Goal: Information Seeking & Learning: Compare options

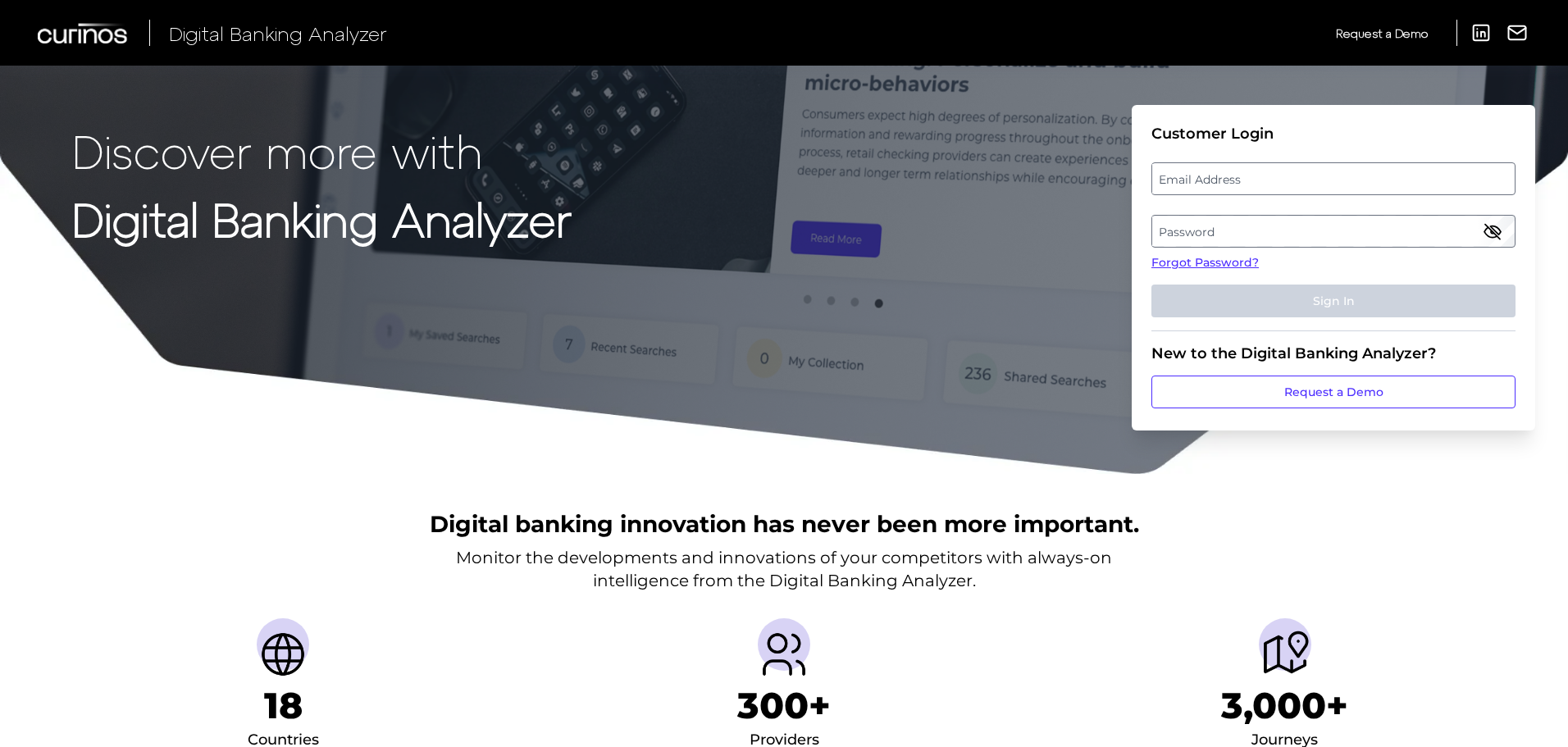
click at [1245, 173] on label "Email Address" at bounding box center [1333, 179] width 362 height 30
click at [1245, 173] on input "email" at bounding box center [1333, 179] width 364 height 33
click at [1260, 176] on input "Email Address" at bounding box center [1333, 179] width 364 height 33
paste input "[PERSON_NAME][EMAIL_ADDRESS][DOMAIN_NAME]"
type input "[PERSON_NAME][EMAIL_ADDRESS][DOMAIN_NAME]"
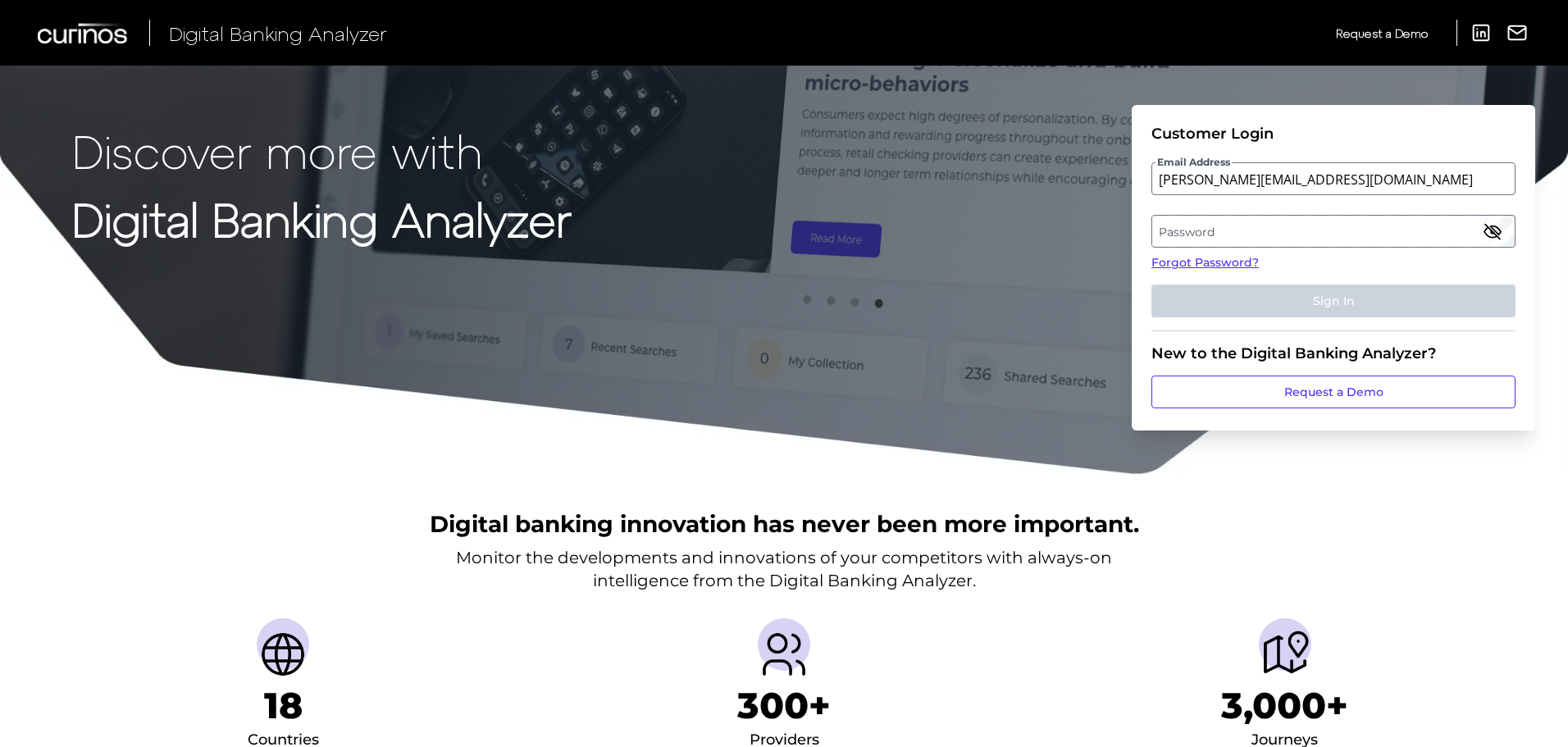
click at [1213, 228] on label "Password" at bounding box center [1333, 232] width 362 height 30
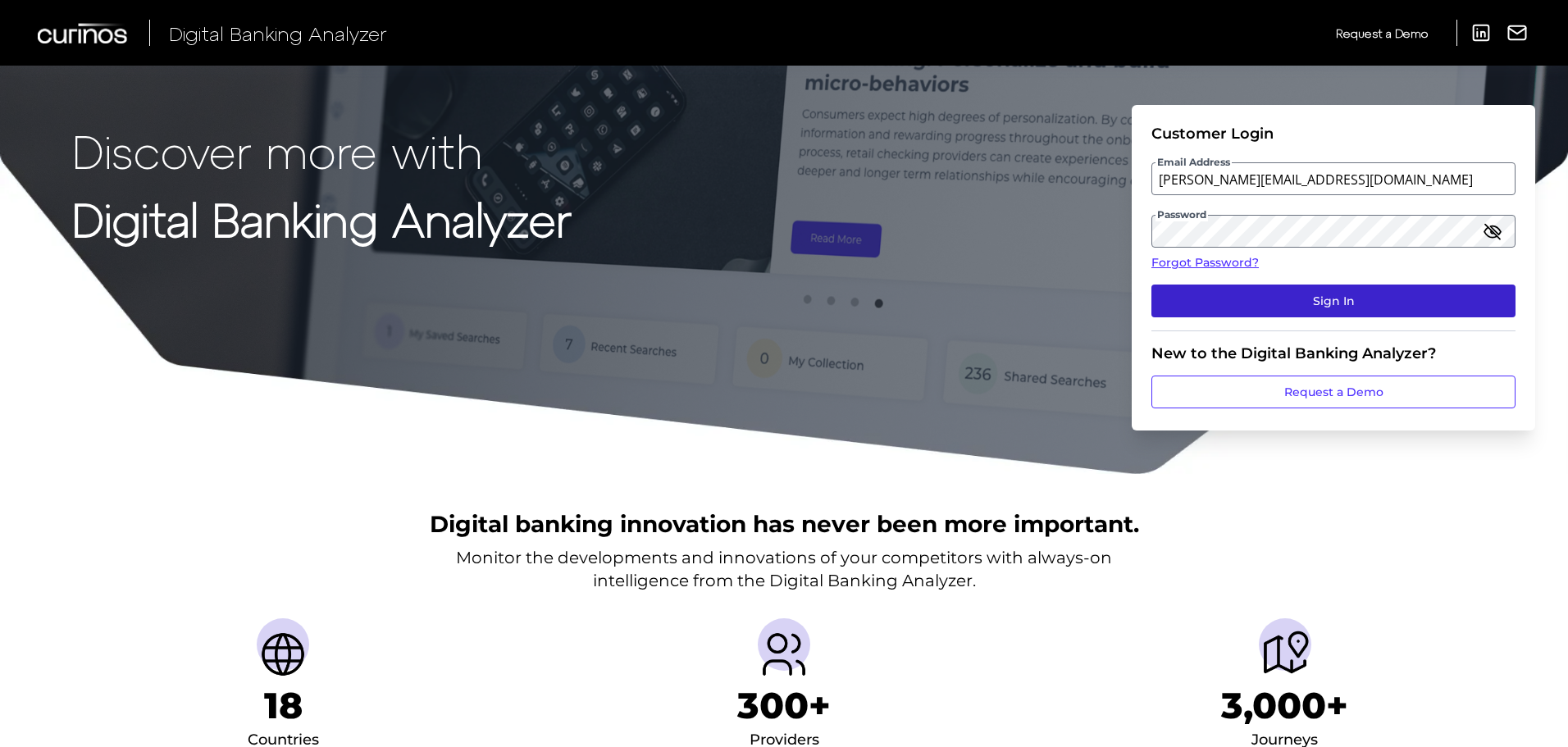
click at [1315, 304] on button "Sign In" at bounding box center [1333, 300] width 364 height 33
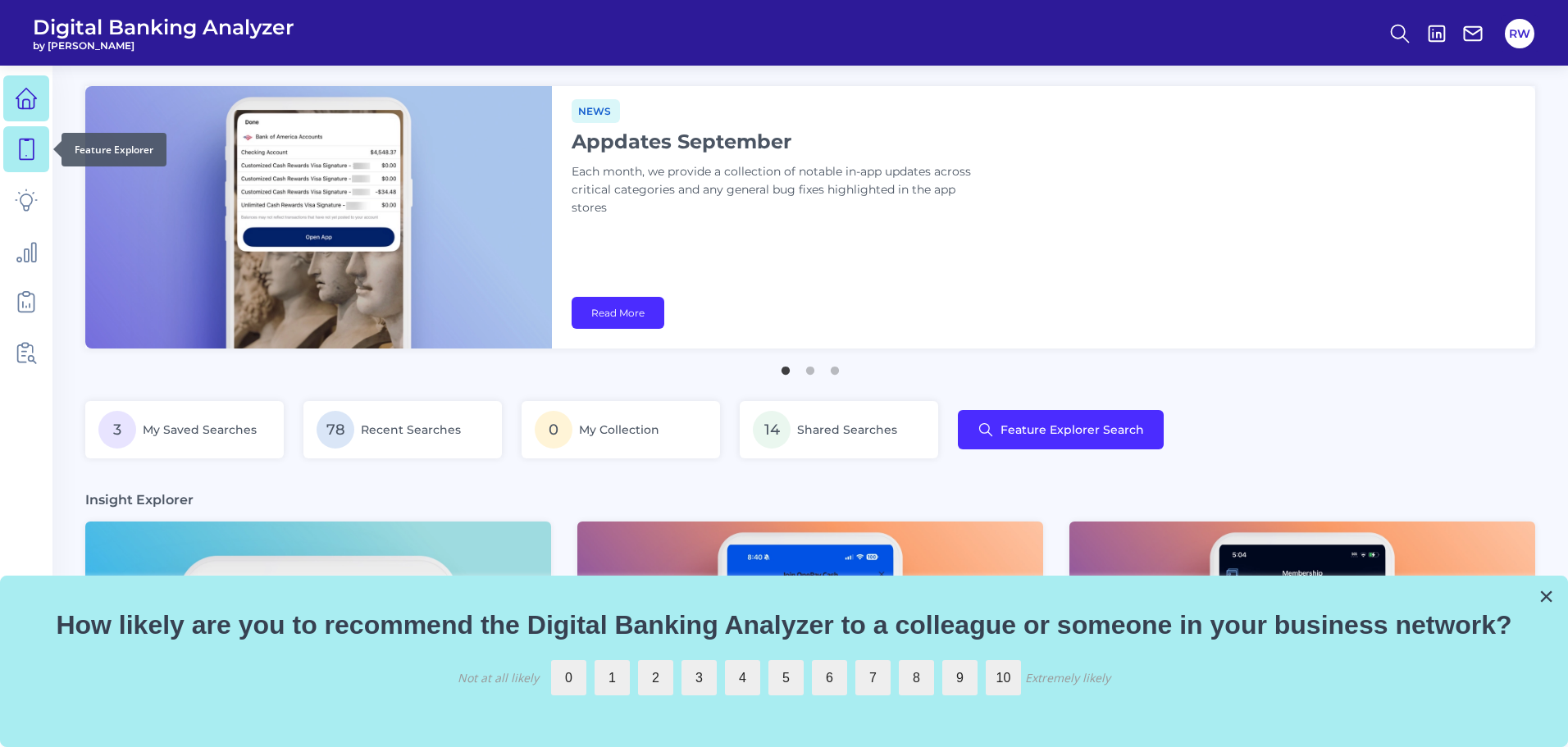
click at [31, 140] on icon at bounding box center [26, 150] width 14 height 20
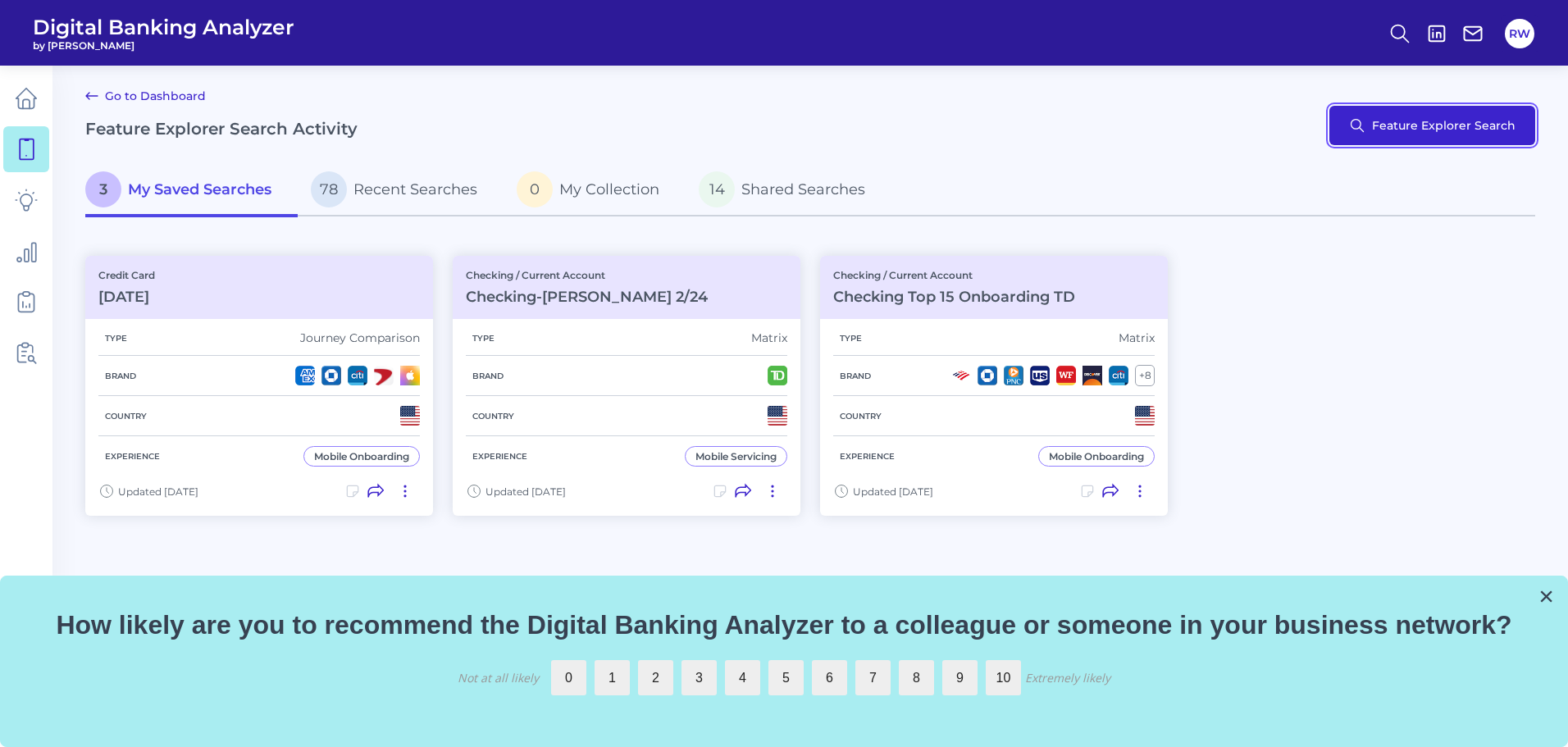
click at [1424, 125] on button "Feature Explorer Search" at bounding box center [1432, 126] width 206 height 39
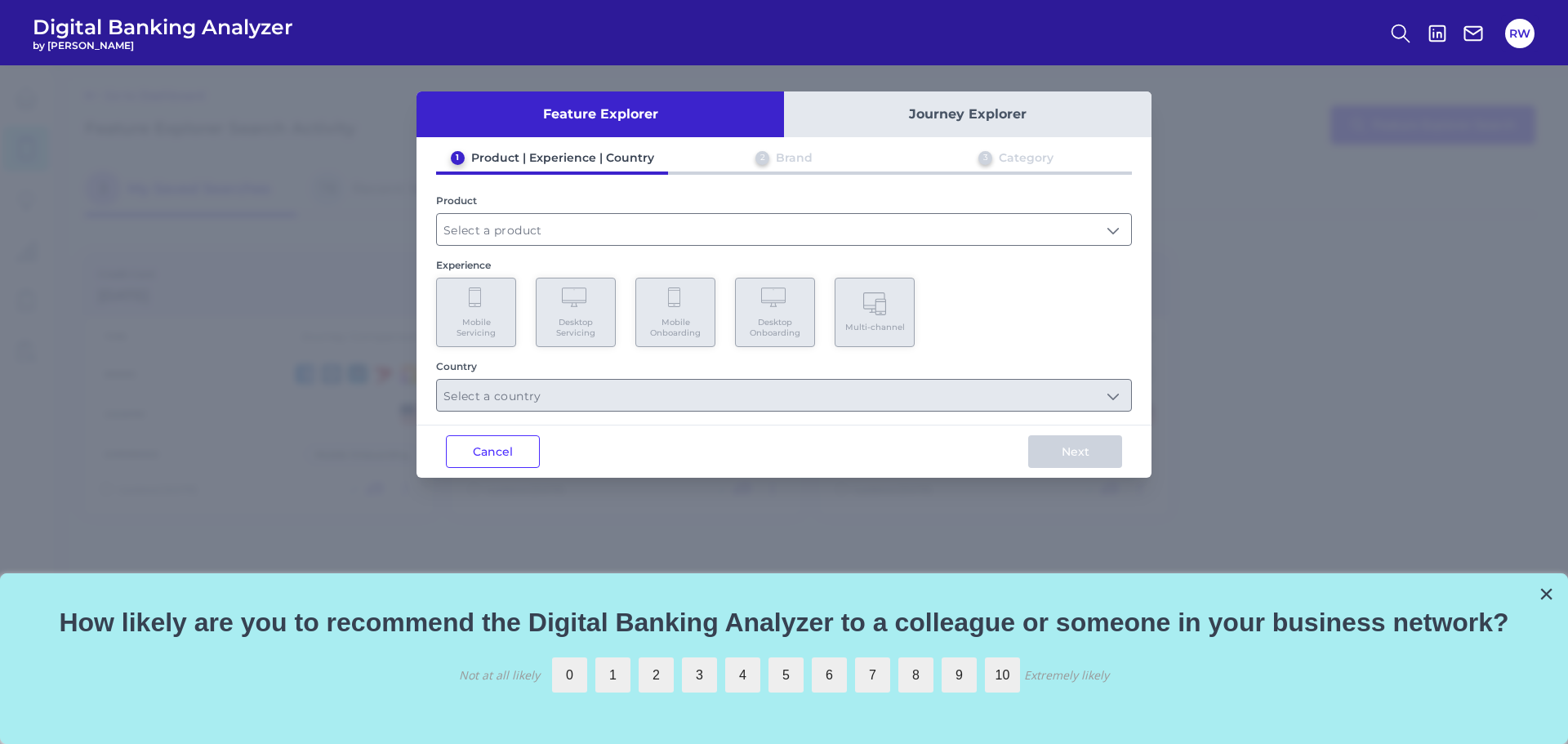
click at [1018, 126] on button "Journey Explorer" at bounding box center [967, 114] width 368 height 45
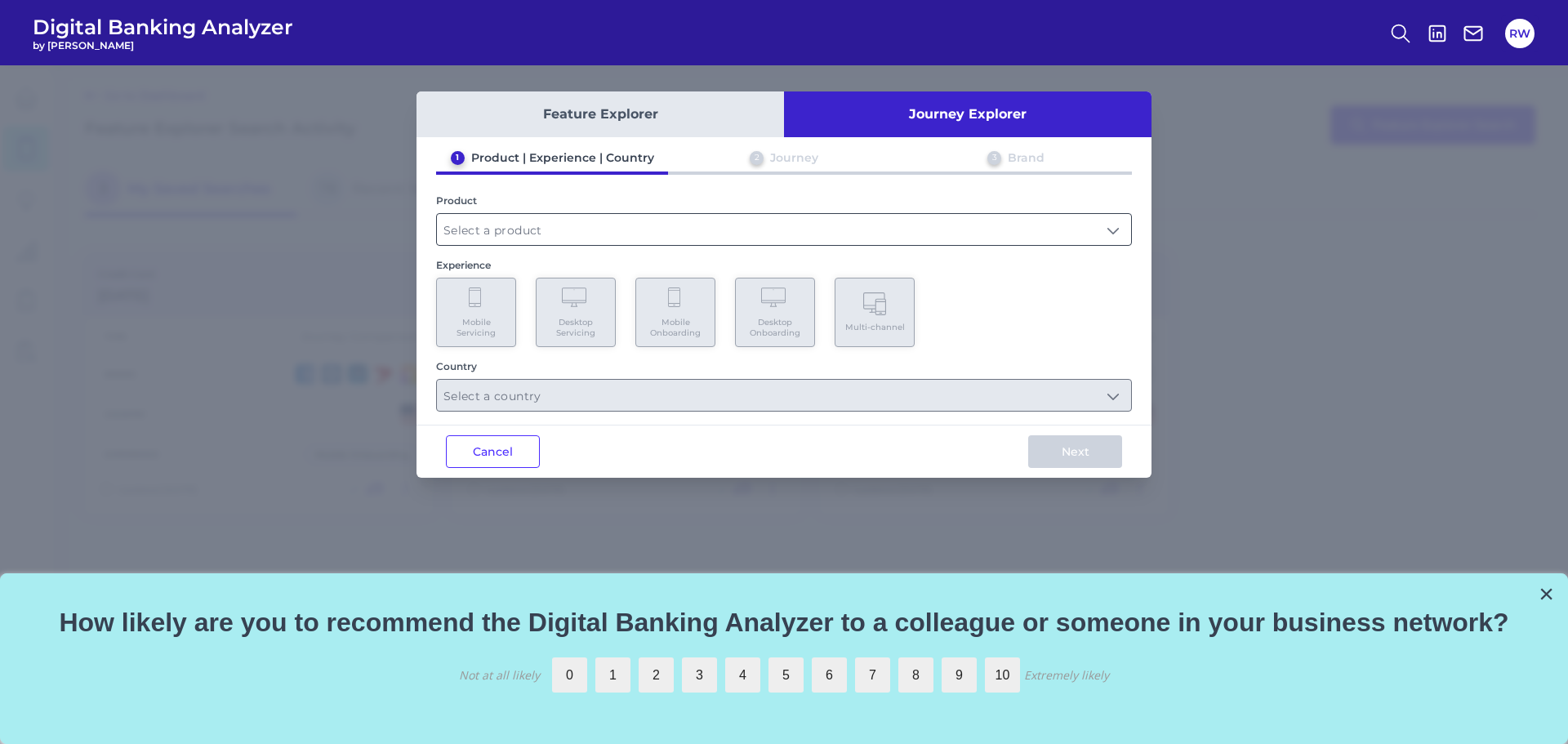
click at [567, 233] on input "text" at bounding box center [784, 229] width 694 height 31
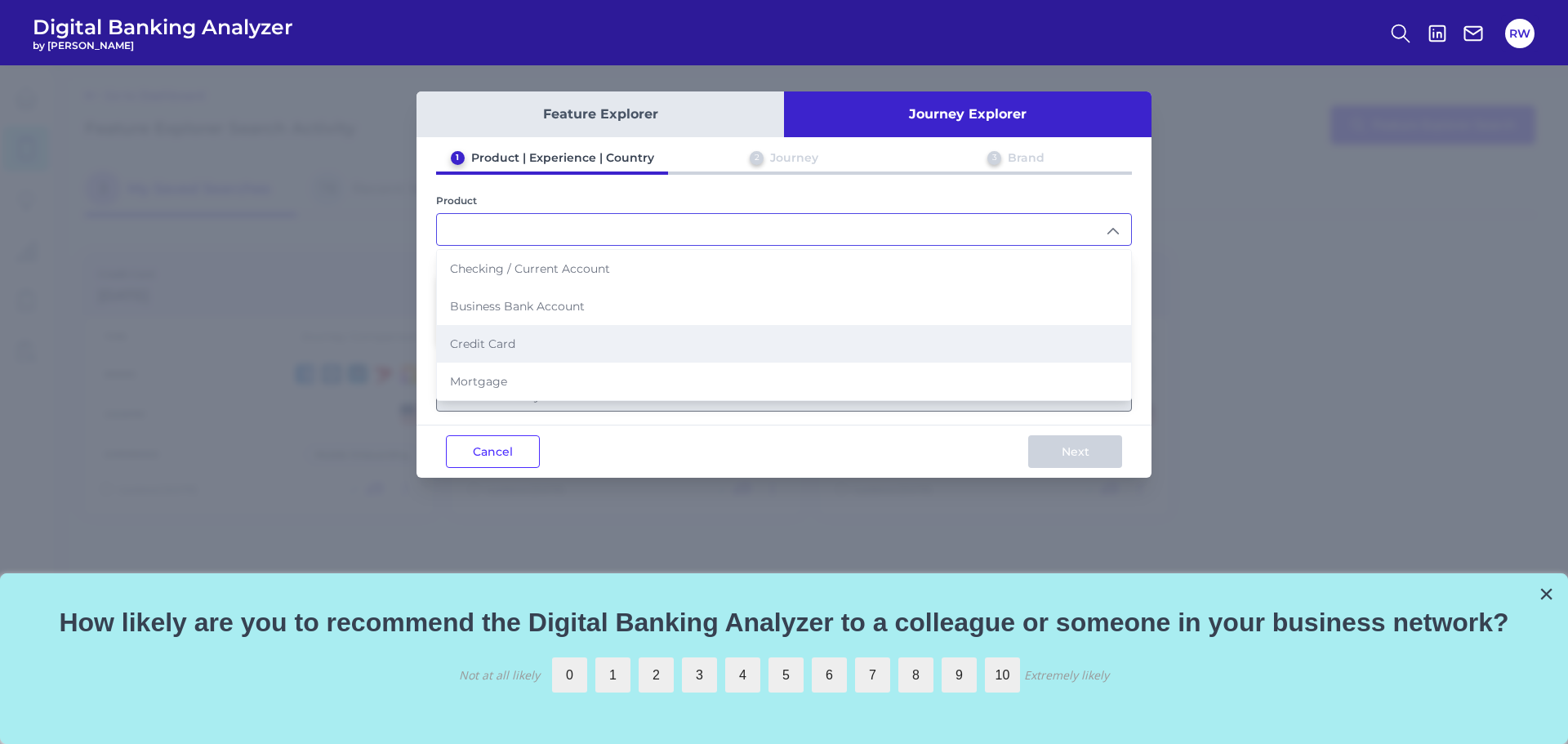
click at [581, 330] on li "Credit Card" at bounding box center [784, 344] width 694 height 38
type input "Credit Card"
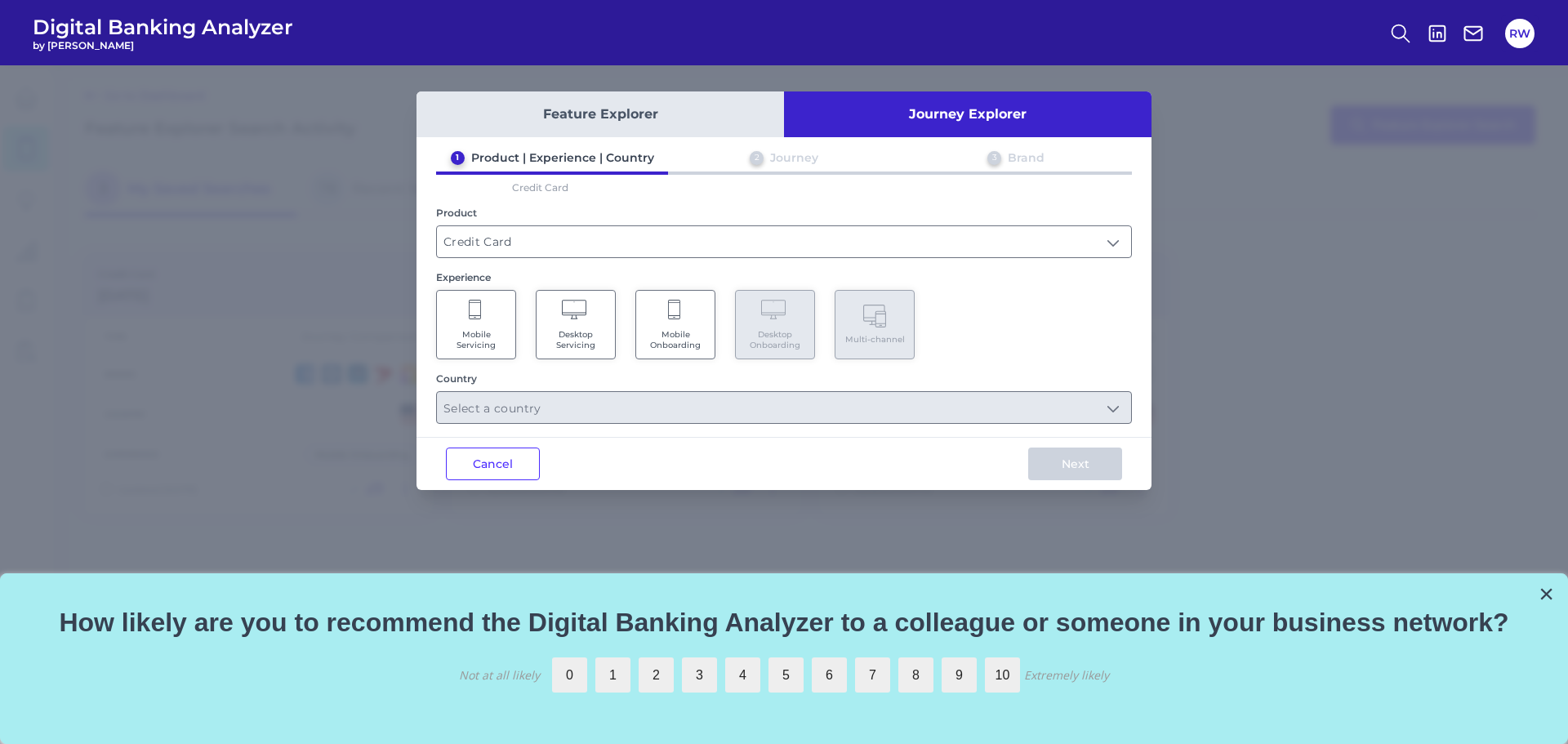
click at [666, 338] on span "Mobile Onboarding" at bounding box center [675, 339] width 62 height 21
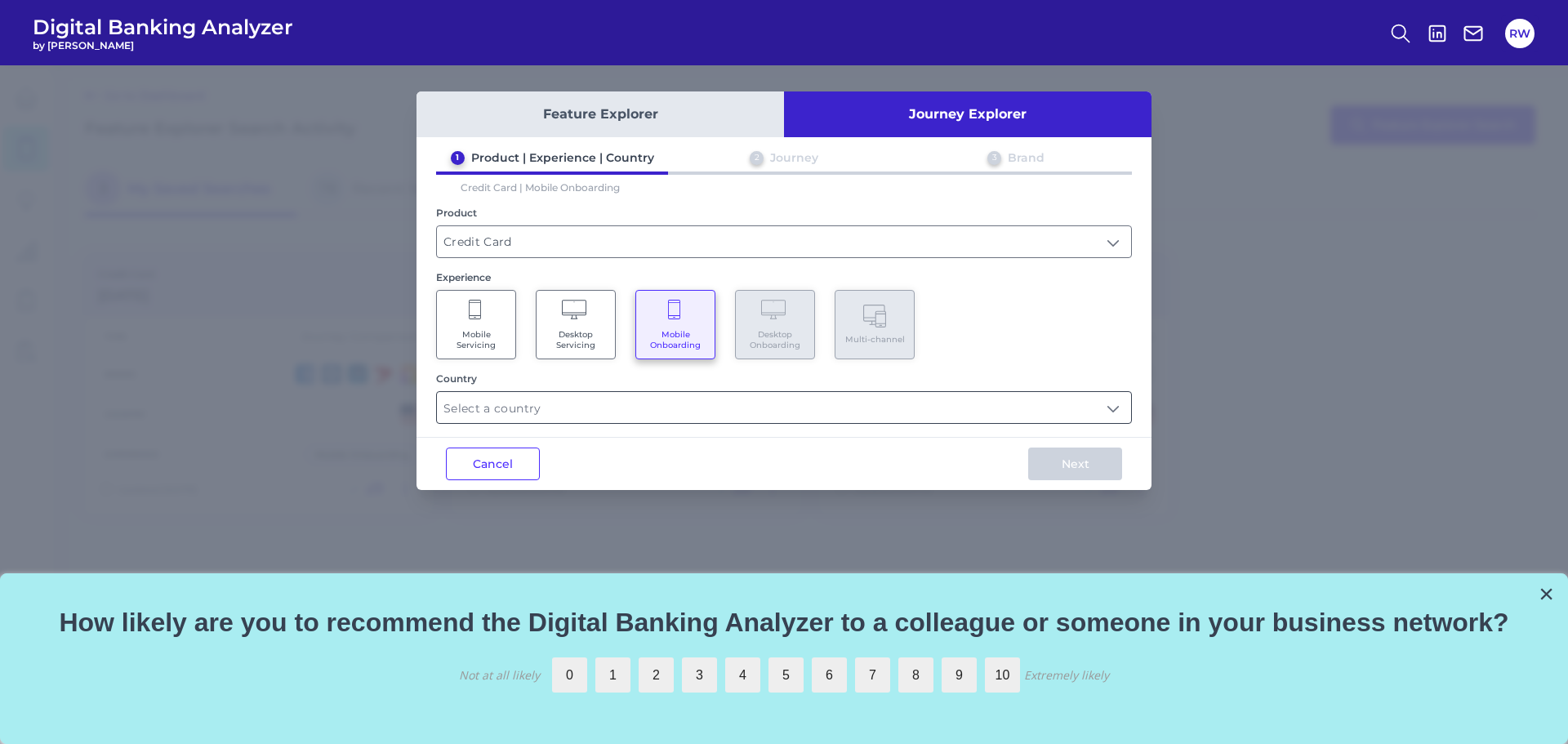
click at [814, 408] on input "text" at bounding box center [784, 407] width 694 height 31
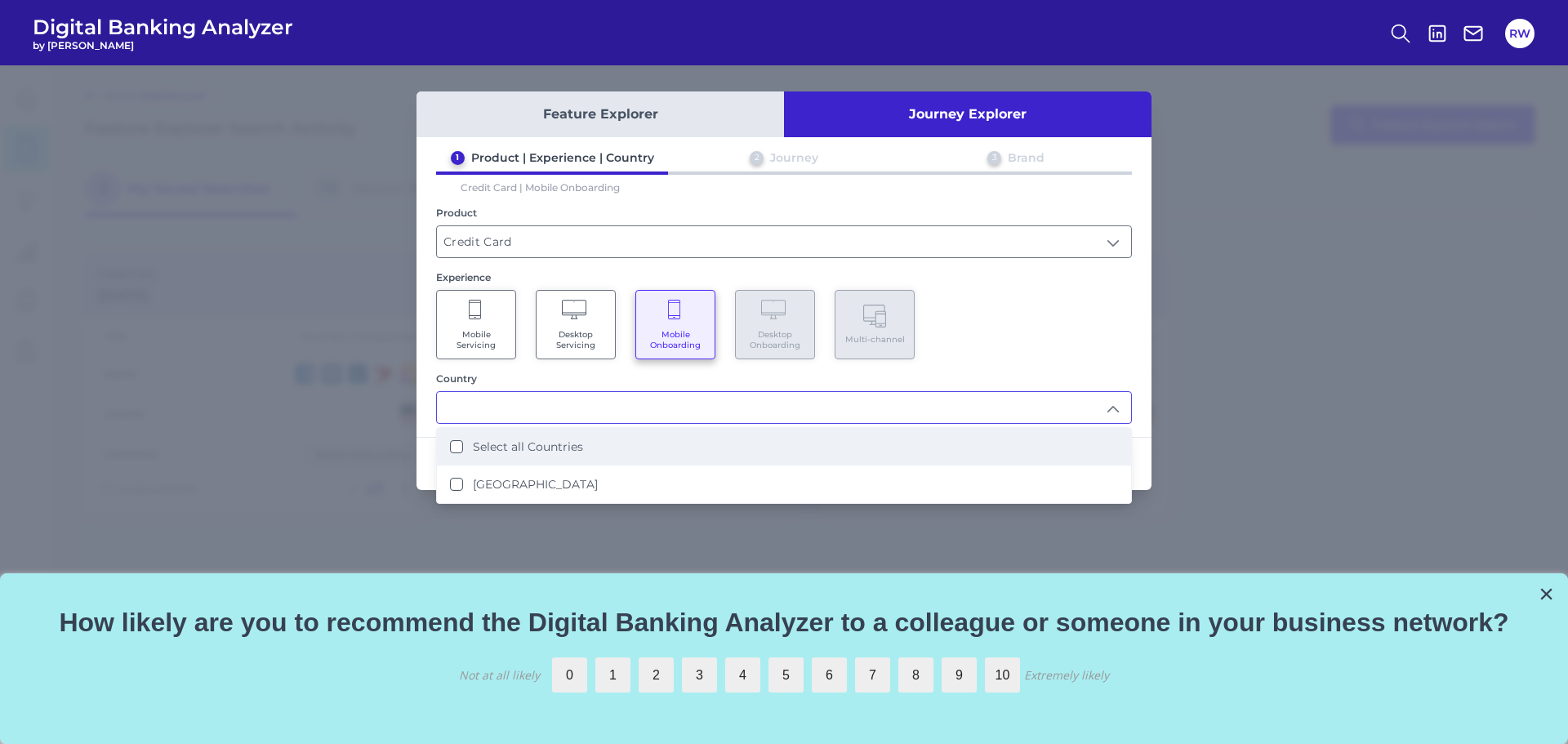
click at [562, 448] on label "Select all Countries" at bounding box center [527, 447] width 110 height 15
type input "Select all Countries"
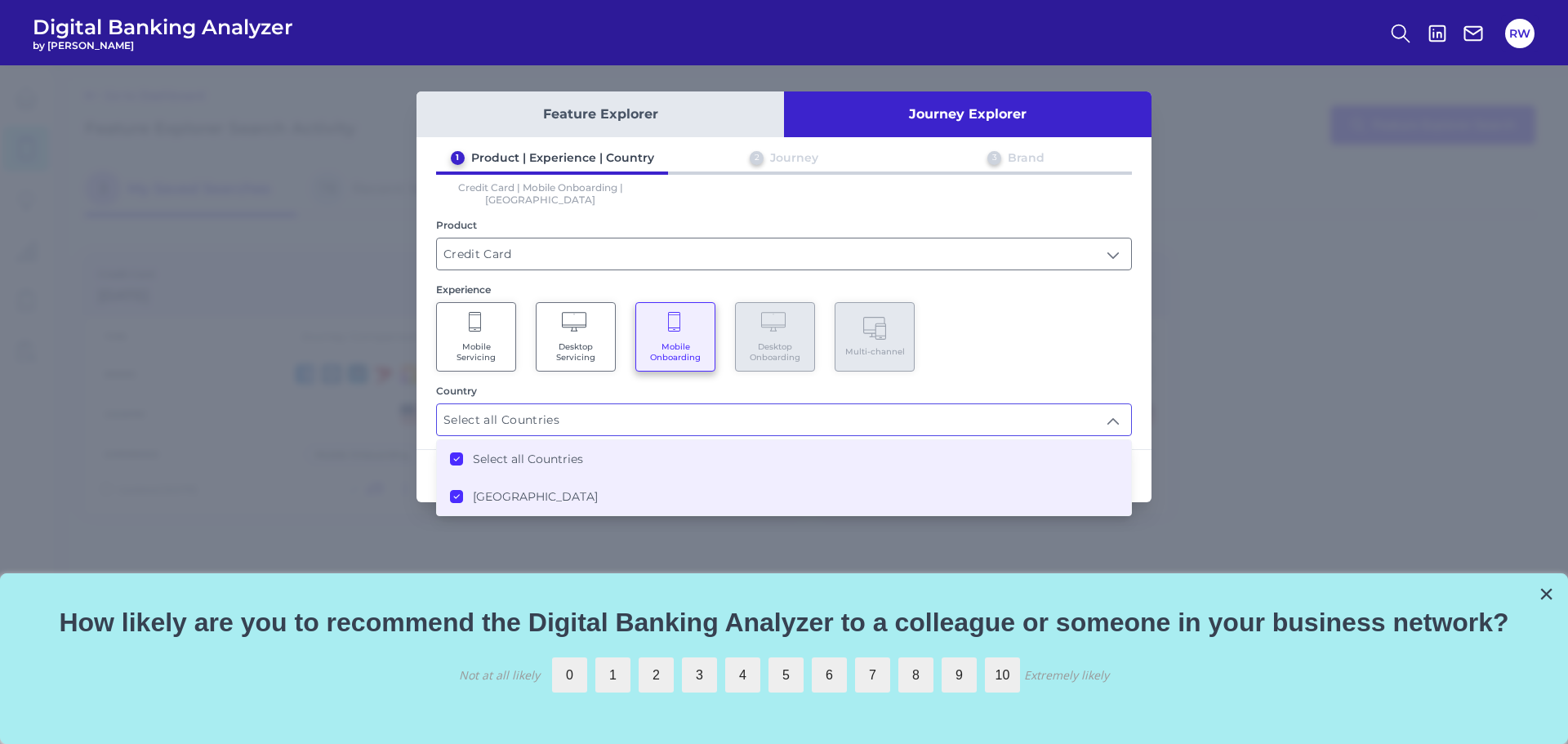
scroll to position [1, 0]
click at [1103, 347] on div "Mobile Servicing Desktop Servicing Mobile Onboarding Desktop Onboarding Multi-c…" at bounding box center [784, 336] width 696 height 69
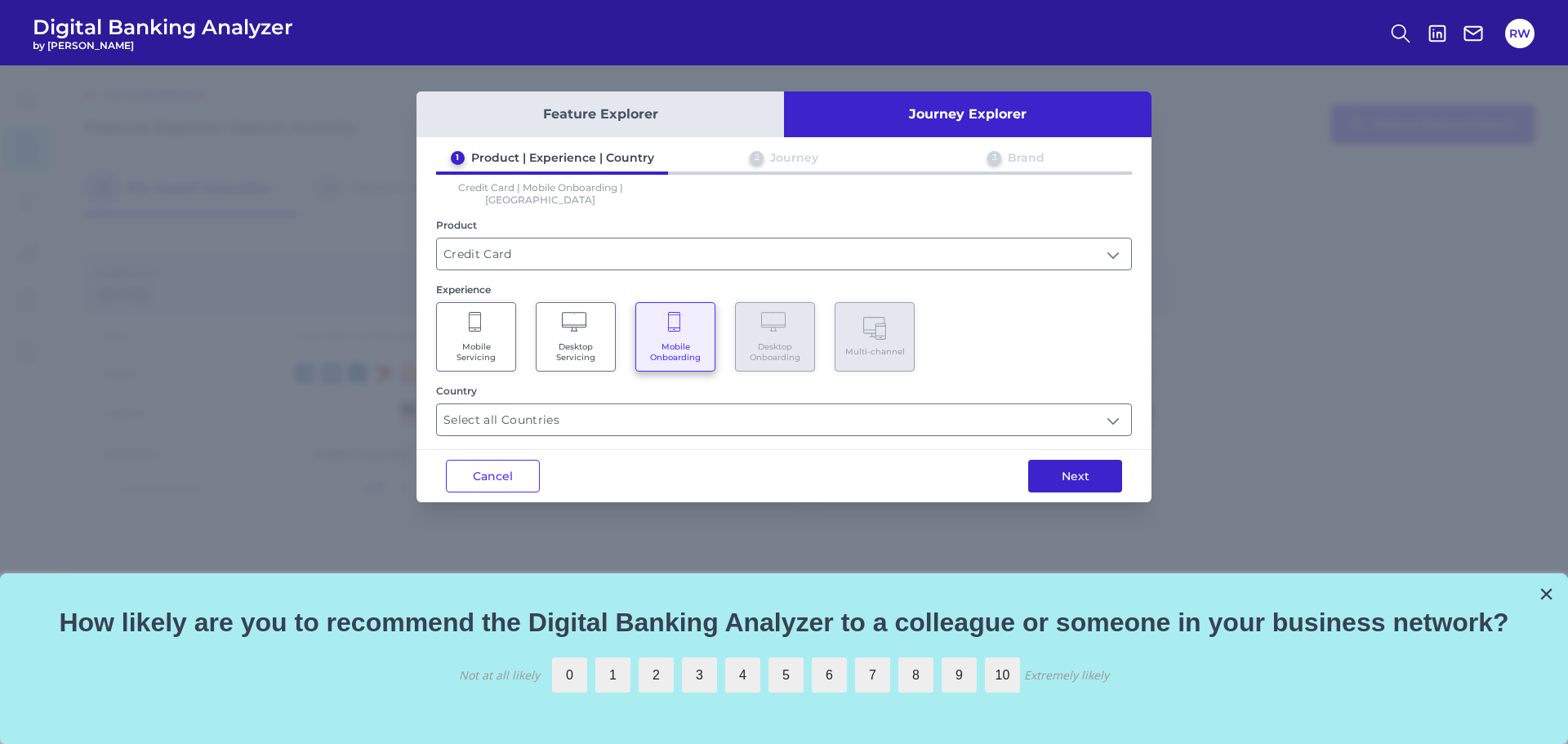
click at [1085, 462] on button "Next" at bounding box center [1075, 475] width 94 height 32
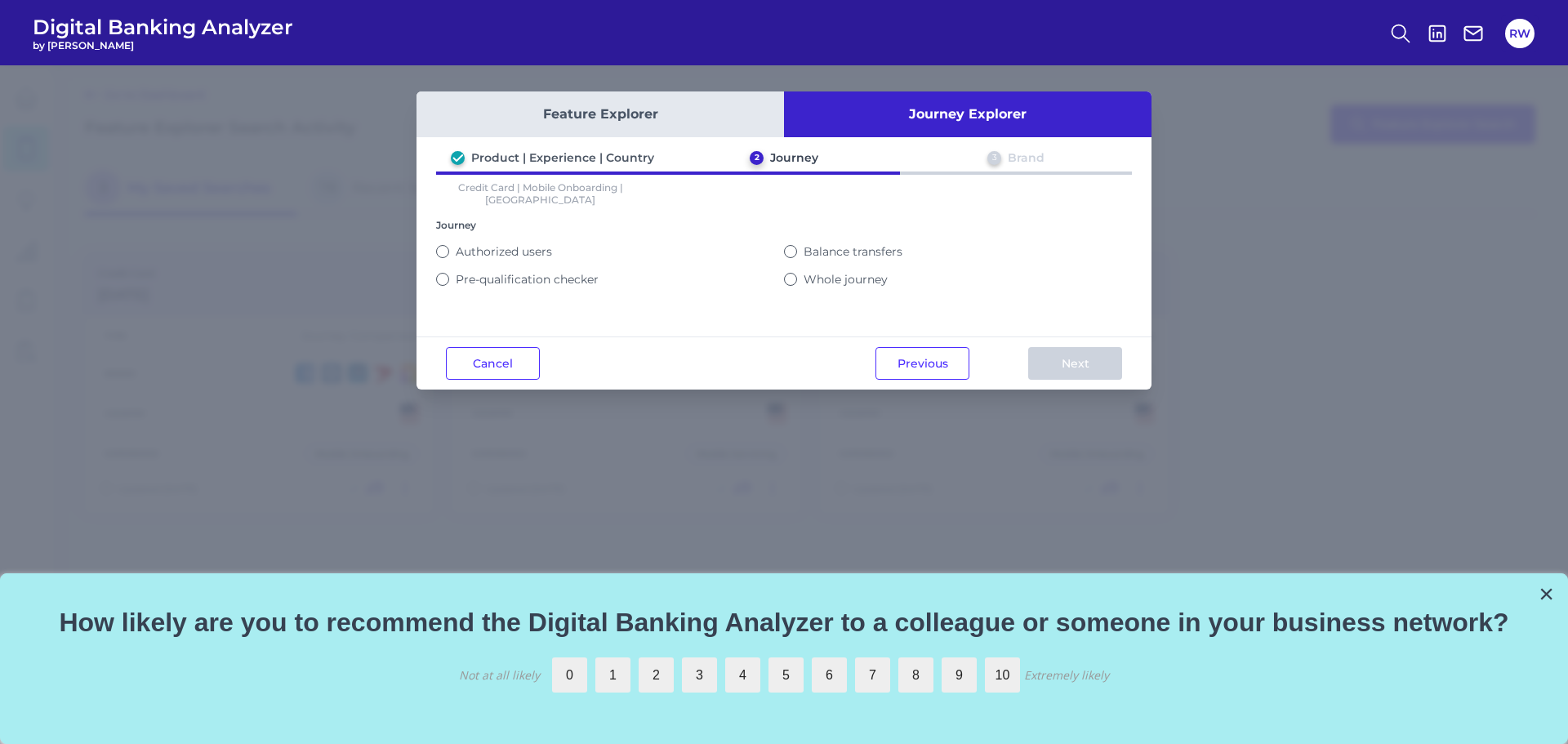
click at [857, 271] on label "Whole journey" at bounding box center [845, 279] width 84 height 15
click at [797, 272] on button "Whole journey" at bounding box center [790, 279] width 13 height 13
click at [1066, 364] on button "Next" at bounding box center [1075, 363] width 94 height 32
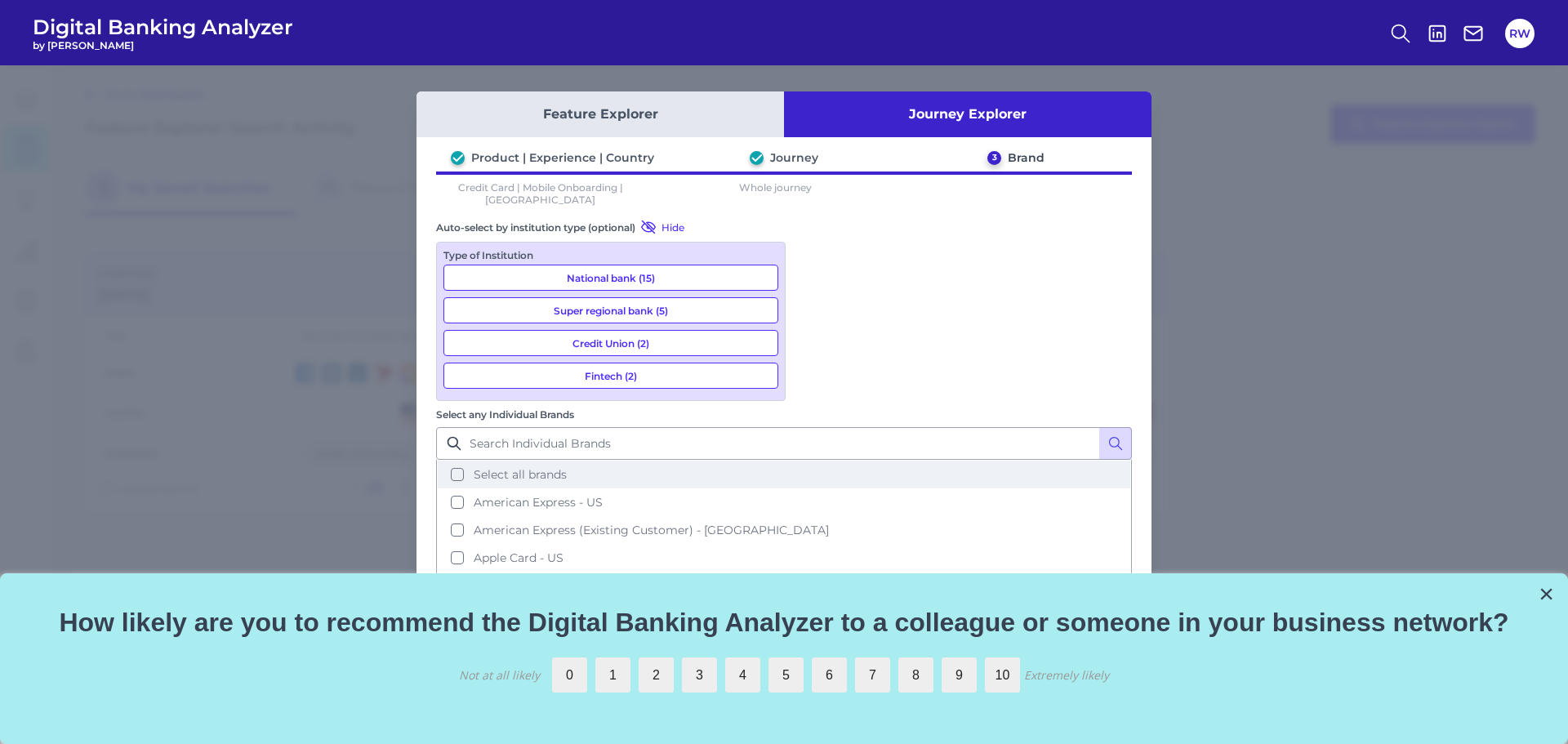
click at [816, 460] on button "Select all brands" at bounding box center [783, 474] width 692 height 28
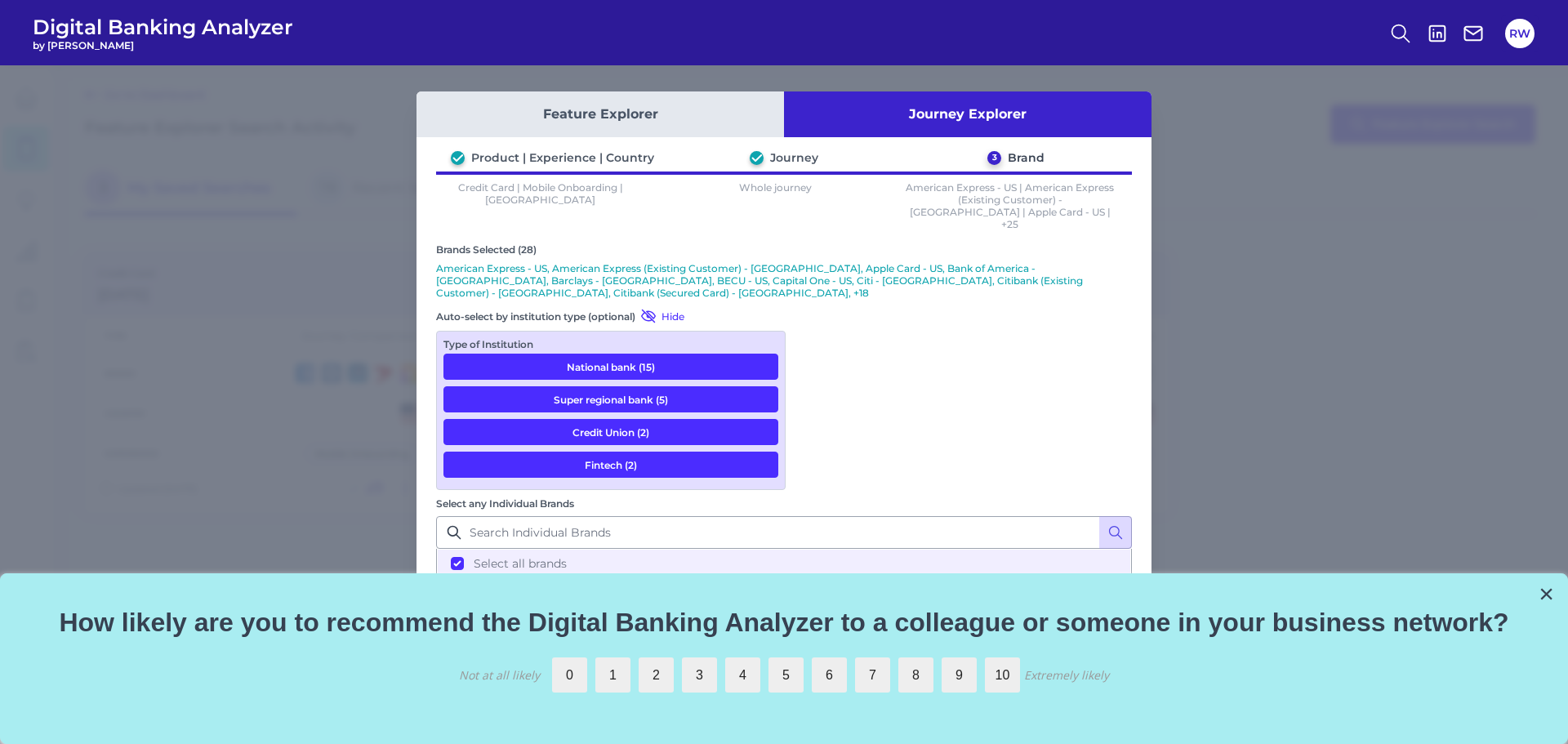
scroll to position [409, 0]
click at [1545, 589] on button "×" at bounding box center [1547, 594] width 16 height 26
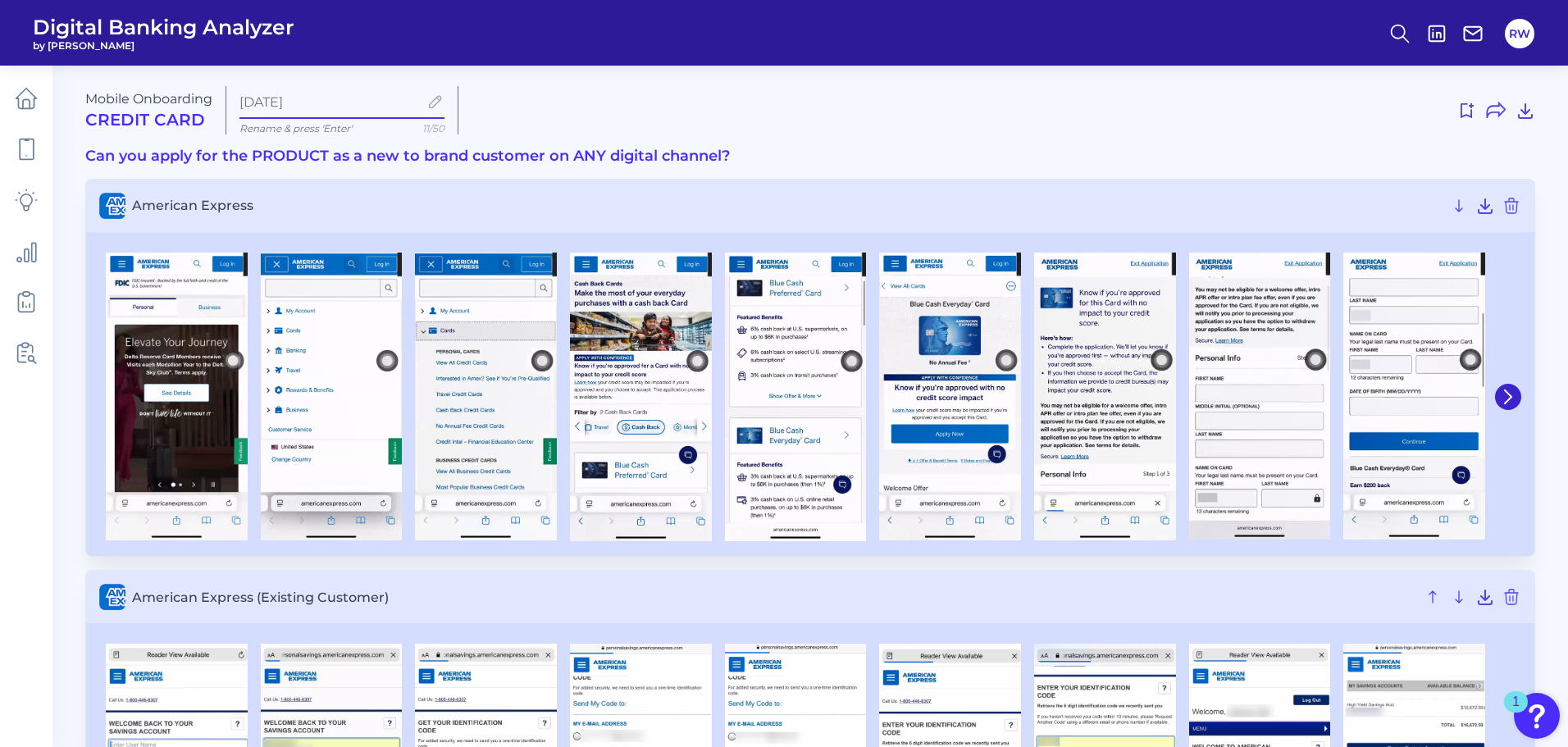
click at [320, 98] on input "[DATE]" at bounding box center [328, 101] width 179 height 16
drag, startPoint x: 332, startPoint y: 103, endPoint x: 224, endPoint y: 100, distance: 108.0
click at [224, 100] on div "Mobile Onboarding Credit Card [DATE] Rename & press 'Enter' 11/50" at bounding box center [811, 111] width 1450 height 48
type input "All Competitors - Full Onboarding"
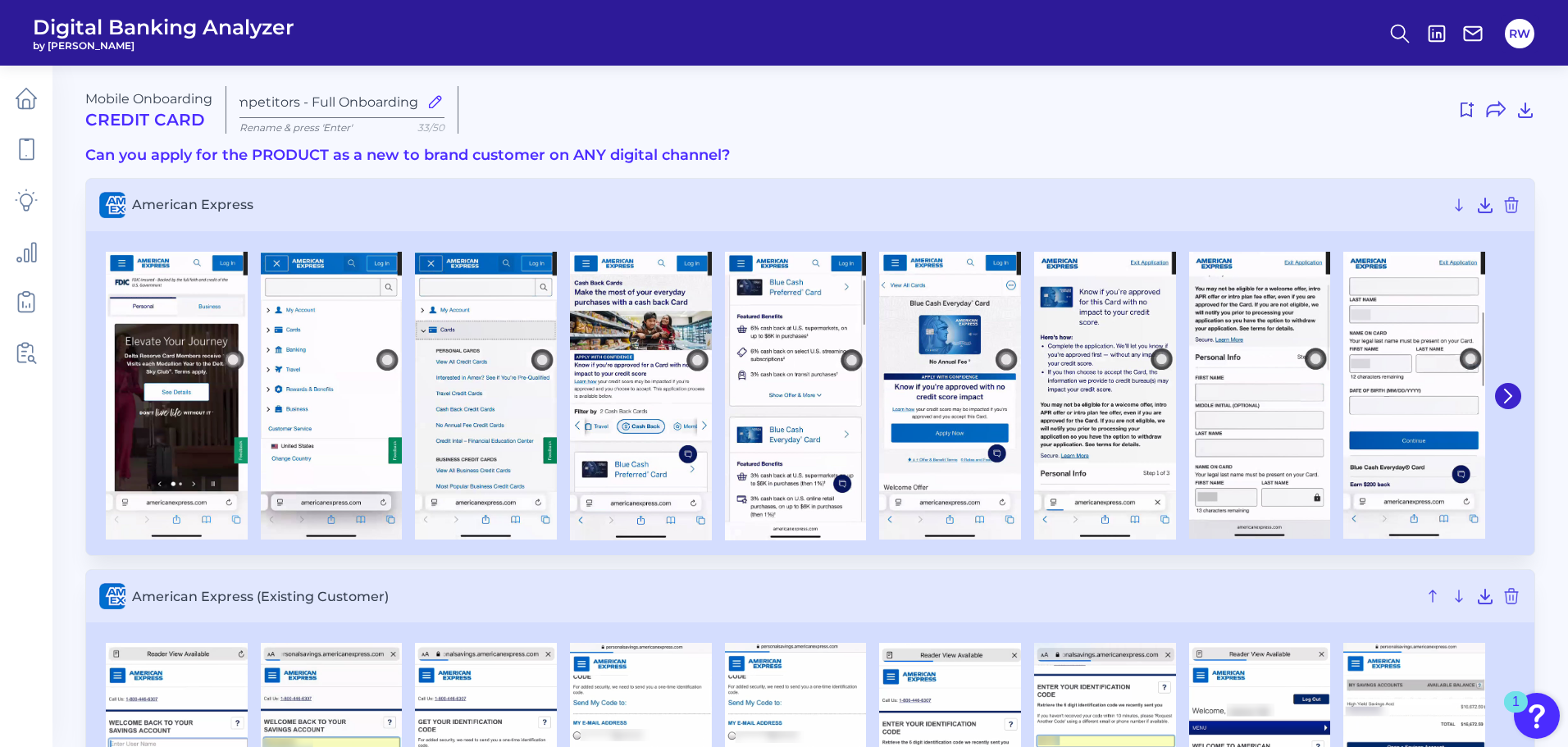
scroll to position [0, 0]
click at [1460, 112] on icon at bounding box center [1466, 110] width 20 height 20
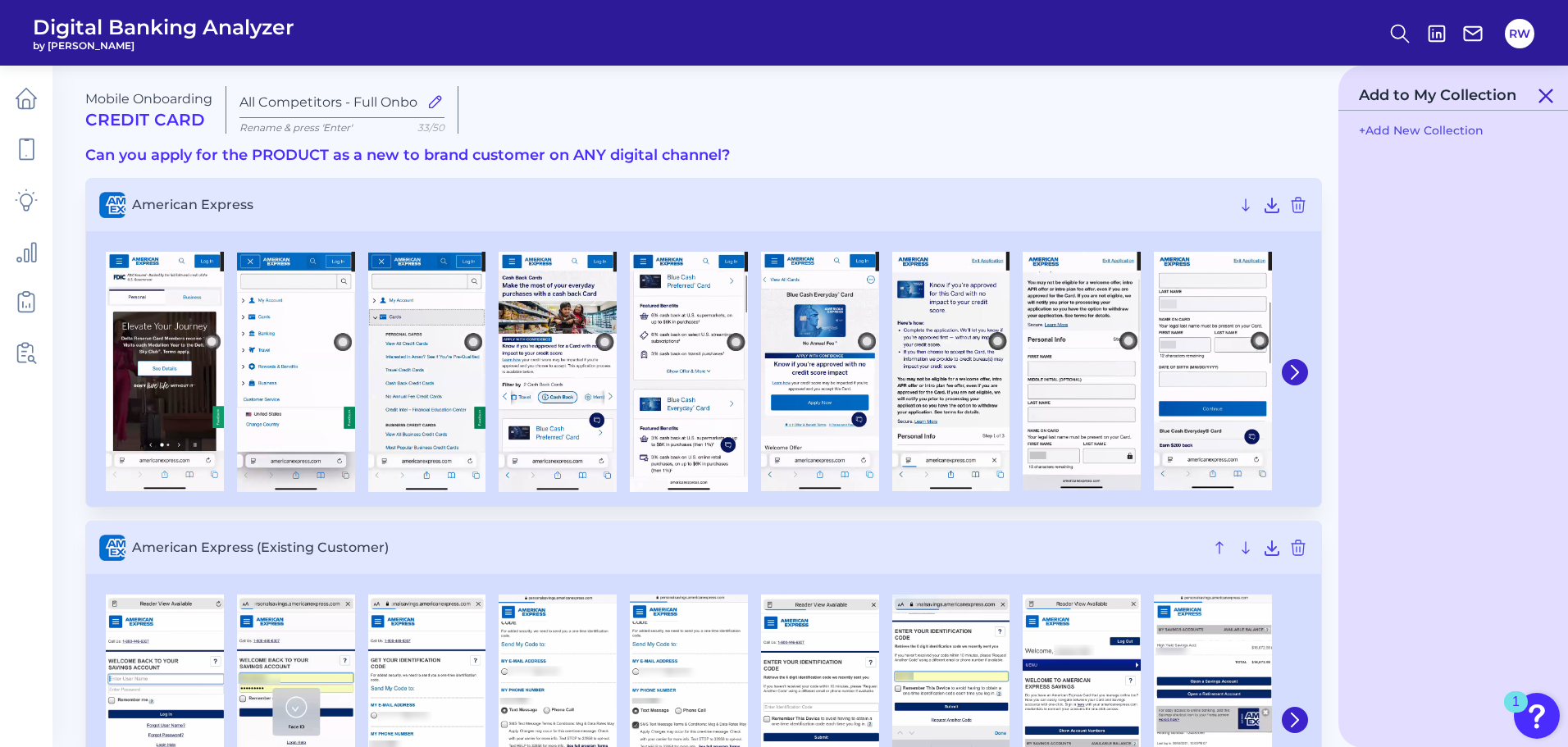
click at [1548, 99] on icon at bounding box center [1546, 96] width 12 height 12
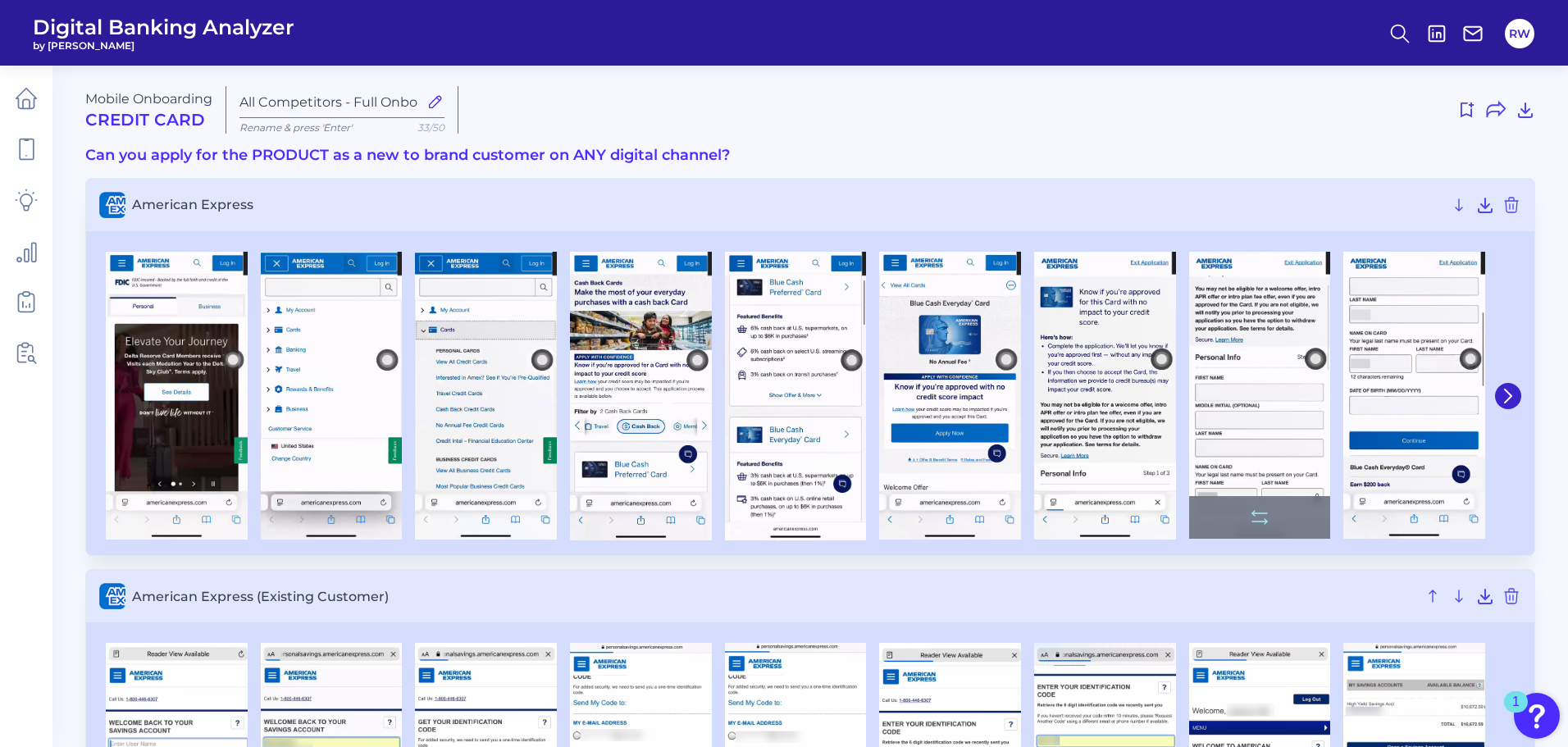
click at [1262, 319] on img at bounding box center [1260, 395] width 141 height 287
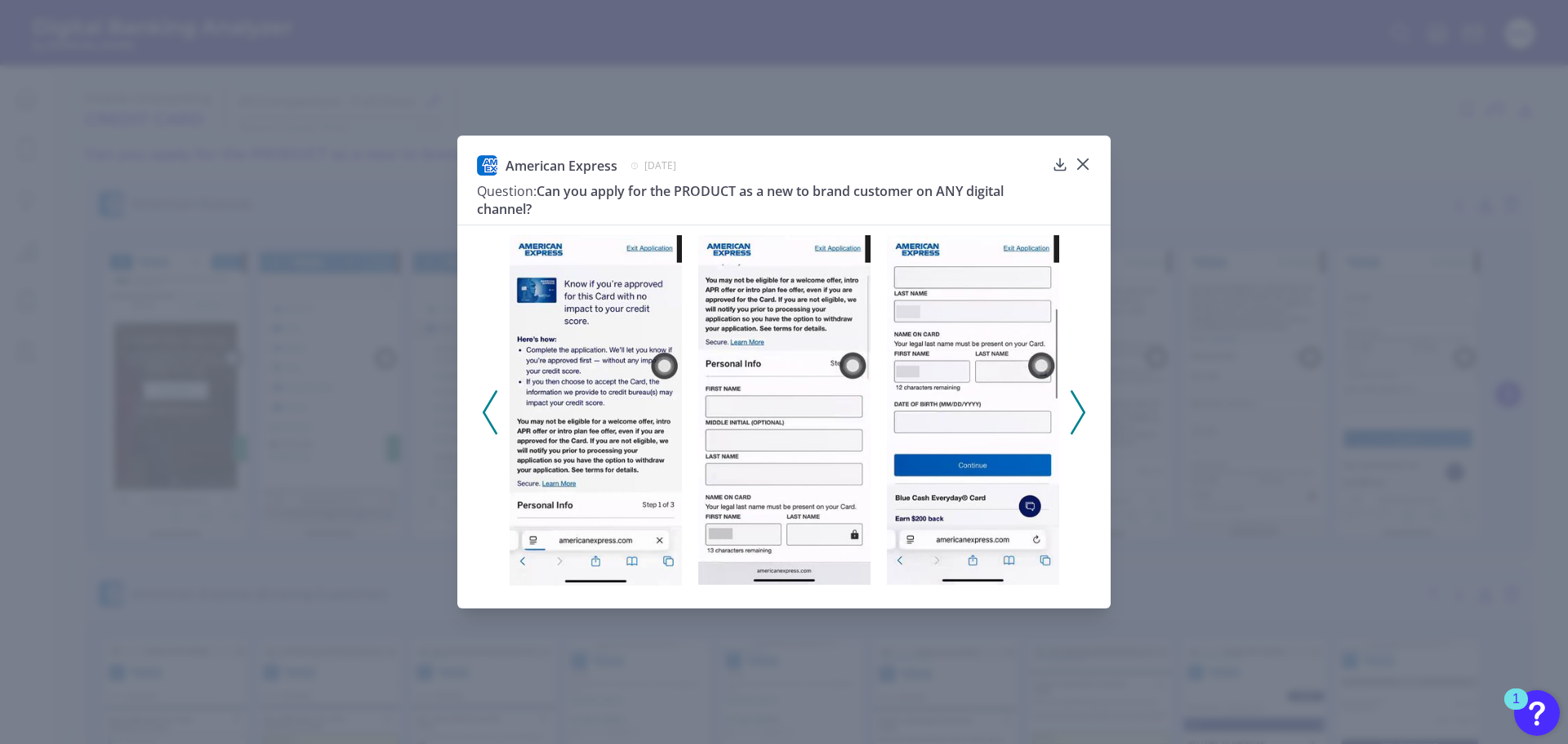
click at [1079, 407] on icon at bounding box center [1078, 412] width 15 height 44
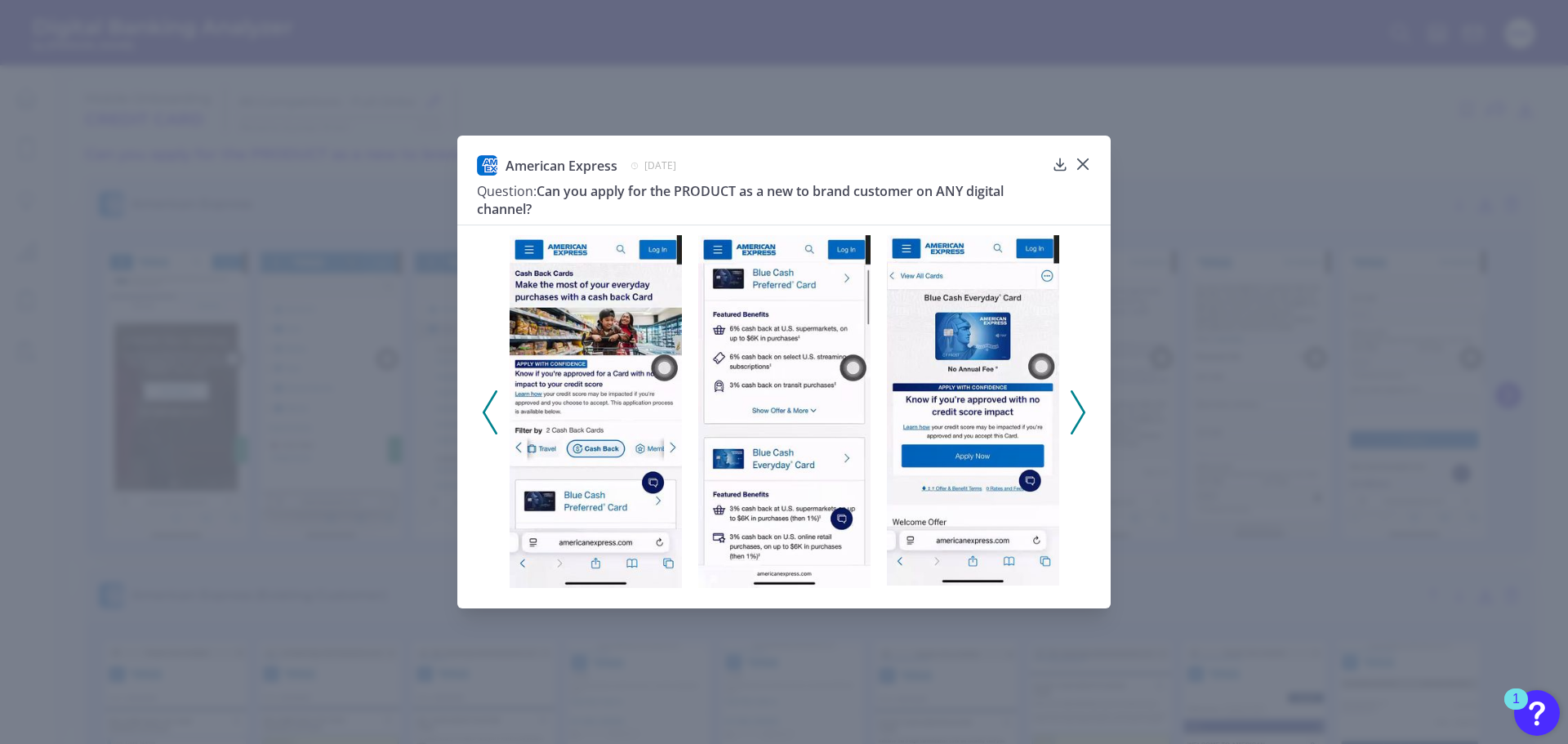
click at [1070, 408] on icon at bounding box center [1078, 412] width 15 height 44
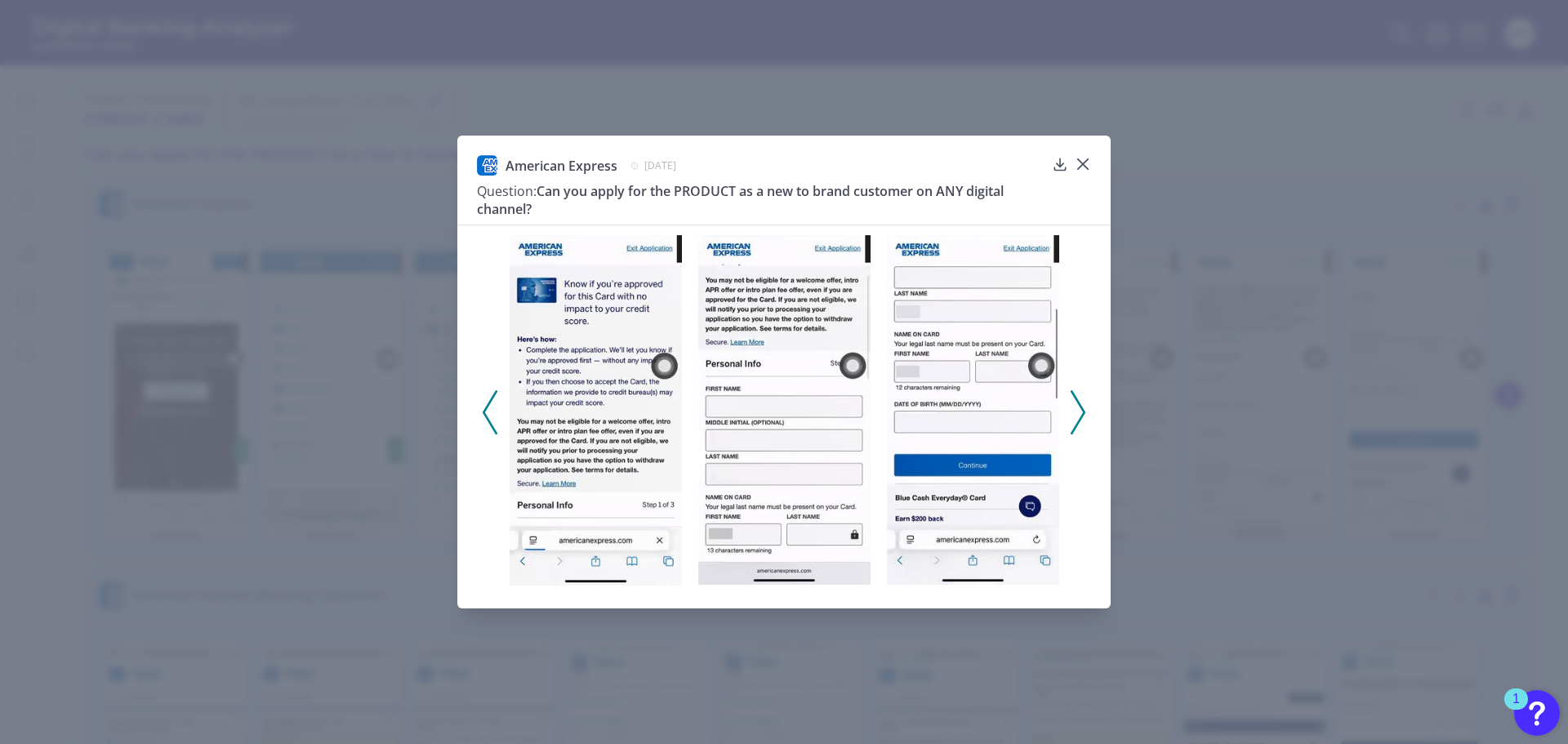
click at [1070, 408] on icon at bounding box center [1078, 412] width 15 height 44
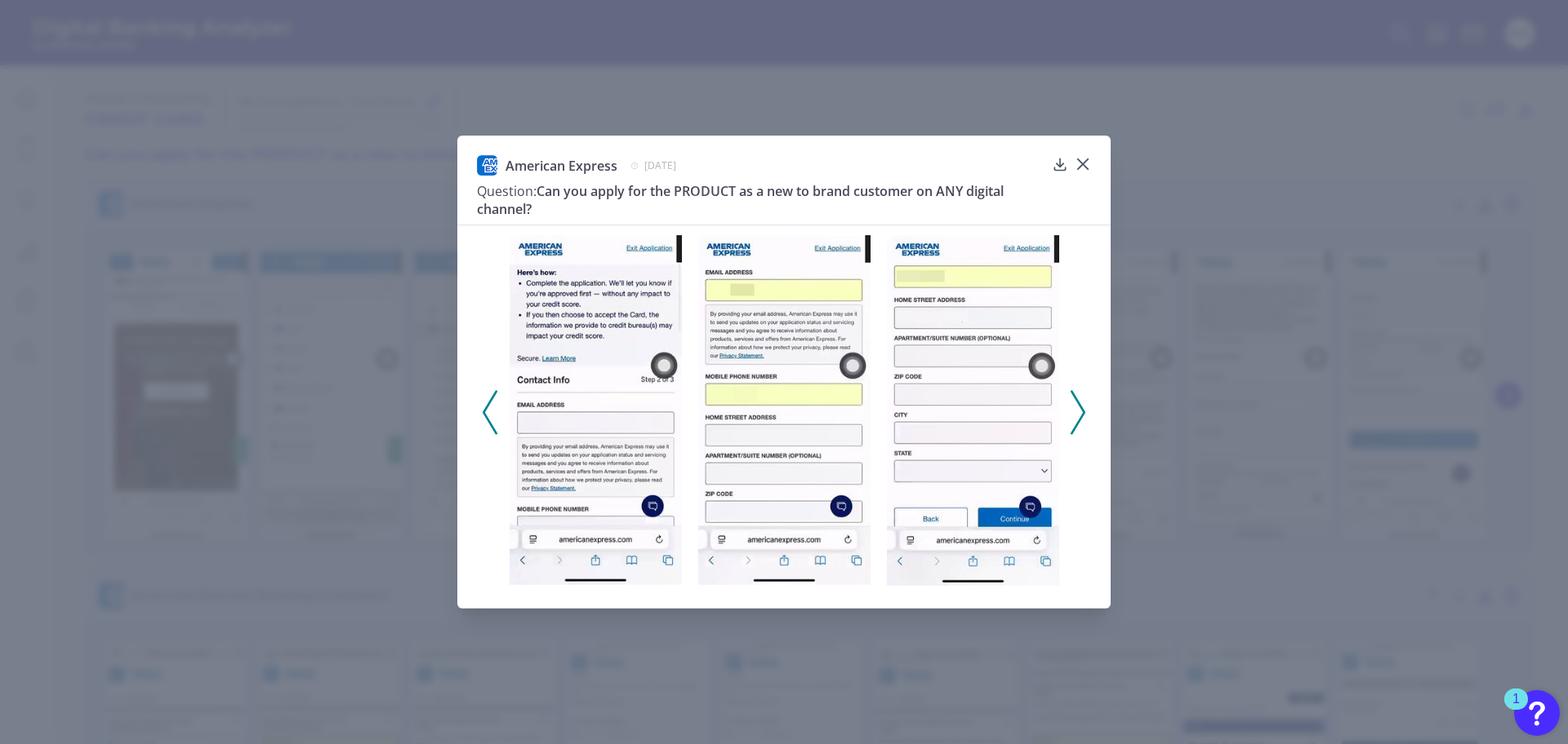
click at [1083, 159] on icon at bounding box center [1083, 164] width 17 height 17
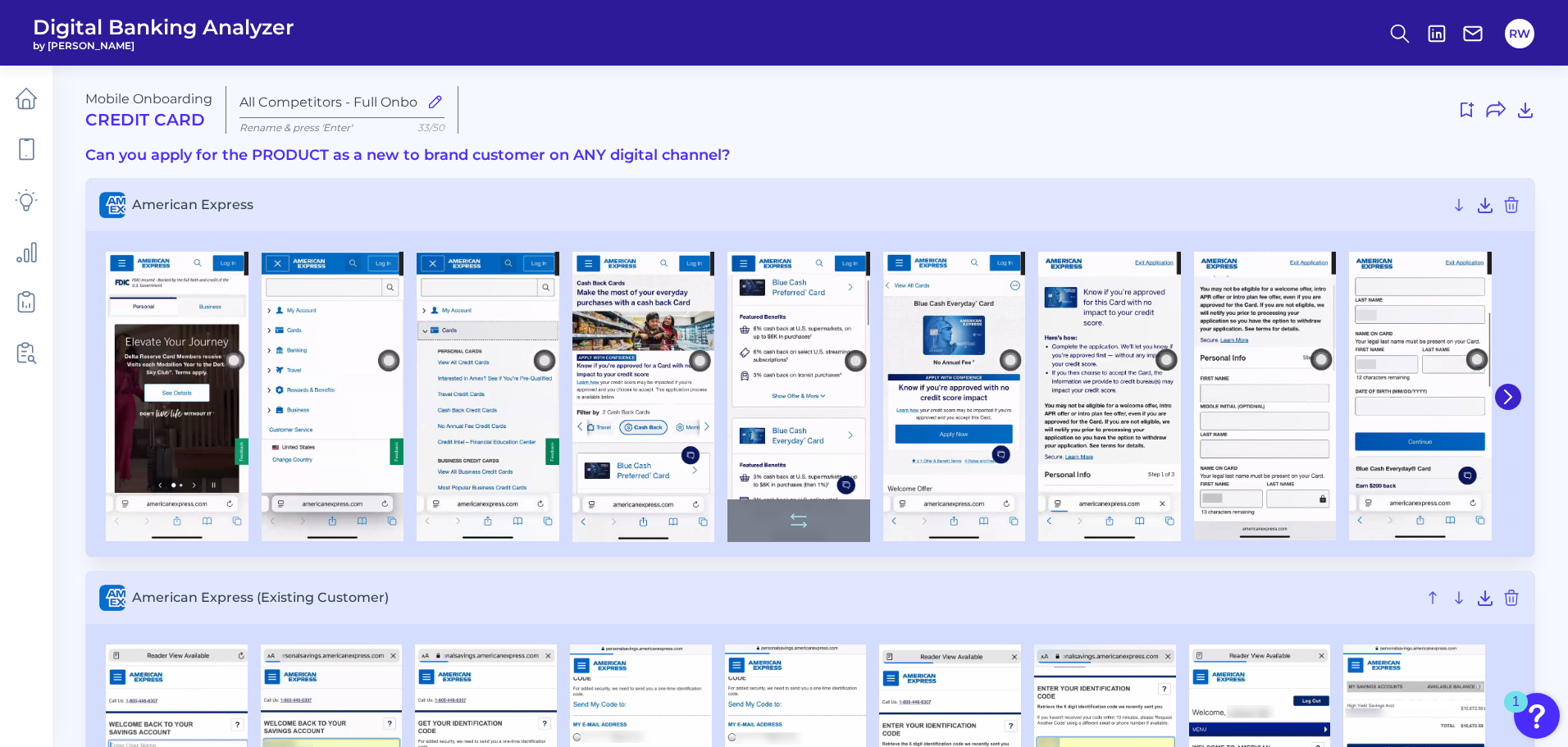
click at [750, 344] on img at bounding box center [798, 397] width 142 height 291
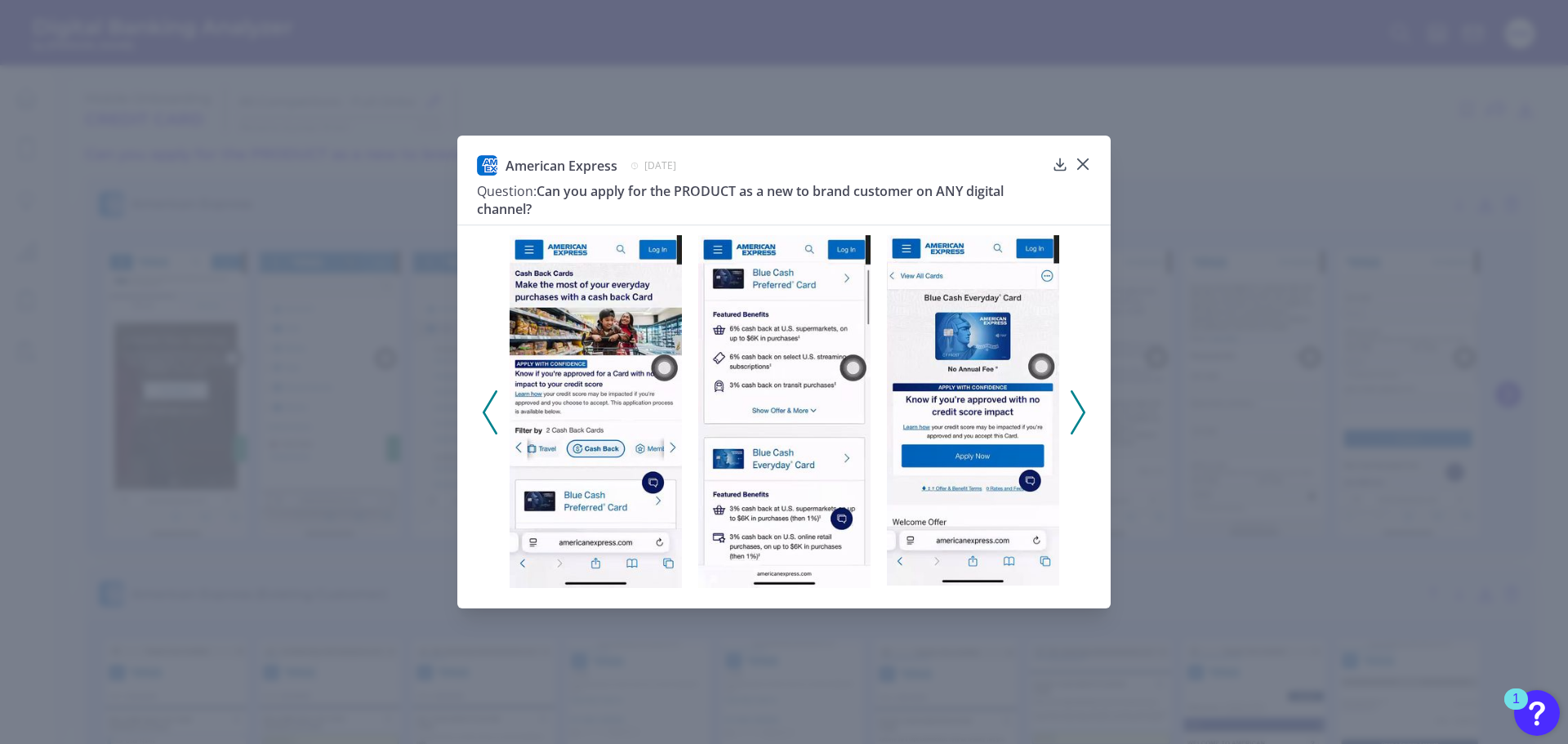
click at [1069, 416] on div at bounding box center [784, 406] width 653 height 363
click at [1081, 416] on icon at bounding box center [1078, 412] width 15 height 44
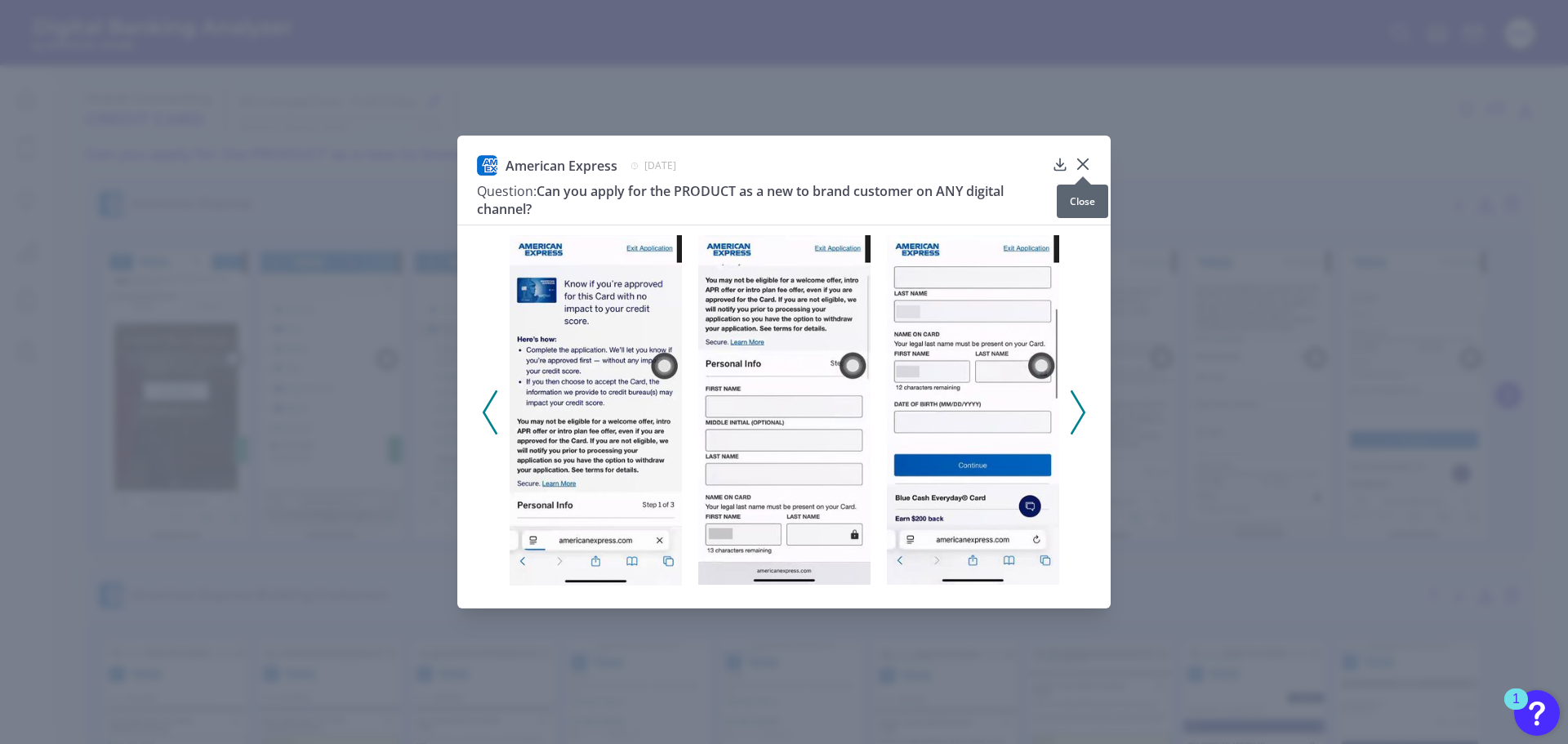
click at [1082, 167] on icon at bounding box center [1082, 164] width 10 height 10
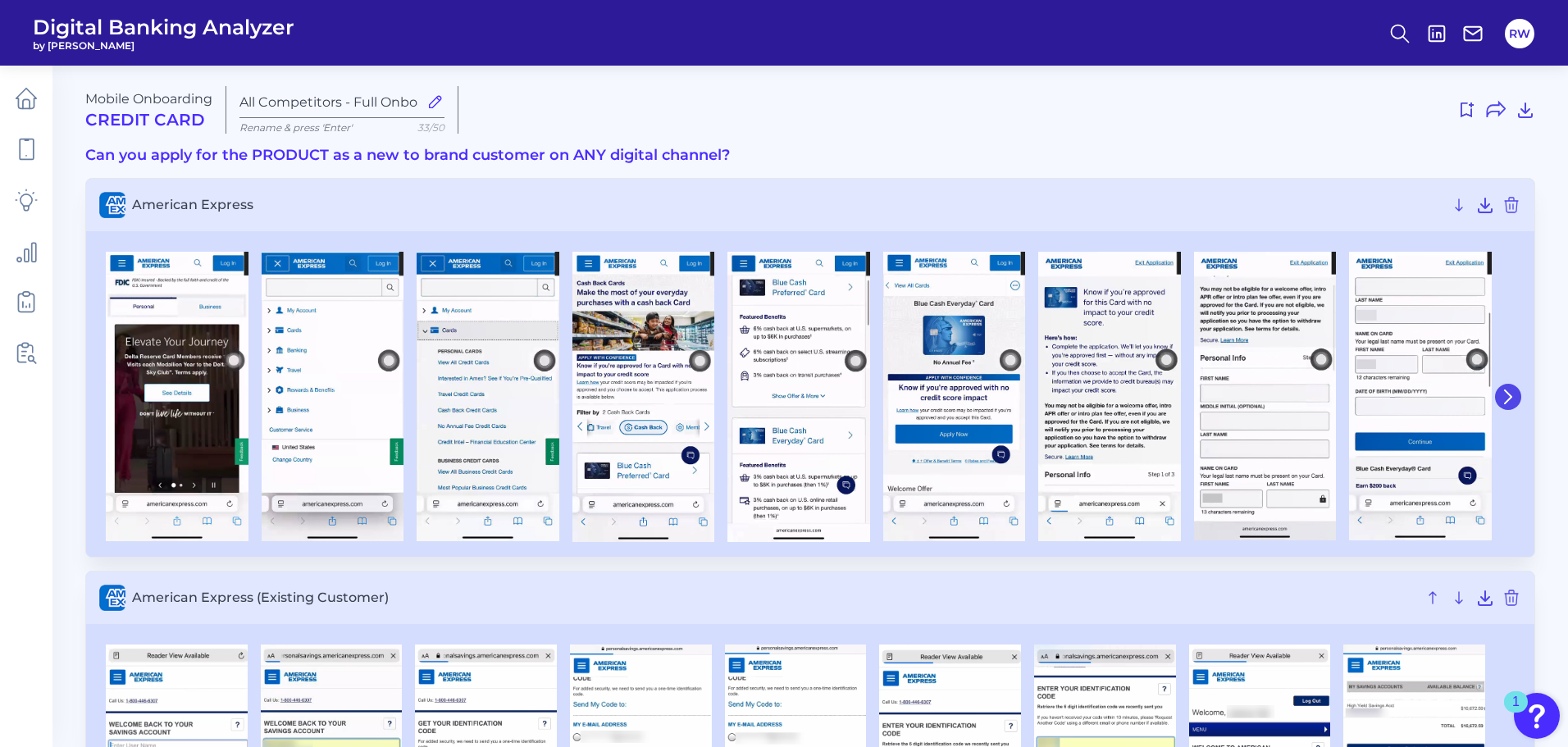
click at [1507, 396] on icon at bounding box center [1508, 397] width 15 height 15
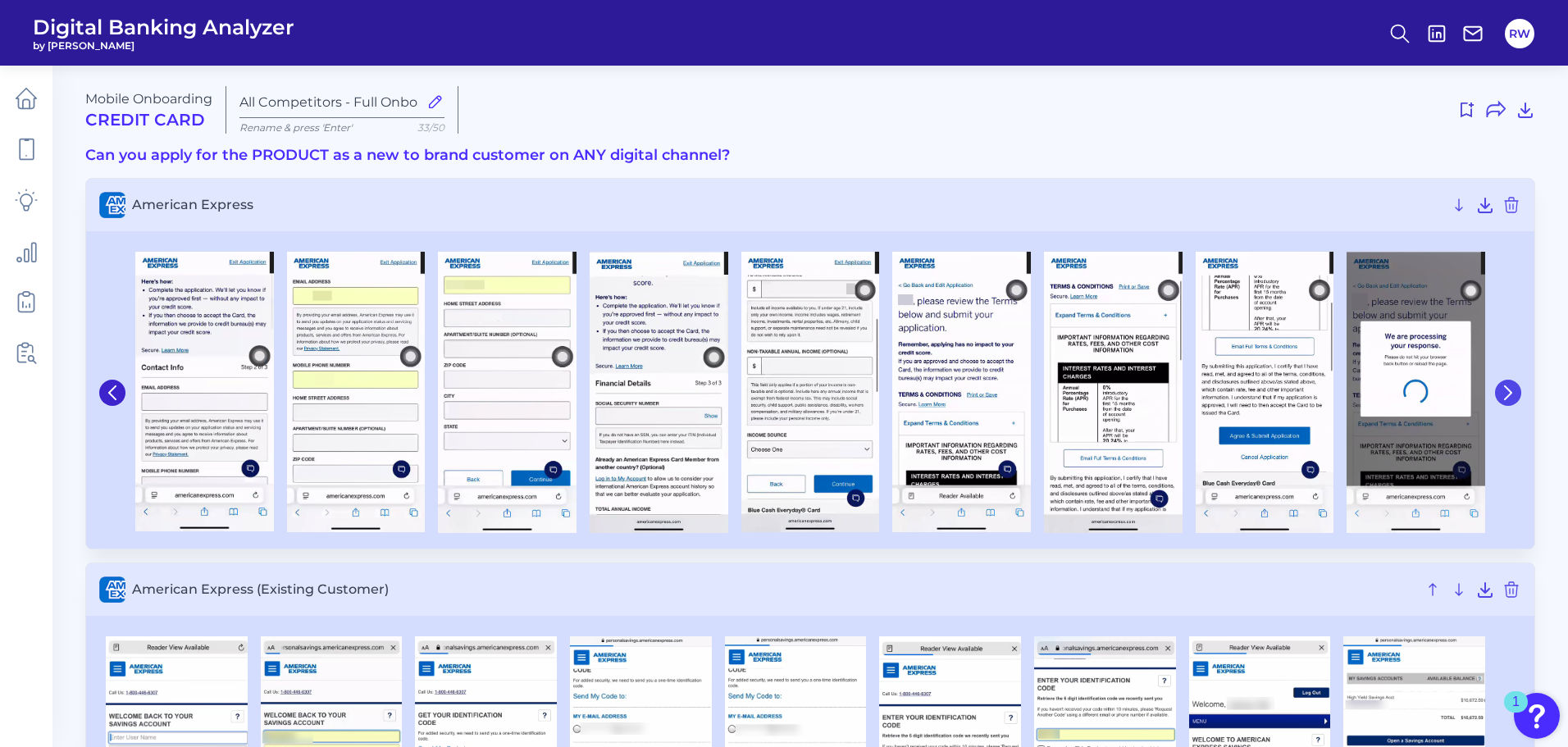
click at [1510, 389] on icon at bounding box center [1508, 393] width 15 height 15
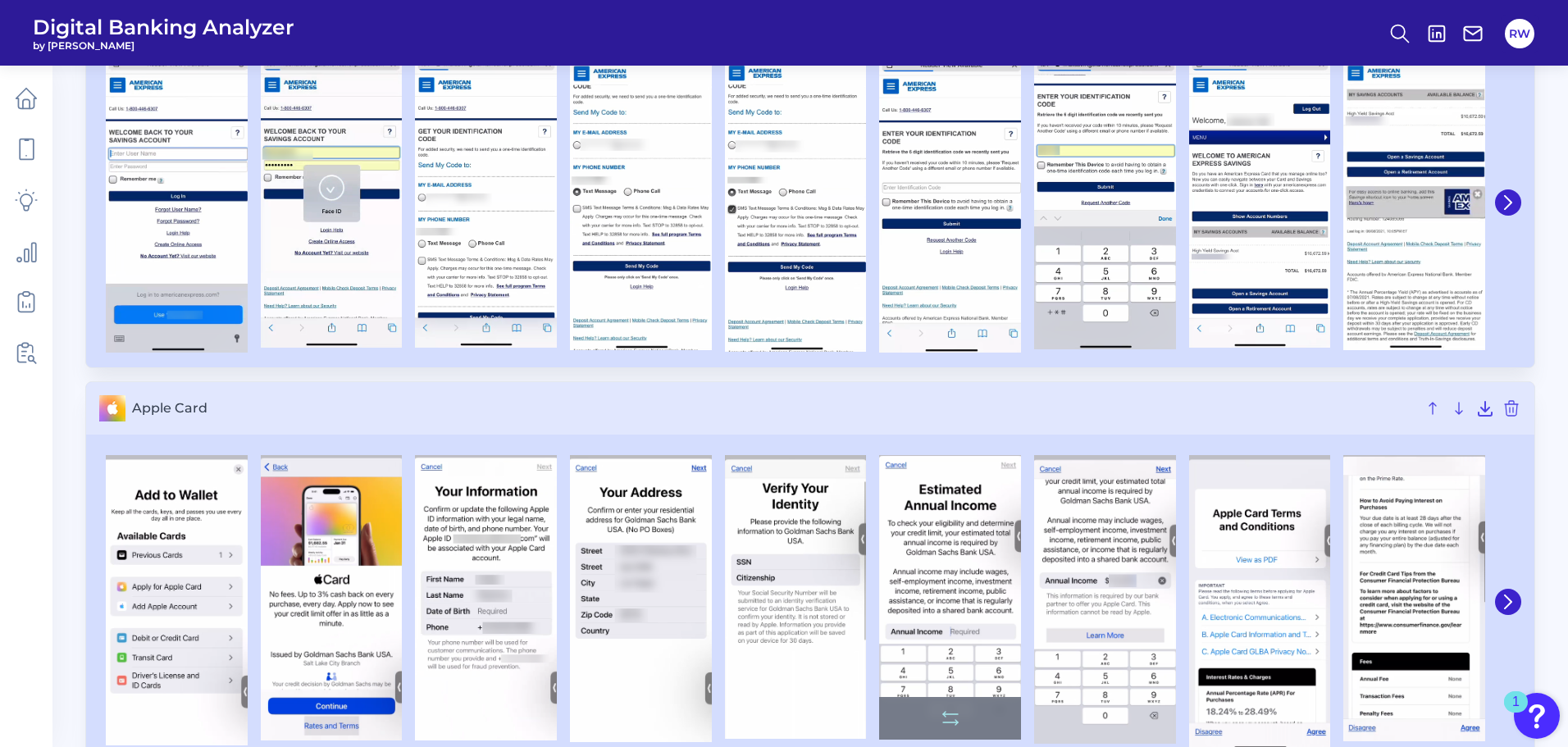
scroll to position [410, 0]
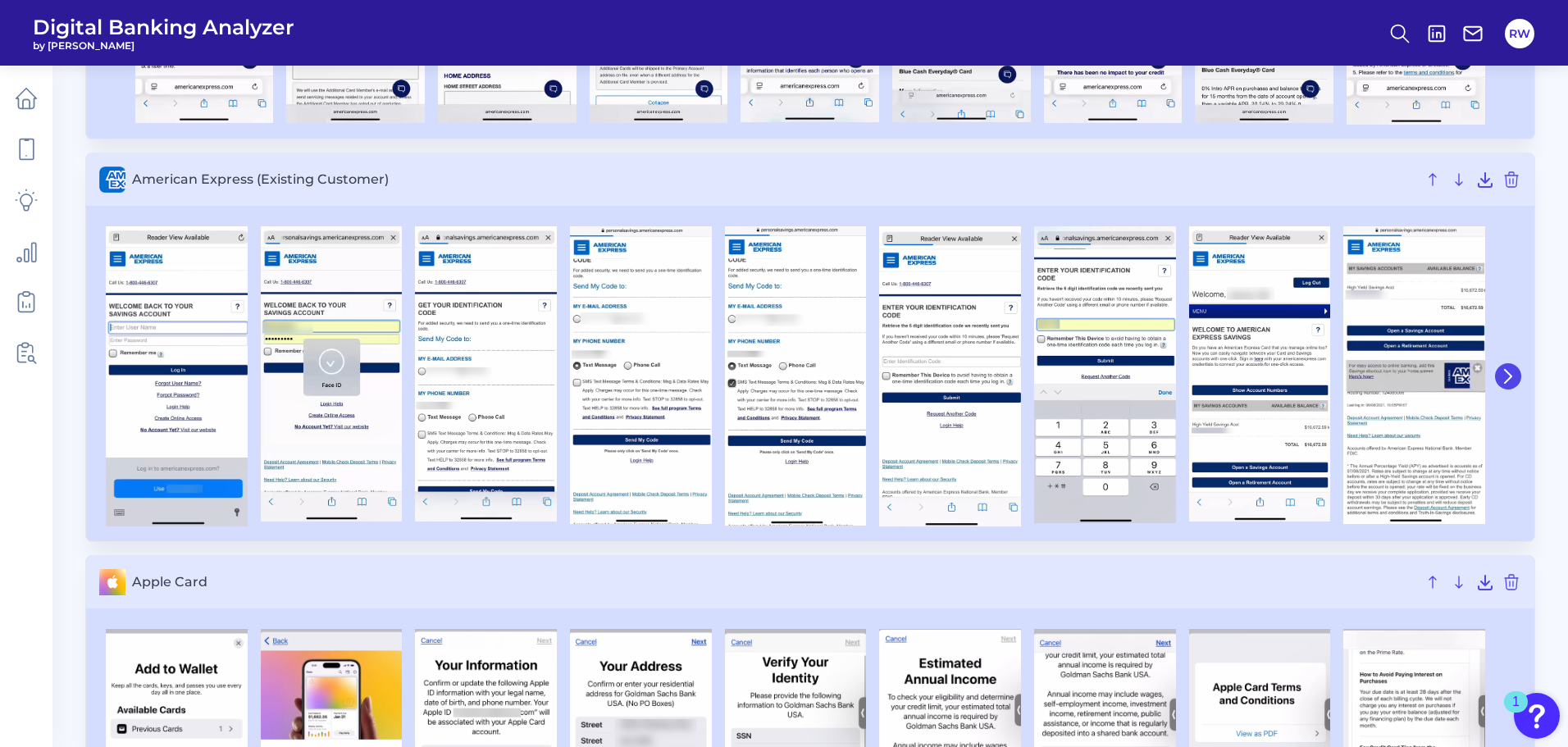
click at [1518, 379] on button at bounding box center [1508, 376] width 26 height 26
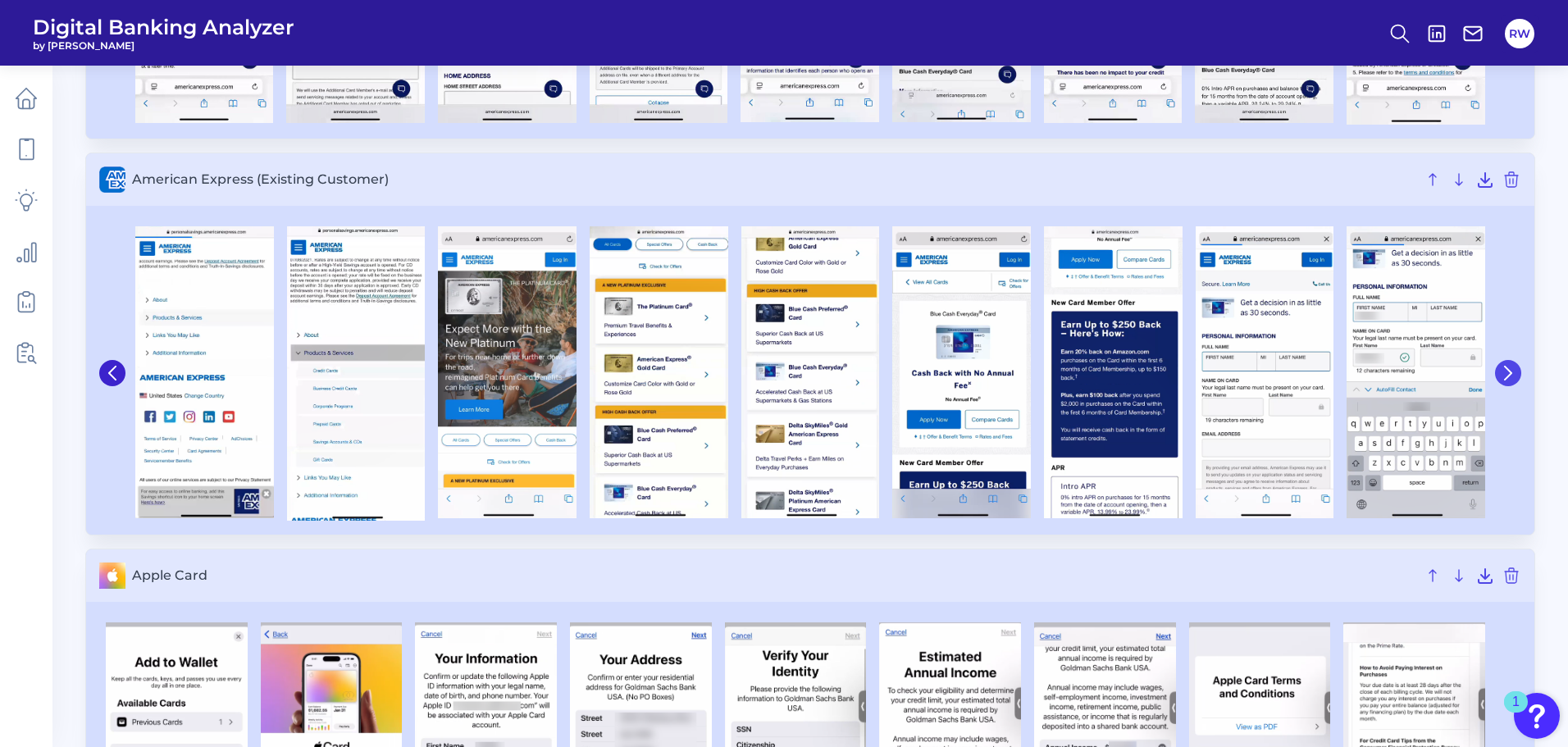
click at [1509, 377] on icon at bounding box center [1508, 373] width 7 height 13
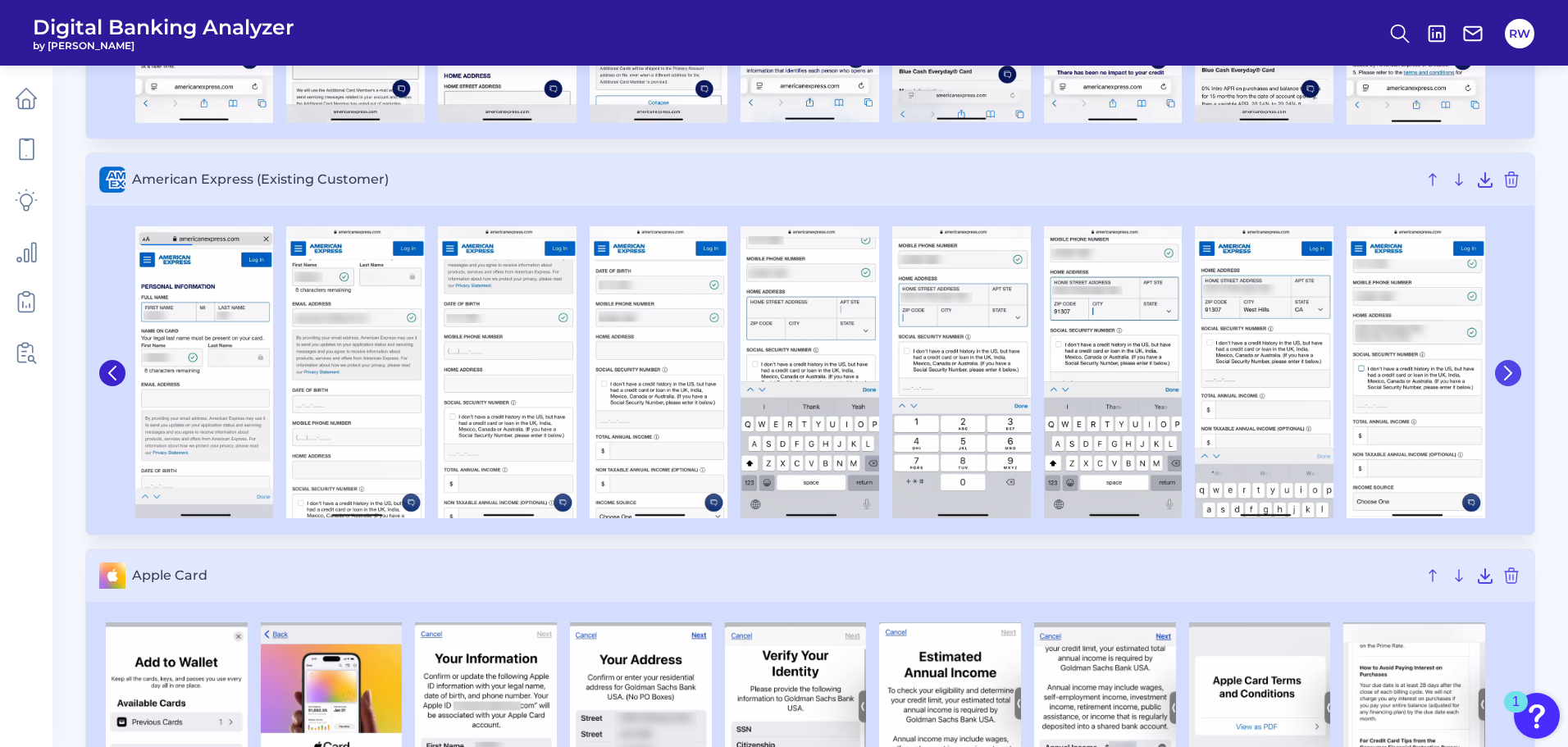
click at [1509, 377] on icon at bounding box center [1508, 373] width 7 height 13
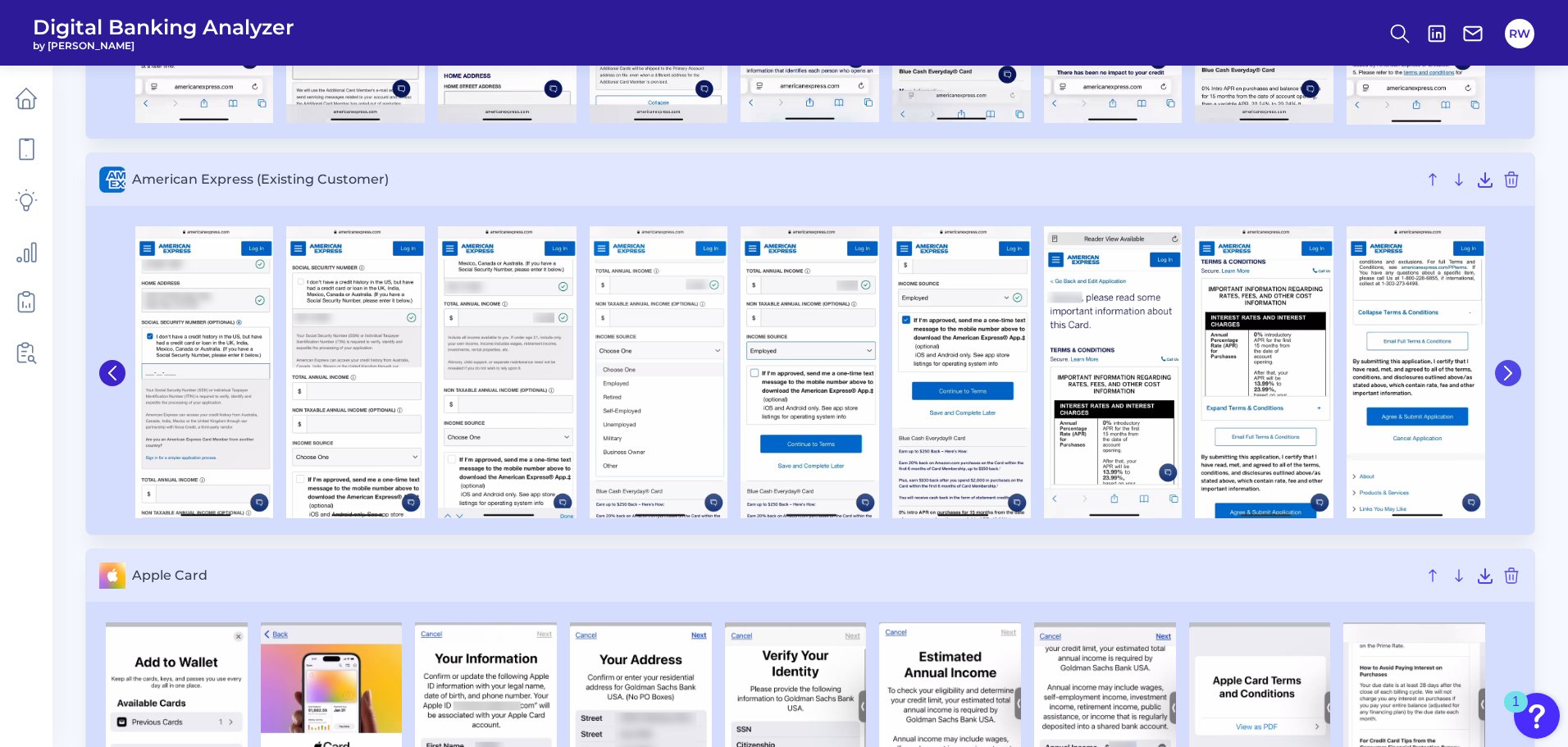
click at [1514, 370] on icon at bounding box center [1508, 373] width 15 height 15
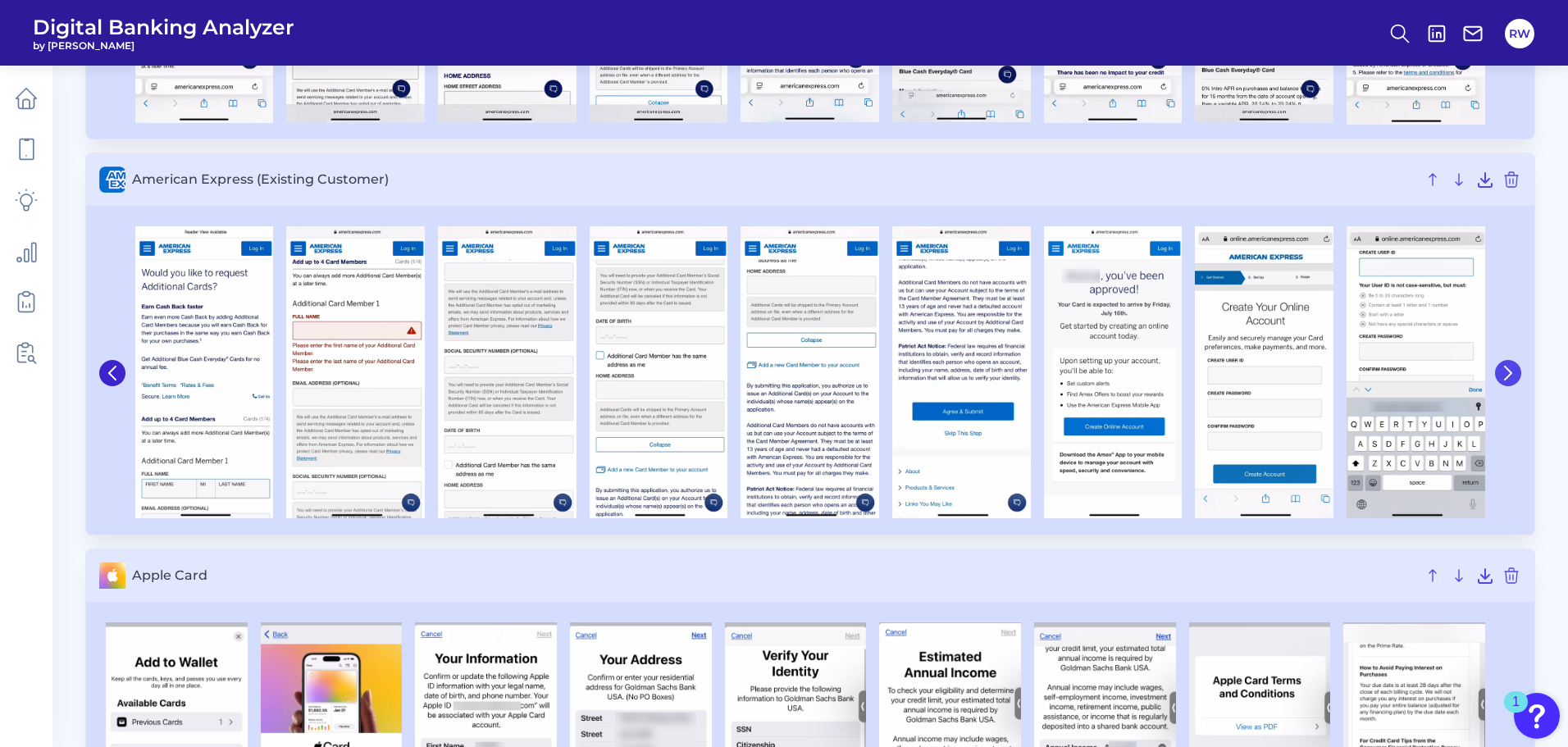
click at [1514, 370] on icon at bounding box center [1508, 373] width 15 height 15
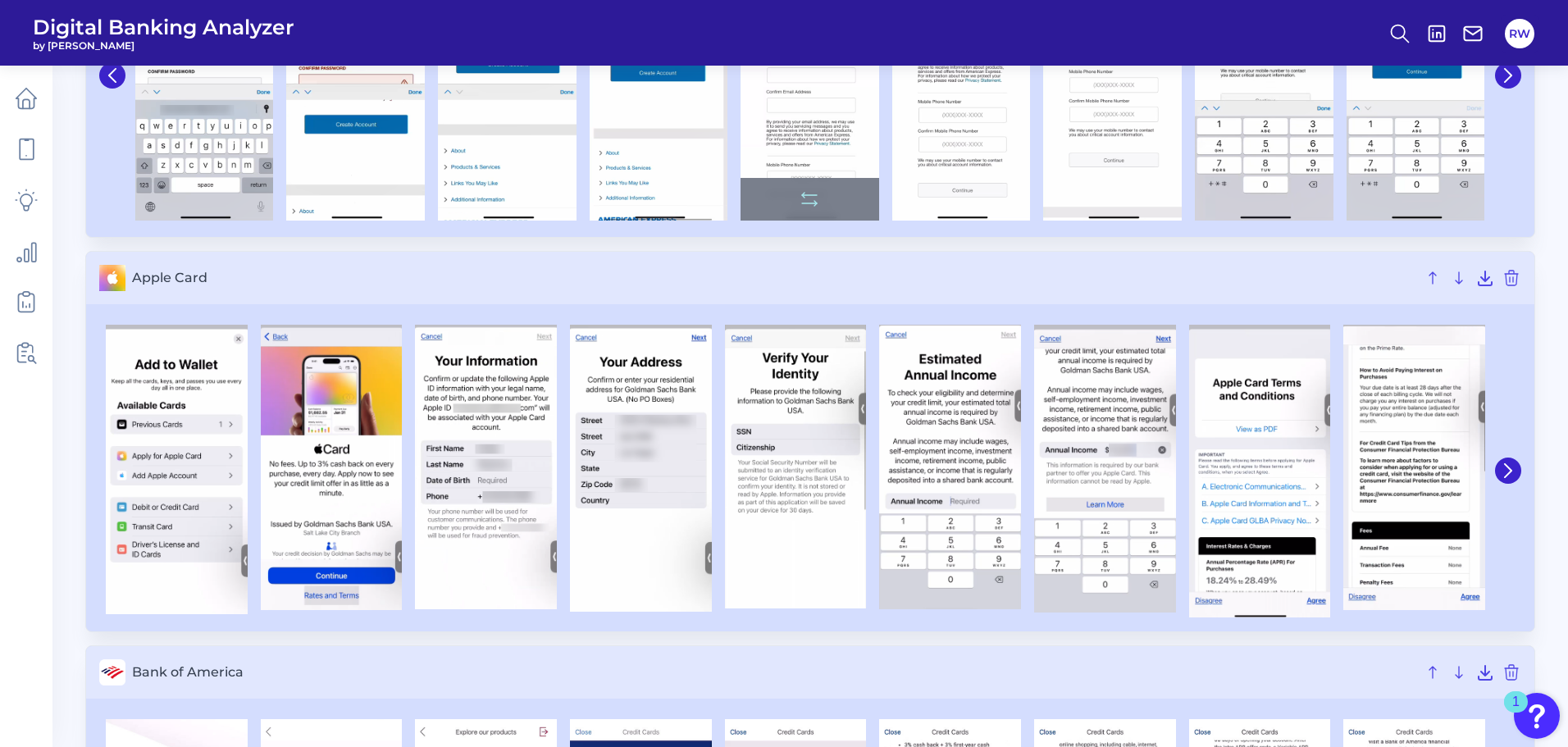
scroll to position [738, 0]
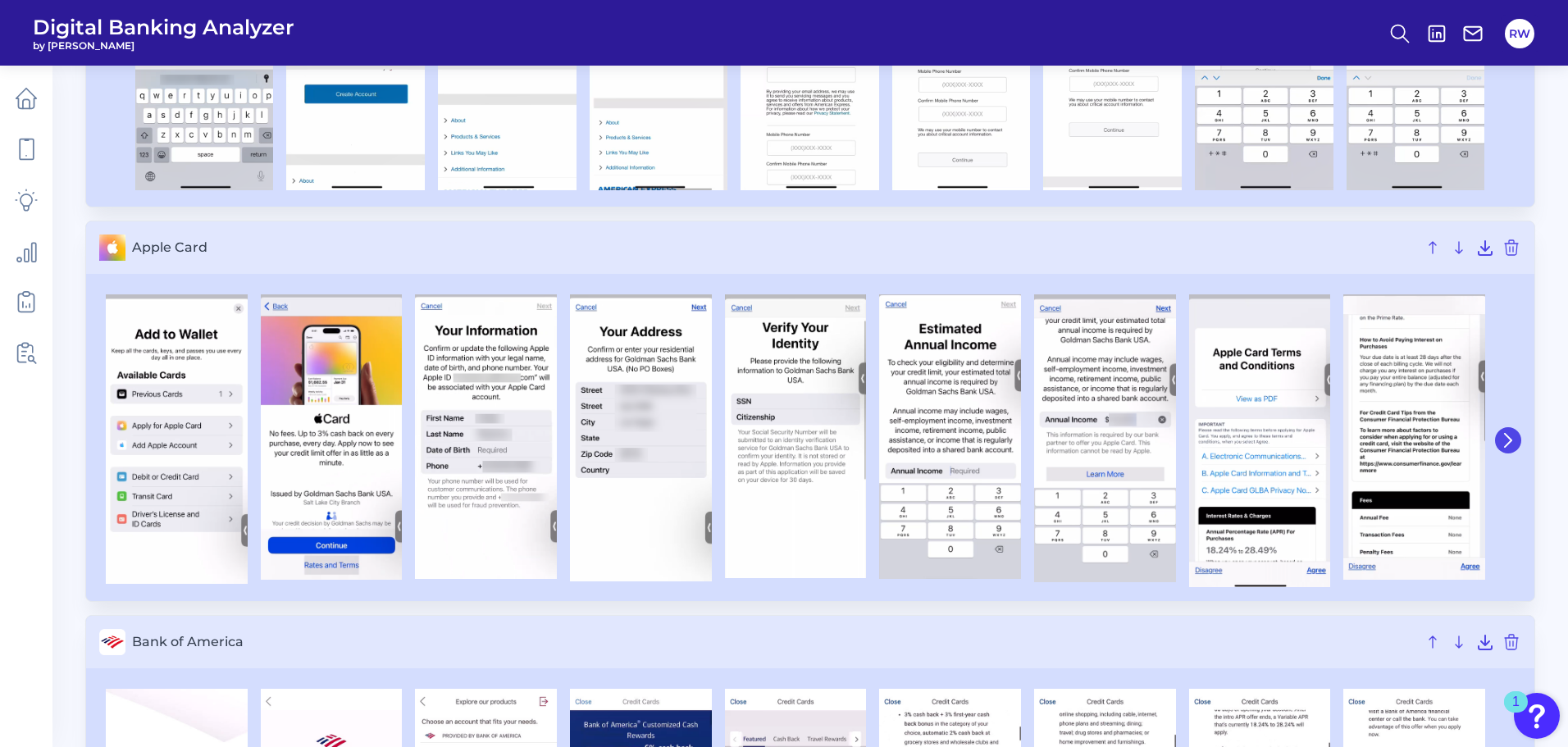
click at [1508, 436] on icon at bounding box center [1508, 440] width 7 height 13
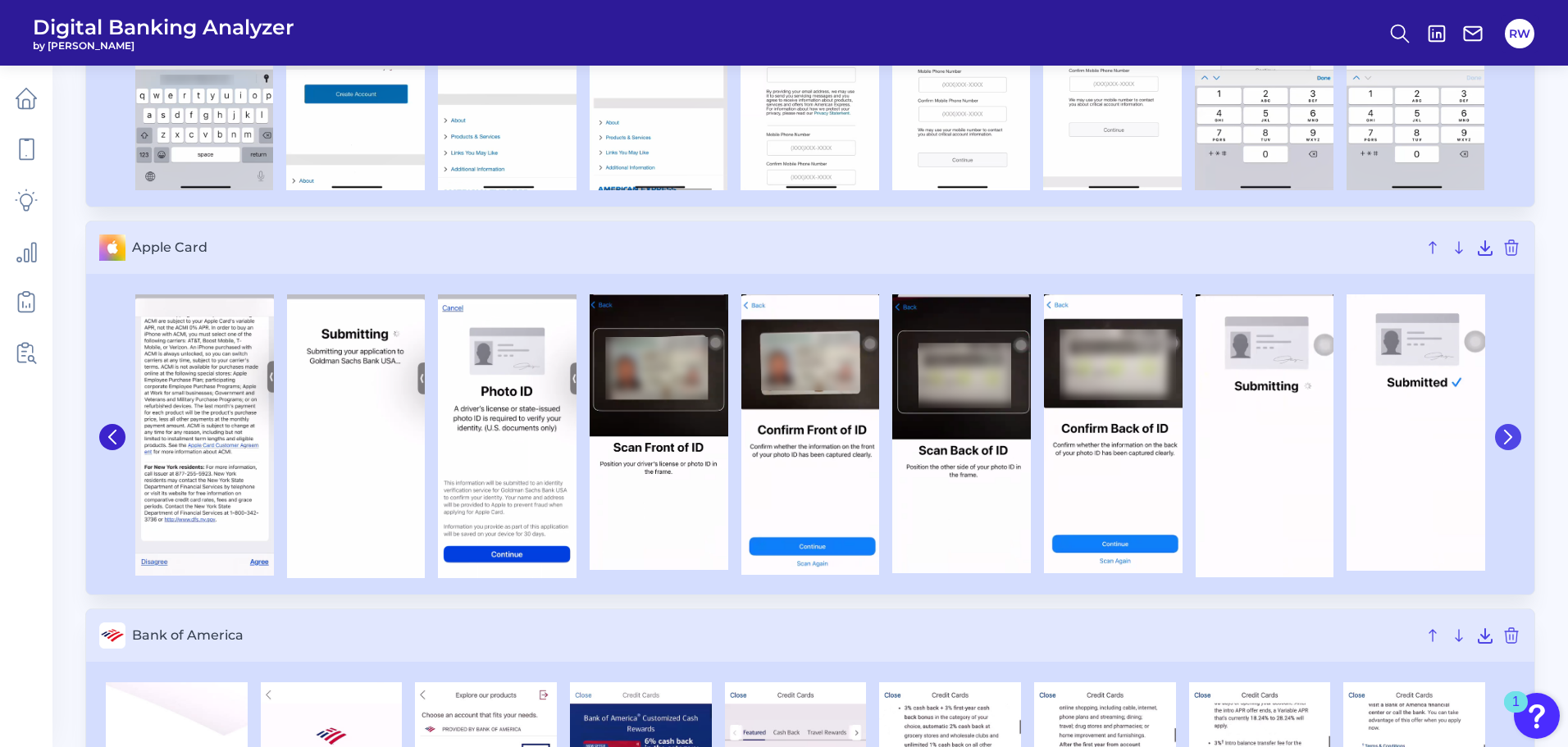
click at [1508, 436] on icon at bounding box center [1508, 437] width 15 height 15
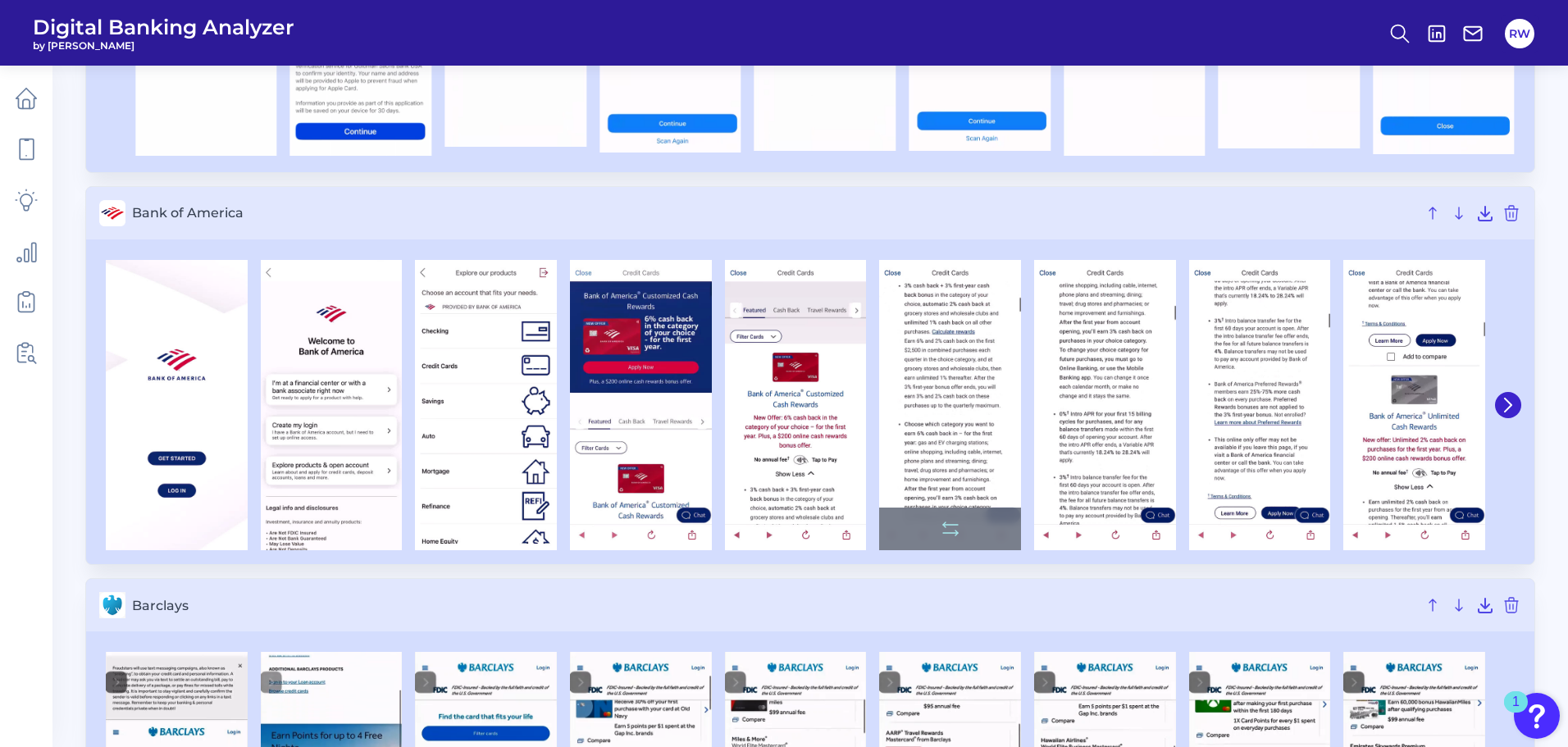
scroll to position [1230, 0]
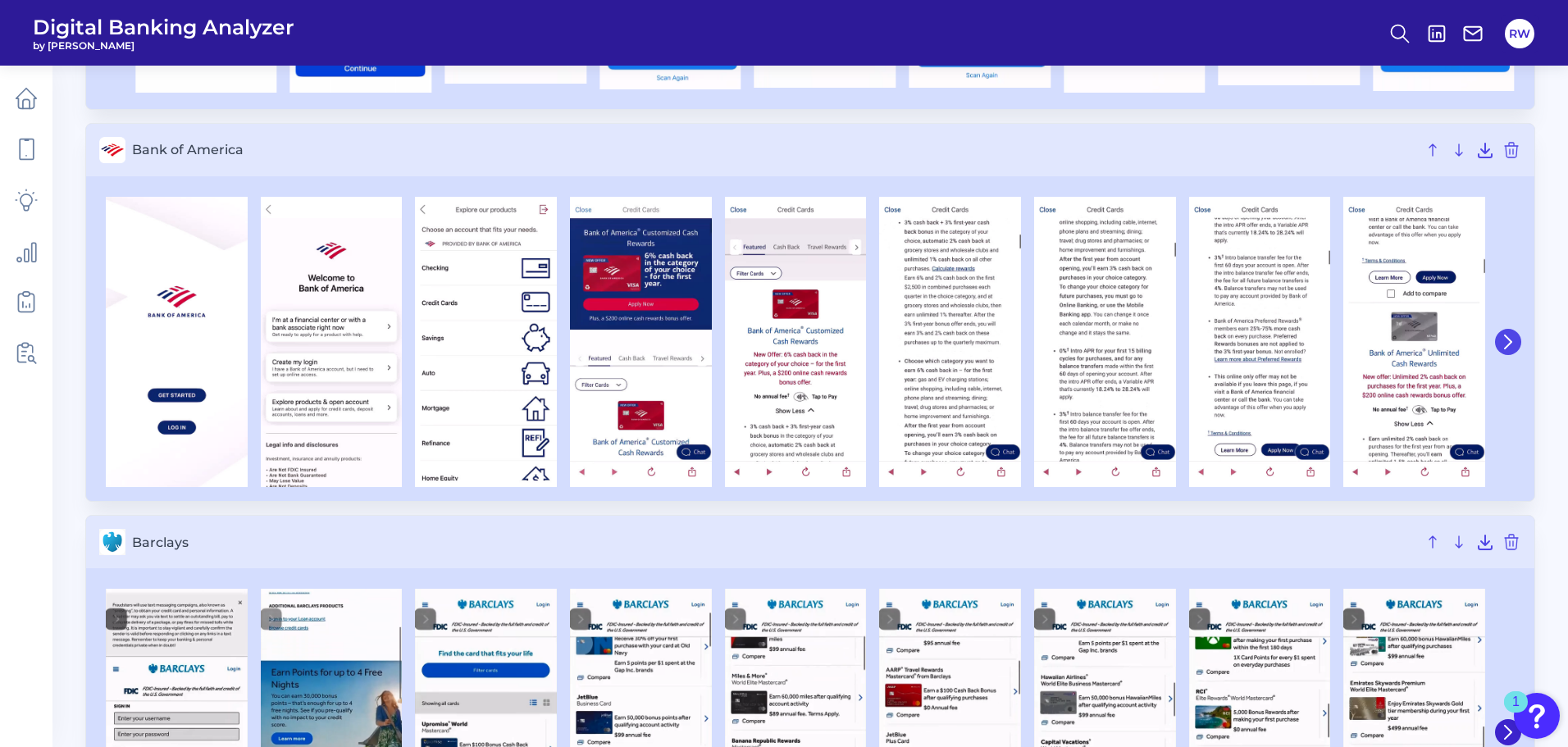
click at [1515, 342] on icon at bounding box center [1508, 342] width 15 height 15
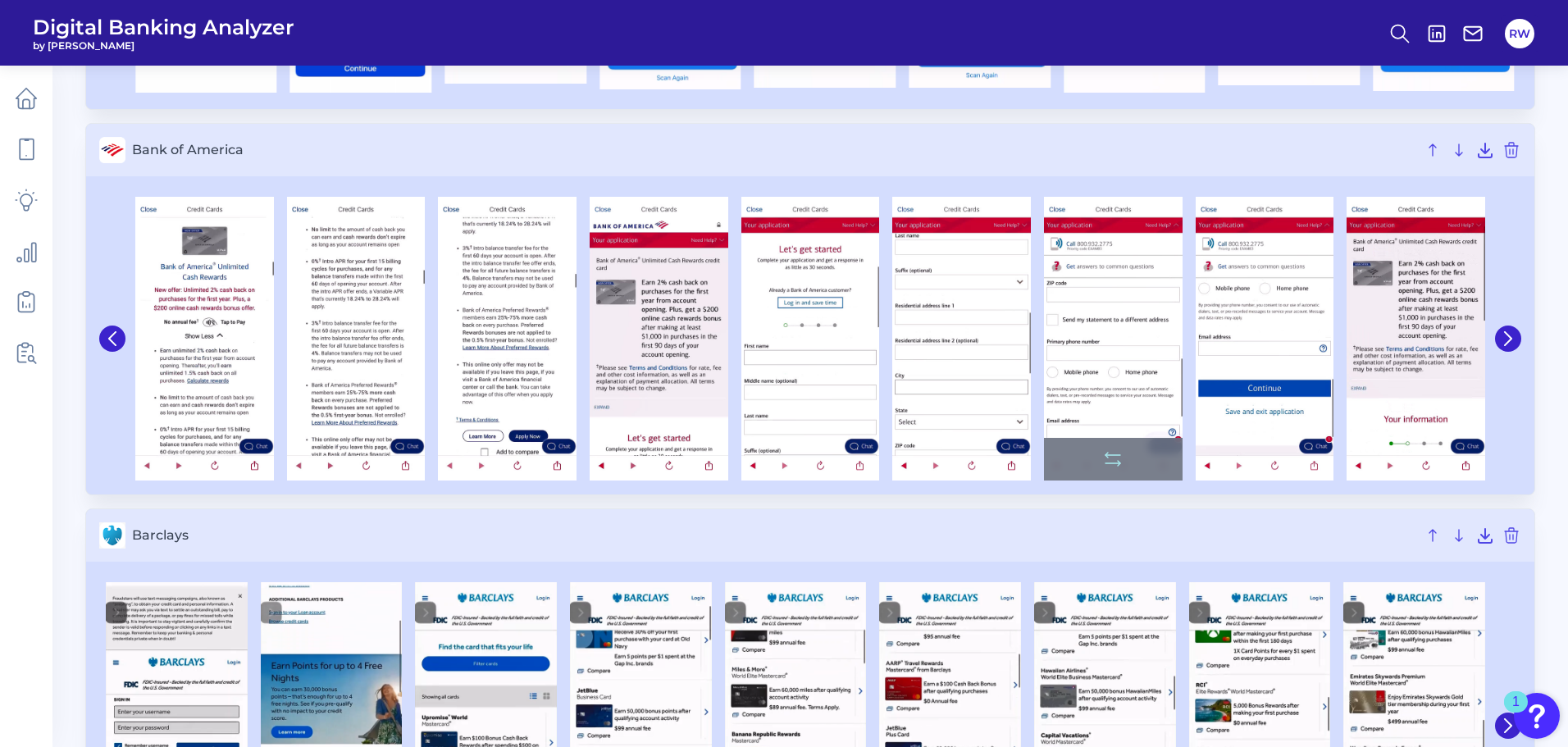
click at [1090, 261] on img at bounding box center [1113, 339] width 139 height 284
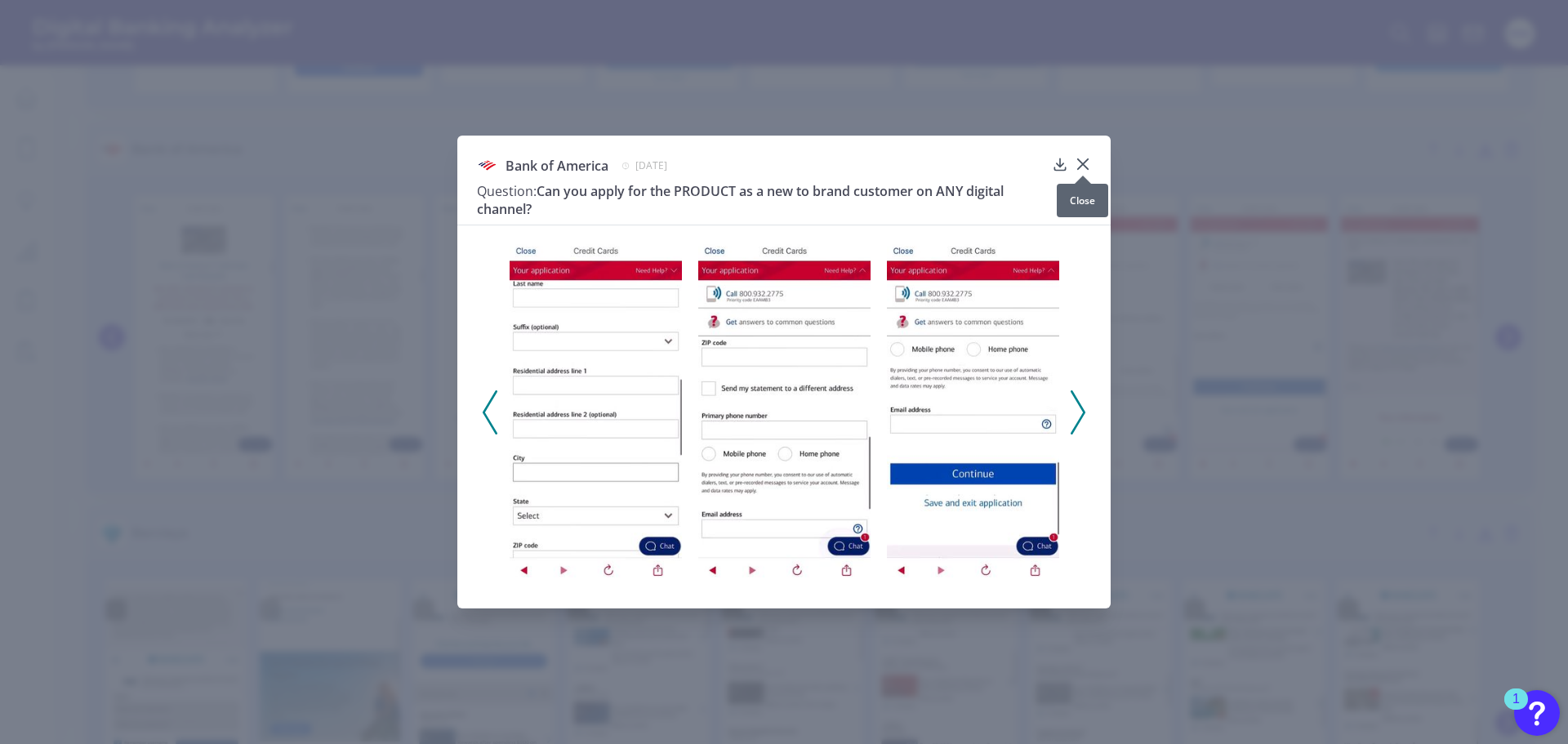
click at [1084, 162] on icon at bounding box center [1082, 164] width 10 height 10
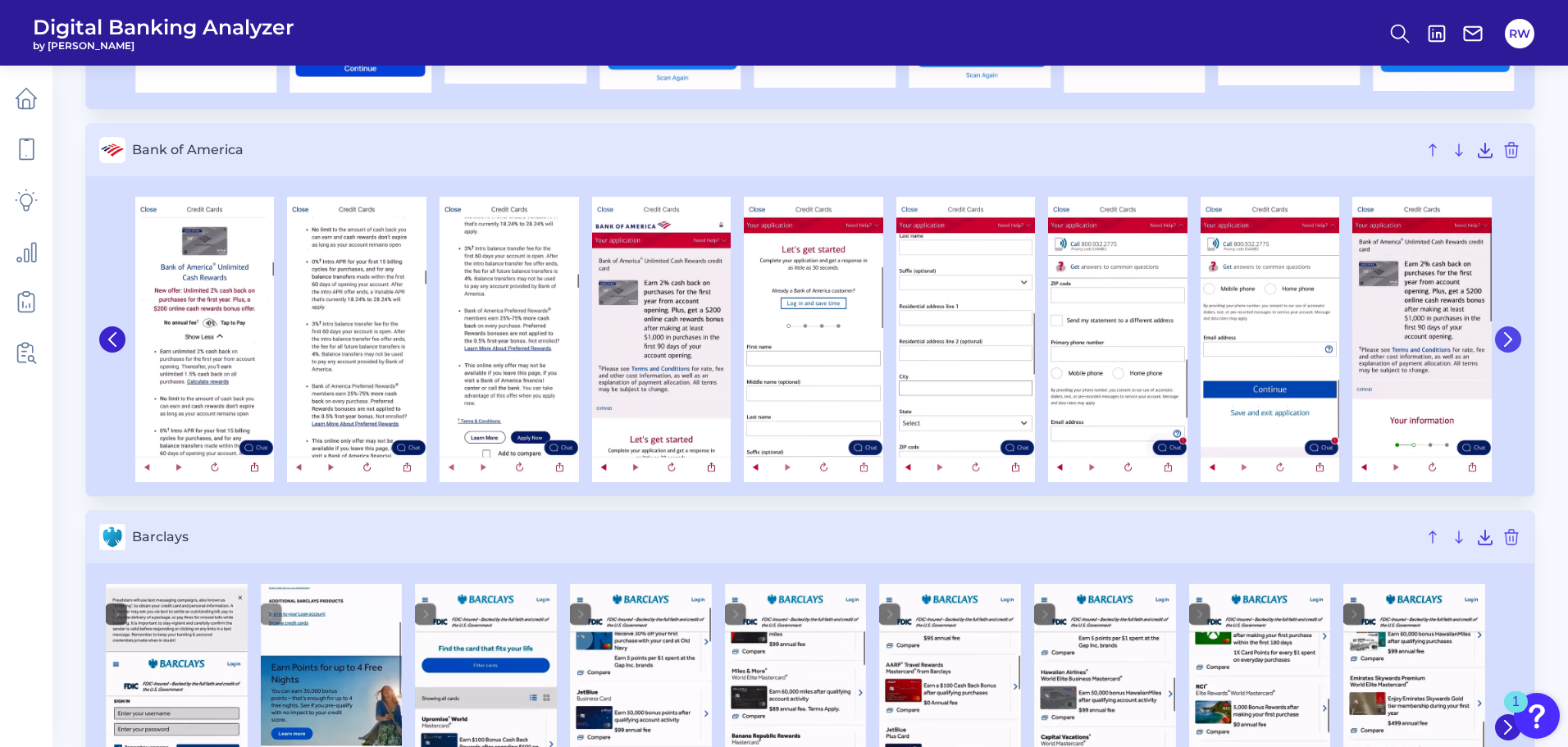
click at [1511, 337] on icon at bounding box center [1508, 340] width 15 height 15
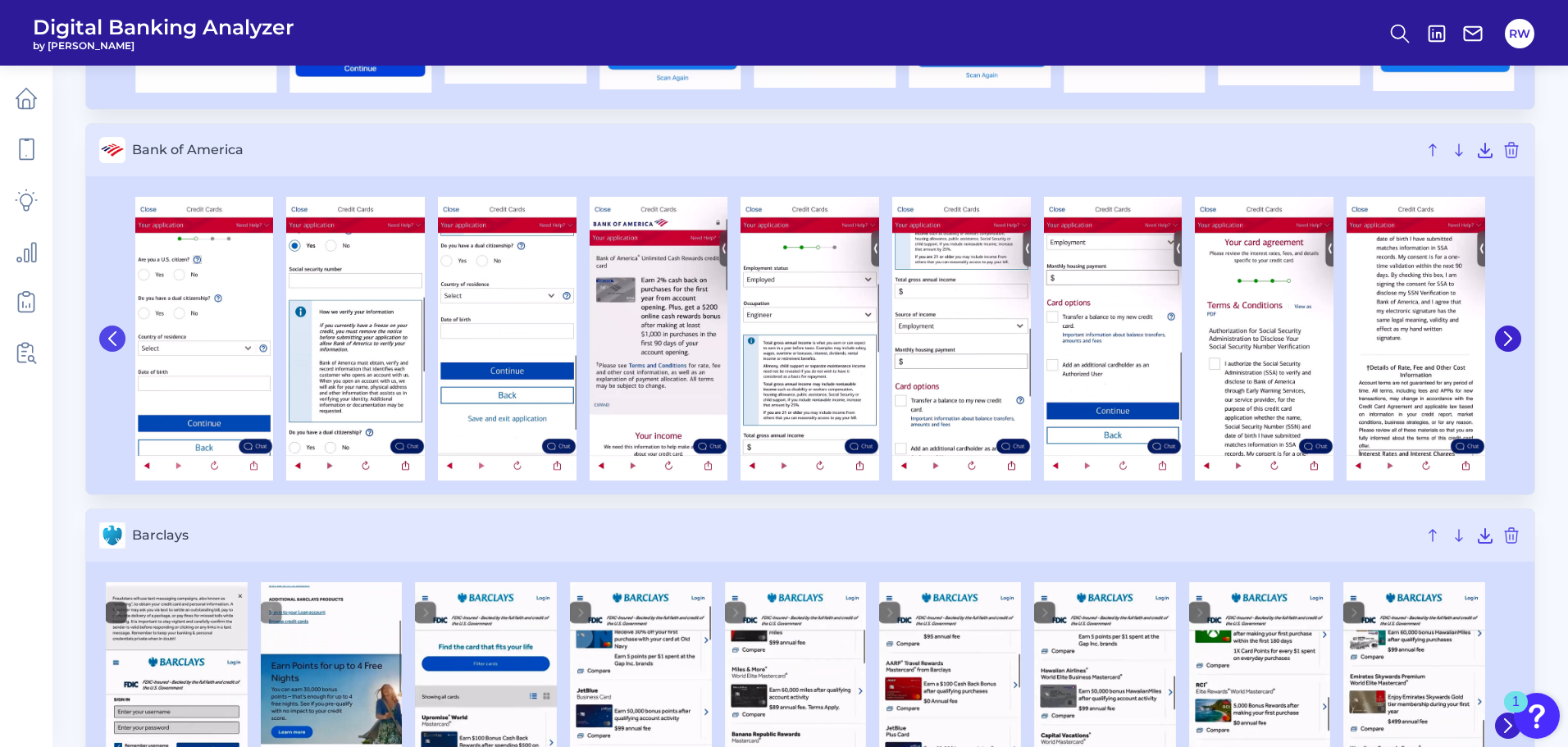
click at [109, 338] on icon at bounding box center [112, 339] width 7 height 13
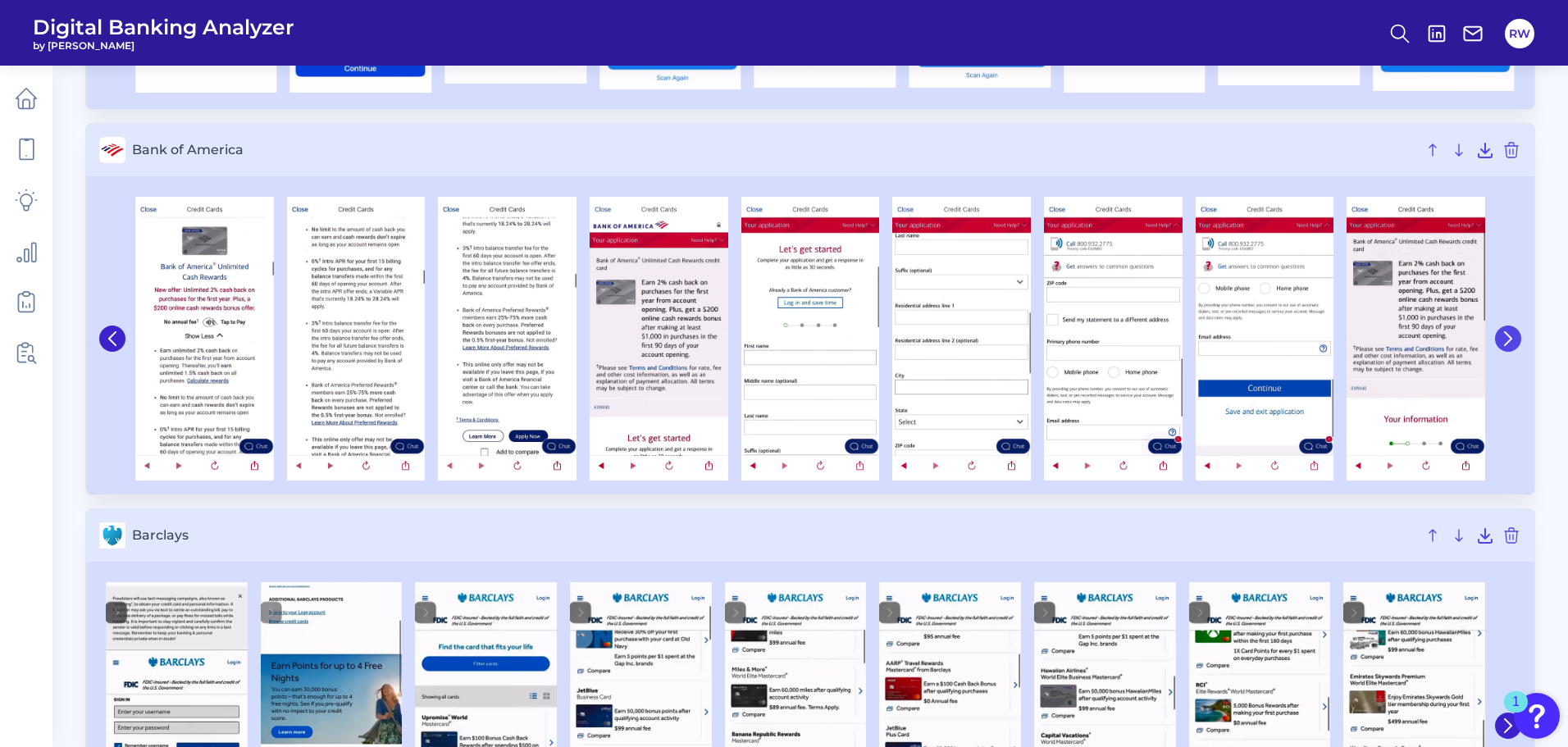
click at [1511, 341] on icon at bounding box center [1508, 339] width 15 height 15
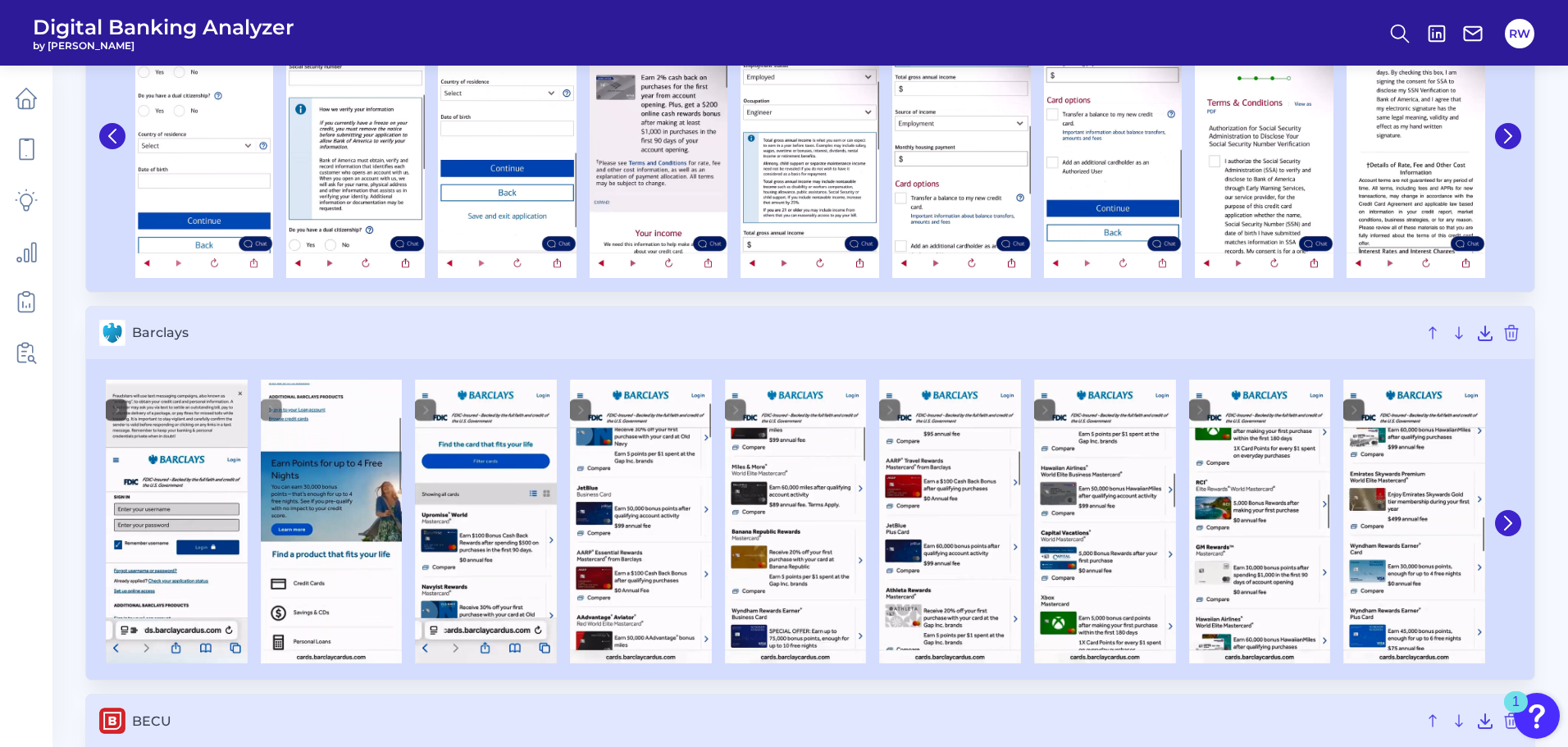
scroll to position [1640, 0]
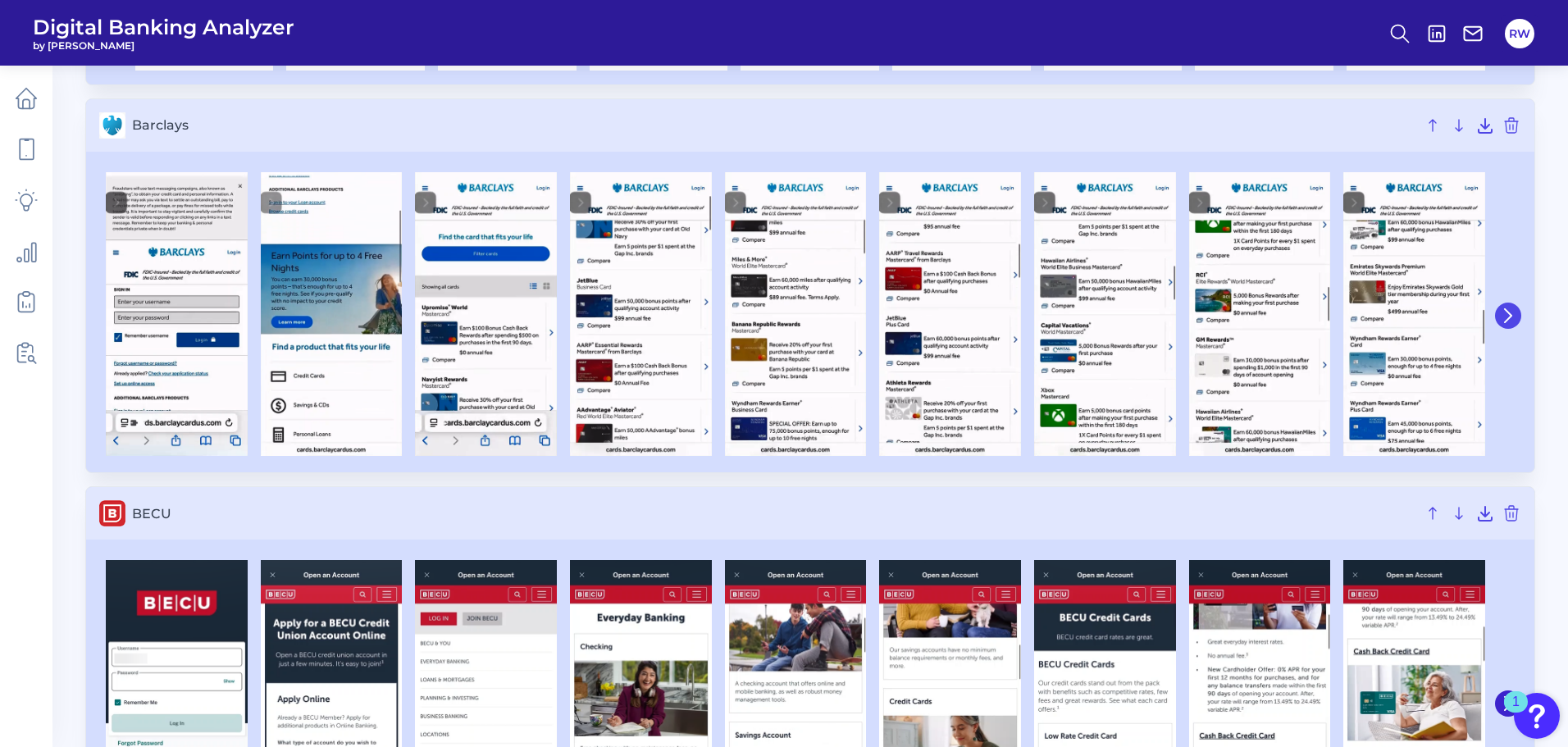
click at [1506, 314] on icon at bounding box center [1508, 315] width 15 height 15
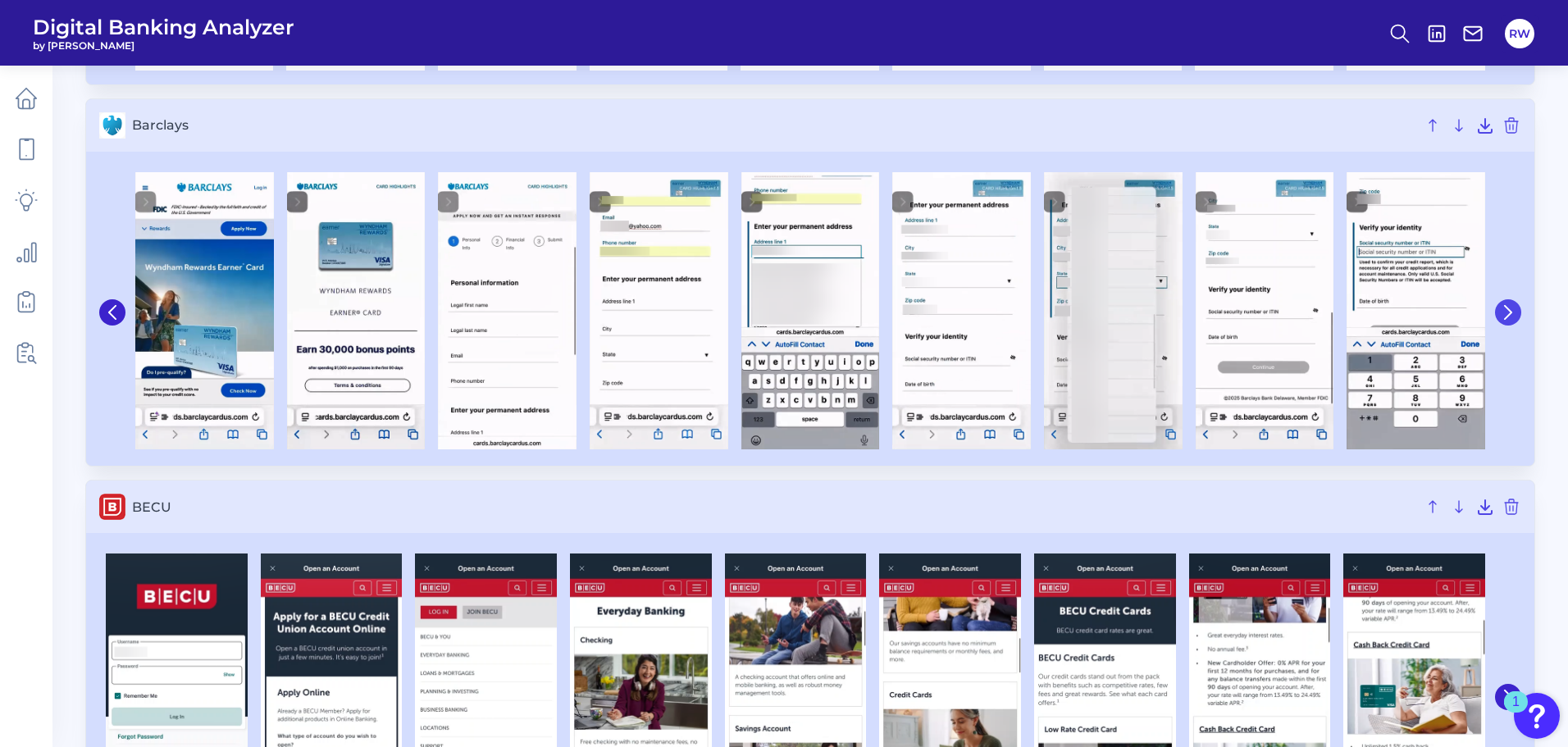
click at [1511, 314] on icon at bounding box center [1508, 313] width 15 height 15
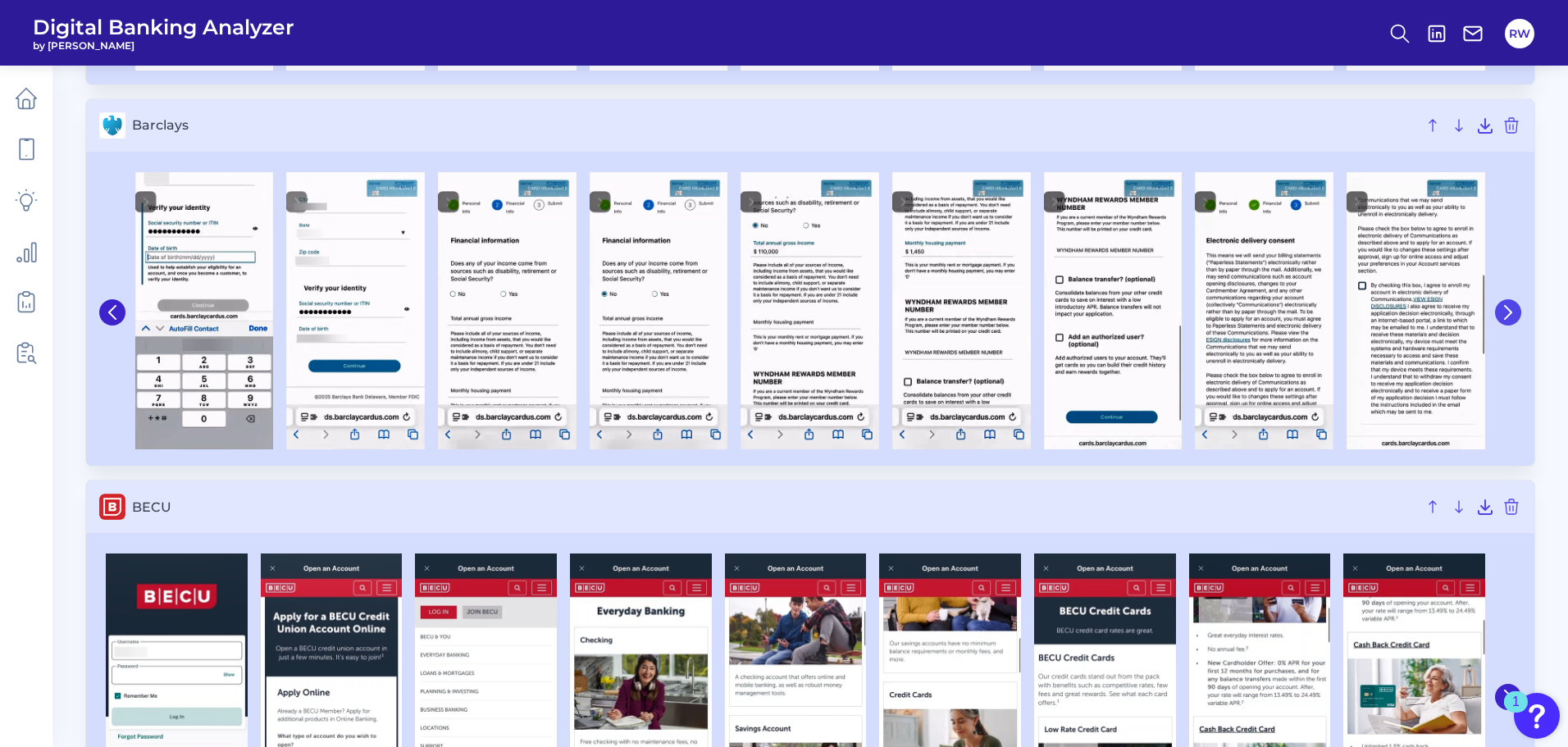
click at [1515, 310] on icon at bounding box center [1508, 313] width 15 height 15
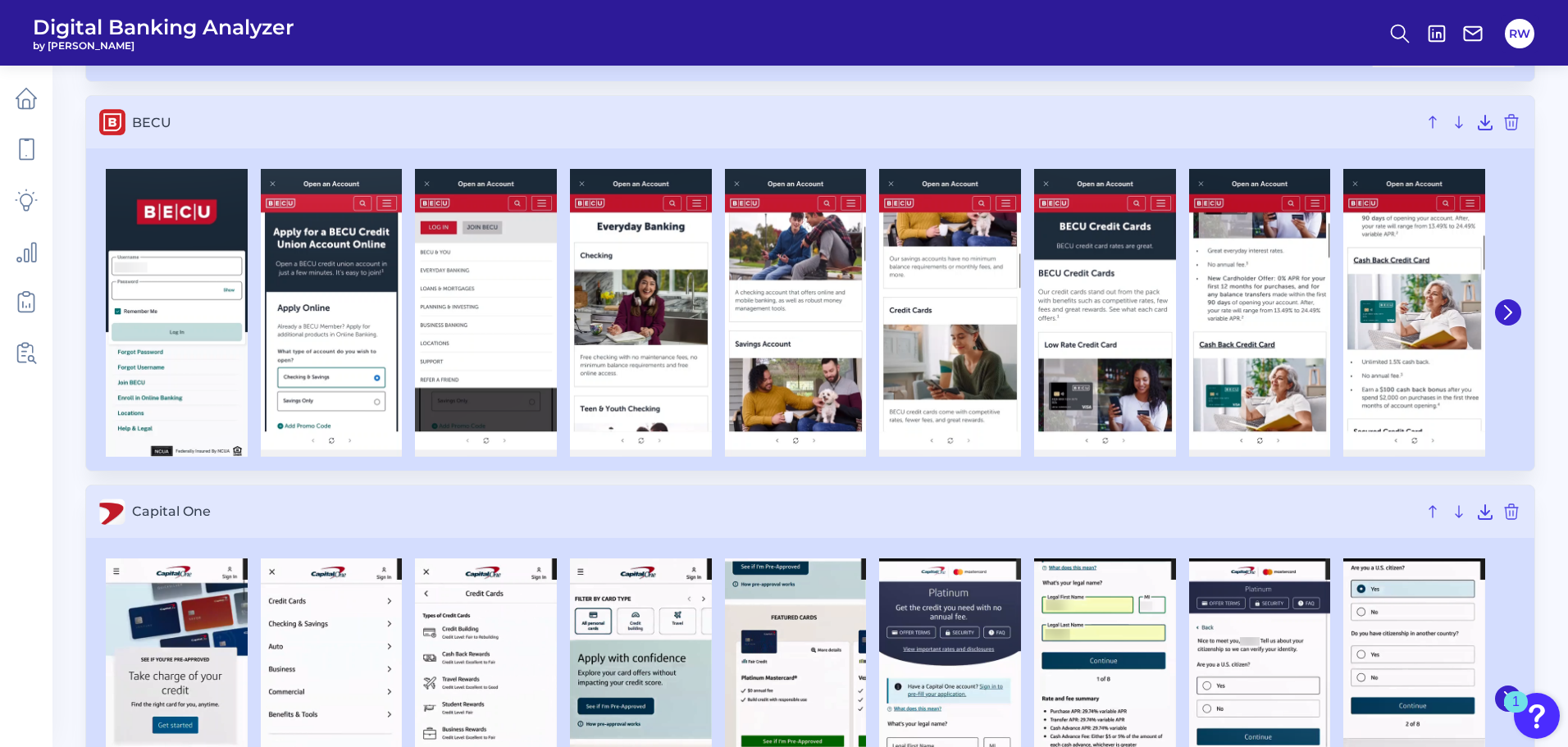
scroll to position [2049, 0]
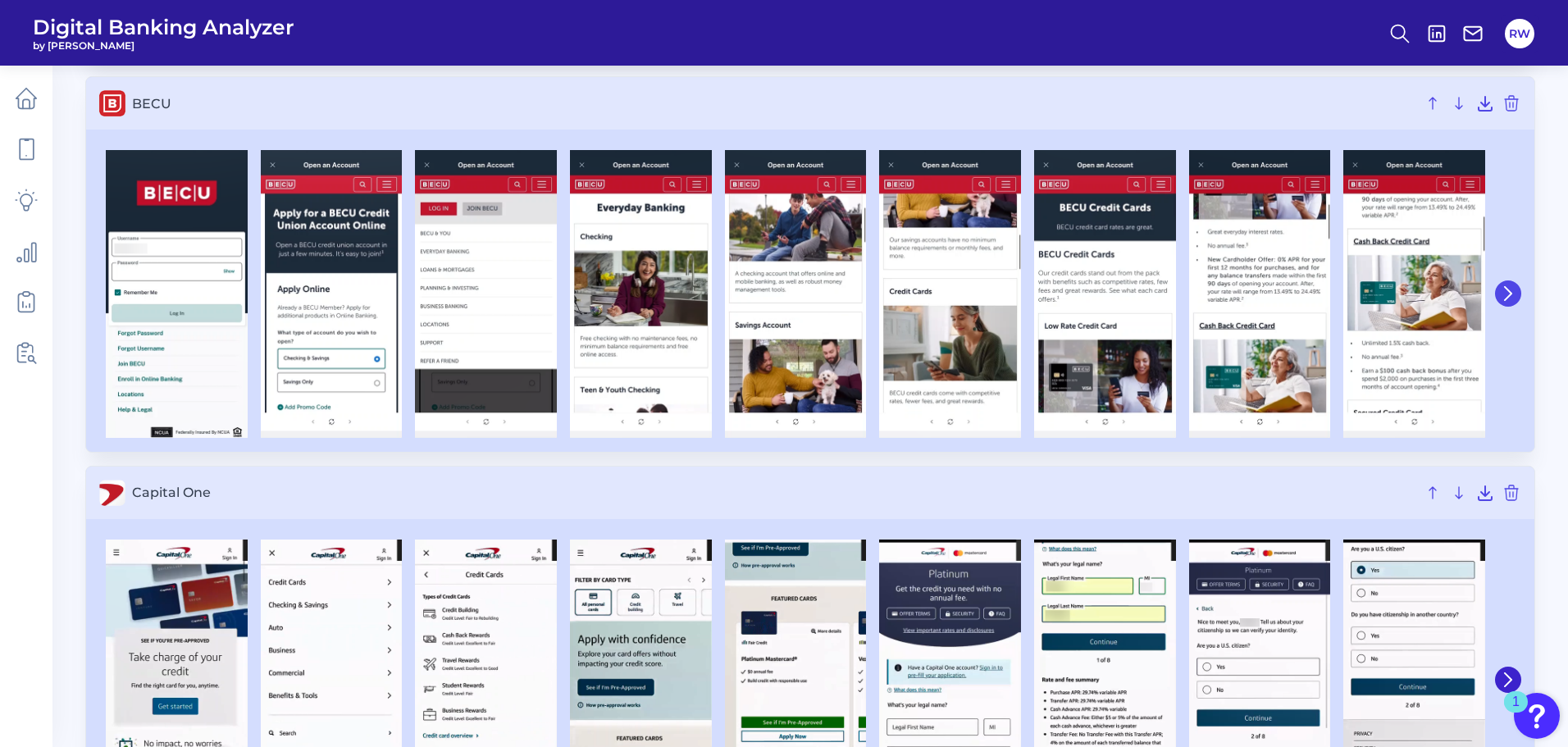
click at [1511, 297] on icon at bounding box center [1508, 294] width 15 height 15
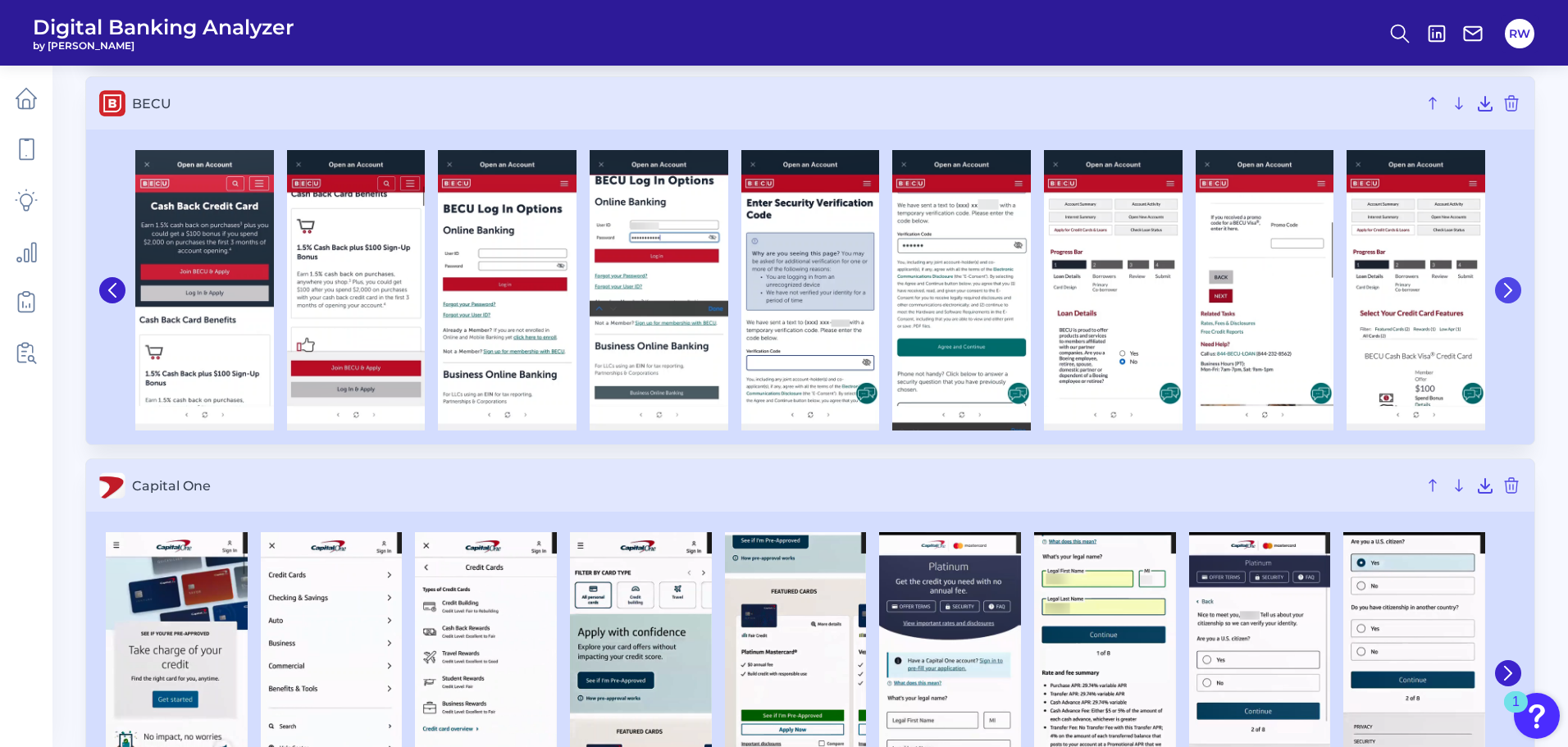
click at [1511, 297] on icon at bounding box center [1508, 290] width 15 height 15
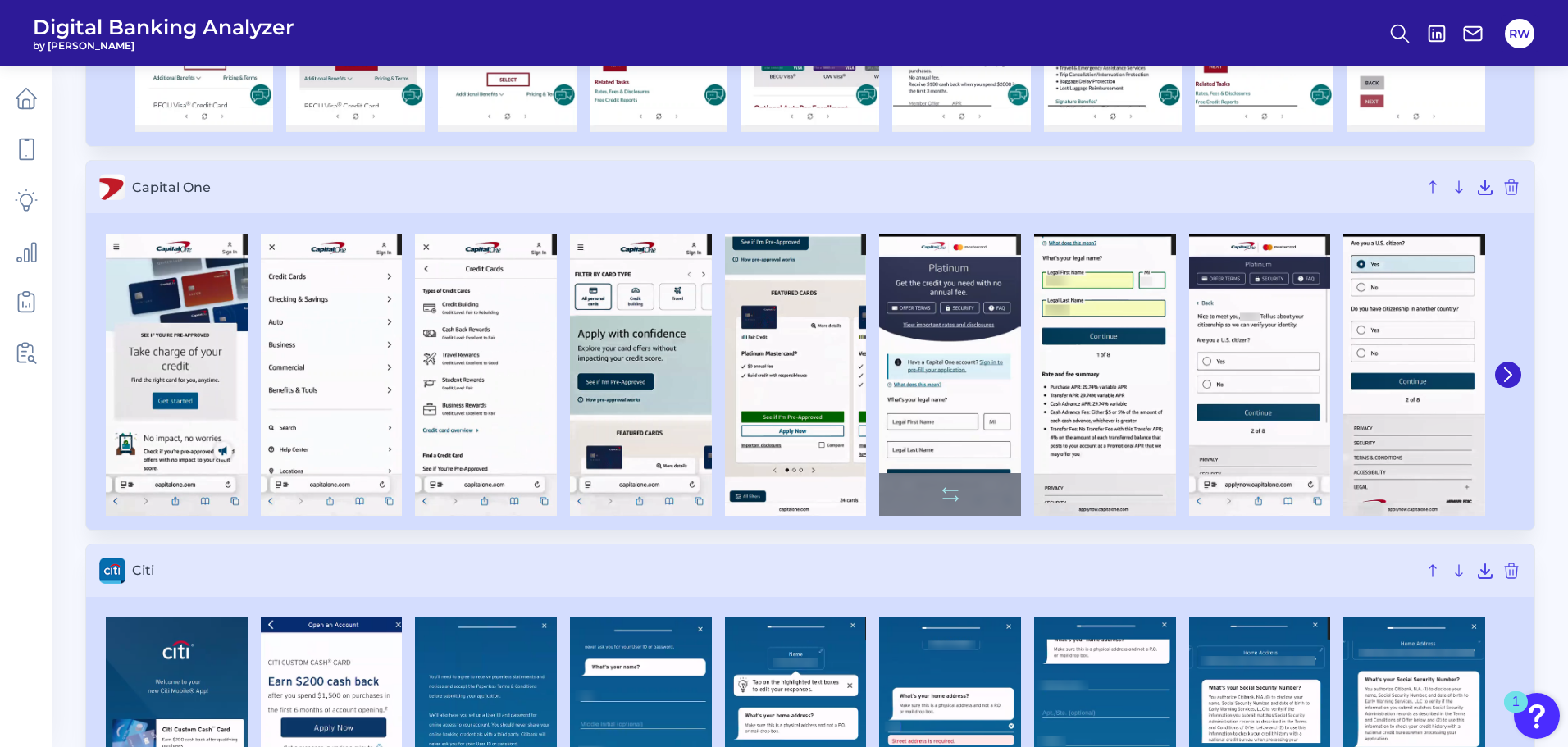
scroll to position [2378, 0]
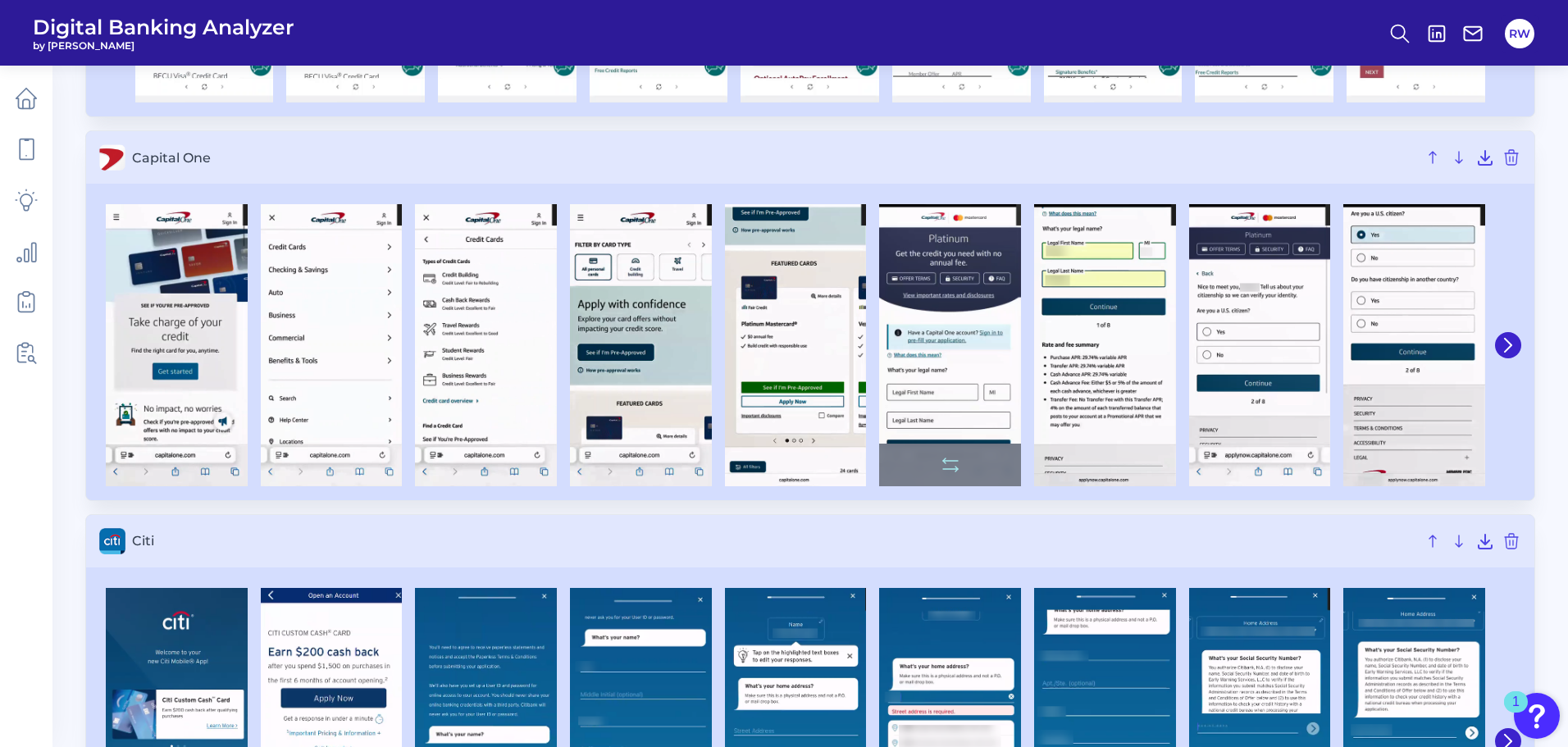
click at [969, 290] on img at bounding box center [950, 344] width 141 height 282
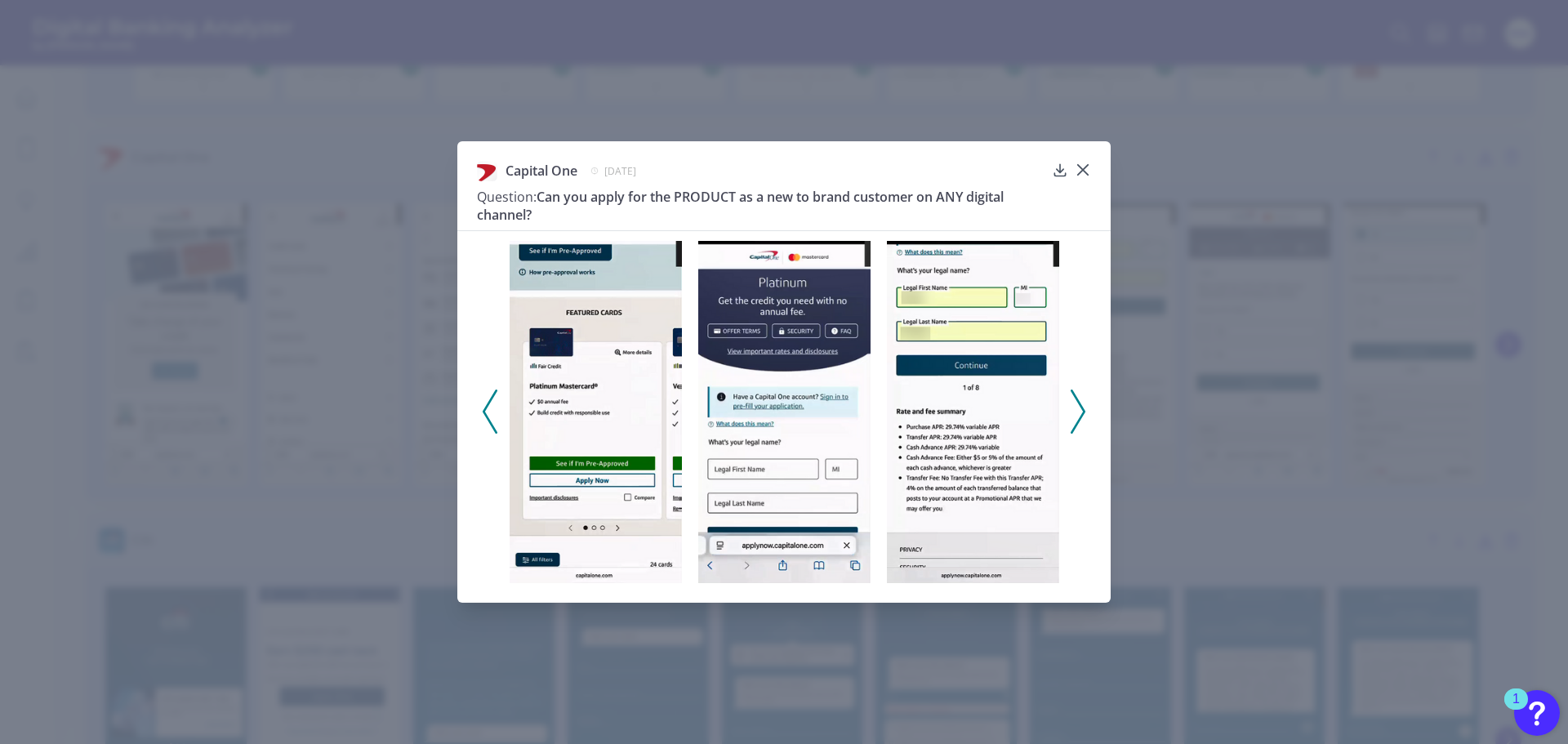
click at [1084, 407] on icon at bounding box center [1078, 411] width 15 height 44
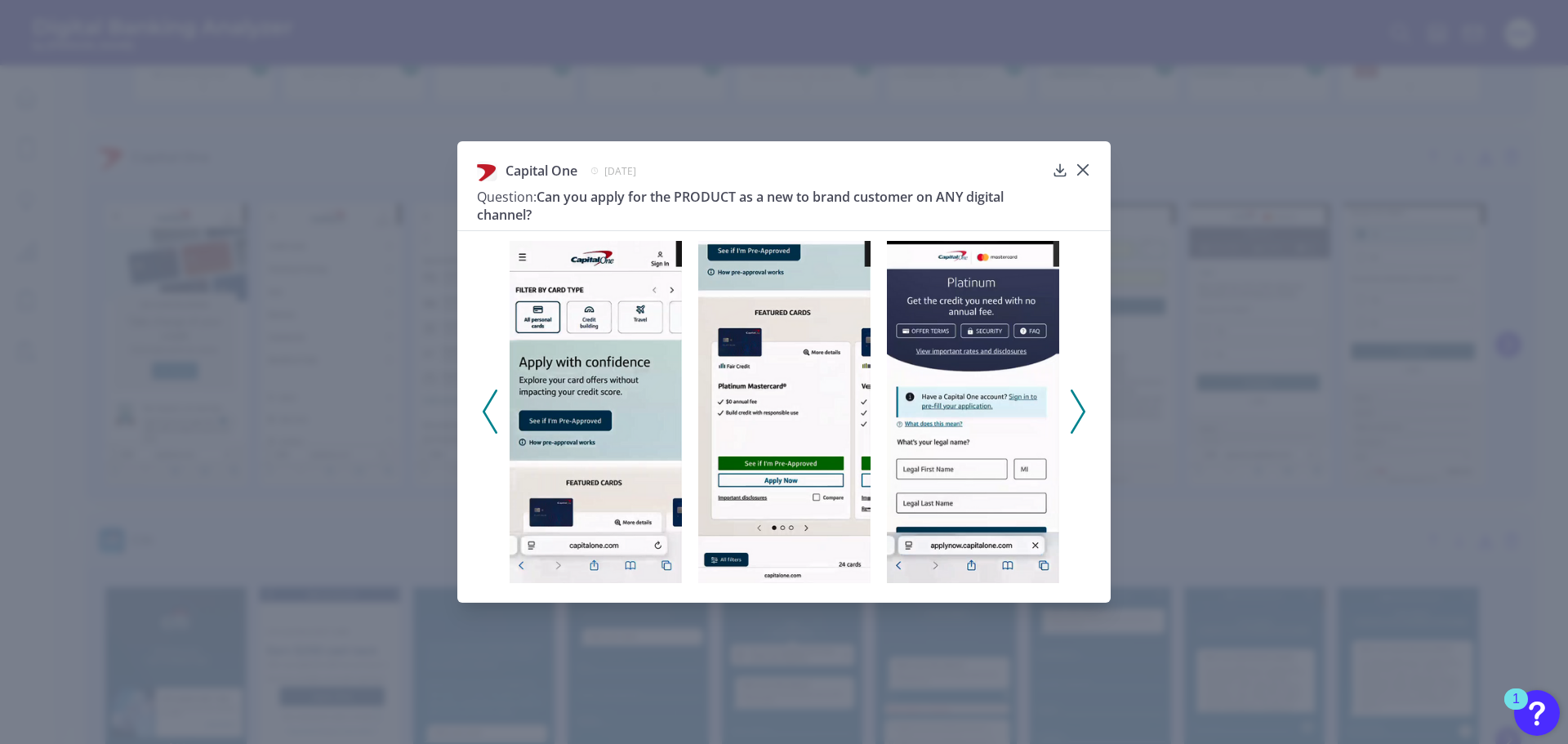
click at [1084, 407] on icon at bounding box center [1078, 411] width 15 height 44
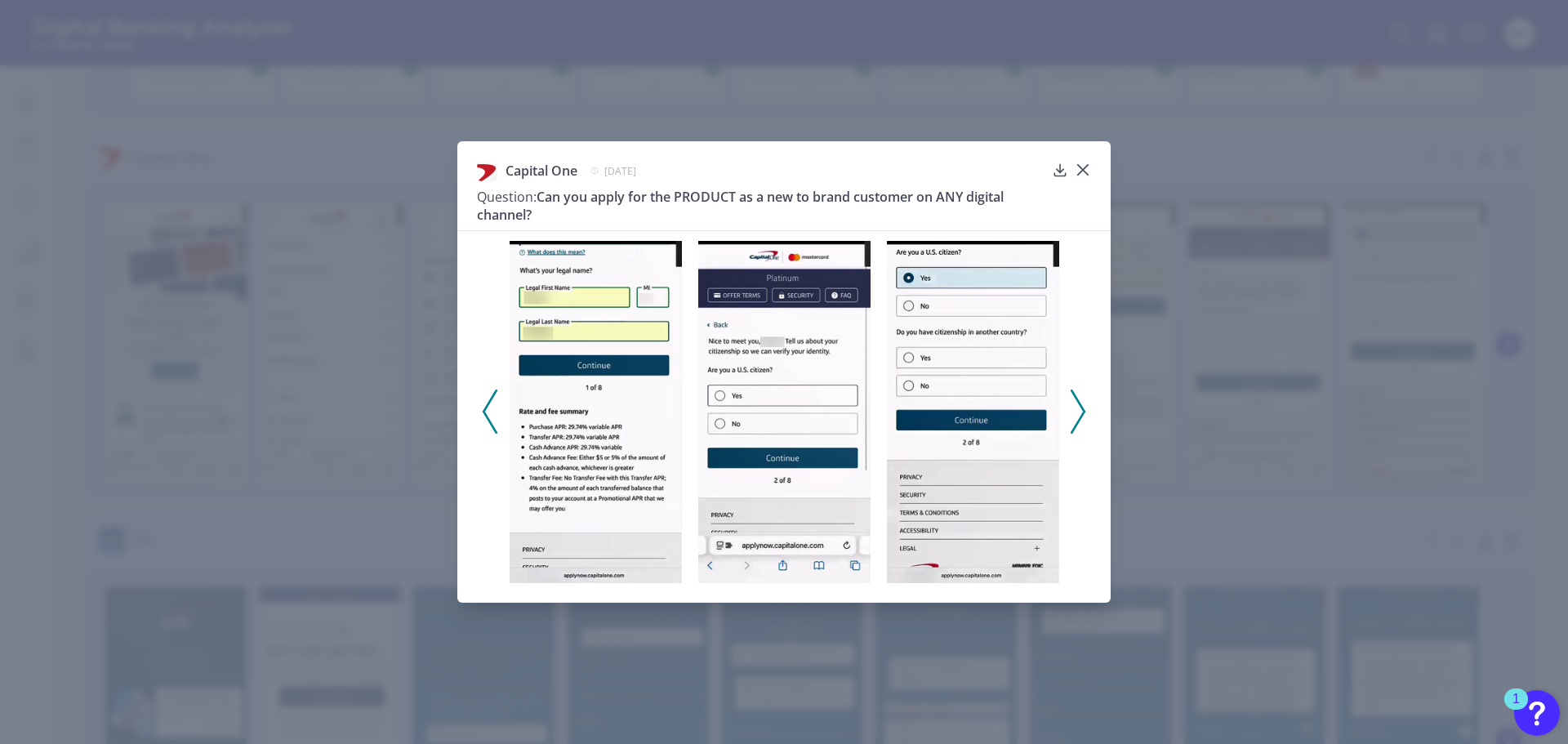
click at [1081, 407] on polyline at bounding box center [1077, 411] width 12 height 42
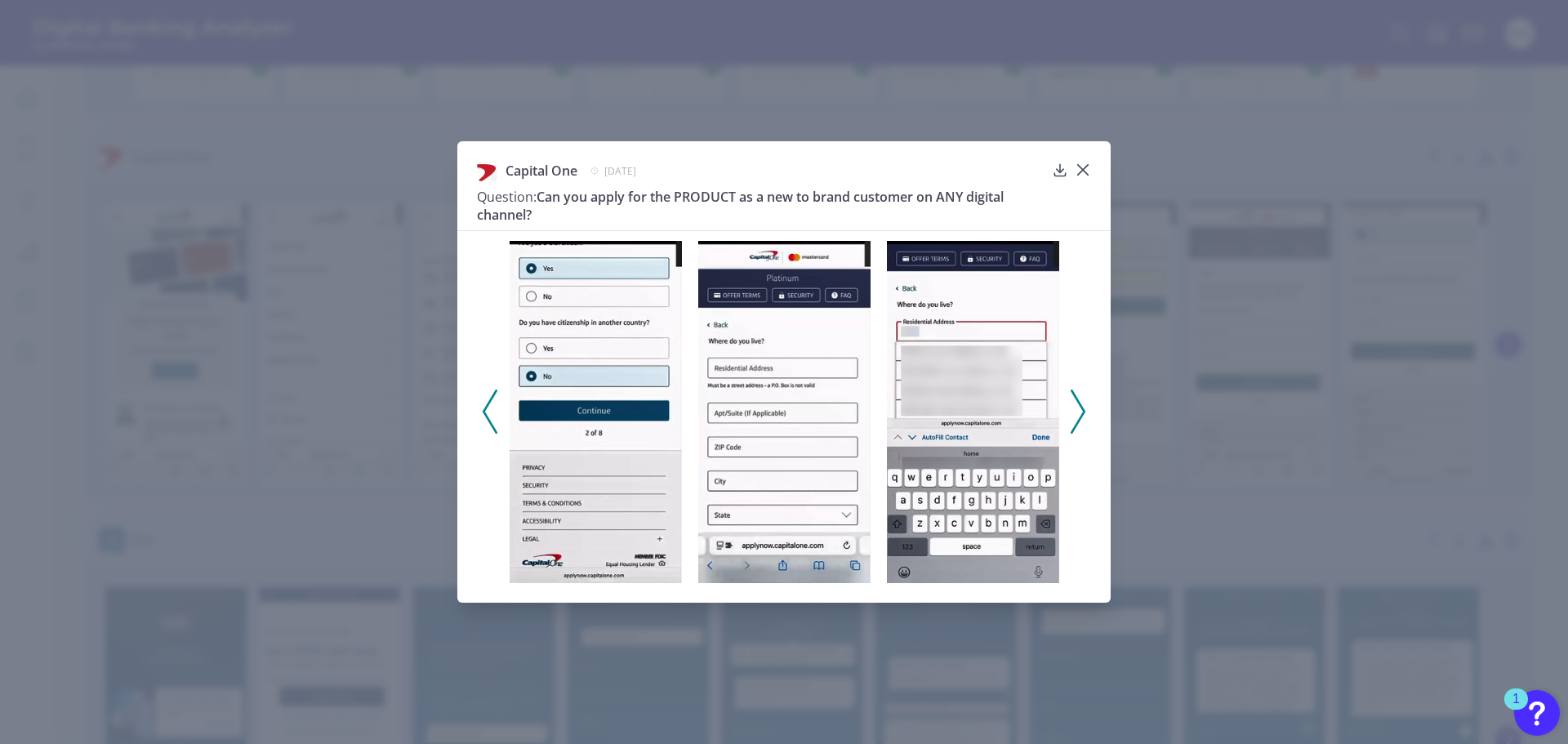
click at [817, 329] on img at bounding box center [785, 411] width 172 height 342
click at [778, 323] on img at bounding box center [785, 411] width 172 height 342
click at [1261, 291] on div "Capital One [DATE] Question: Can you apply for the PRODUCT as a new to brand cu…" at bounding box center [784, 372] width 1568 height 744
click at [1084, 171] on icon at bounding box center [1083, 170] width 17 height 17
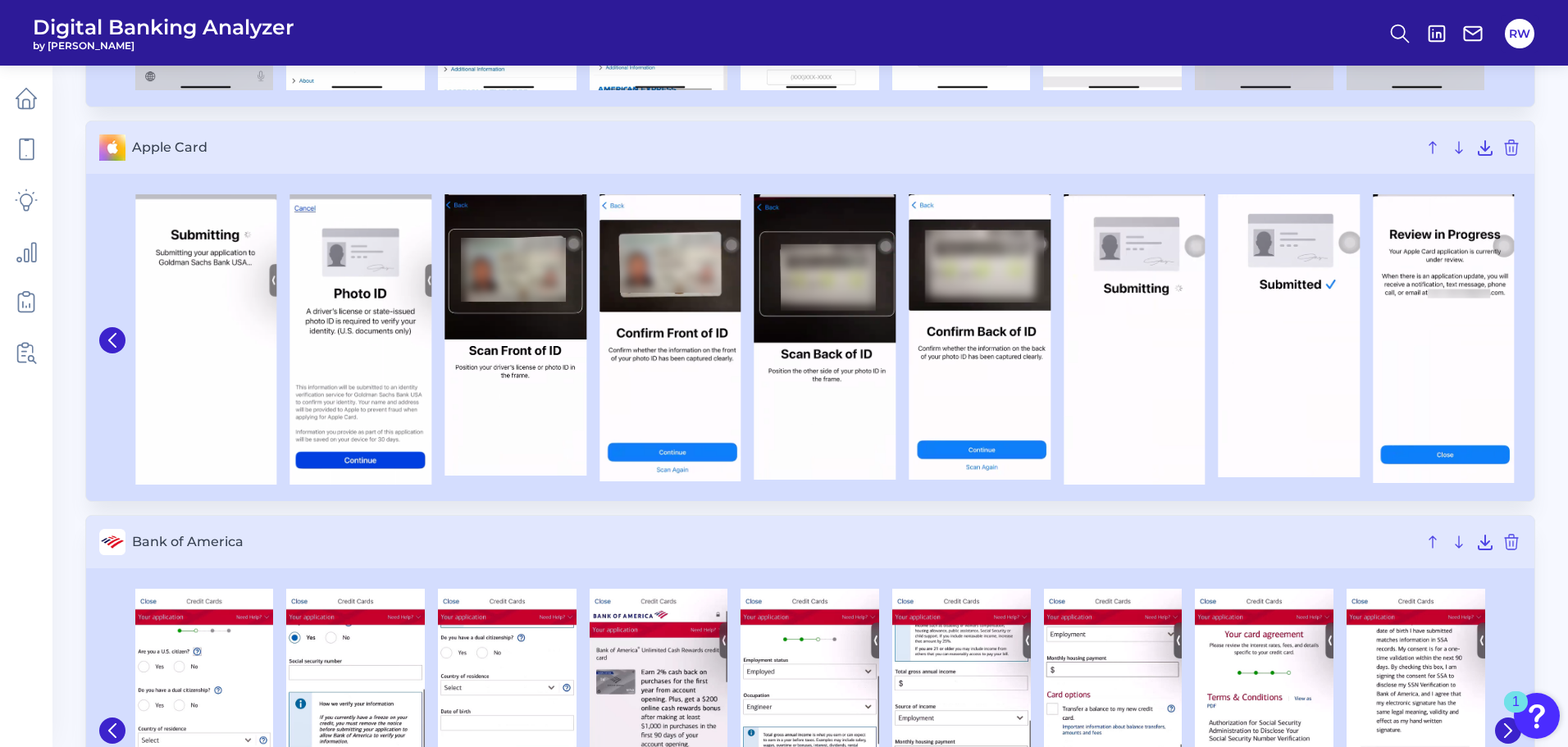
scroll to position [1148, 0]
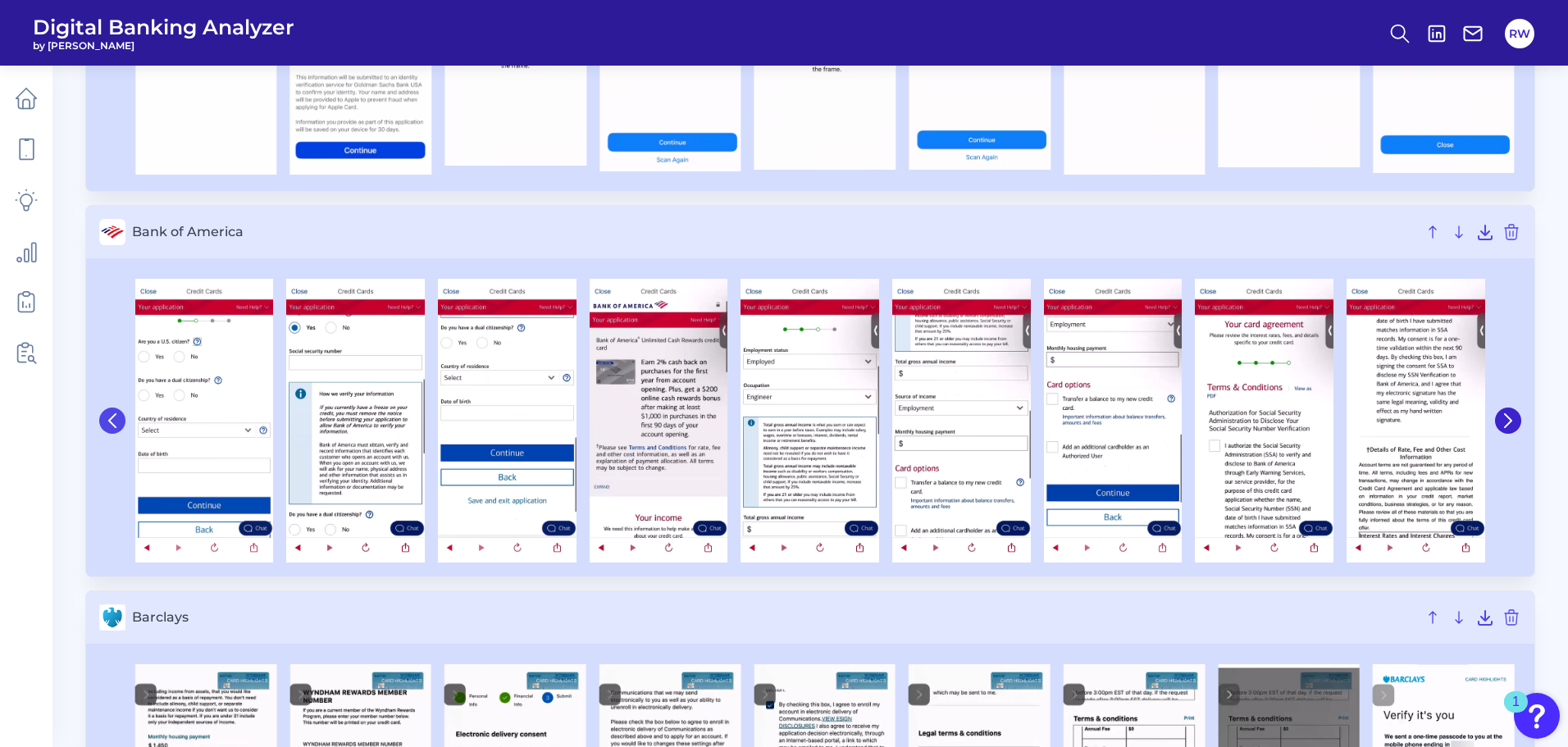
click at [114, 425] on icon at bounding box center [112, 420] width 7 height 13
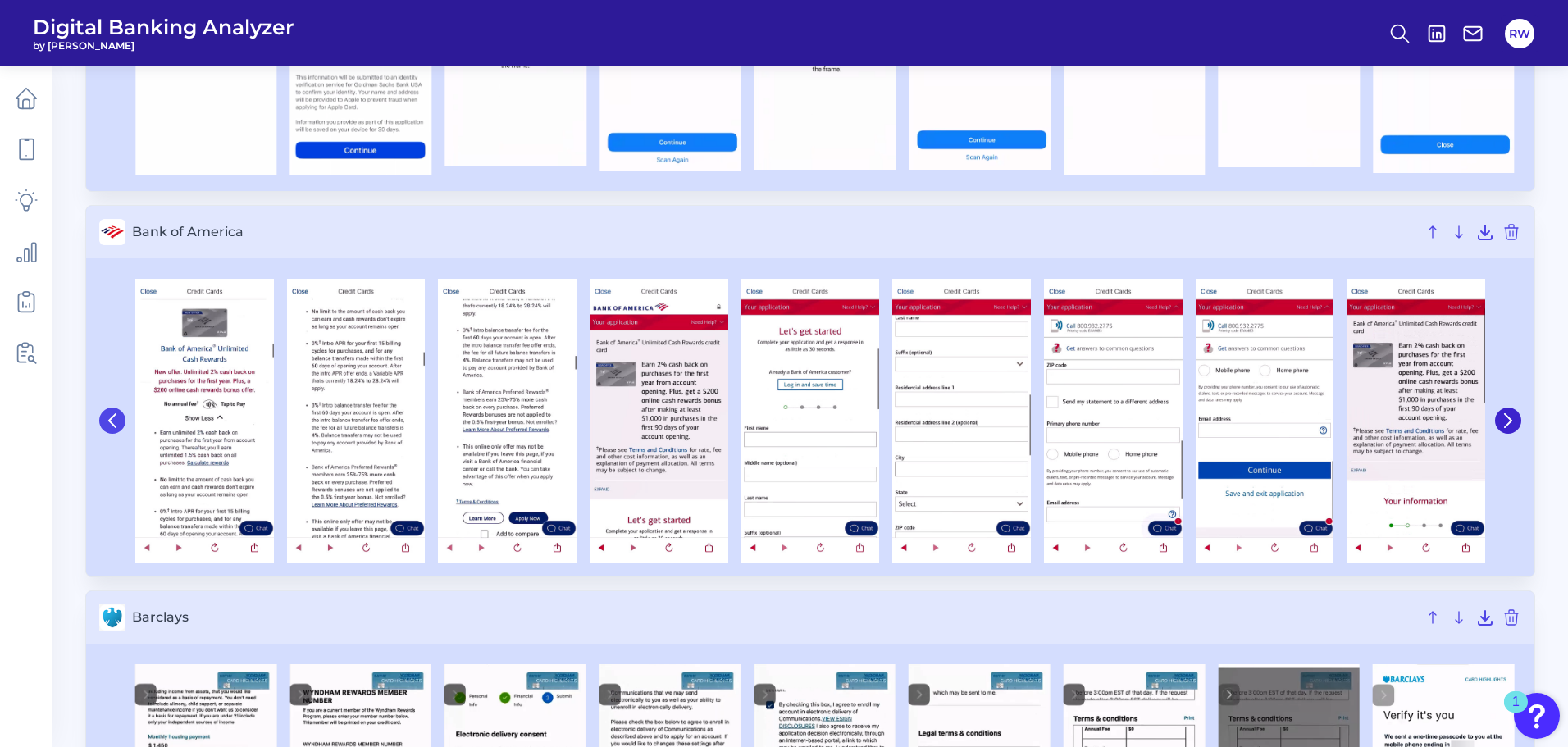
click at [114, 425] on icon at bounding box center [112, 420] width 7 height 13
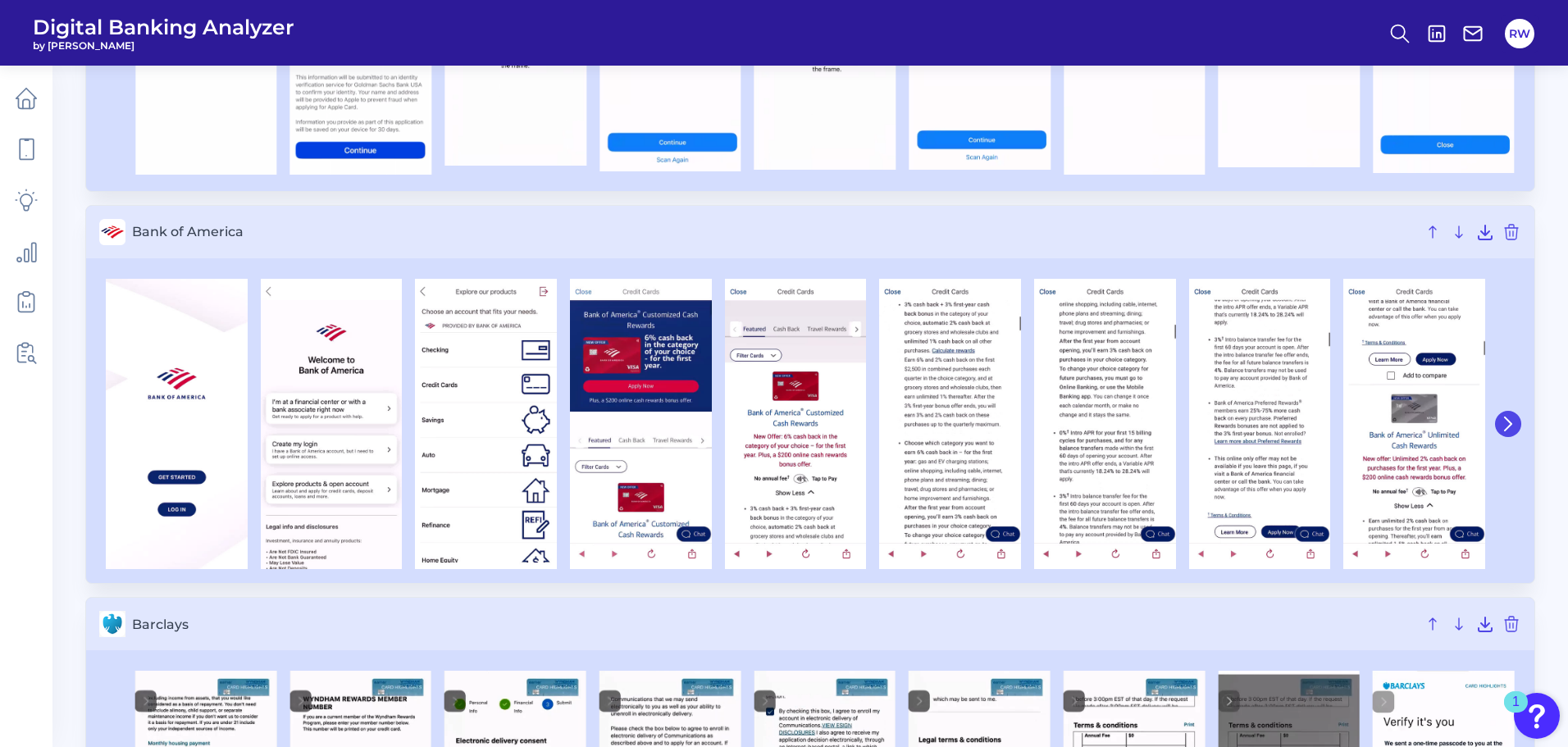
click at [1517, 428] on button at bounding box center [1508, 424] width 26 height 26
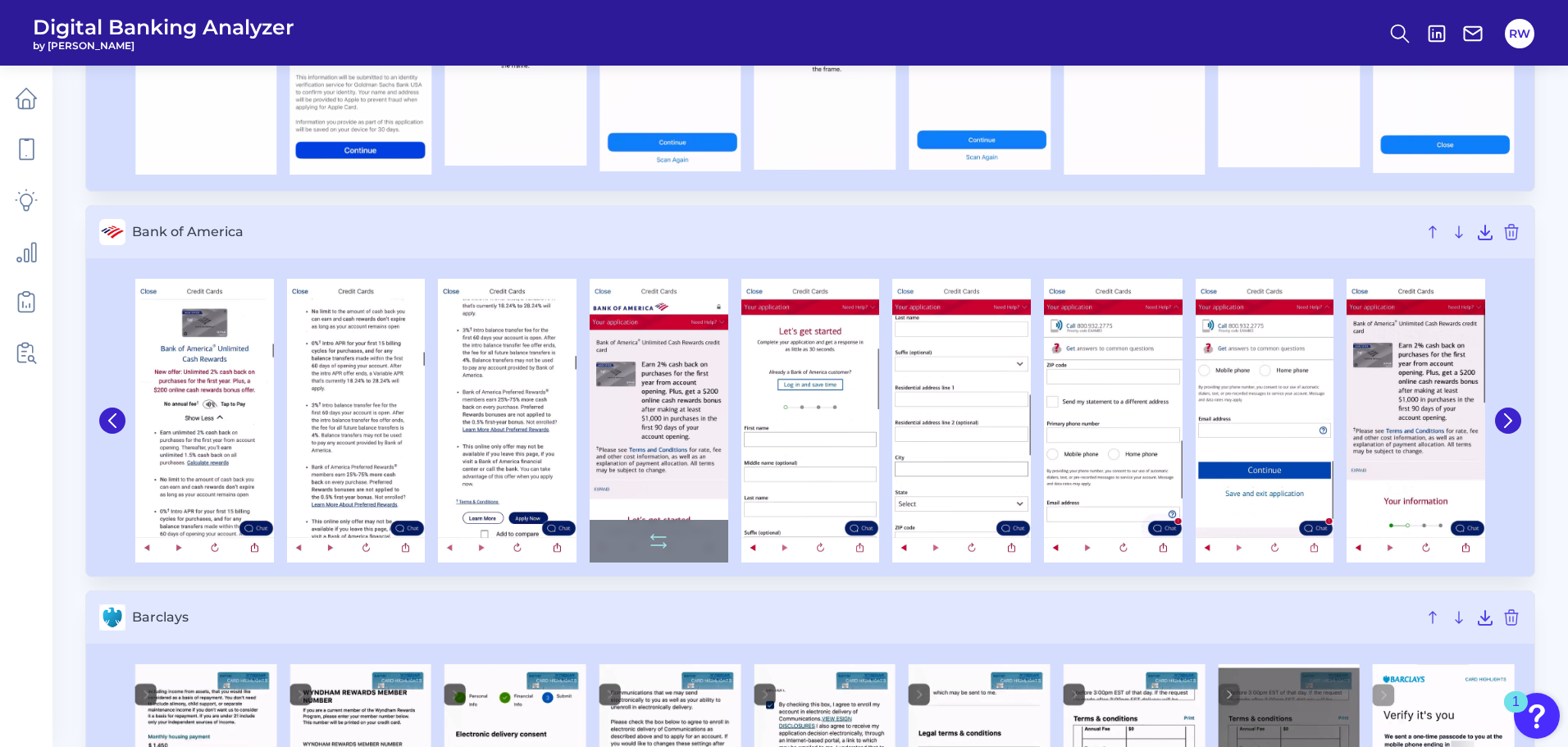
click at [659, 367] on img at bounding box center [659, 420] width 139 height 284
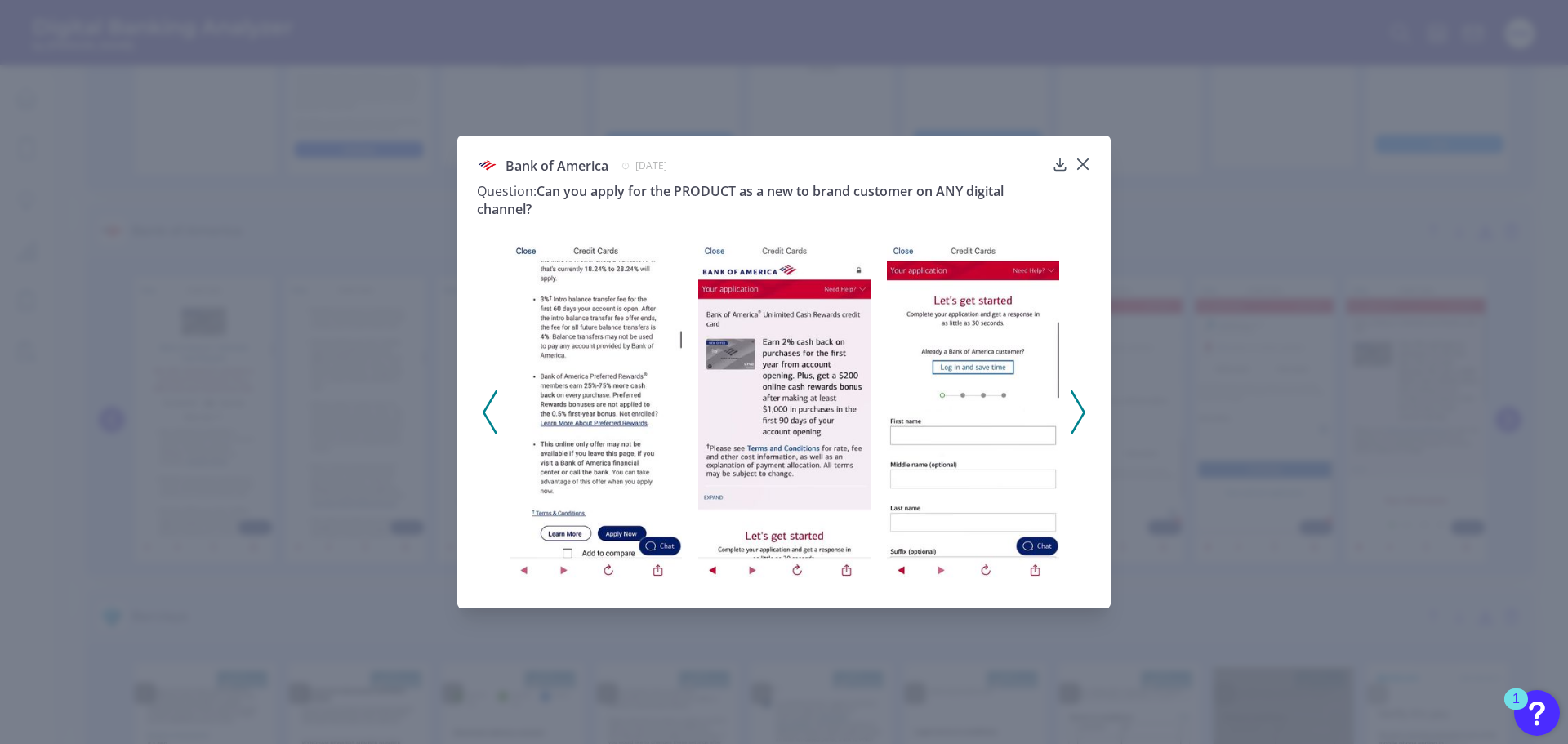
click at [1081, 414] on icon at bounding box center [1078, 412] width 15 height 44
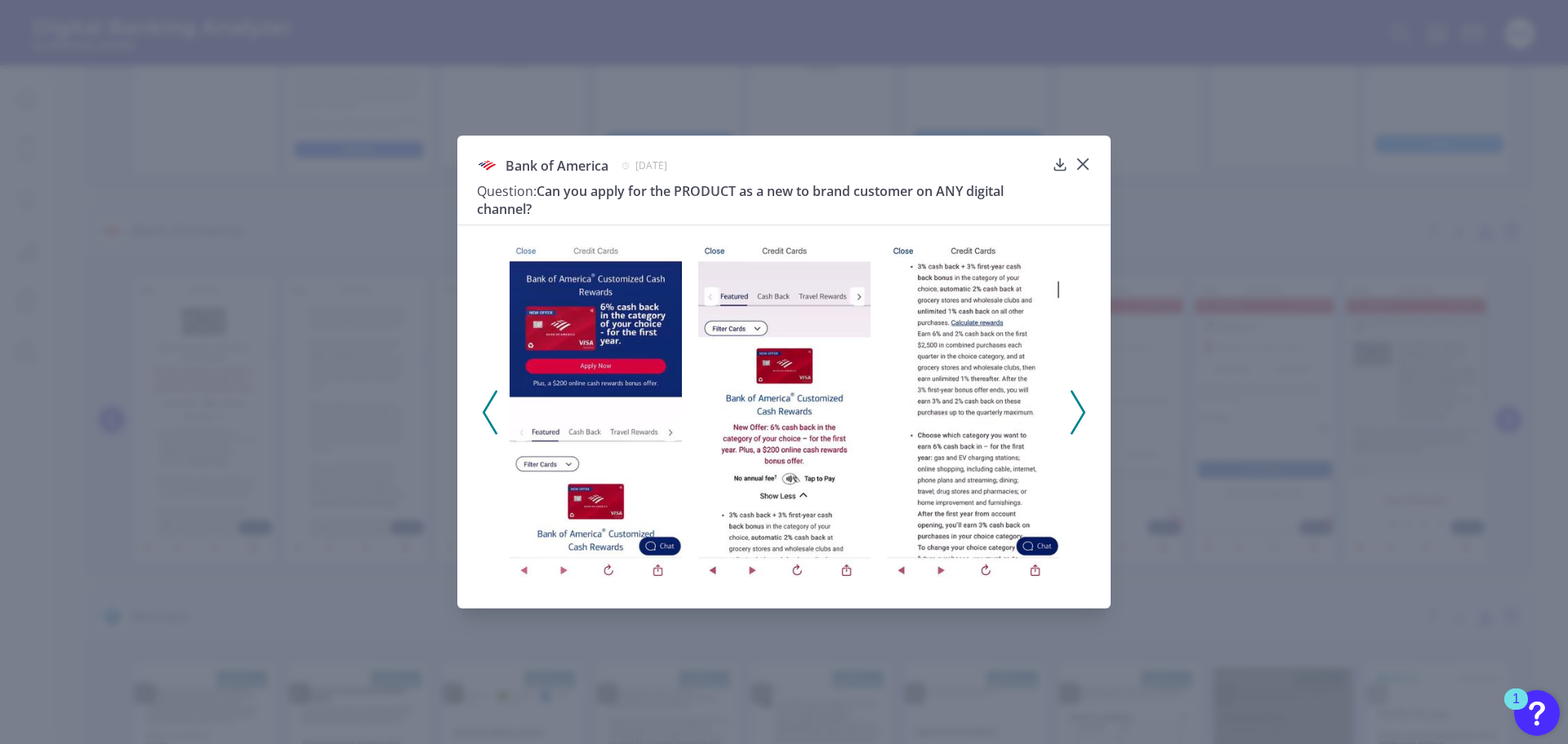
click at [1081, 414] on icon at bounding box center [1078, 412] width 15 height 44
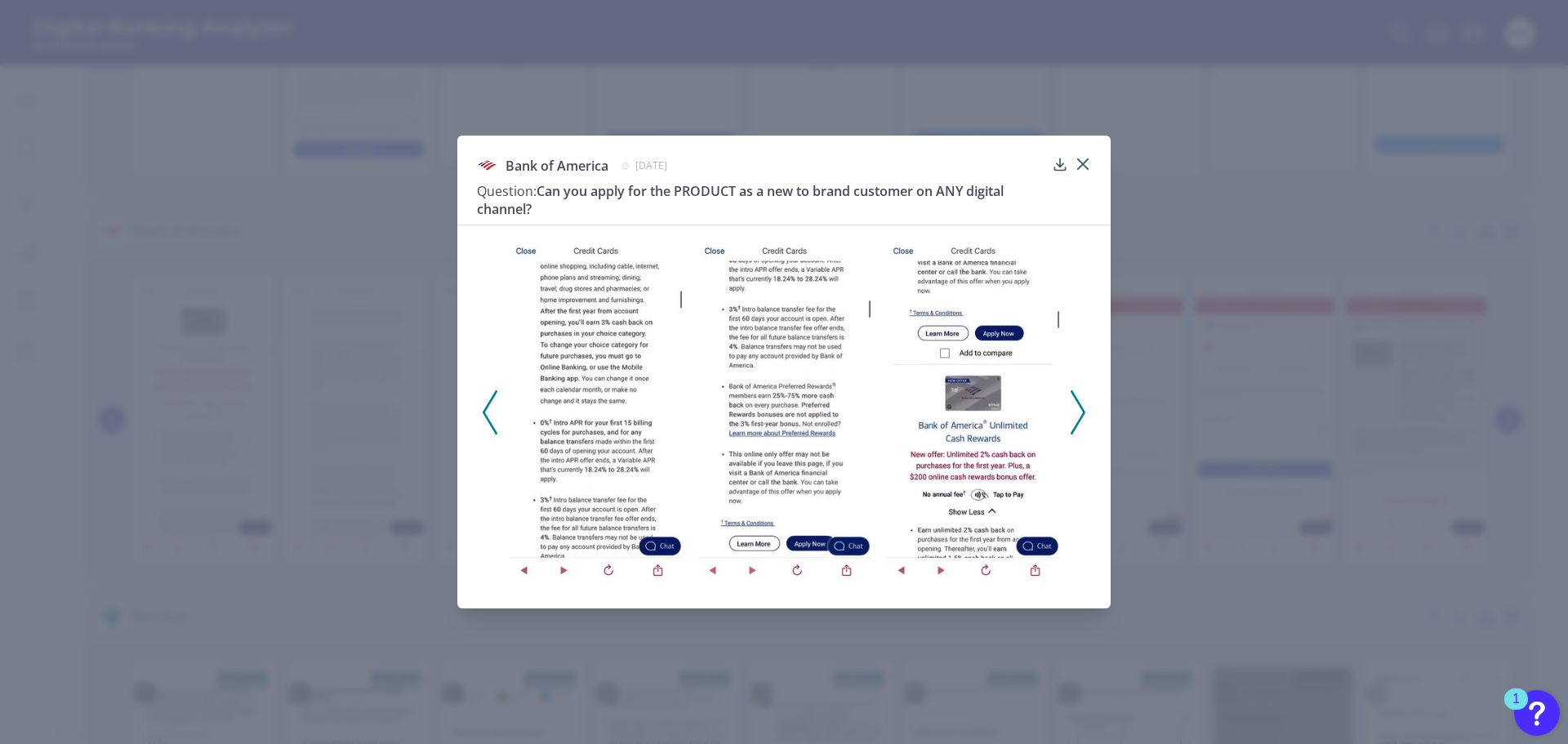
click at [1079, 414] on icon at bounding box center [1078, 412] width 15 height 44
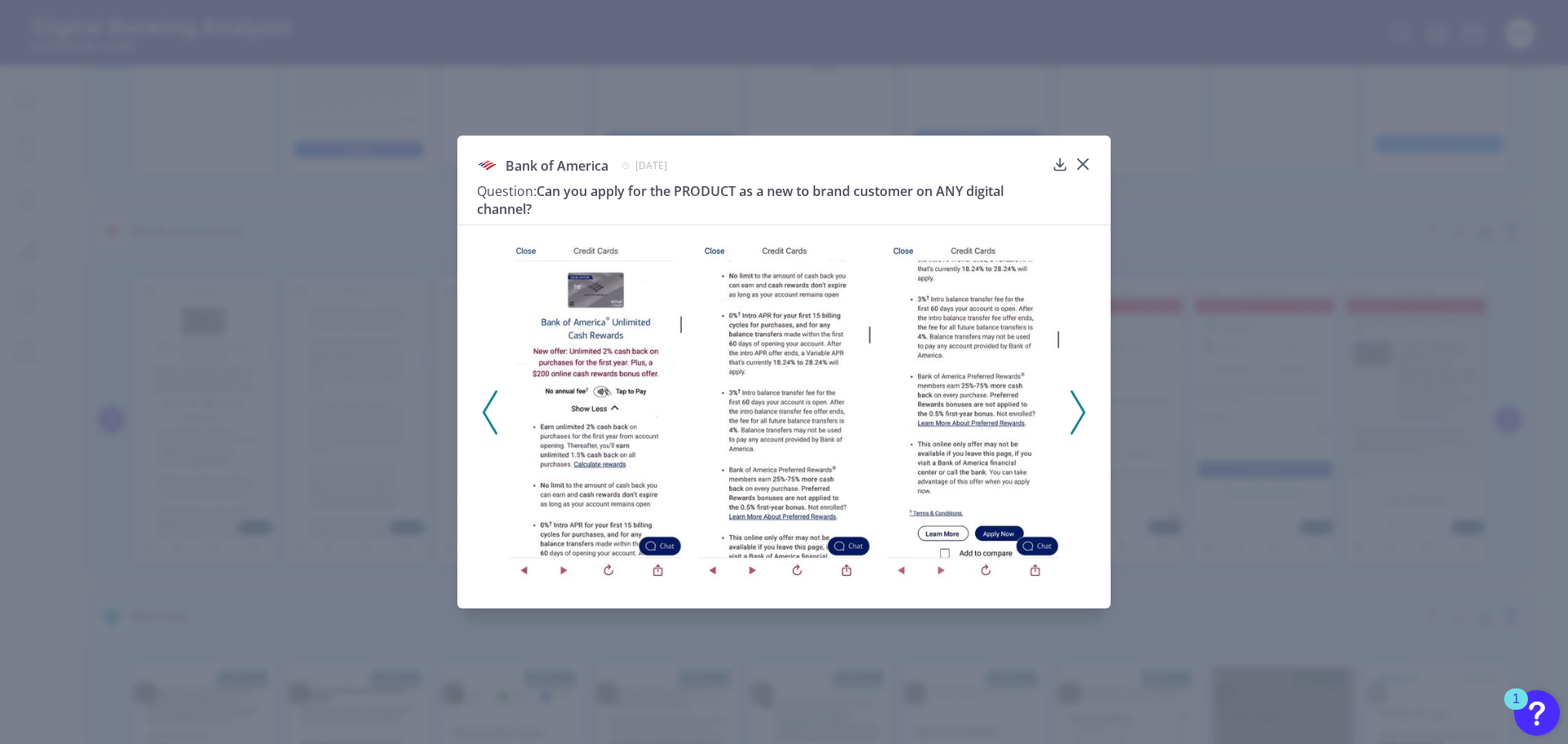
click at [1079, 414] on icon at bounding box center [1078, 412] width 15 height 44
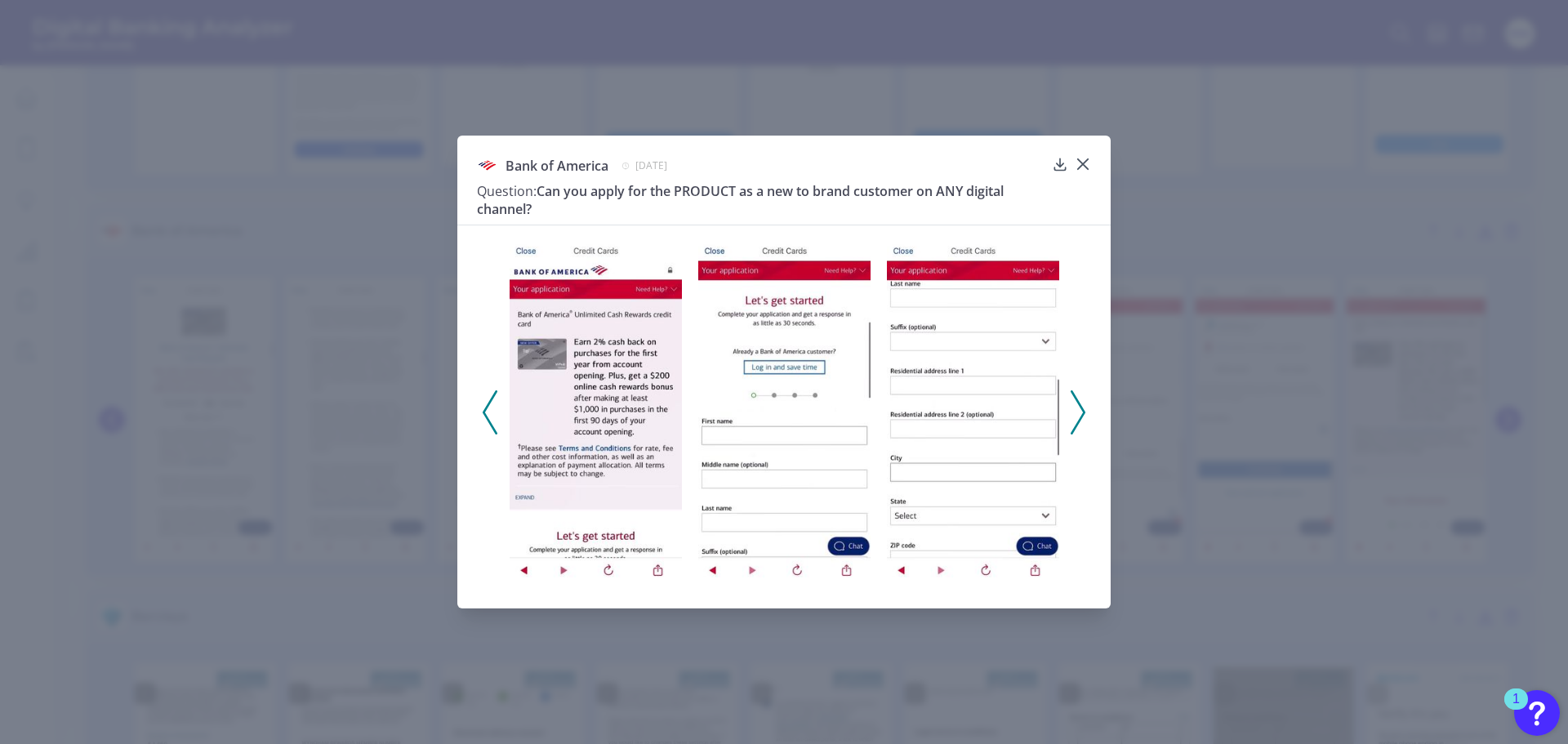
click at [1079, 414] on icon at bounding box center [1078, 412] width 15 height 44
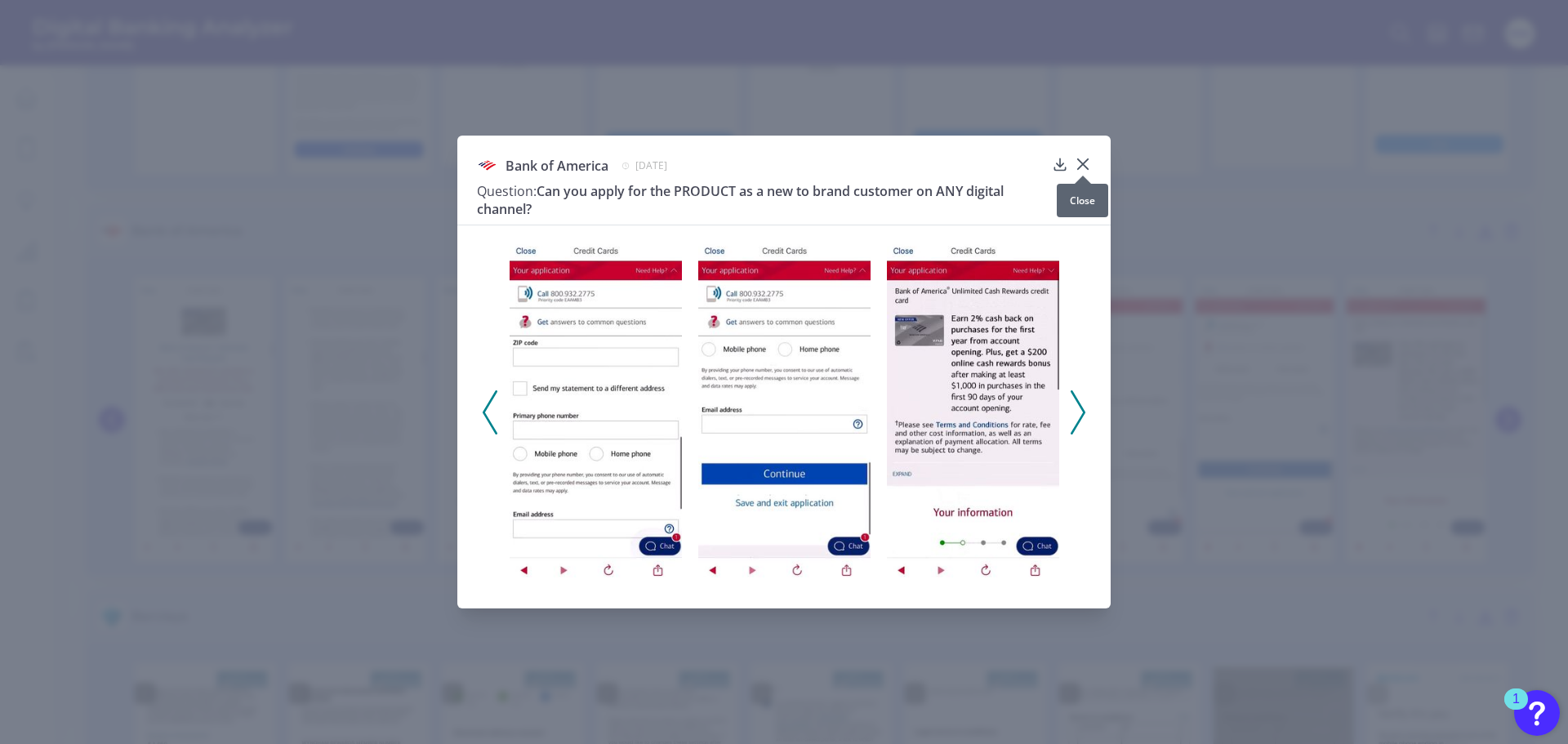
click at [1082, 162] on icon at bounding box center [1082, 164] width 10 height 10
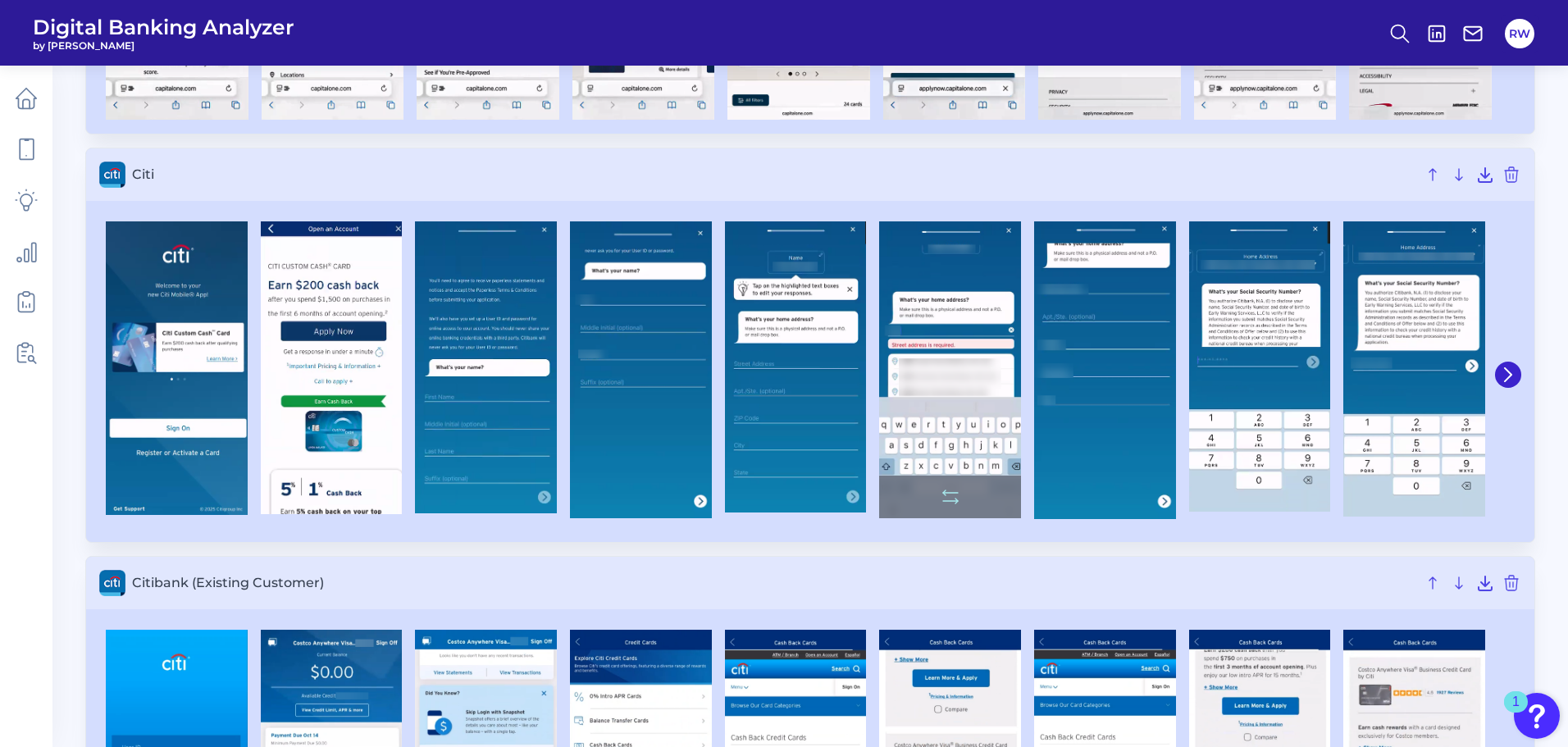
scroll to position [2788, 0]
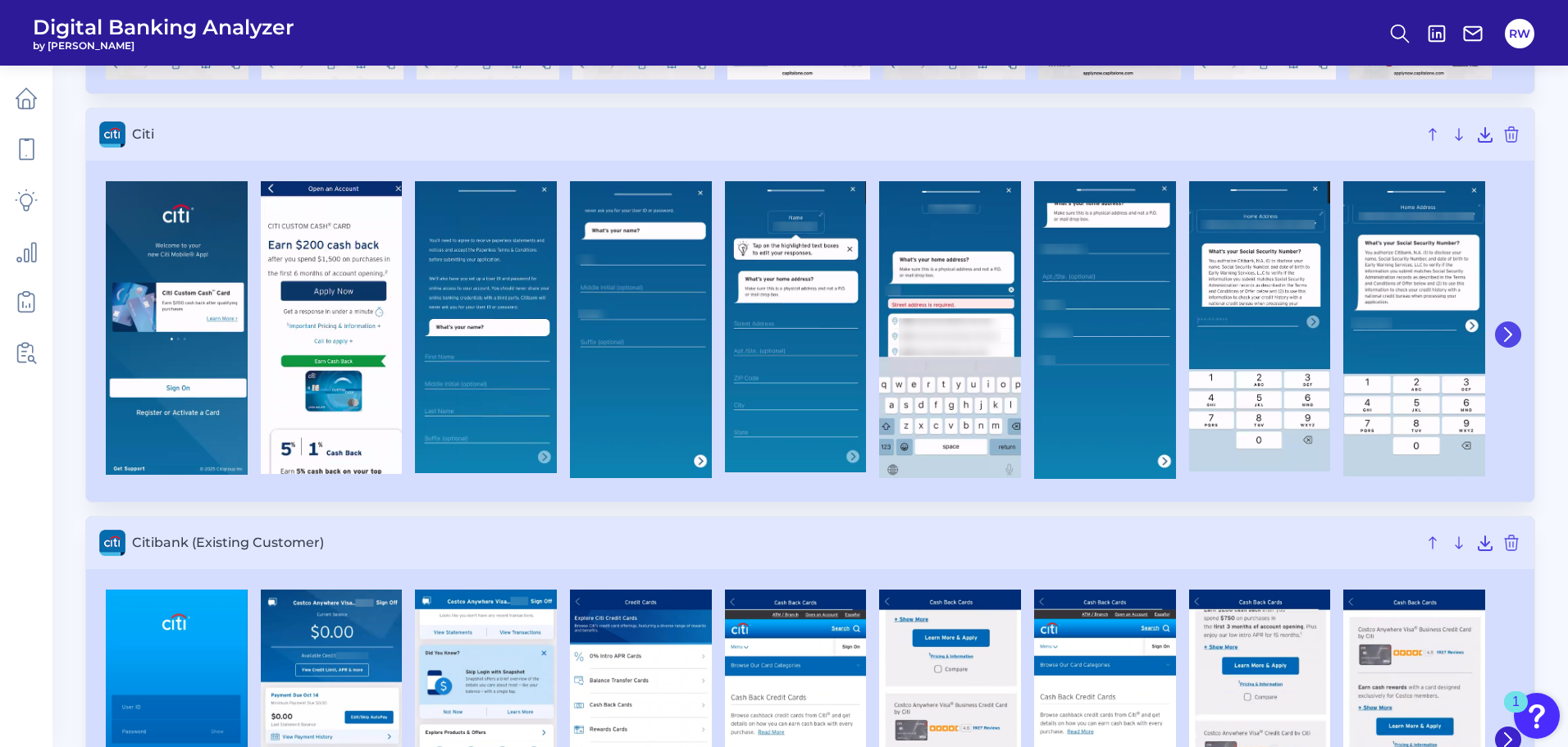
click at [1517, 338] on button at bounding box center [1508, 335] width 26 height 26
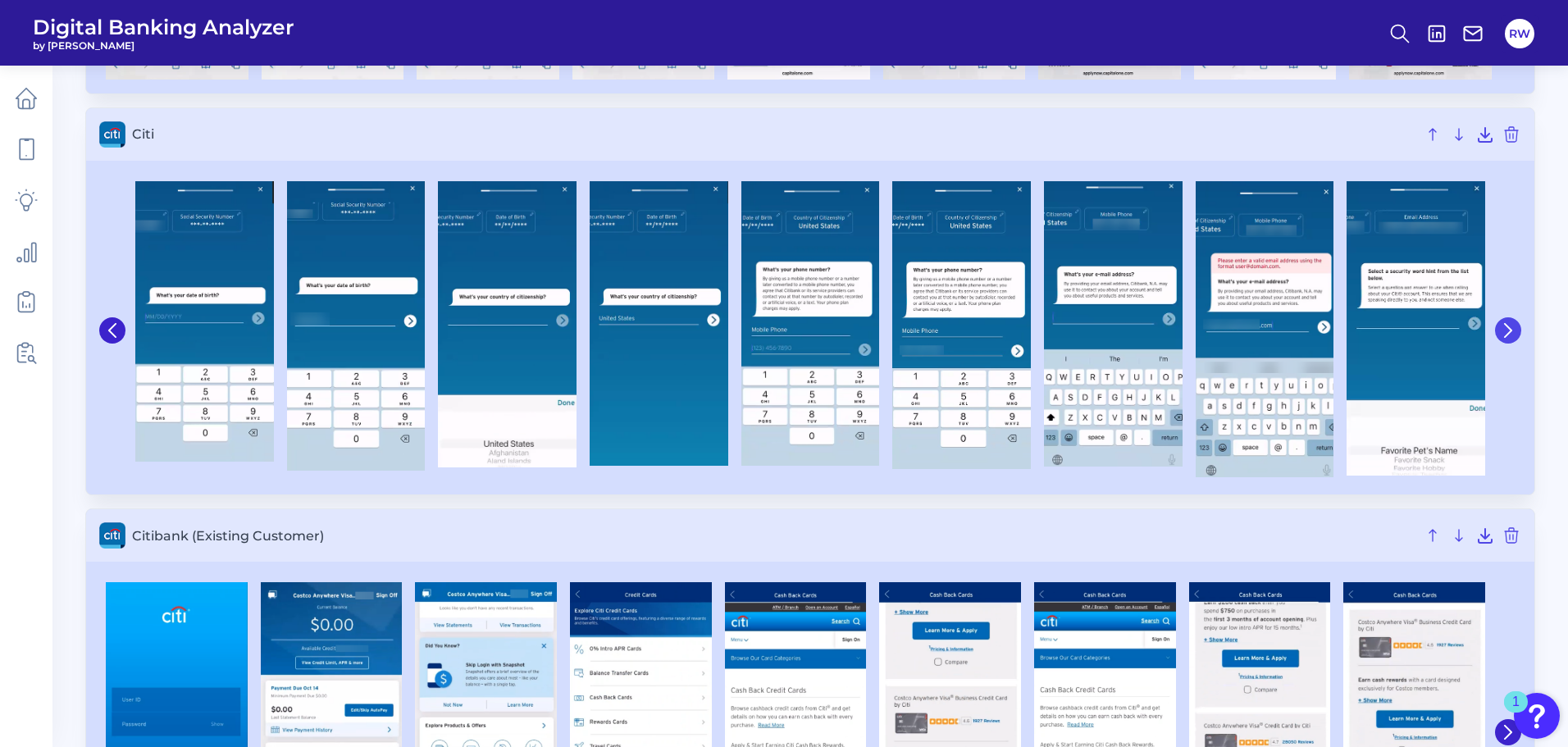
click at [1517, 338] on button at bounding box center [1508, 330] width 26 height 26
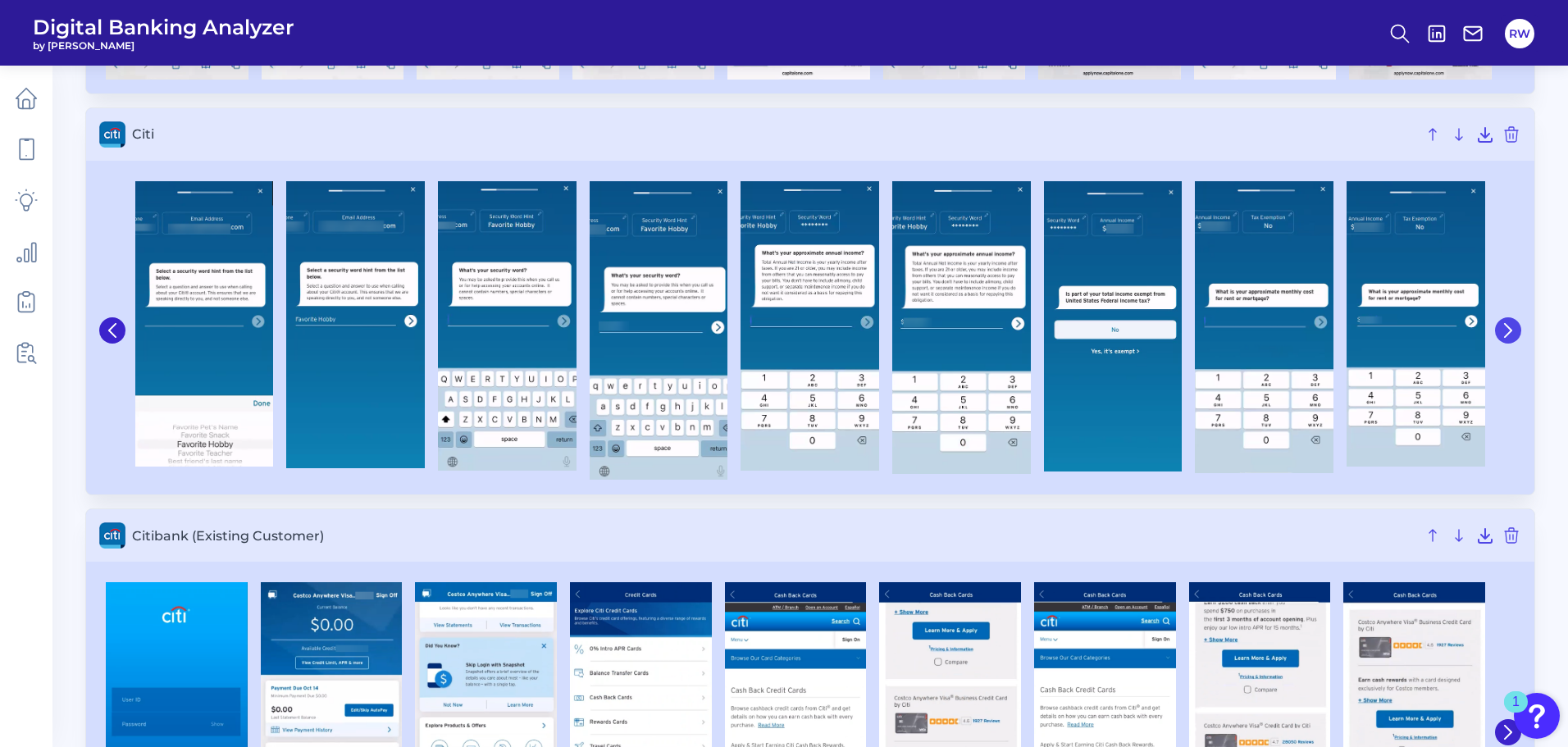
click at [1517, 338] on button at bounding box center [1508, 330] width 26 height 26
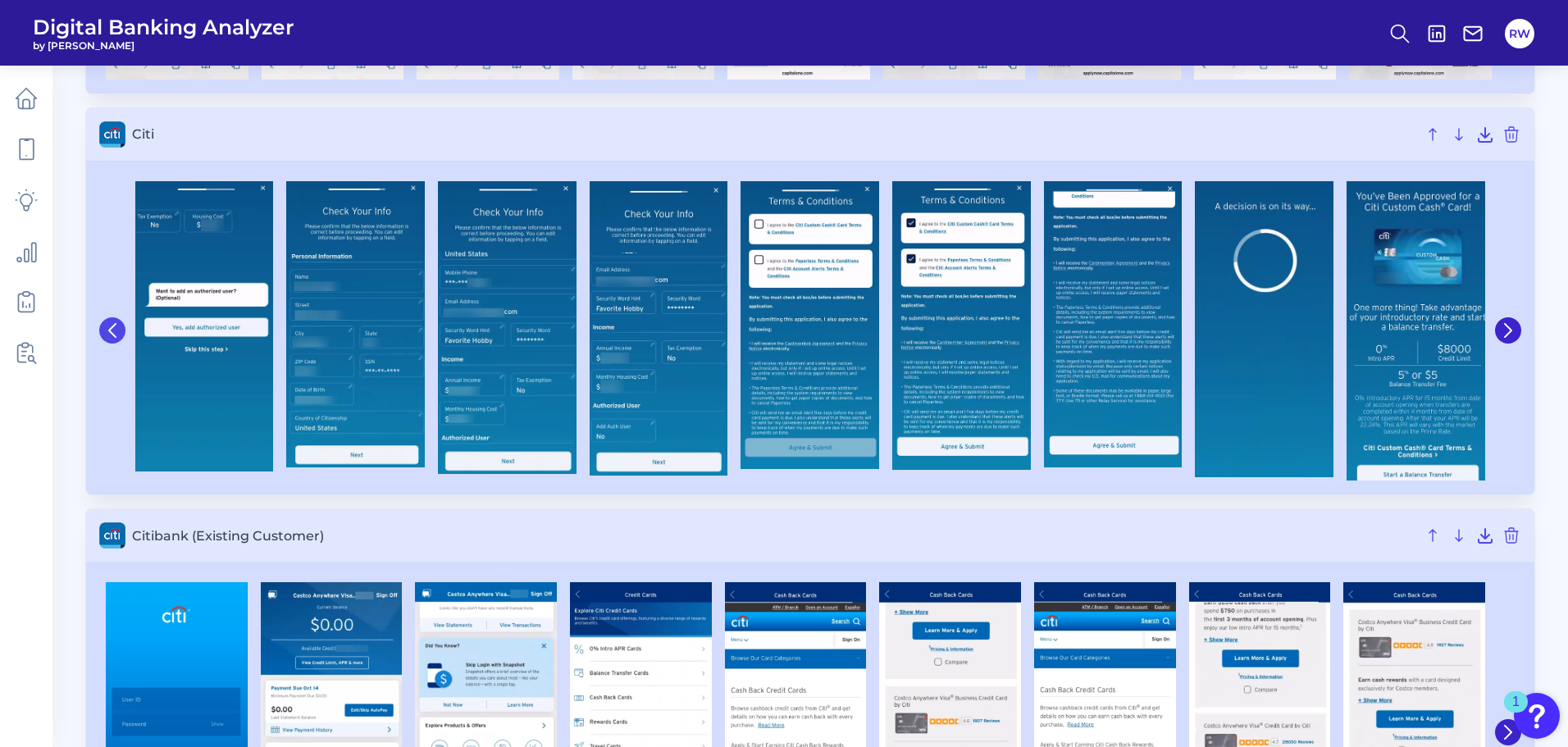
click at [121, 329] on button at bounding box center [113, 330] width 26 height 26
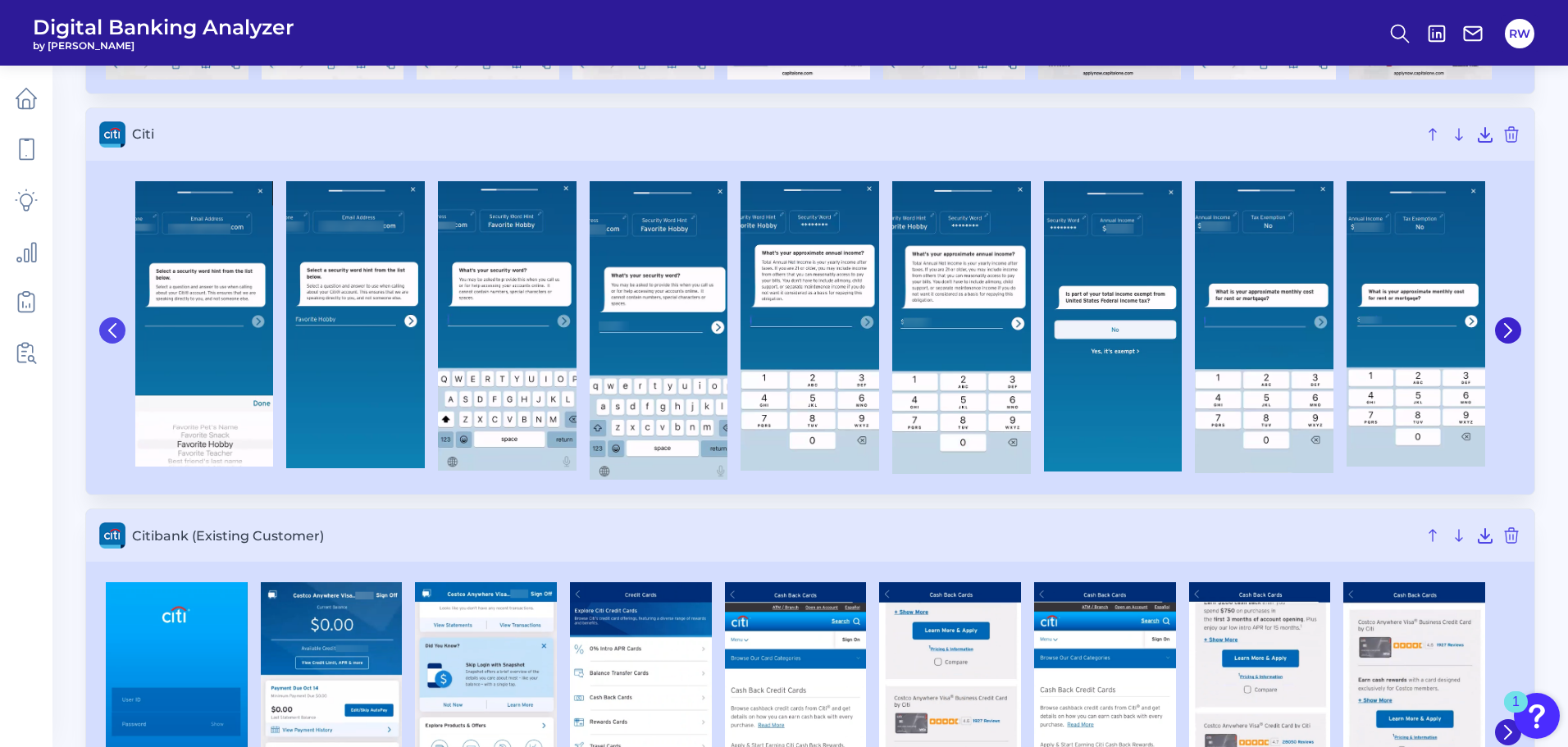
click at [111, 329] on icon at bounding box center [112, 330] width 7 height 13
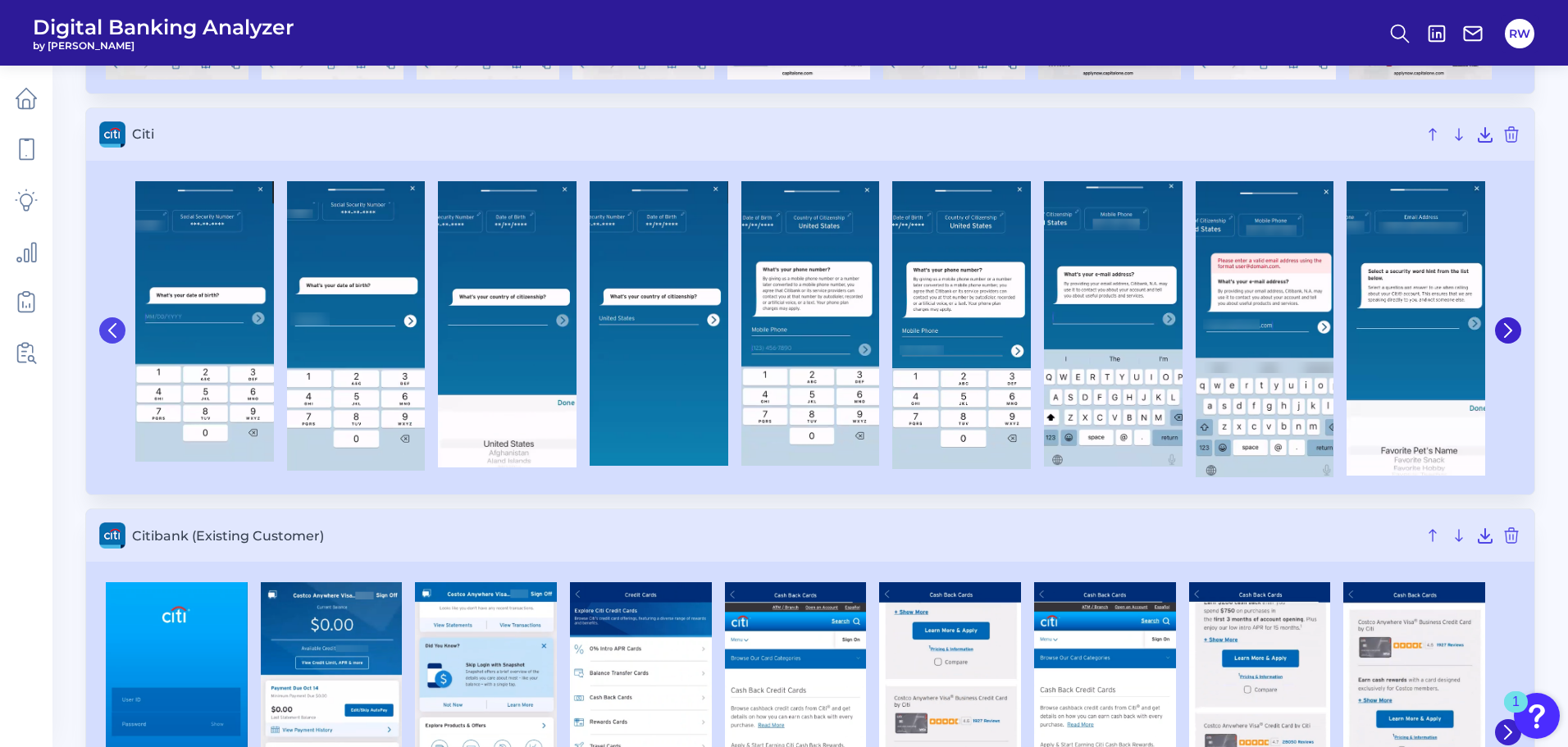
click at [110, 328] on icon at bounding box center [113, 330] width 15 height 15
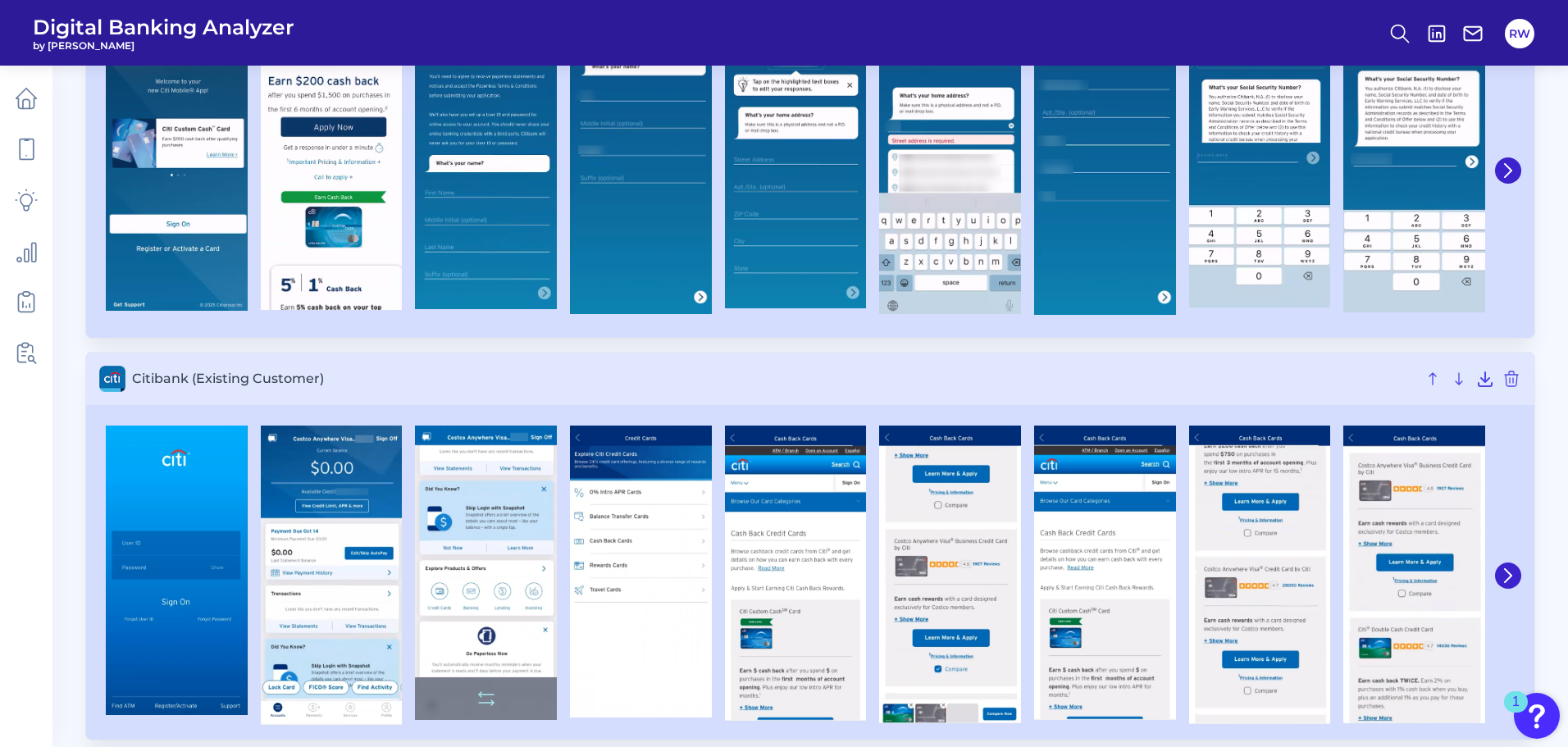
scroll to position [3034, 0]
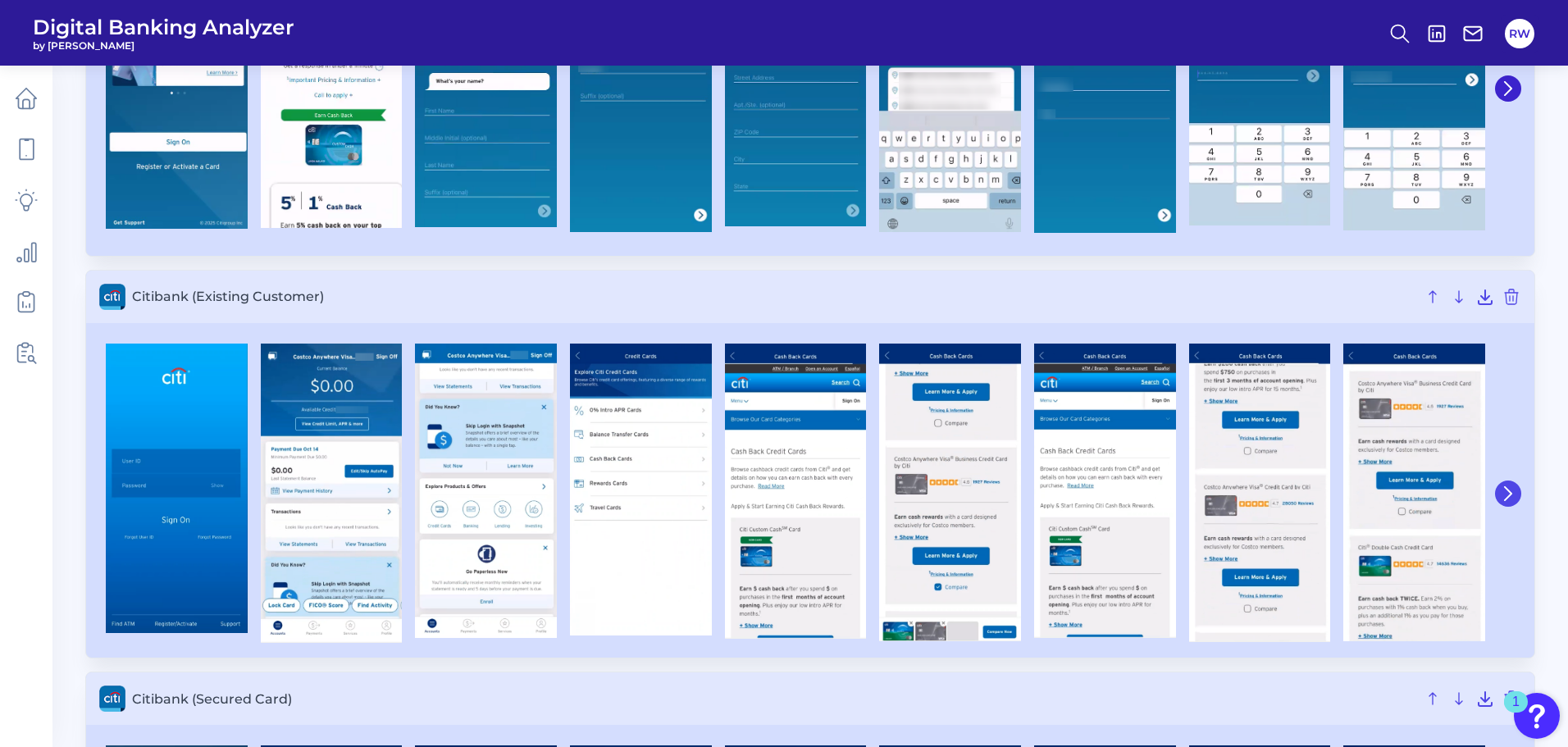
click at [1503, 496] on icon at bounding box center [1508, 494] width 15 height 15
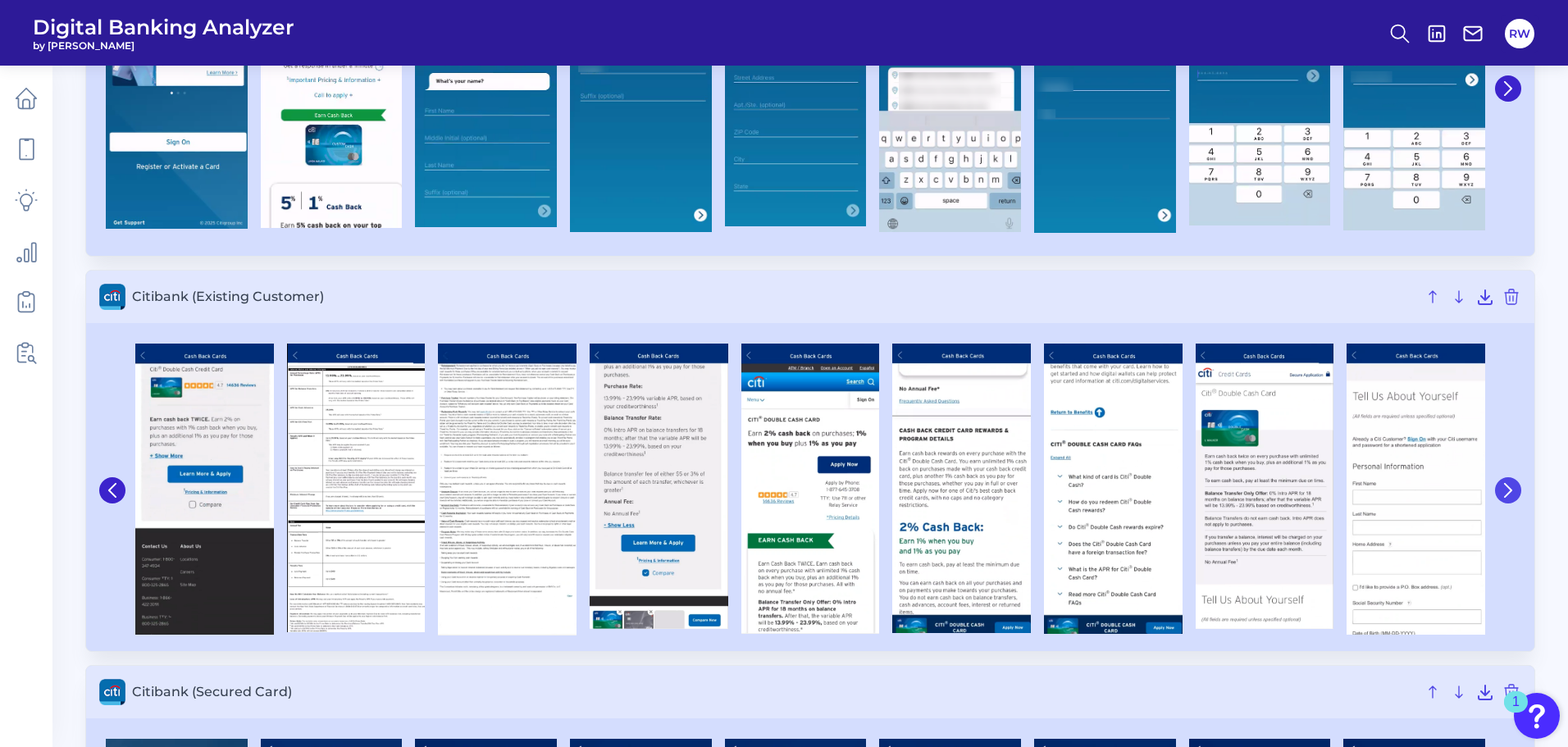
click at [1510, 487] on icon at bounding box center [1508, 490] width 15 height 15
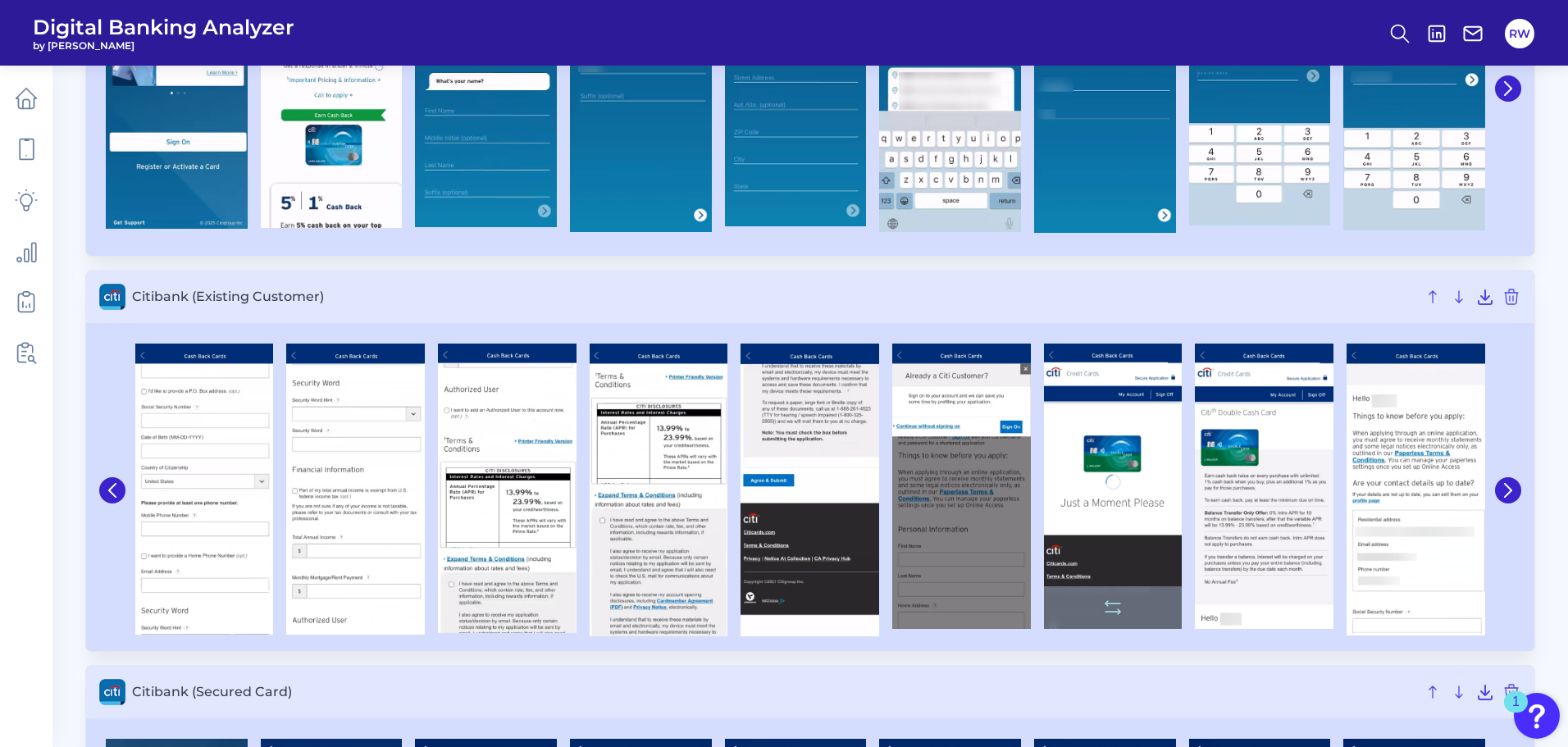
click at [1105, 492] on img at bounding box center [1113, 486] width 139 height 286
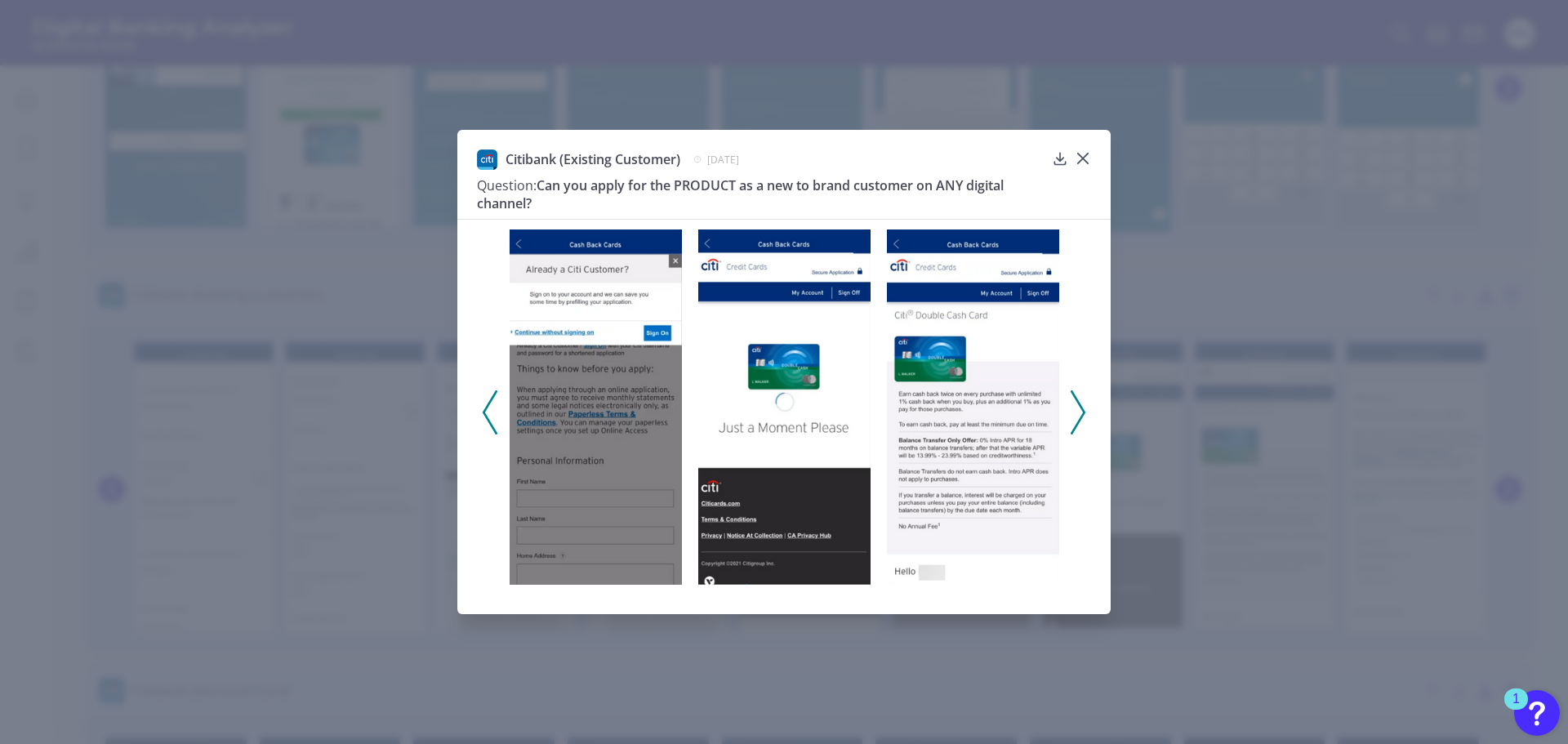
click at [1072, 409] on icon at bounding box center [1078, 412] width 15 height 44
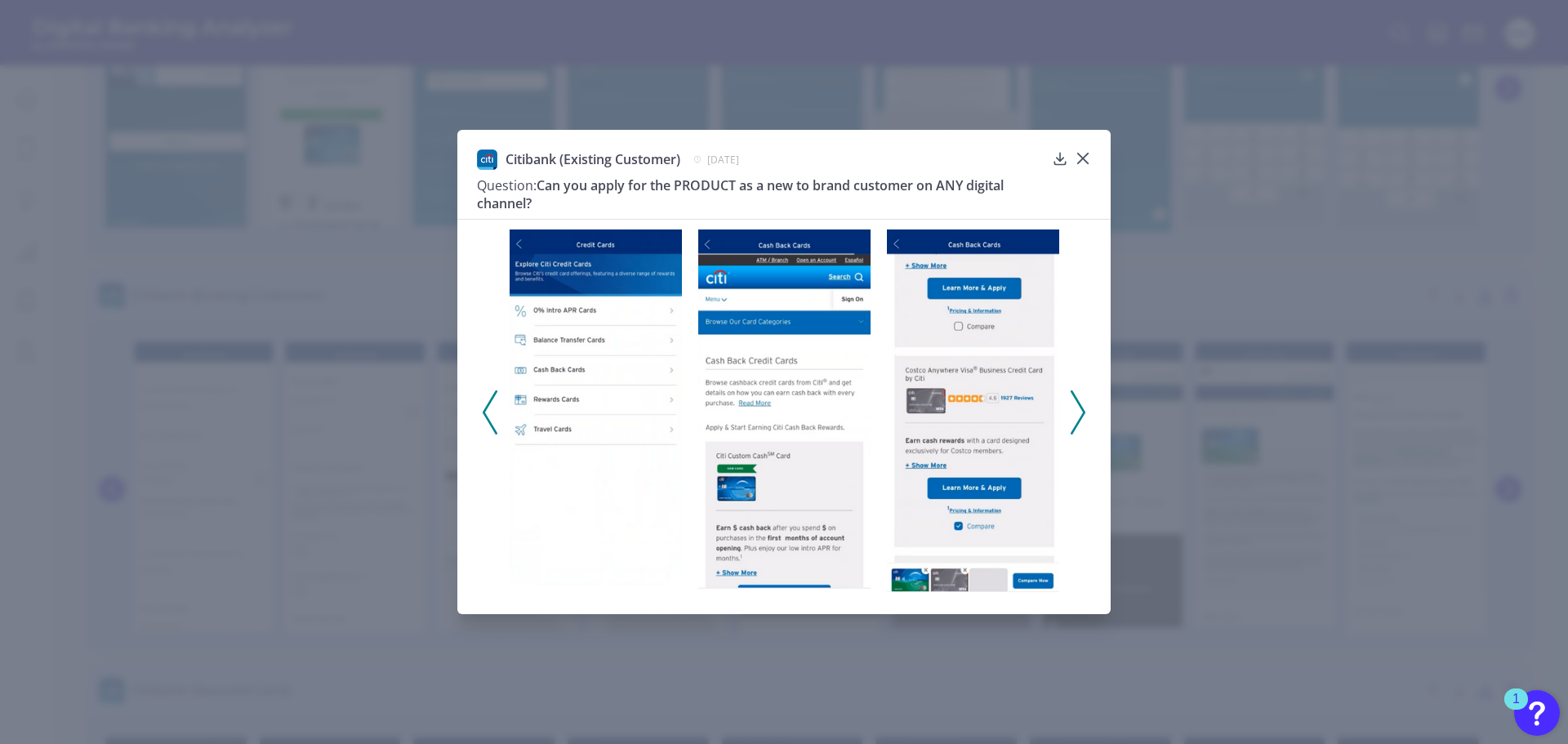
click at [1229, 566] on div "Citibank (Existing Customer) [DATE] Question: Can you apply for the PRODUCT as …" at bounding box center [784, 372] width 1568 height 744
click at [1081, 162] on div at bounding box center [1083, 170] width 17 height 17
click at [1079, 158] on icon at bounding box center [1083, 158] width 17 height 17
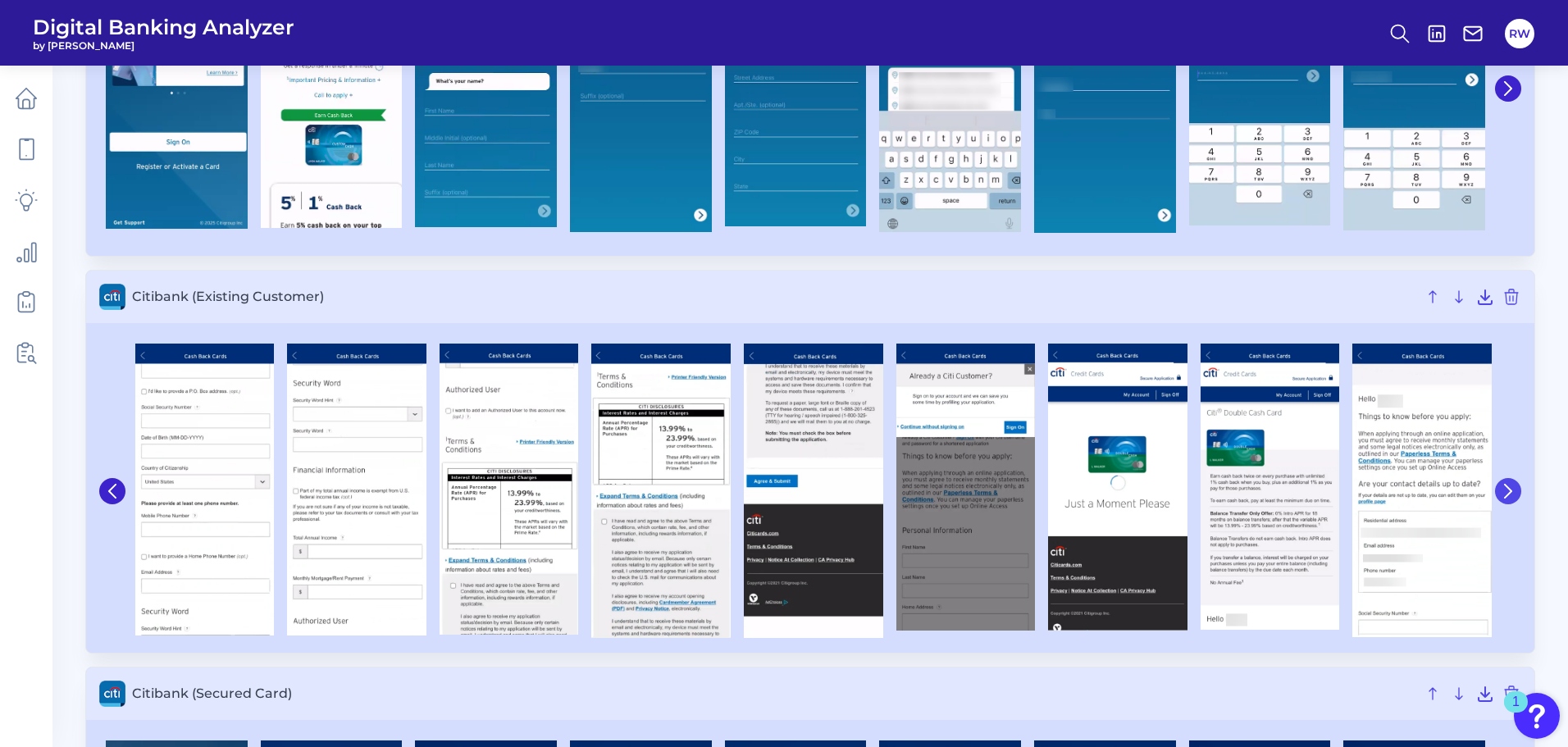
click at [1509, 497] on icon at bounding box center [1508, 491] width 15 height 15
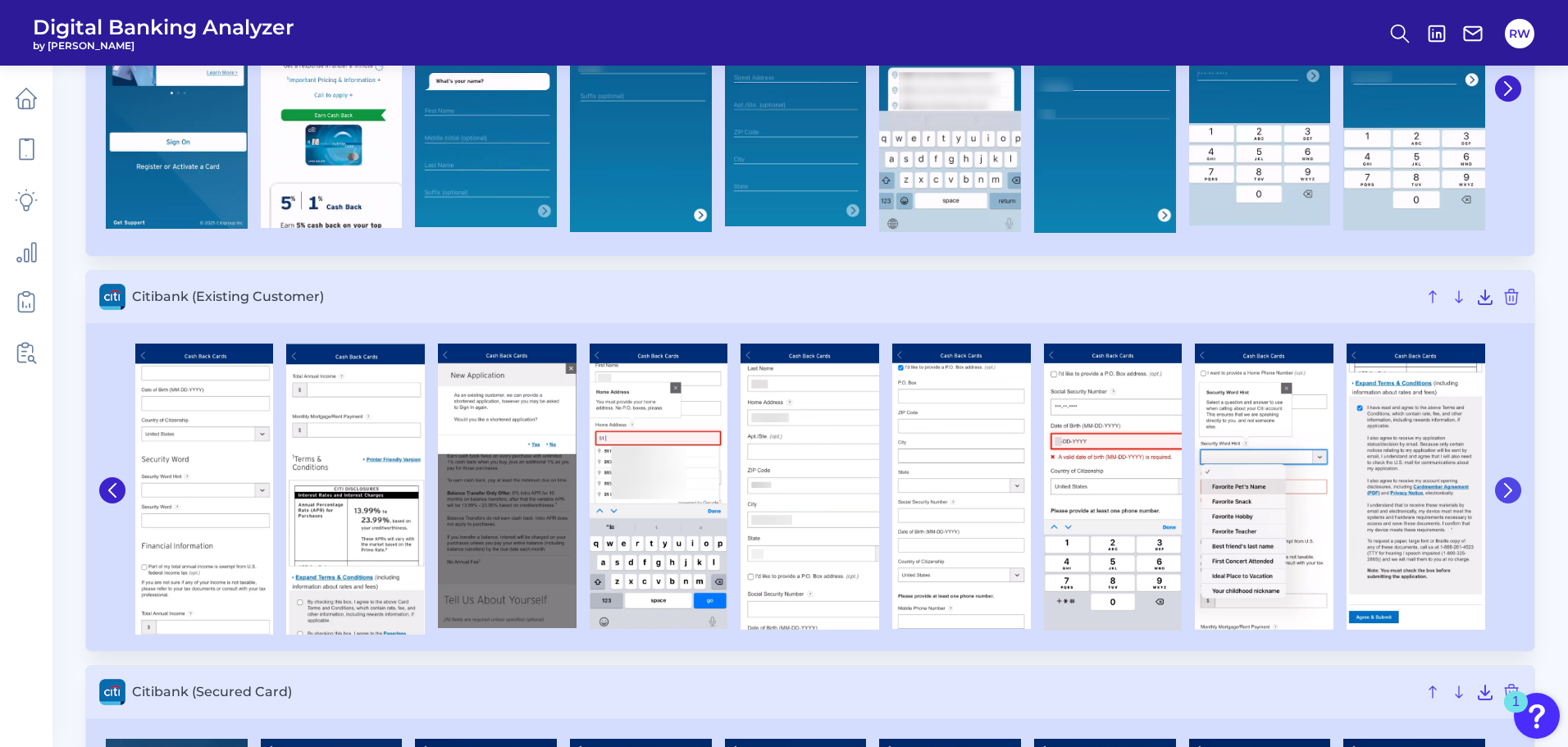
click at [1502, 492] on icon at bounding box center [1508, 490] width 15 height 15
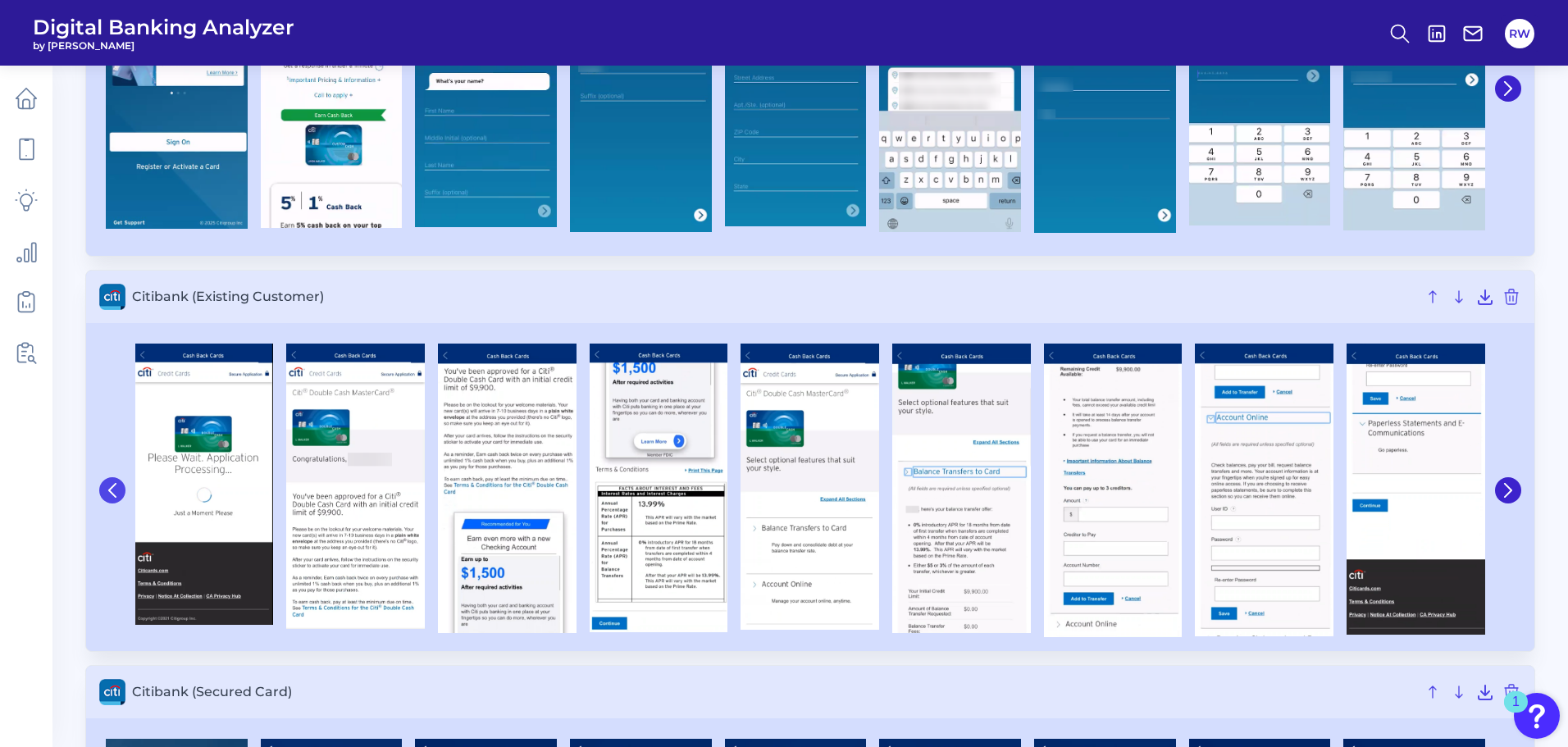
click at [101, 496] on button at bounding box center [113, 490] width 26 height 26
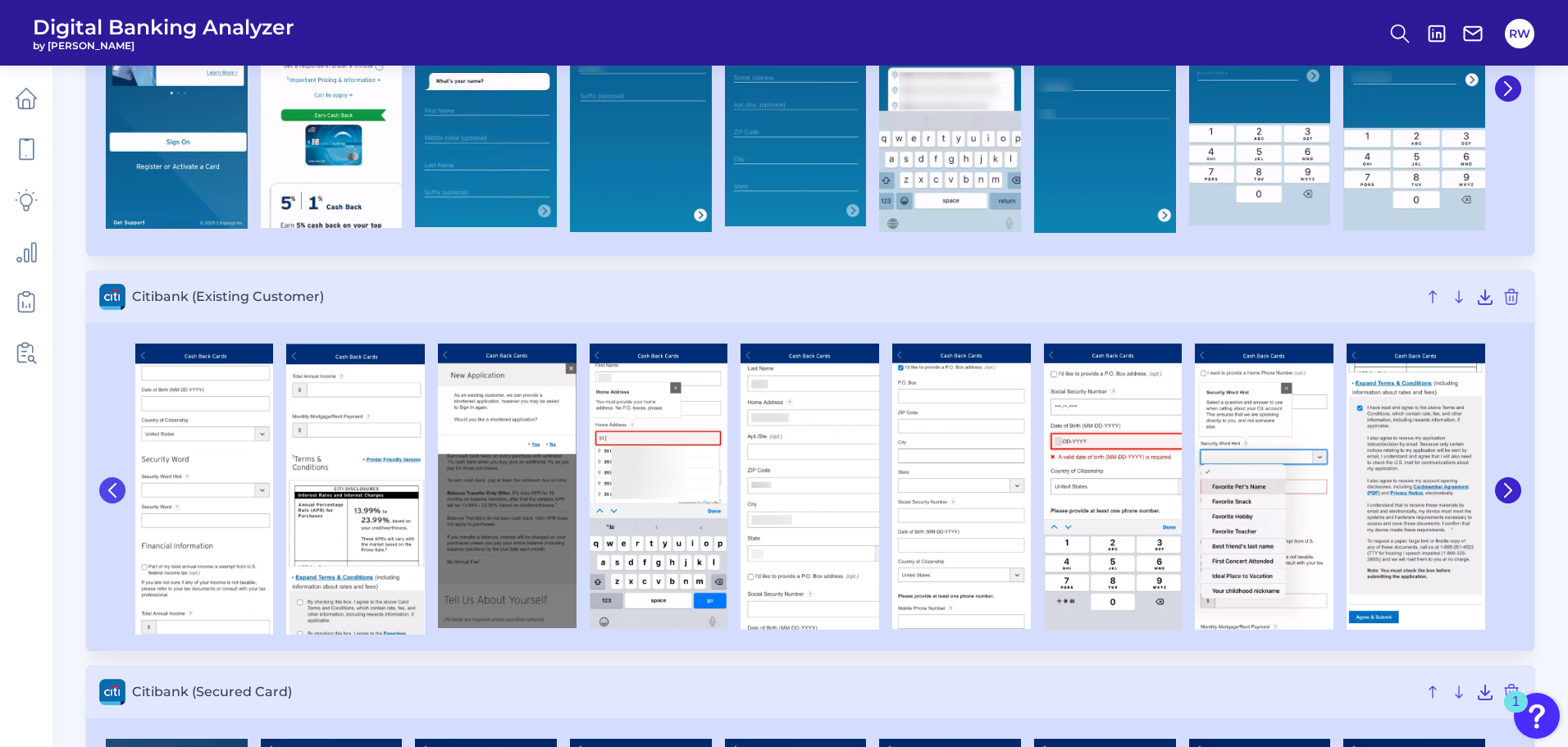
click at [106, 491] on icon at bounding box center [113, 490] width 15 height 15
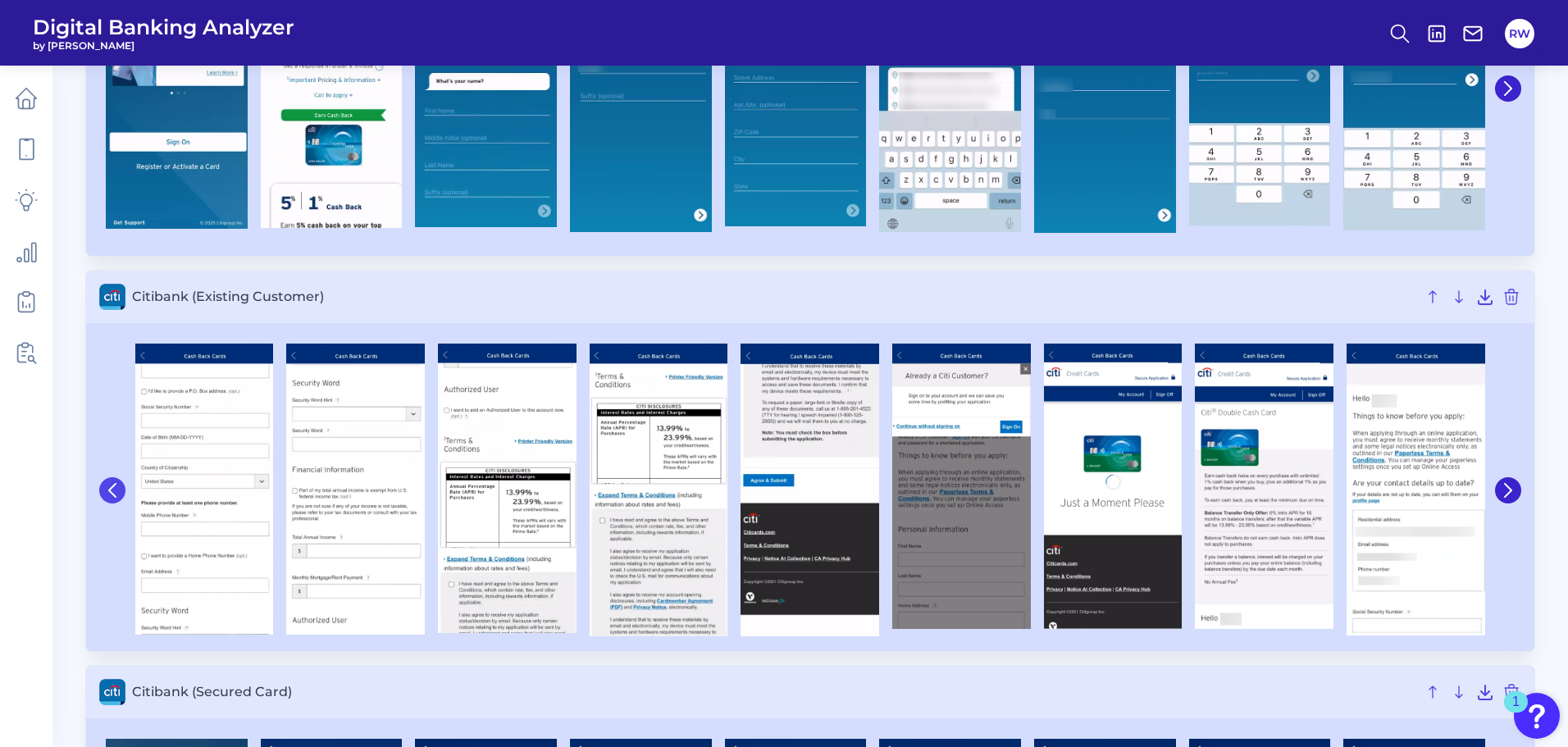
click at [114, 501] on button at bounding box center [113, 490] width 26 height 26
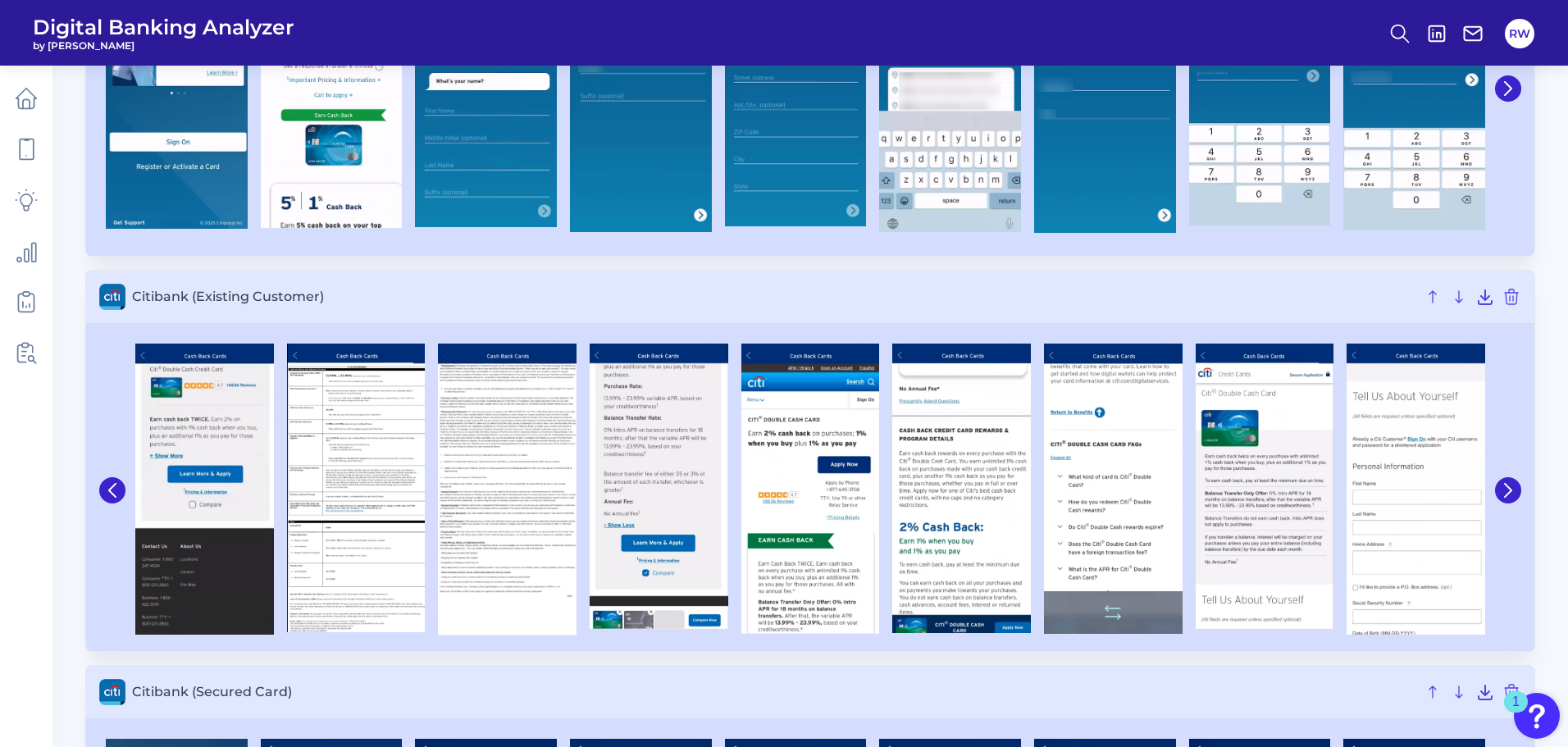
click at [1121, 501] on img at bounding box center [1113, 488] width 139 height 290
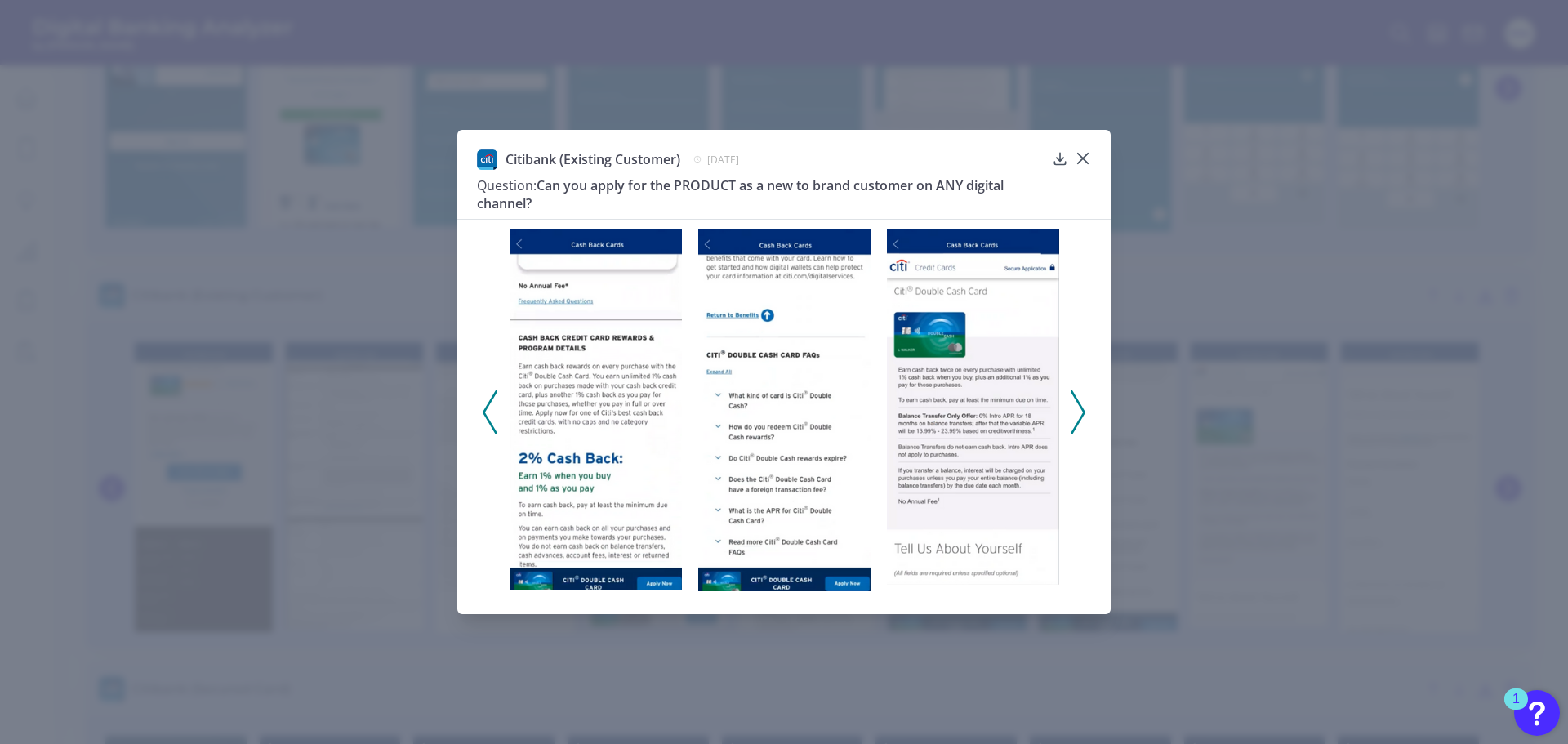
click at [497, 417] on icon at bounding box center [490, 412] width 15 height 44
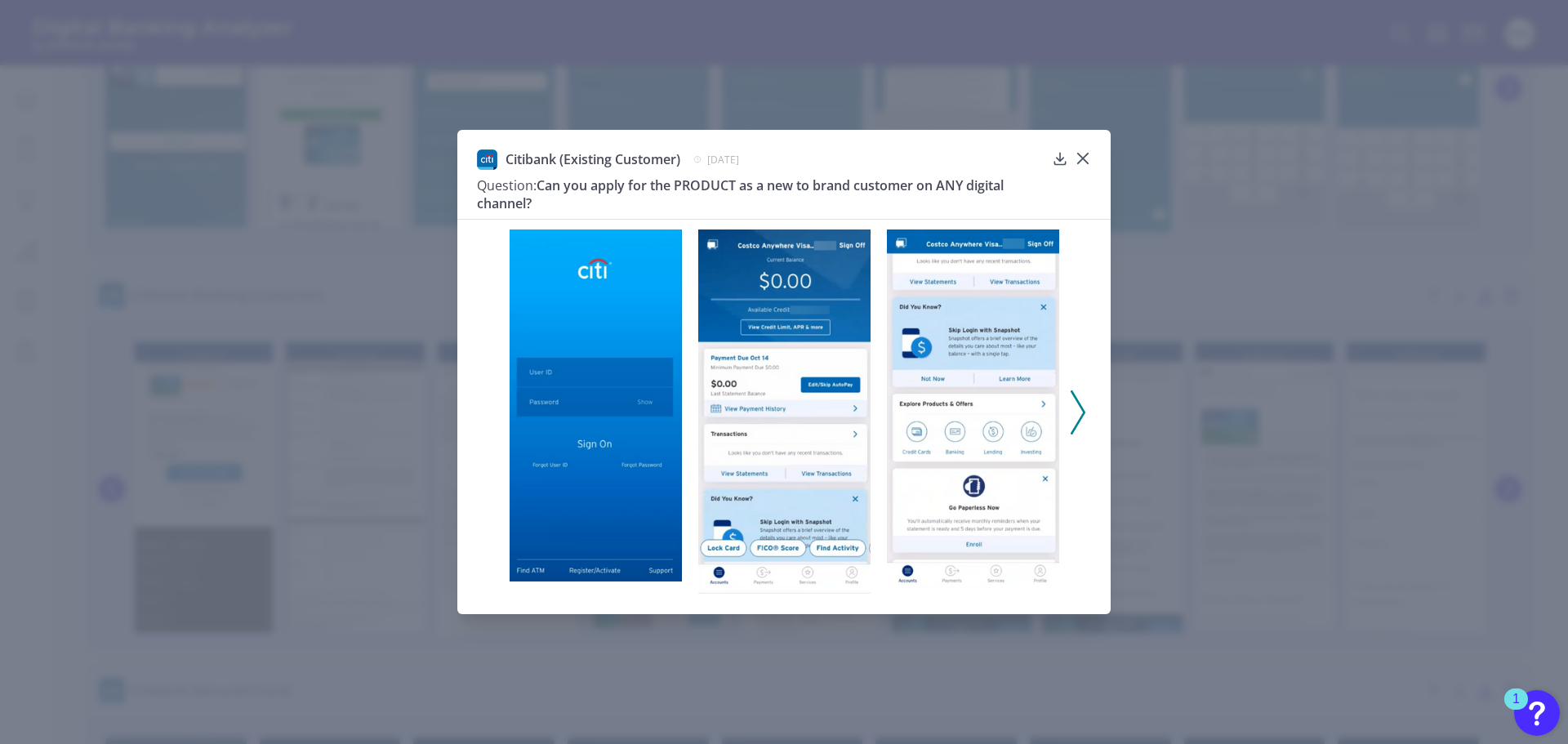
click at [1083, 414] on polyline at bounding box center [1077, 411] width 12 height 42
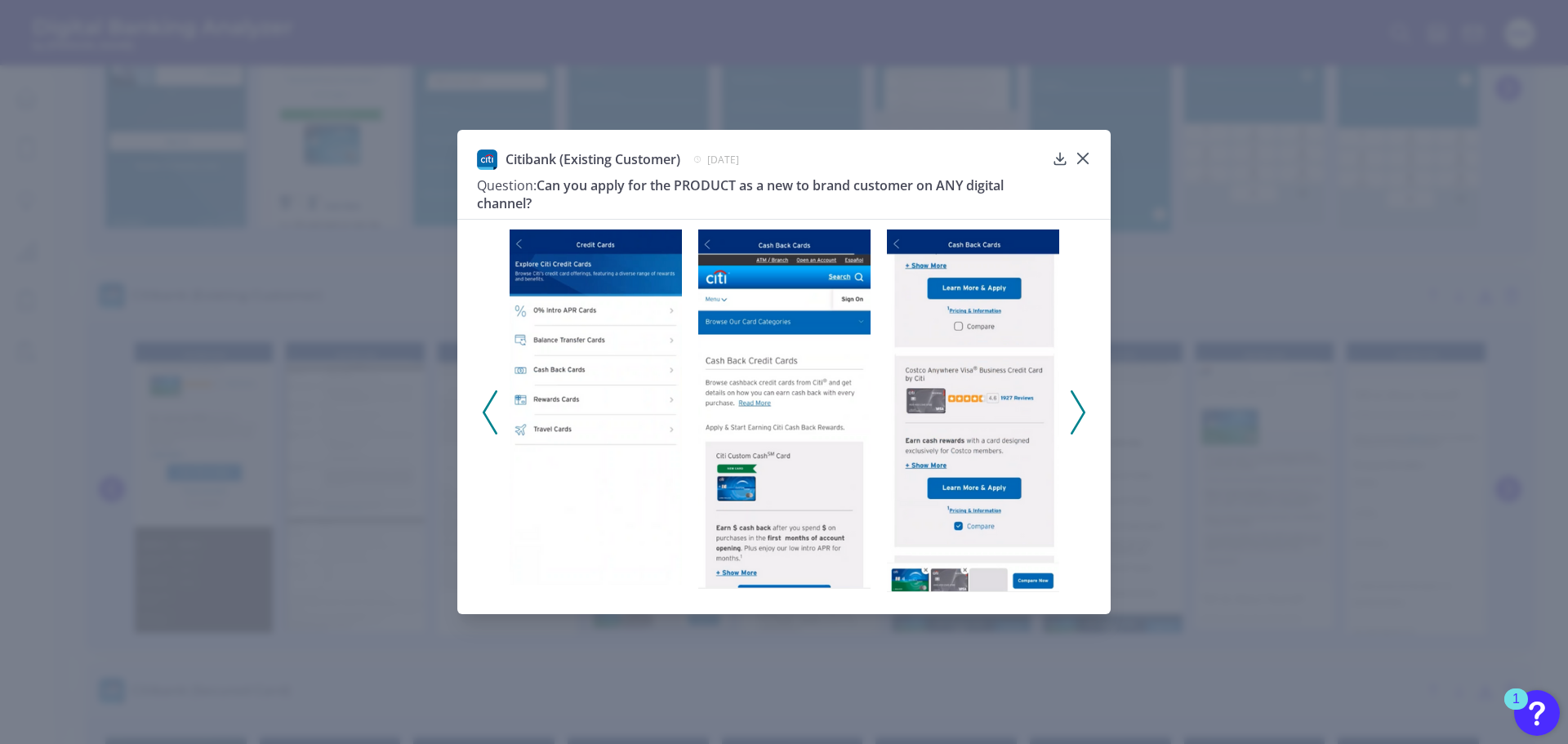
click at [1079, 415] on icon at bounding box center [1078, 412] width 15 height 44
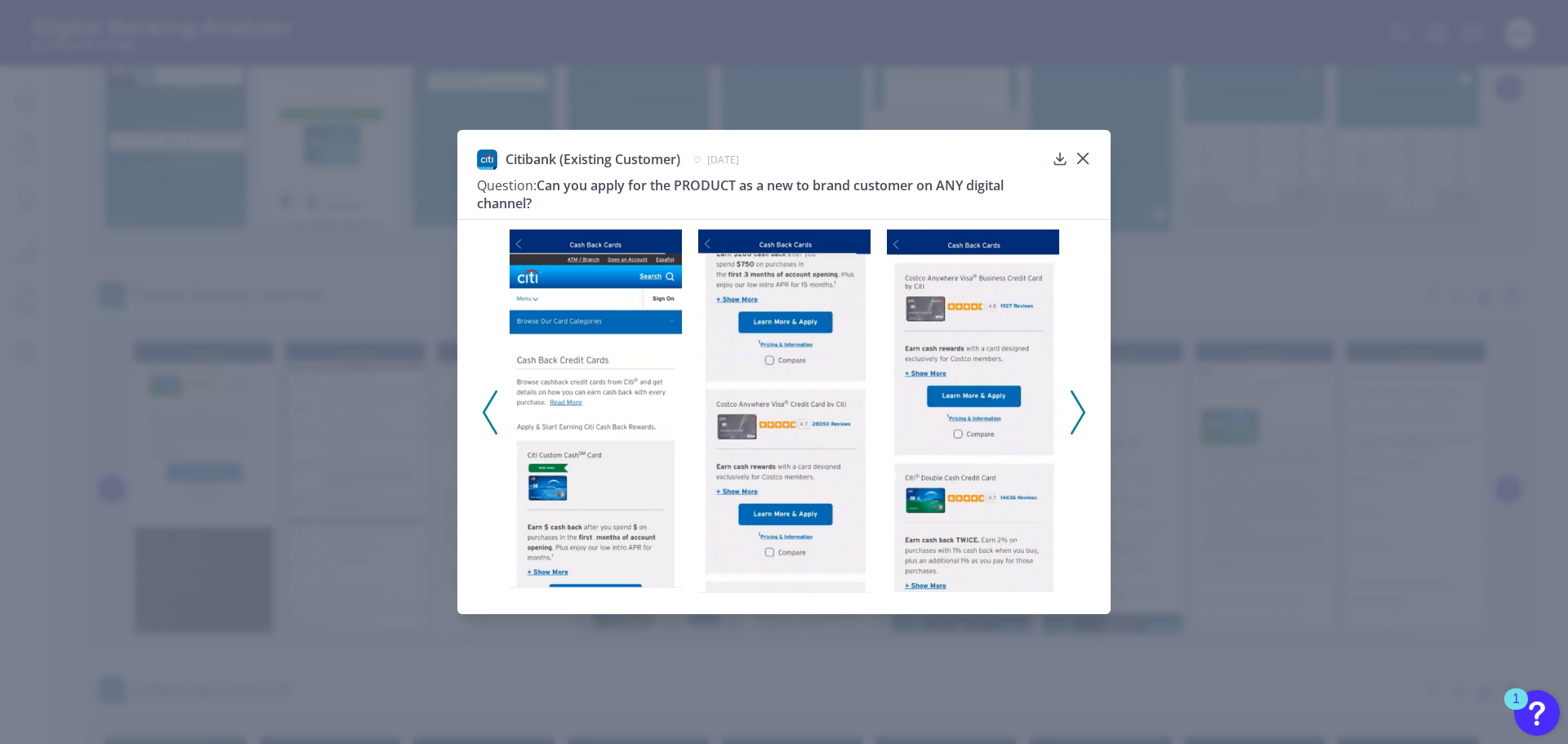
click at [1079, 415] on icon at bounding box center [1078, 412] width 15 height 44
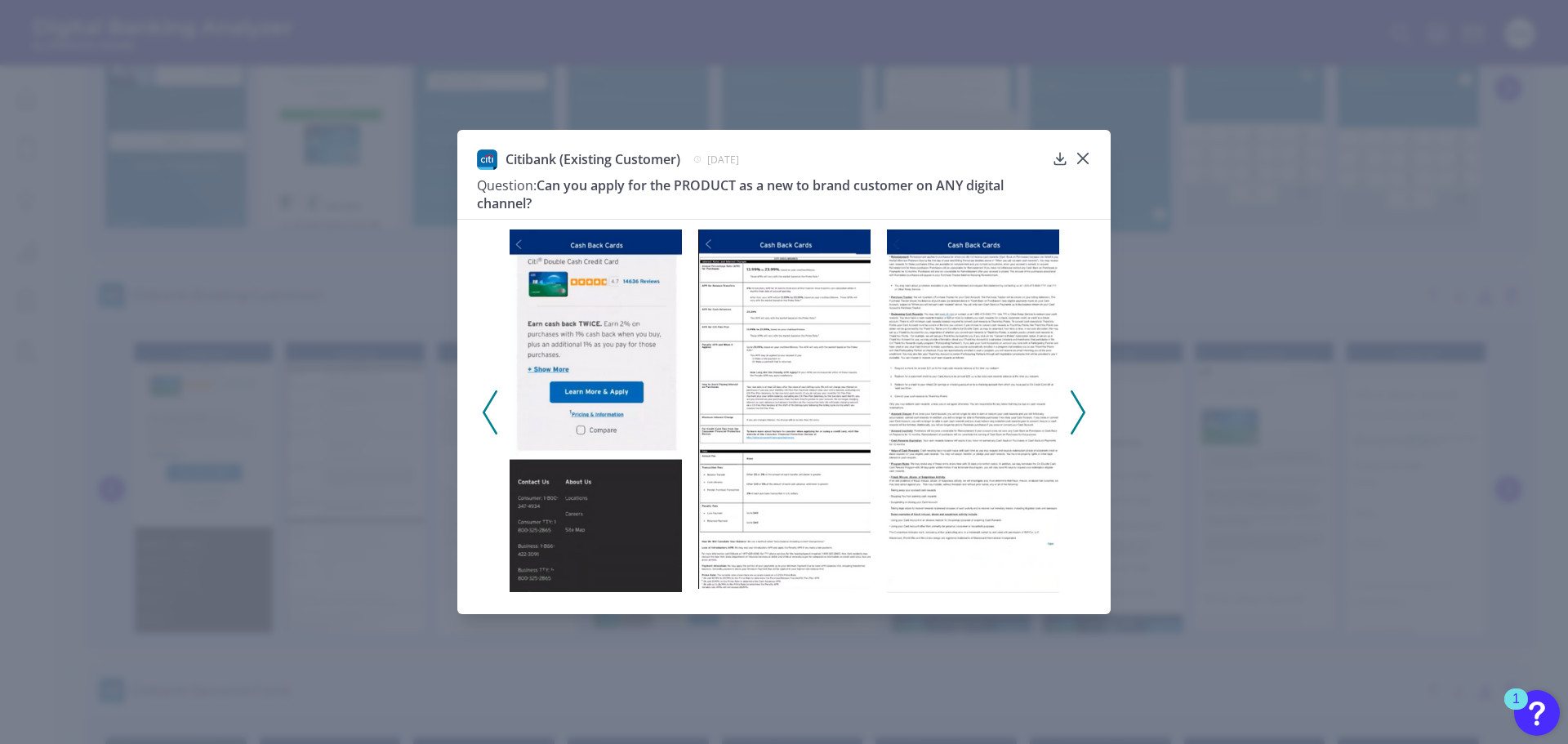
click at [1075, 419] on icon at bounding box center [1078, 412] width 15 height 44
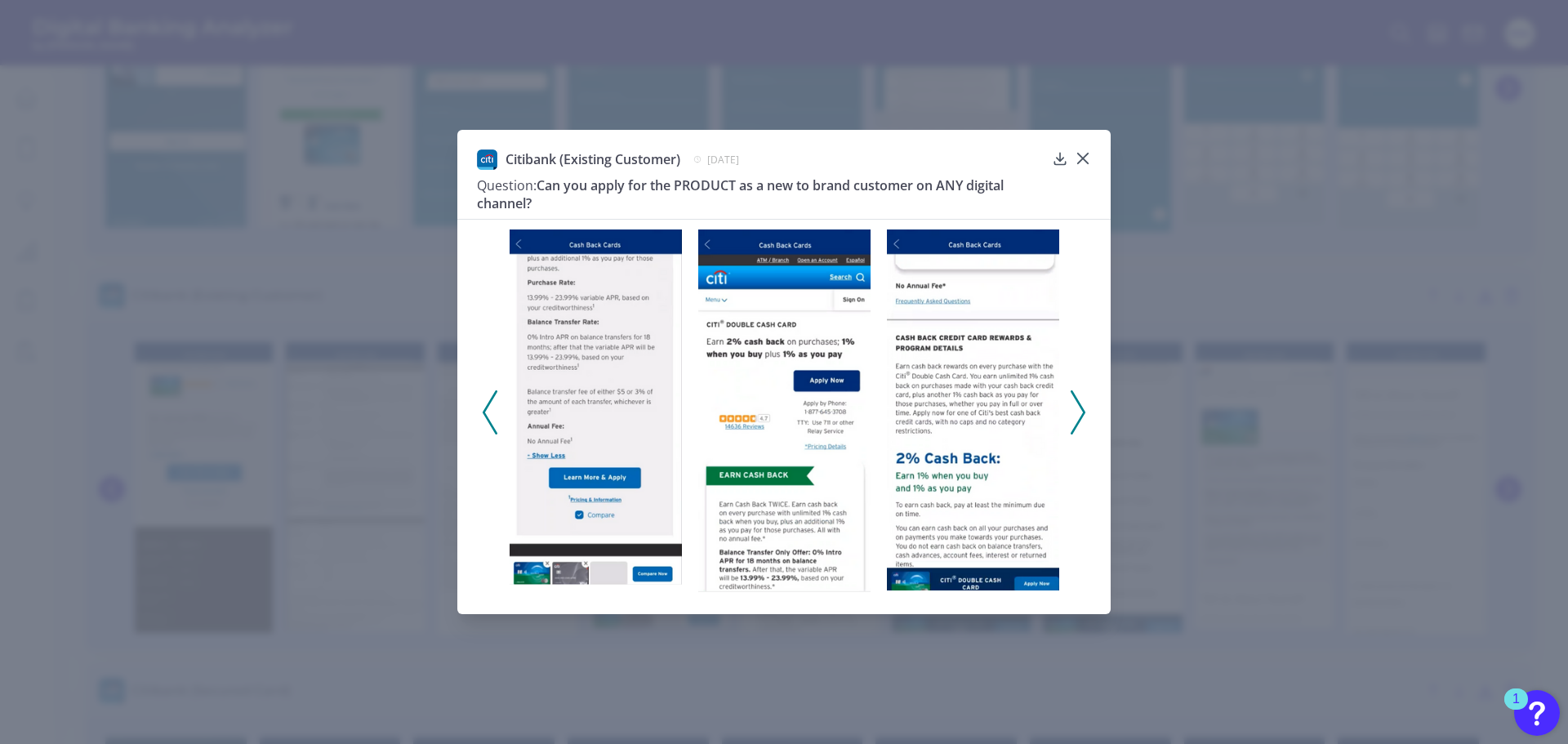
click at [1073, 415] on icon at bounding box center [1078, 412] width 15 height 44
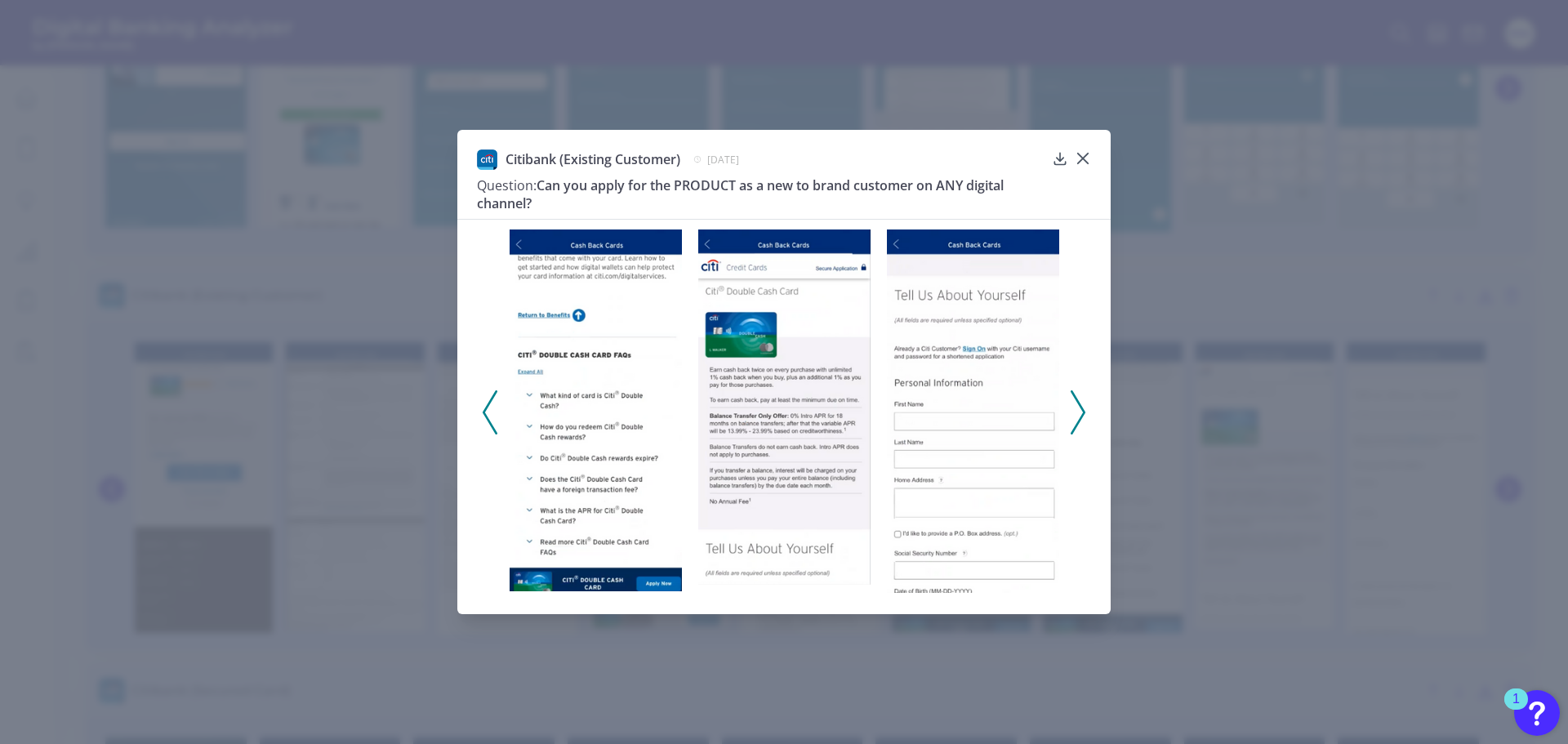
click at [1079, 411] on icon at bounding box center [1078, 412] width 15 height 44
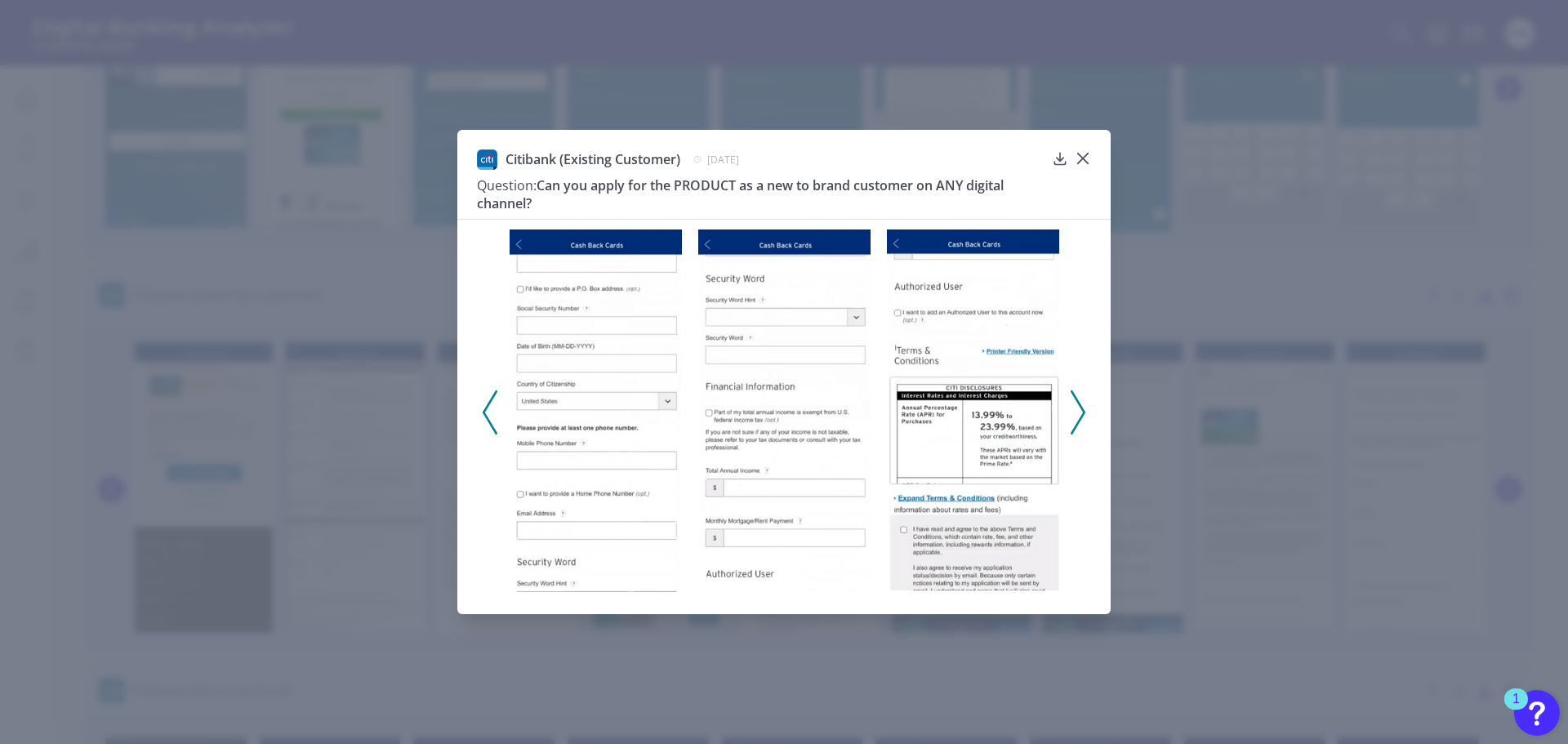
click at [1079, 411] on icon at bounding box center [1078, 412] width 15 height 44
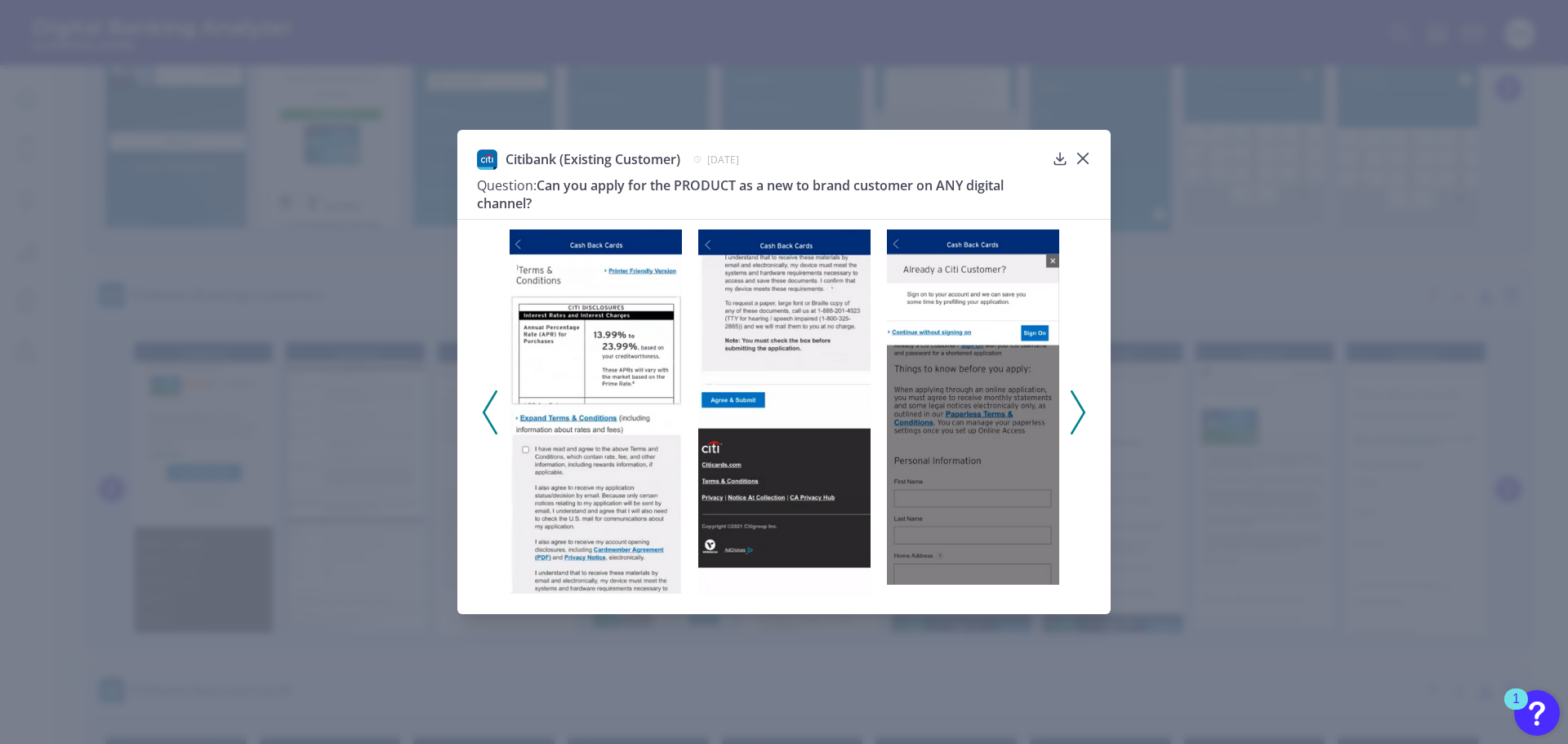
click at [1079, 411] on icon at bounding box center [1078, 412] width 15 height 44
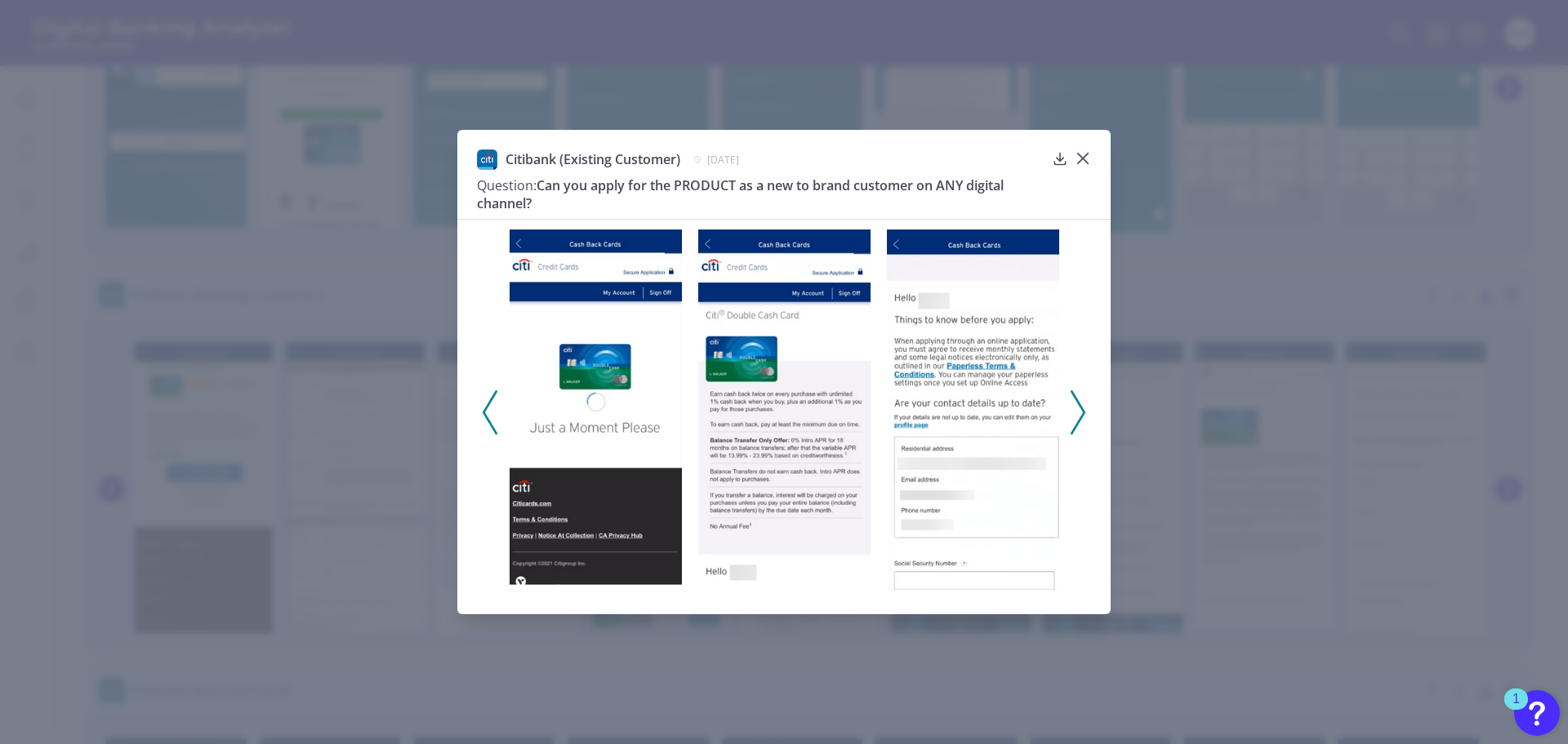
click at [1085, 410] on button at bounding box center [1079, 412] width 17 height 44
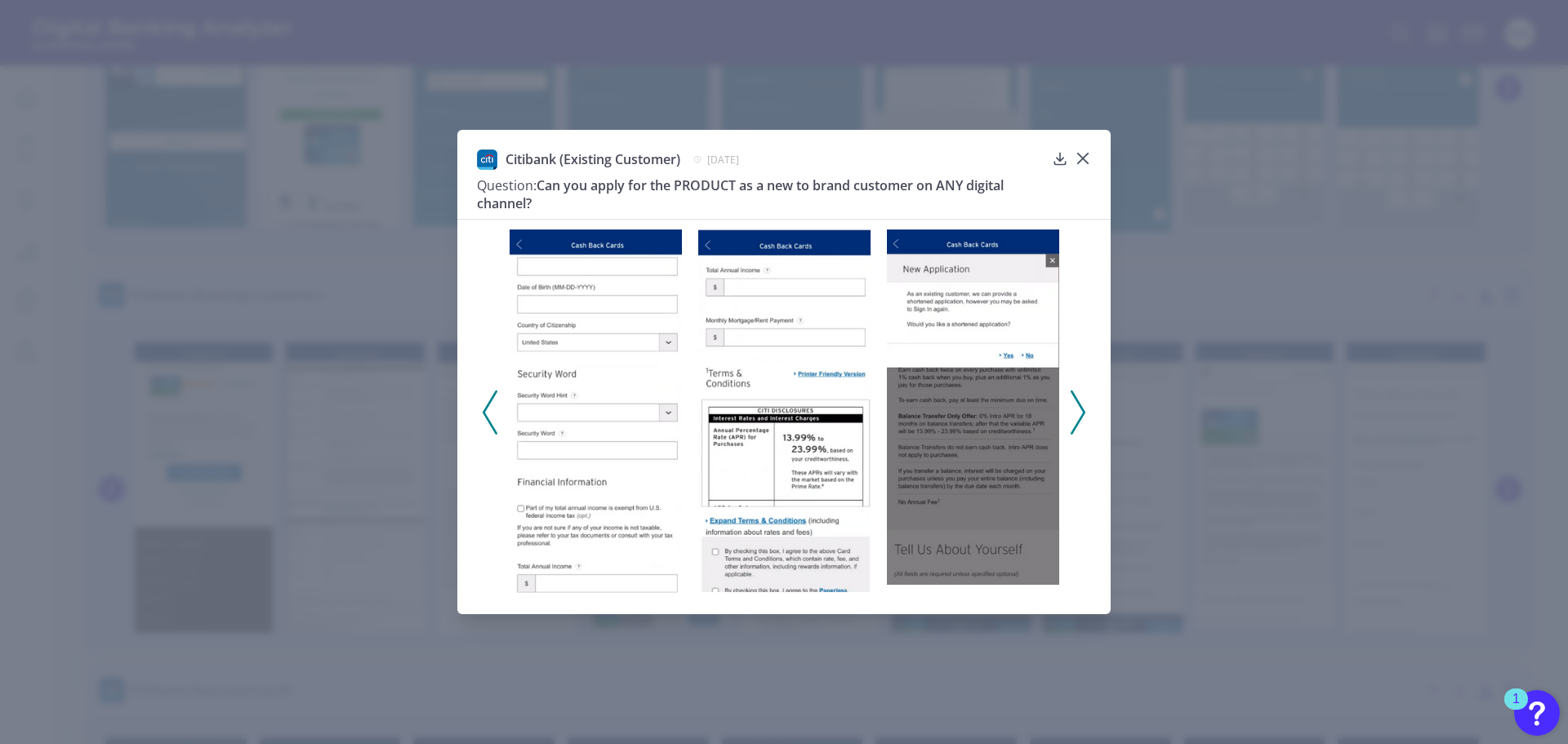
click at [1084, 416] on icon at bounding box center [1078, 412] width 15 height 44
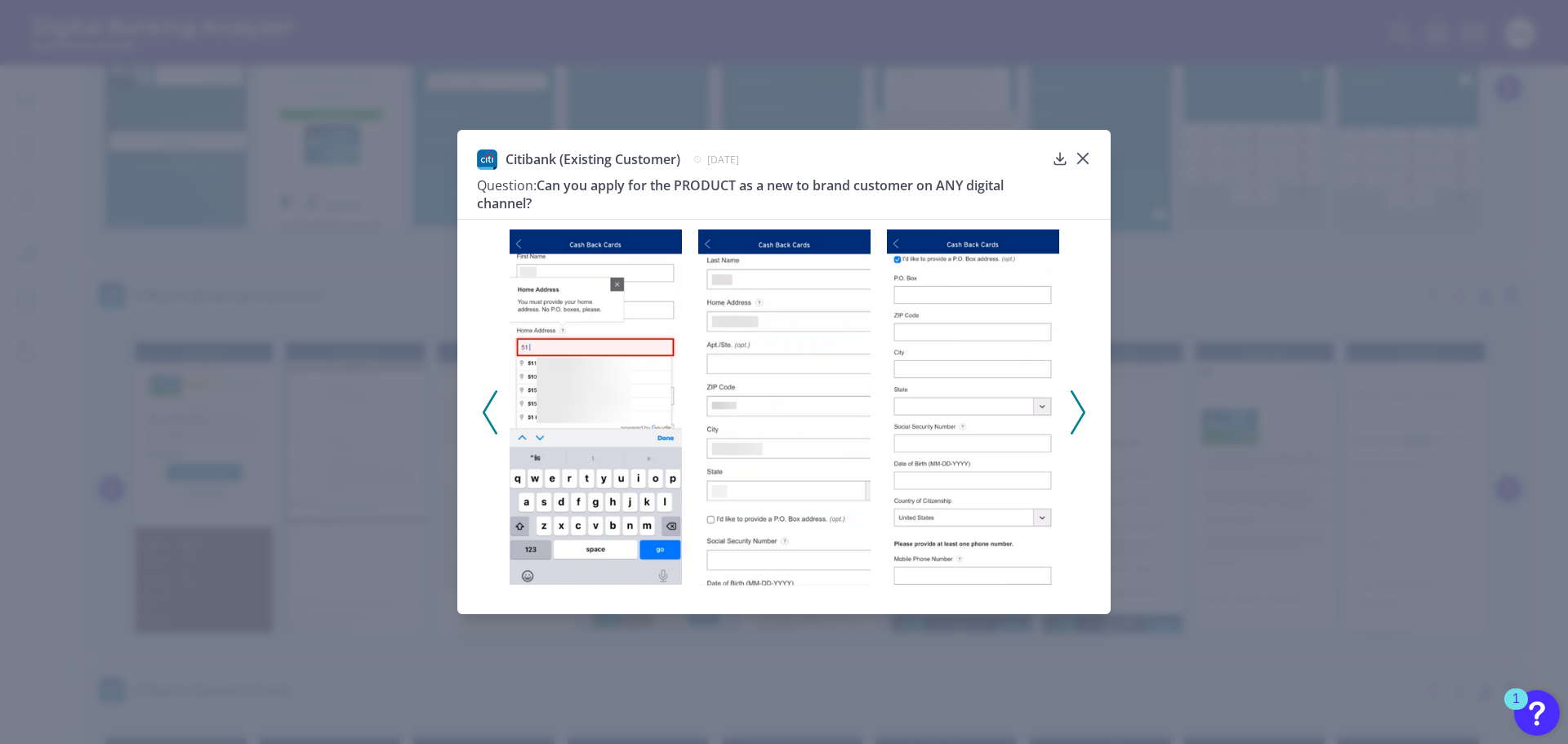
click at [1078, 416] on icon at bounding box center [1078, 412] width 15 height 44
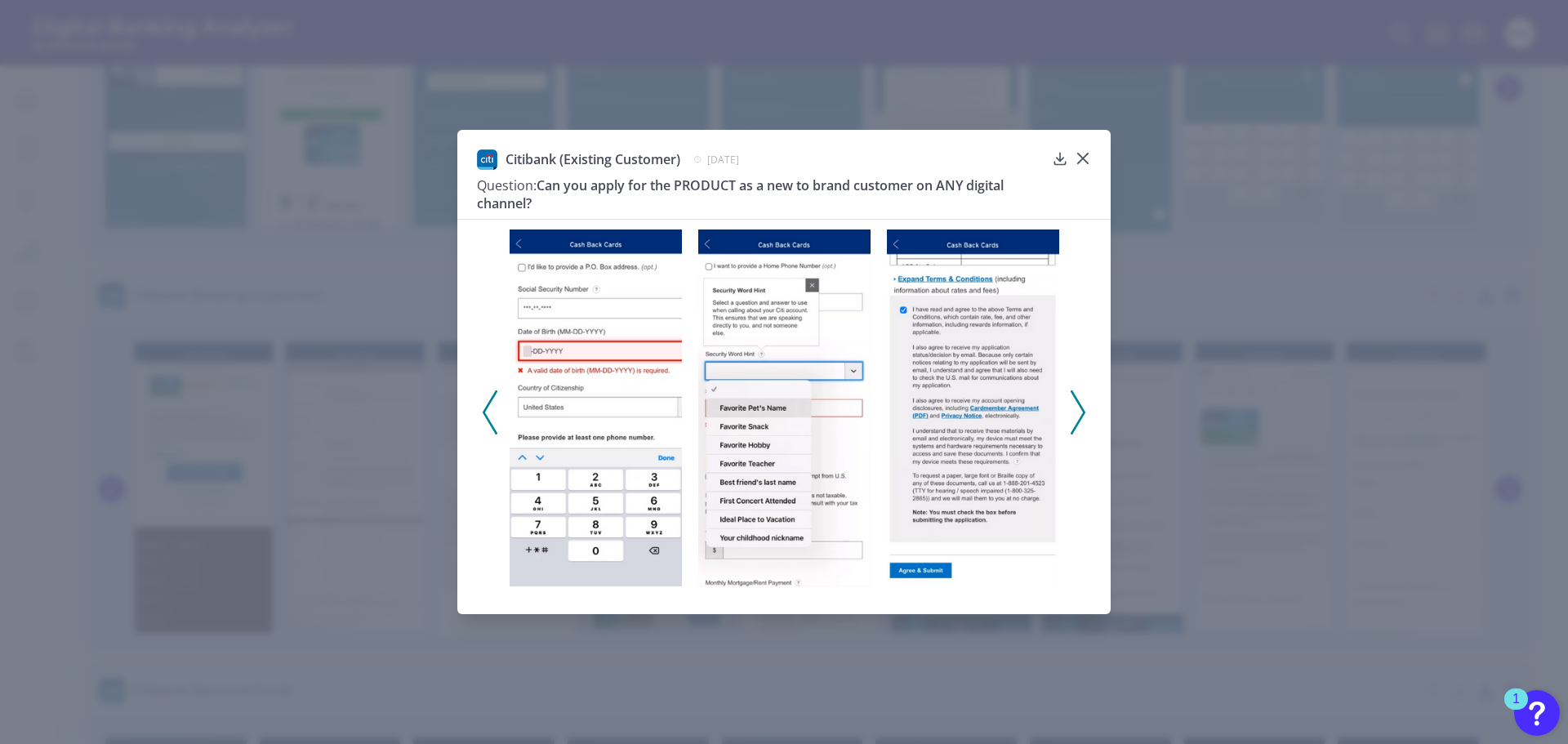
click at [1084, 409] on icon at bounding box center [1078, 412] width 15 height 44
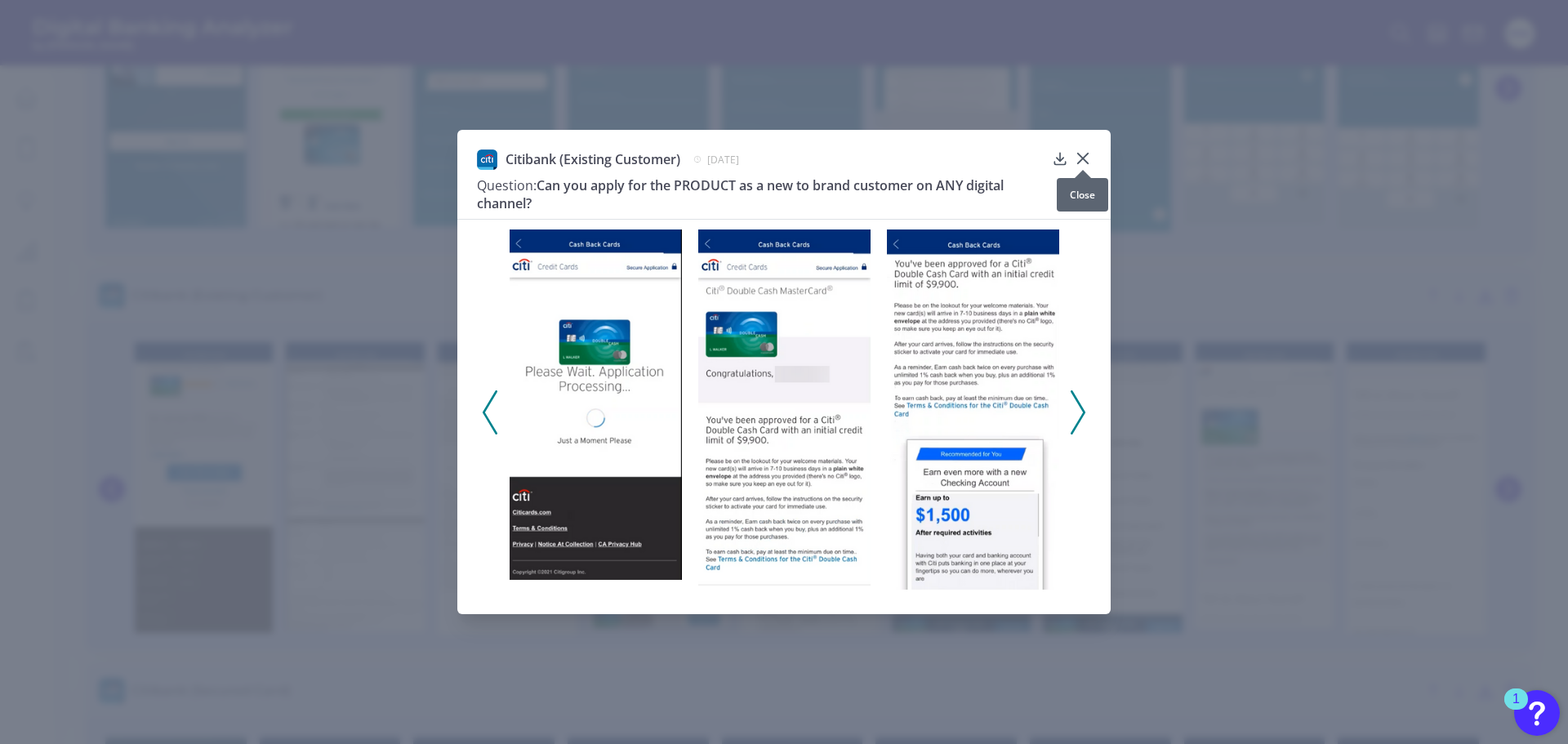
click at [1083, 158] on icon at bounding box center [1082, 158] width 10 height 10
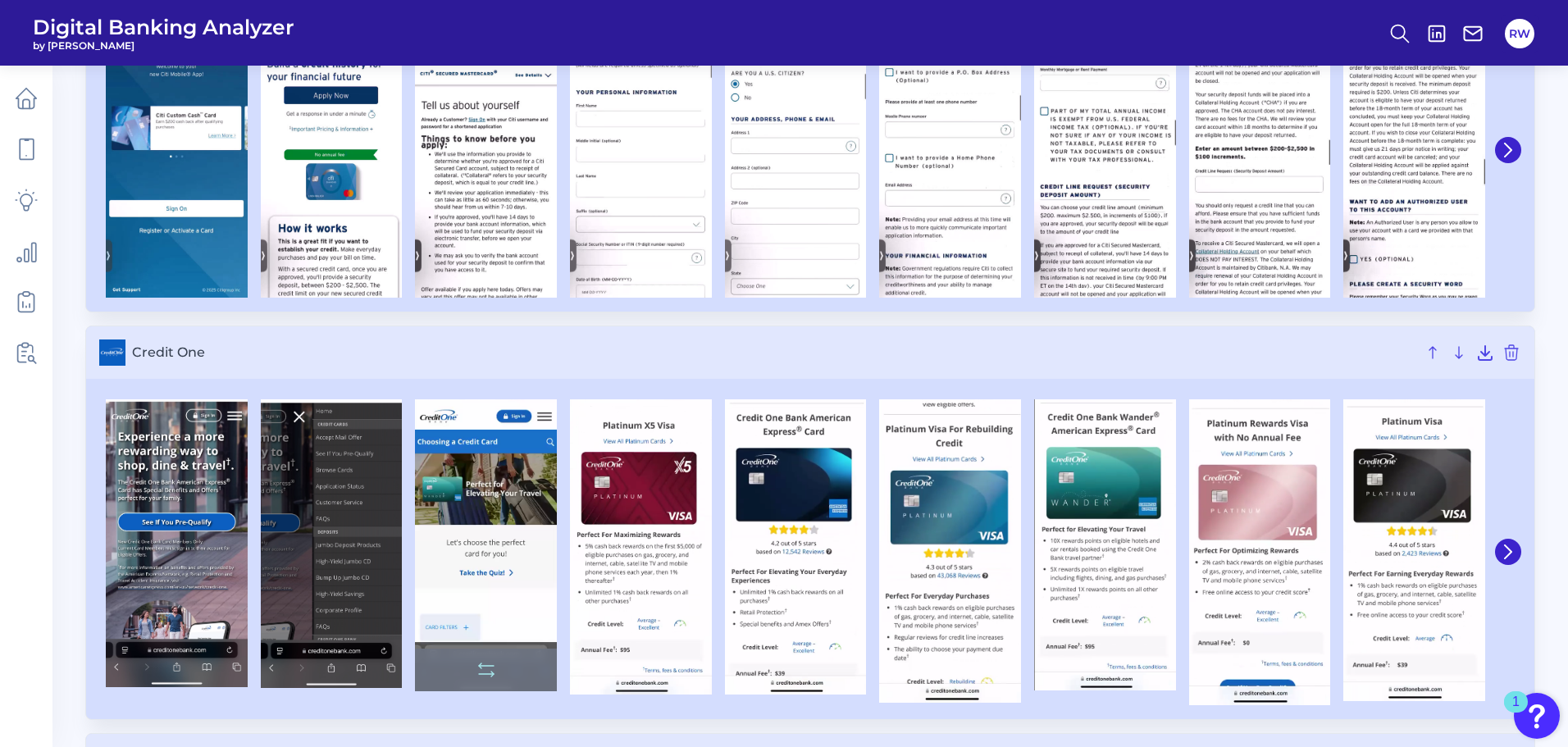
scroll to position [3936, 0]
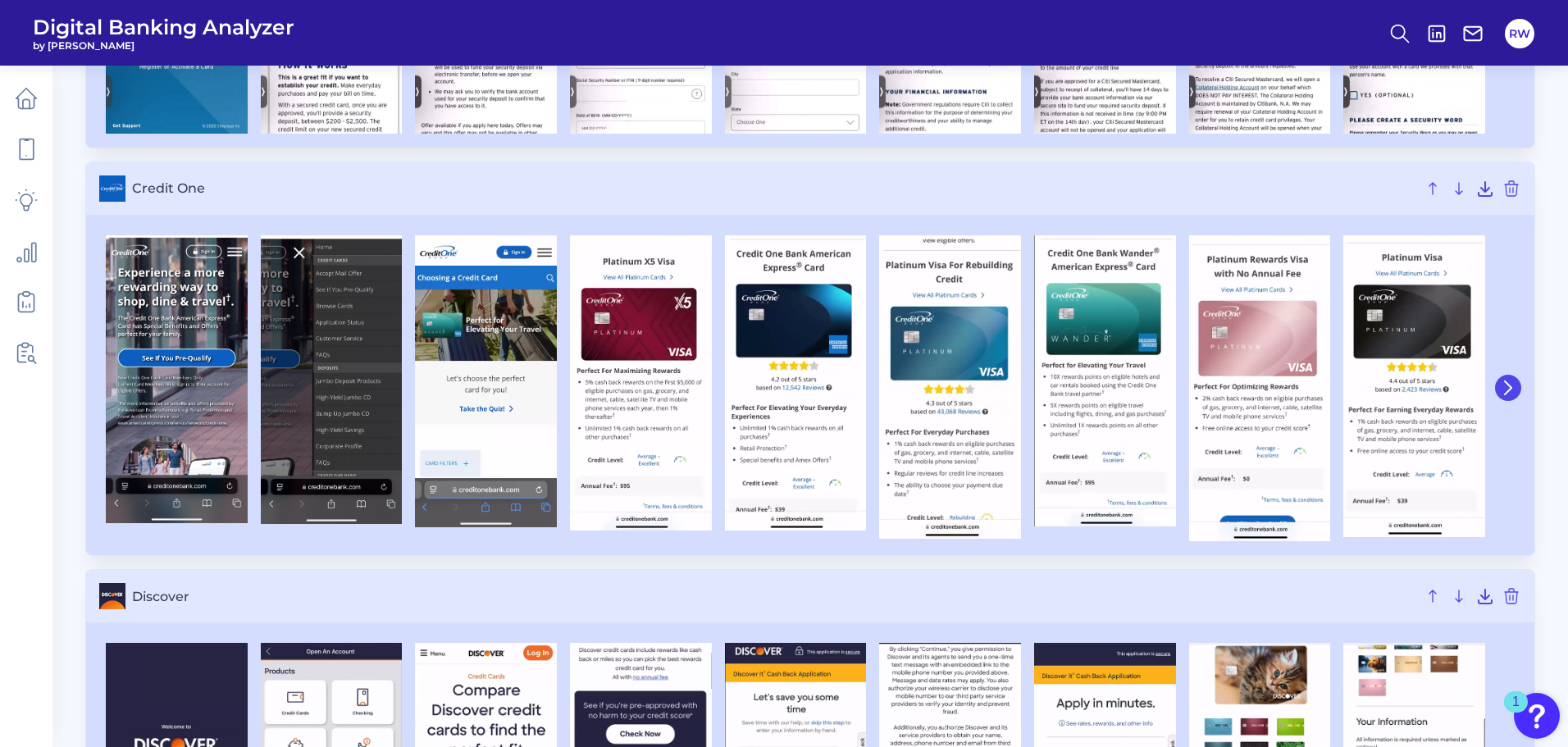
click at [1497, 384] on button at bounding box center [1508, 388] width 26 height 26
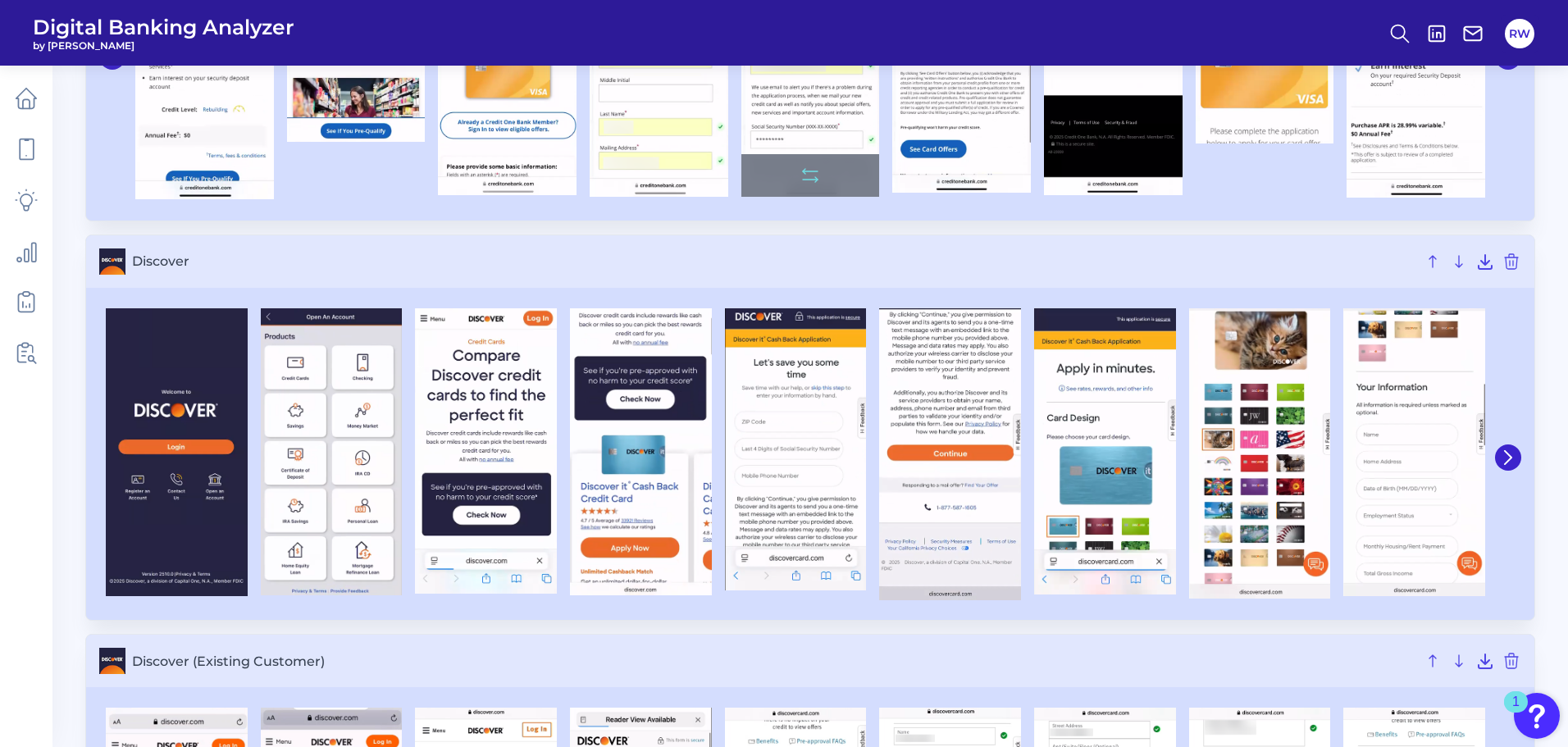
scroll to position [4345, 0]
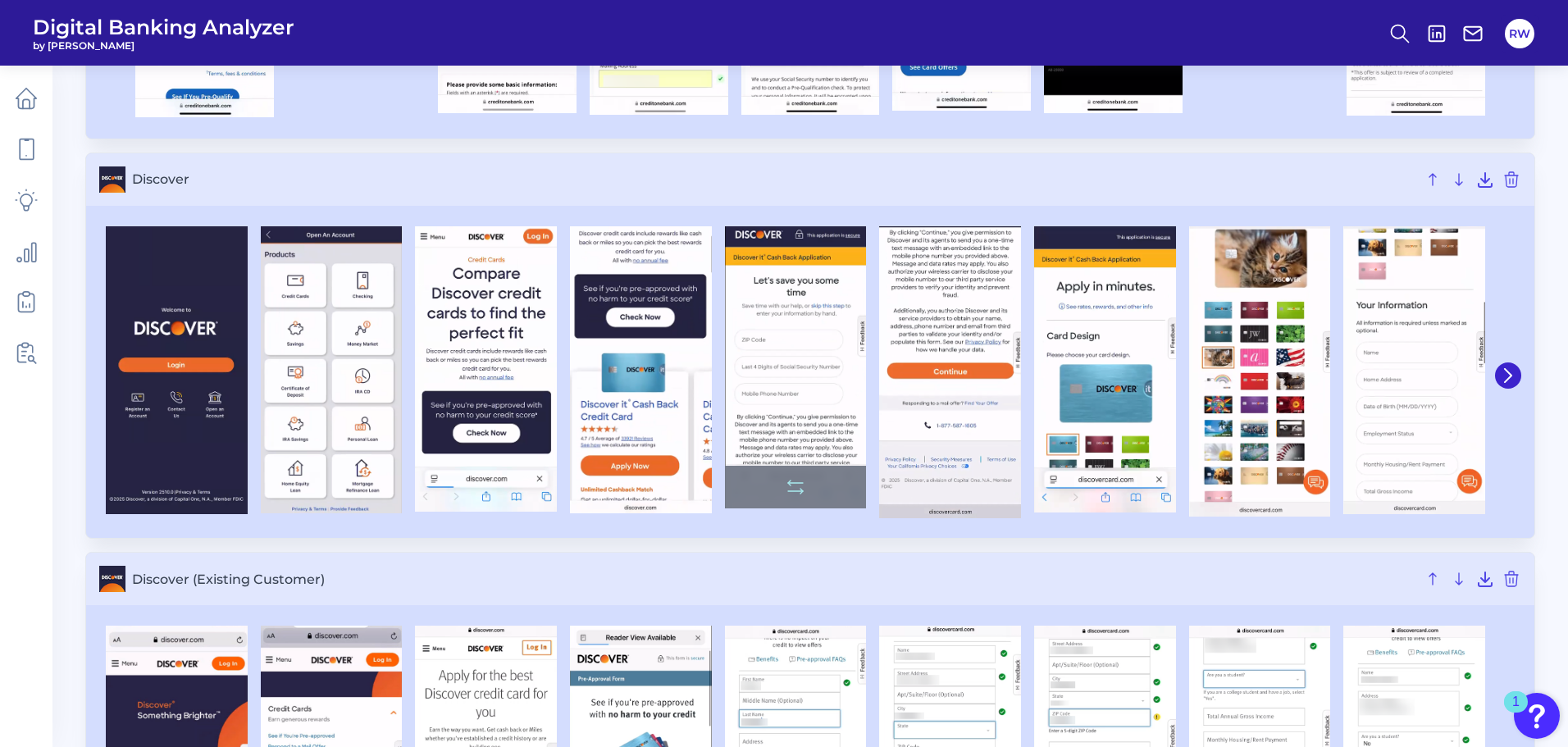
click at [801, 327] on img at bounding box center [796, 367] width 141 height 282
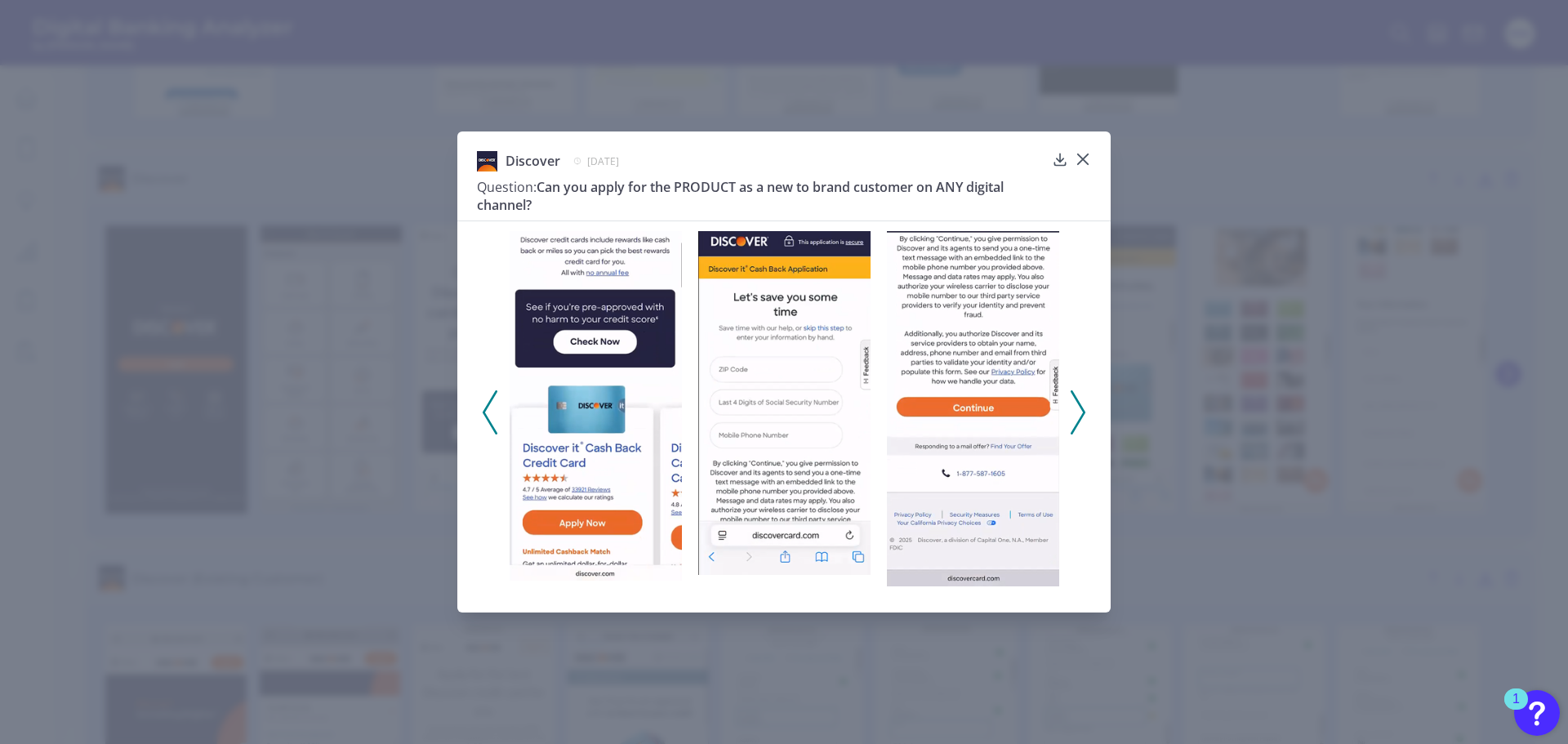
click at [1075, 416] on icon at bounding box center [1078, 412] width 15 height 44
click at [1089, 421] on div at bounding box center [784, 407] width 653 height 373
click at [1076, 417] on icon at bounding box center [1078, 412] width 15 height 44
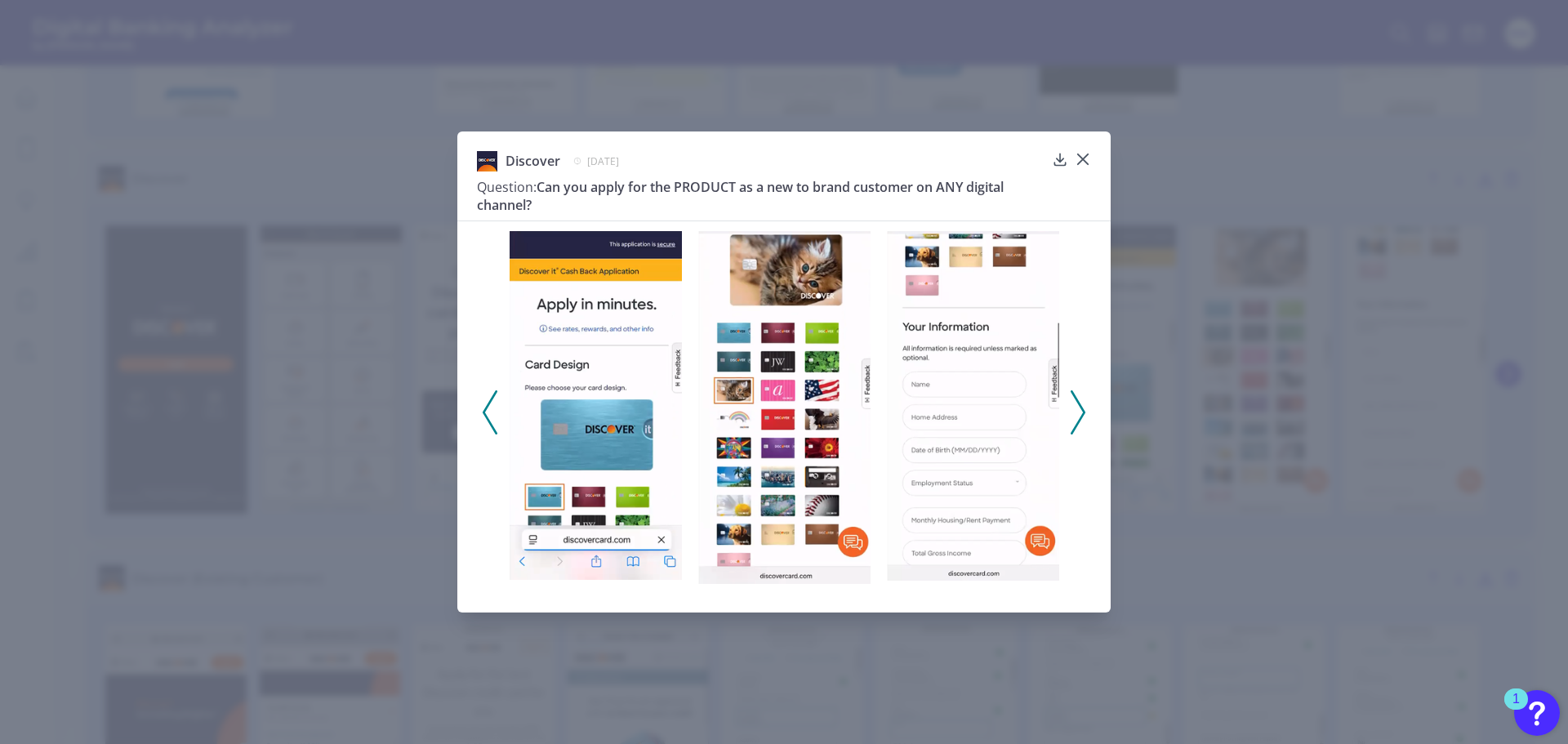
click at [1081, 409] on icon at bounding box center [1078, 412] width 15 height 44
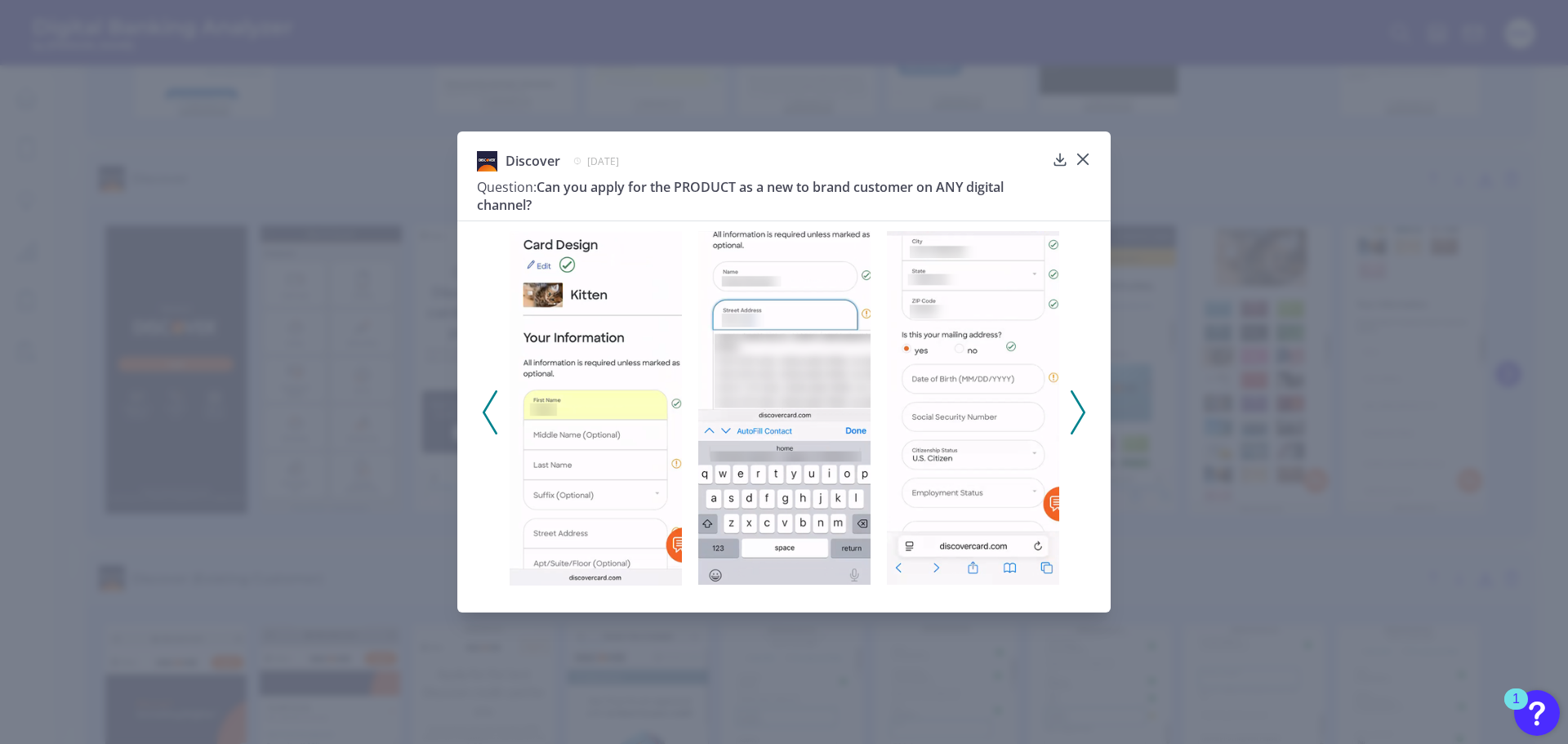
click at [1081, 409] on icon at bounding box center [1078, 412] width 15 height 44
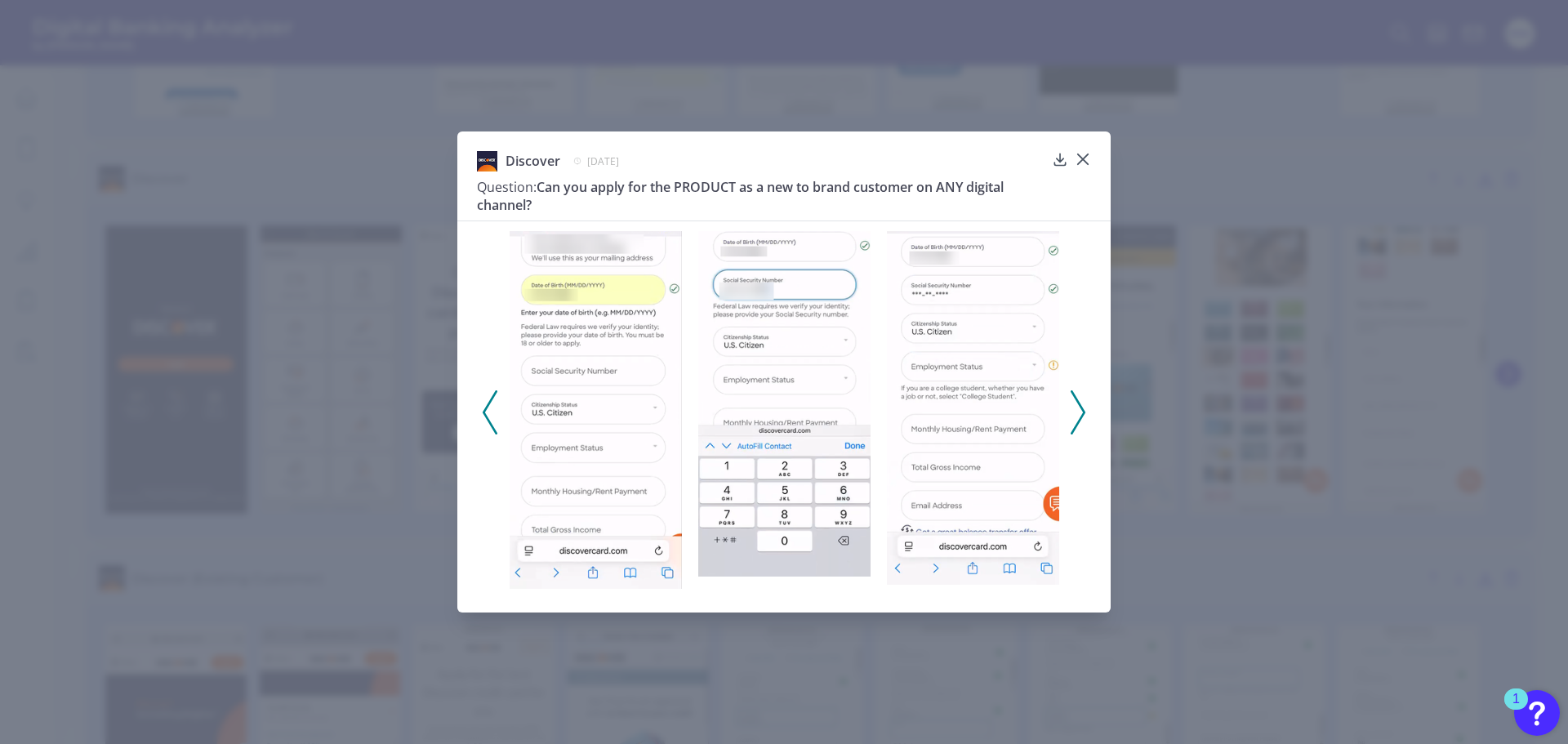
click at [1077, 418] on icon at bounding box center [1078, 412] width 15 height 44
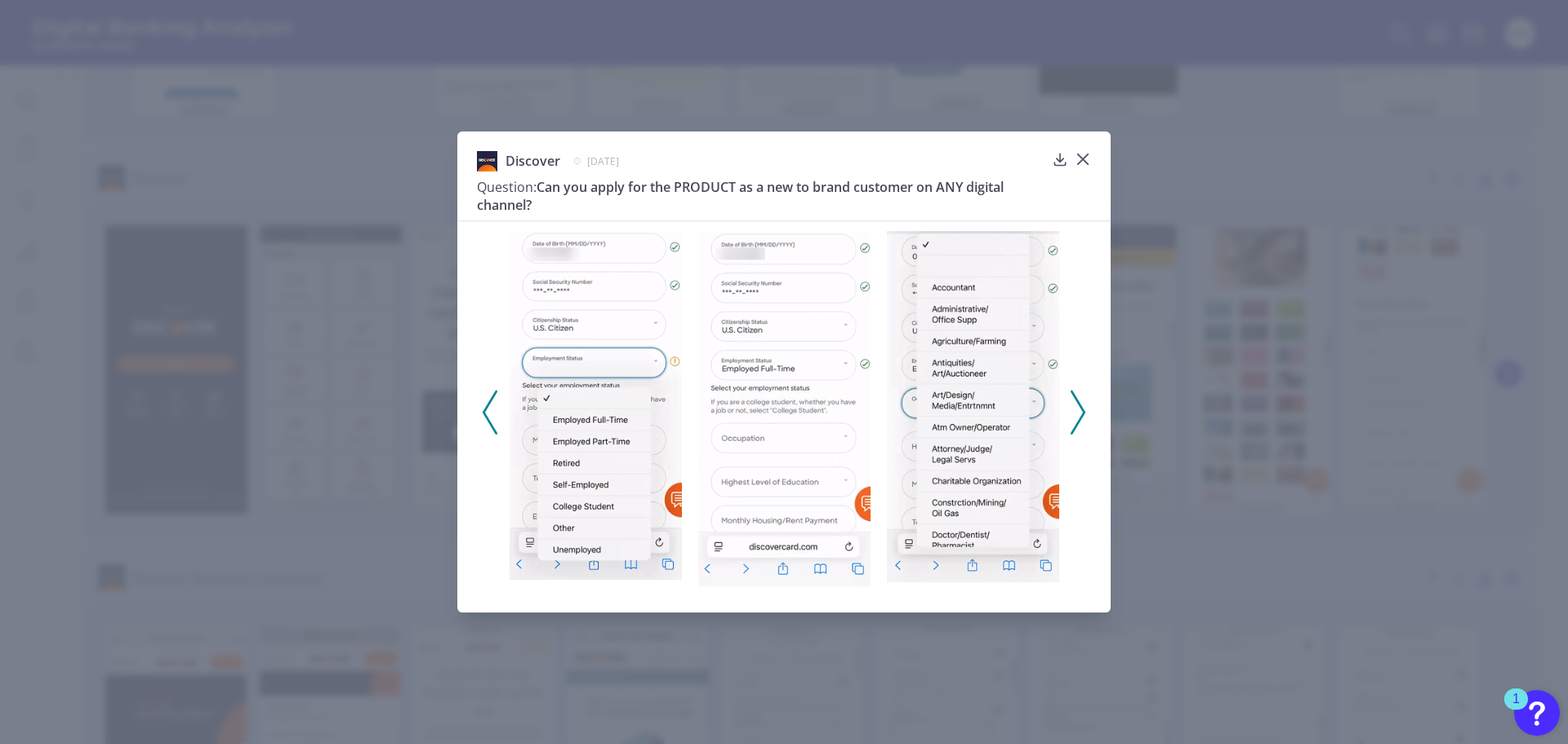
click at [1077, 418] on icon at bounding box center [1078, 412] width 15 height 44
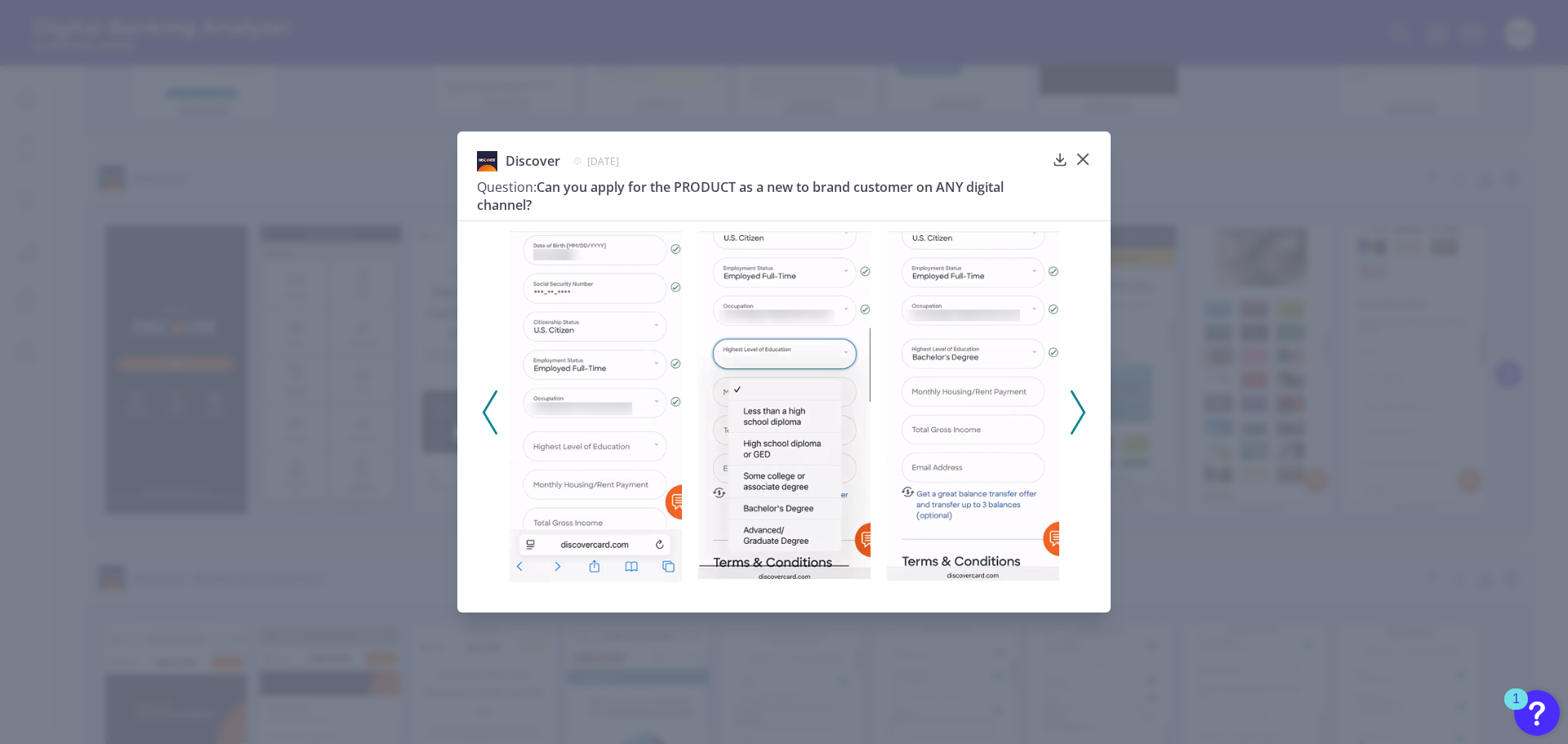
click at [1077, 418] on icon at bounding box center [1078, 412] width 15 height 44
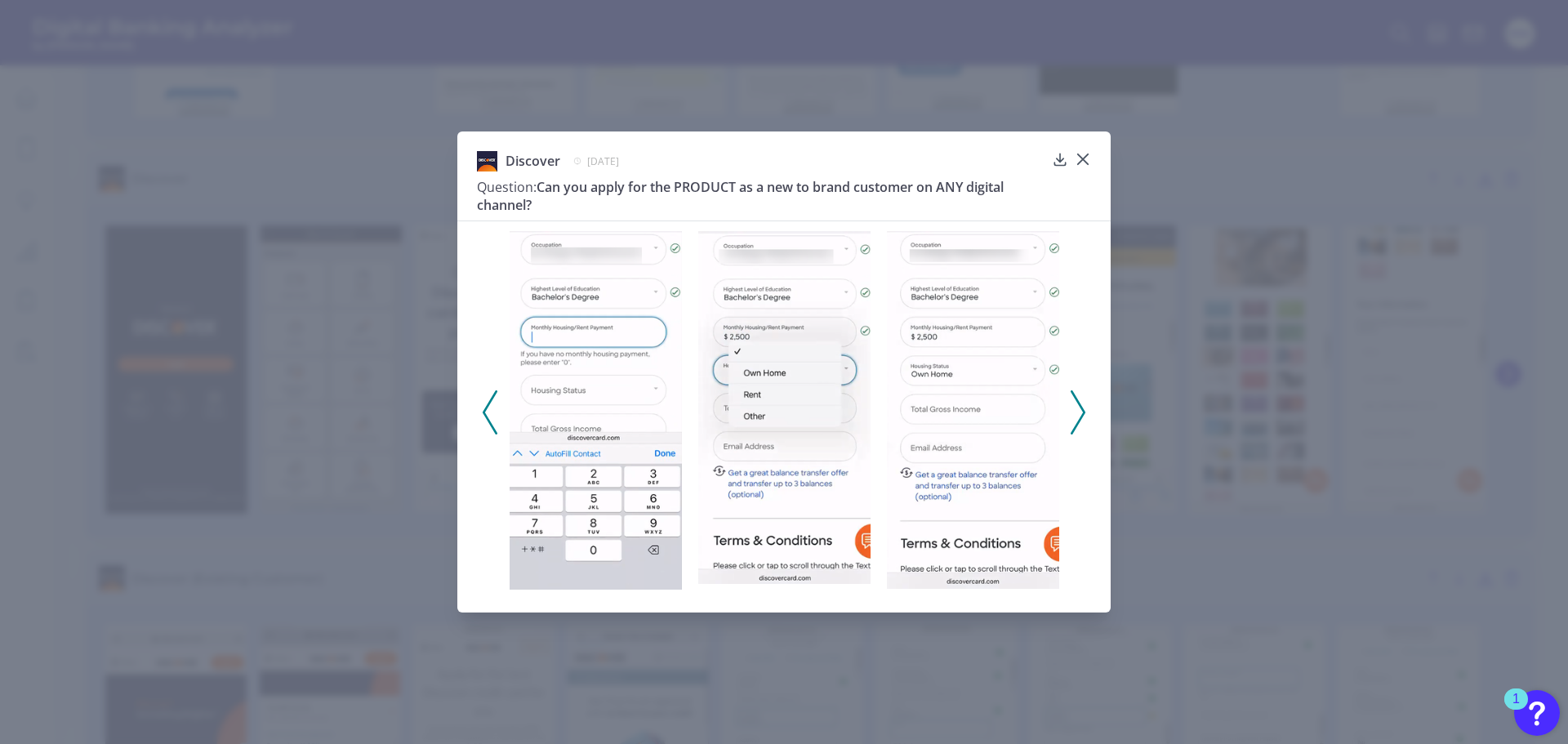
click at [1077, 418] on icon at bounding box center [1078, 412] width 15 height 44
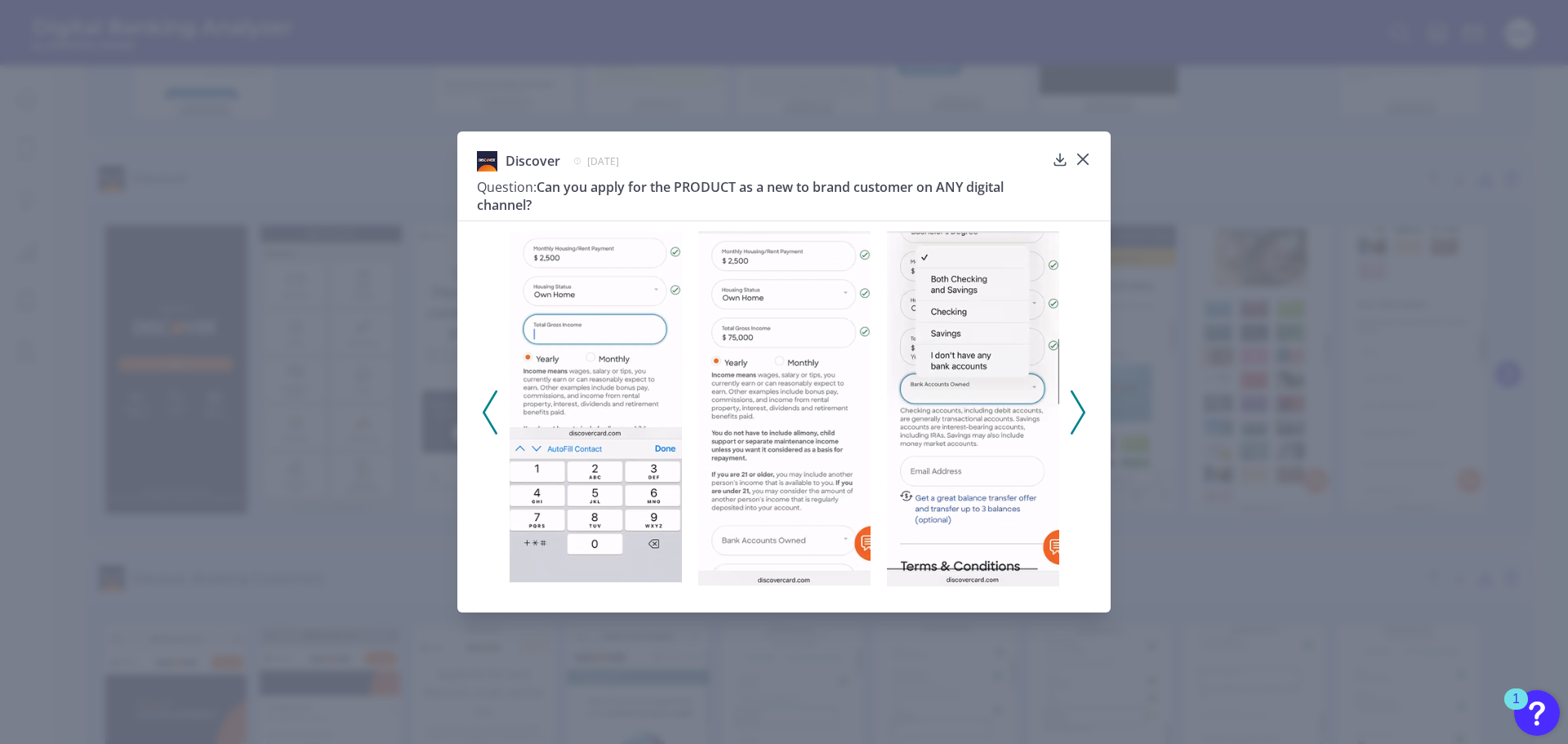
click at [1077, 418] on icon at bounding box center [1078, 412] width 15 height 44
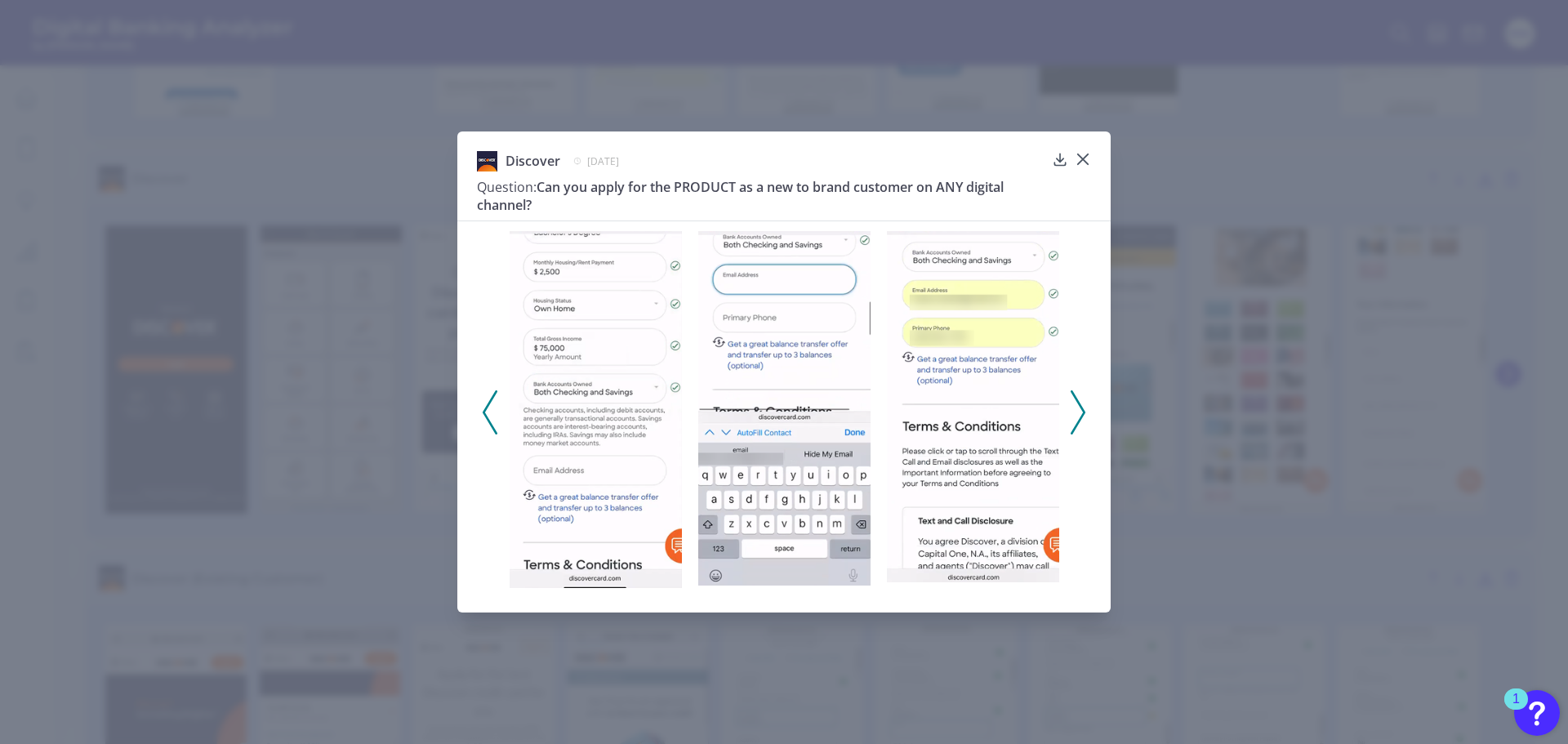
click at [1077, 418] on icon at bounding box center [1078, 412] width 15 height 44
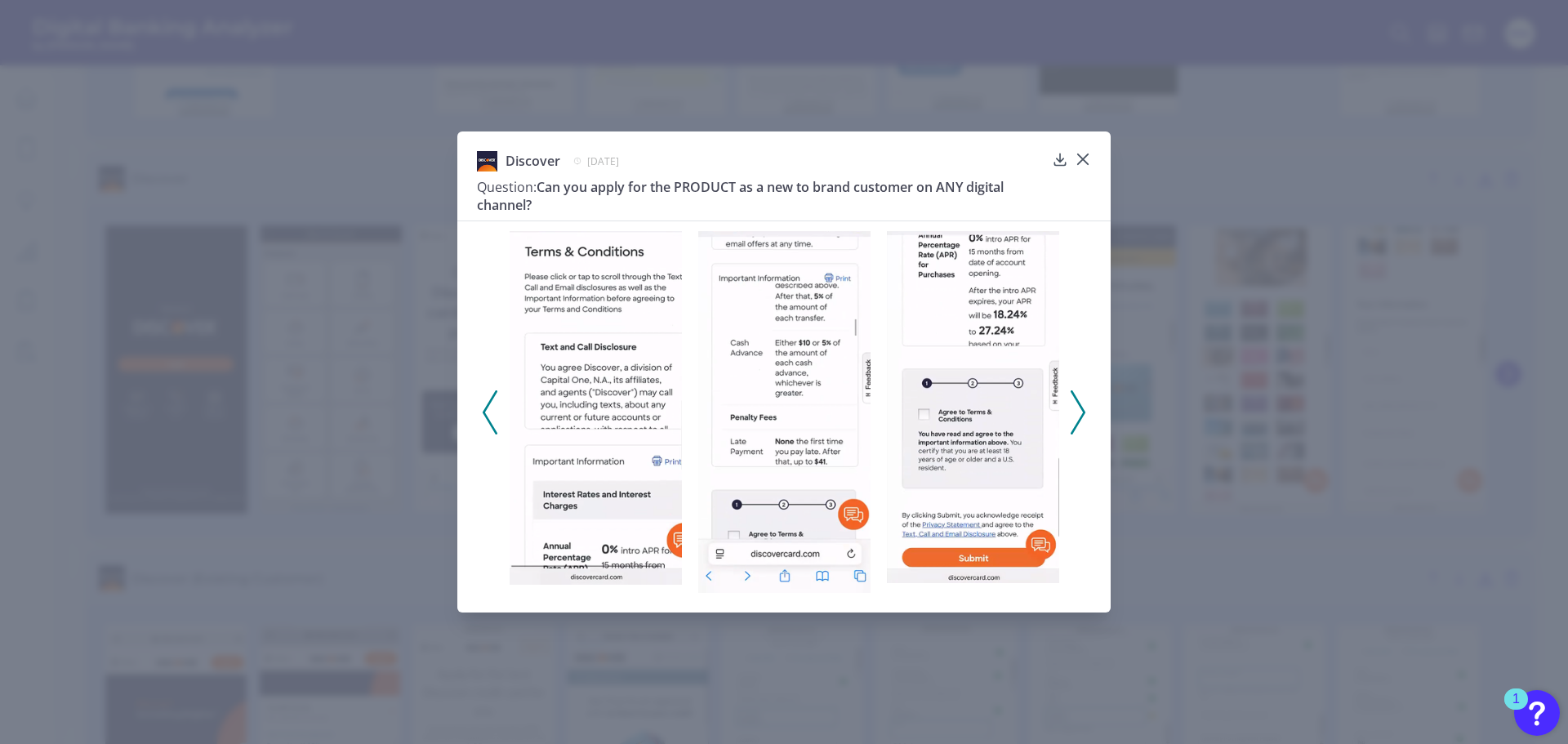
click at [1077, 418] on icon at bounding box center [1078, 412] width 15 height 44
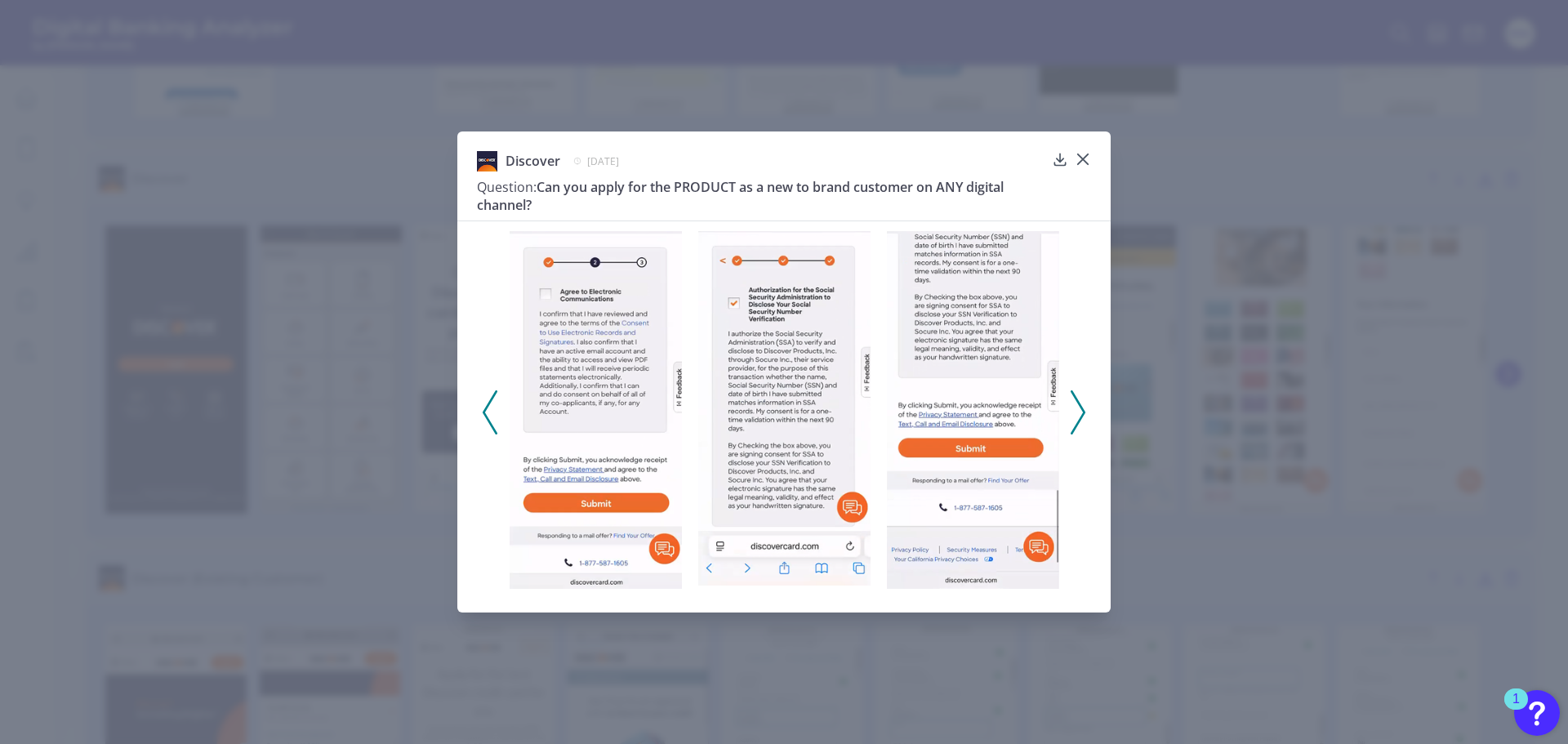
click at [1077, 418] on icon at bounding box center [1078, 412] width 15 height 44
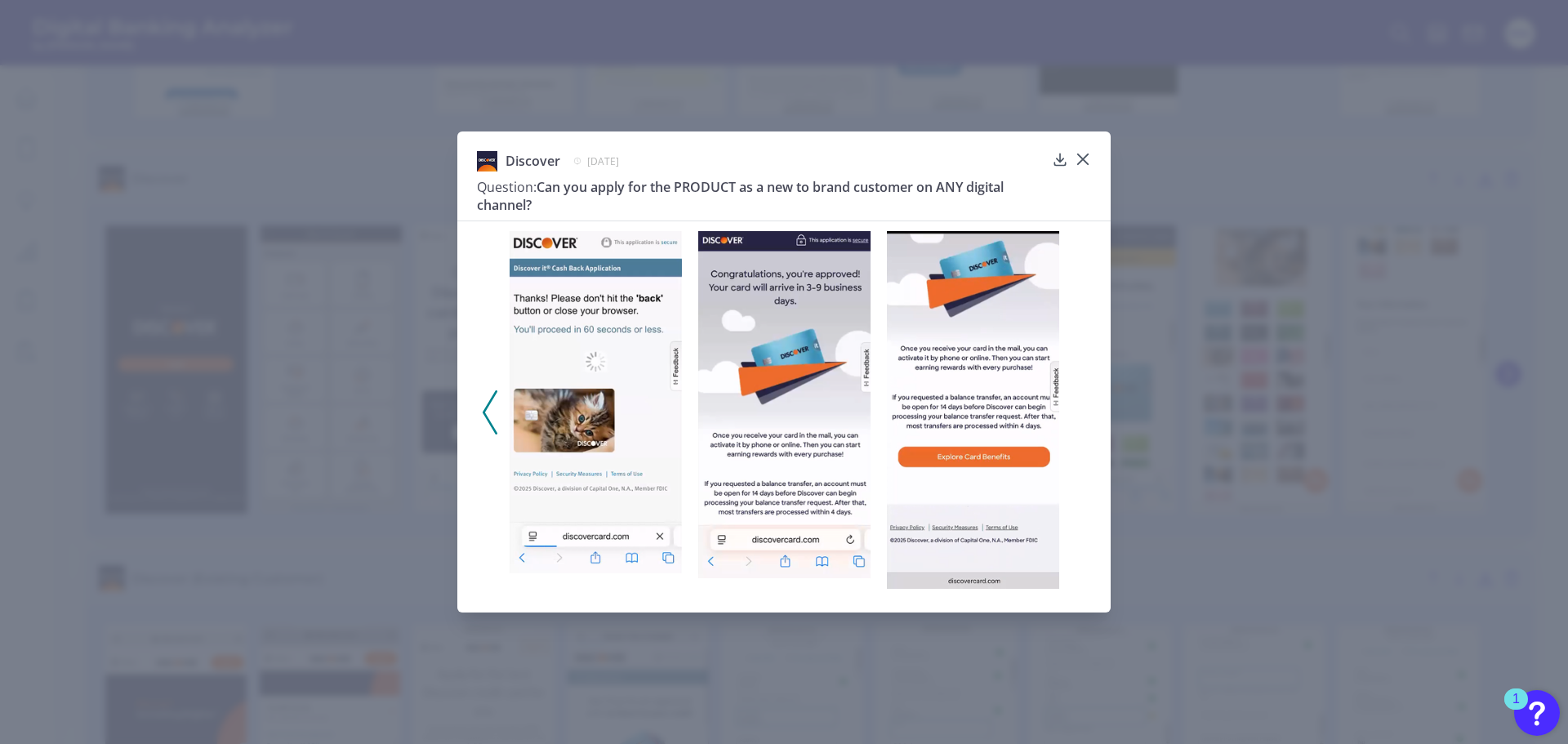
click at [1088, 149] on div "Discover [DATE] Question: Can you apply for the PRODUCT as a new to brand custo…" at bounding box center [784, 372] width 653 height 482
click at [1089, 158] on icon at bounding box center [1083, 159] width 17 height 17
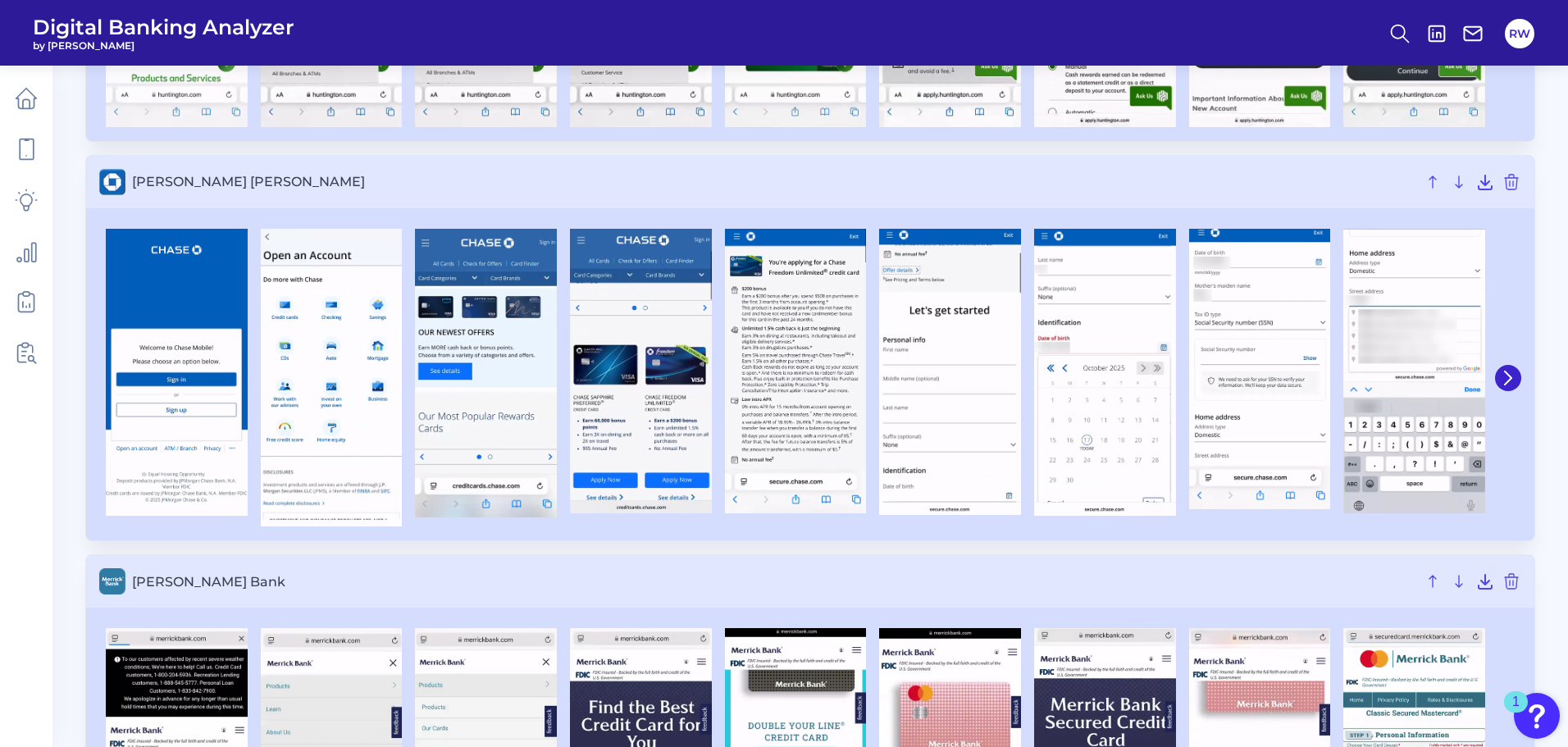
scroll to position [5903, 0]
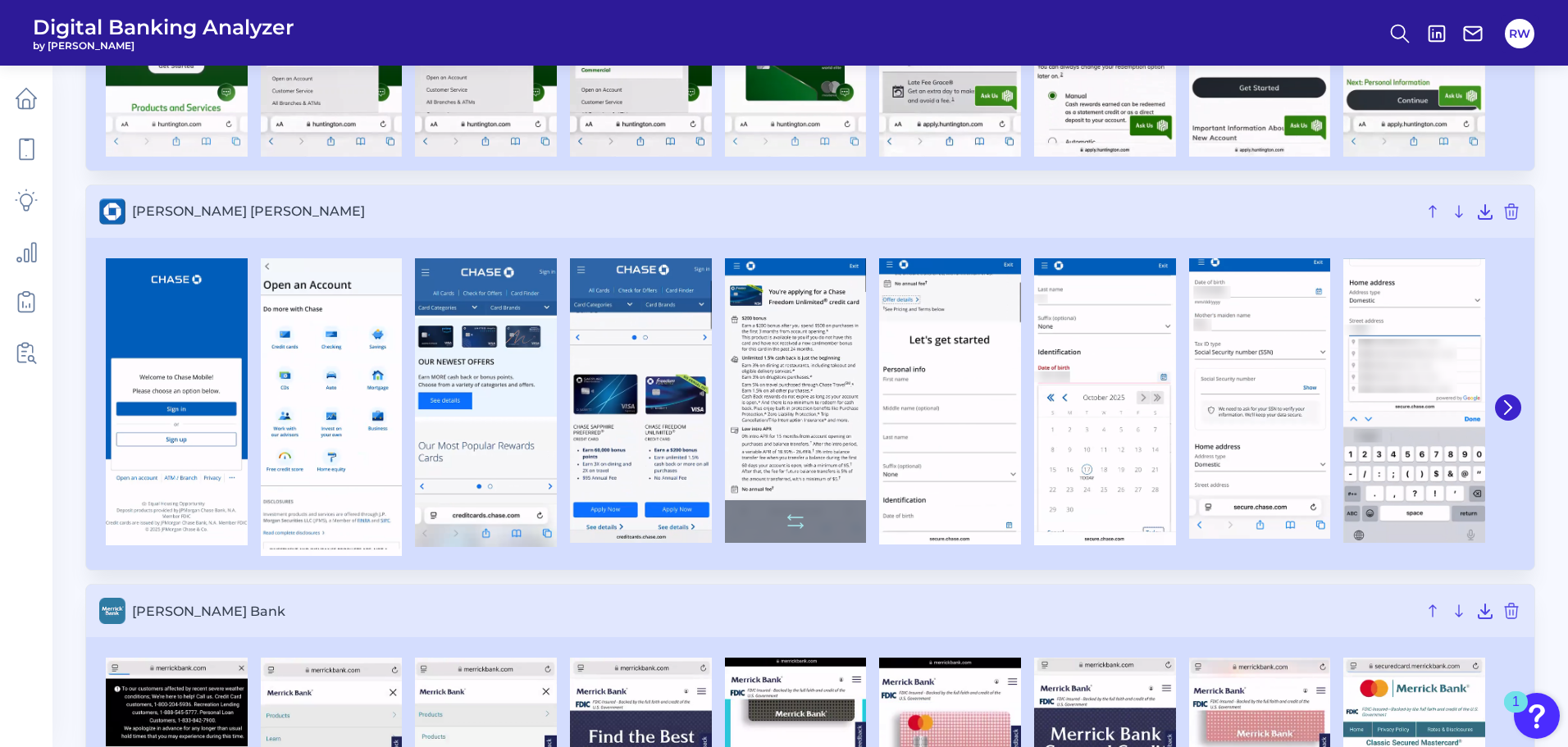
click at [788, 368] on img at bounding box center [796, 401] width 141 height 286
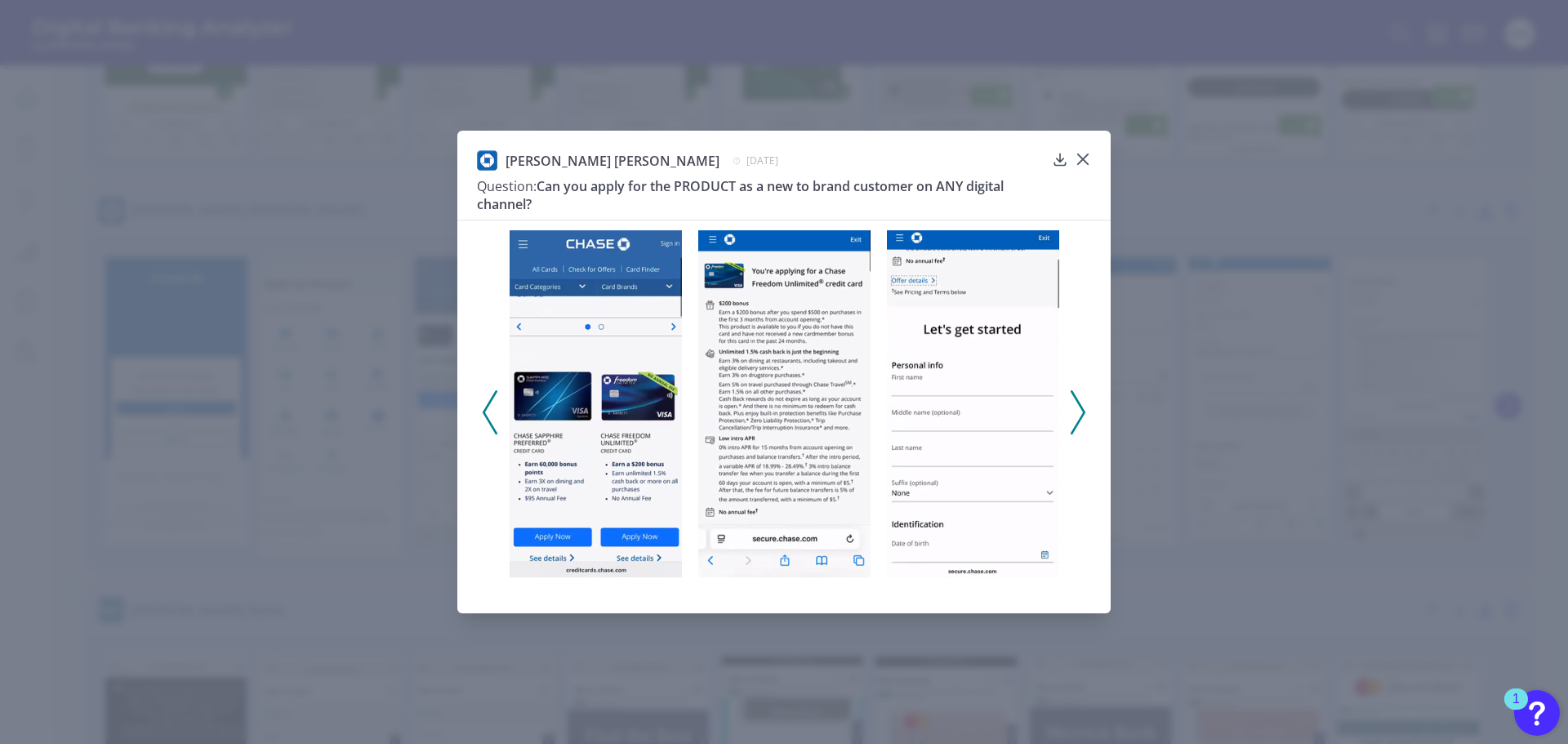
click at [808, 444] on img at bounding box center [785, 404] width 172 height 347
click at [1083, 415] on polyline at bounding box center [1077, 411] width 12 height 42
click at [1082, 414] on polyline at bounding box center [1077, 411] width 12 height 42
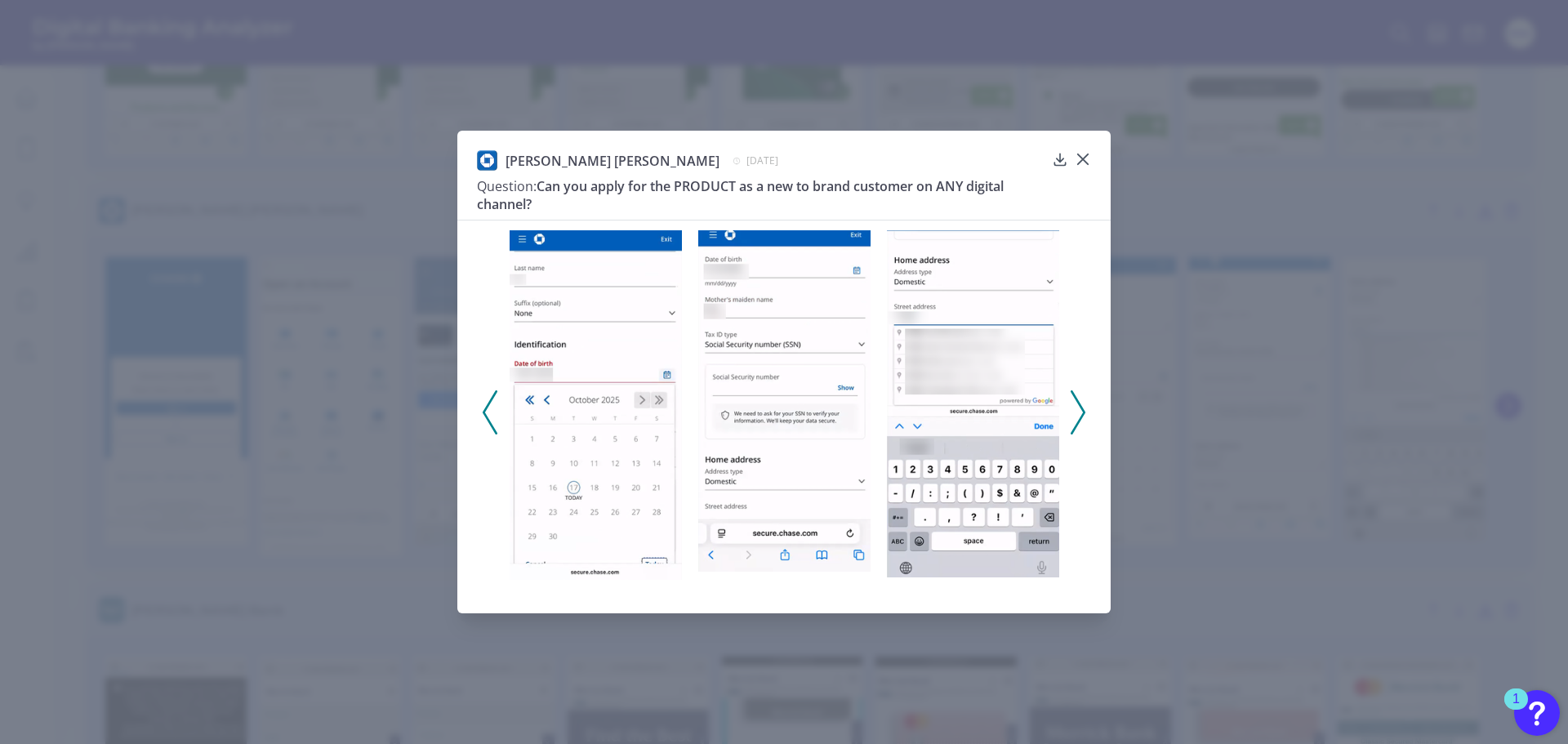
click at [1082, 414] on polyline at bounding box center [1077, 411] width 12 height 42
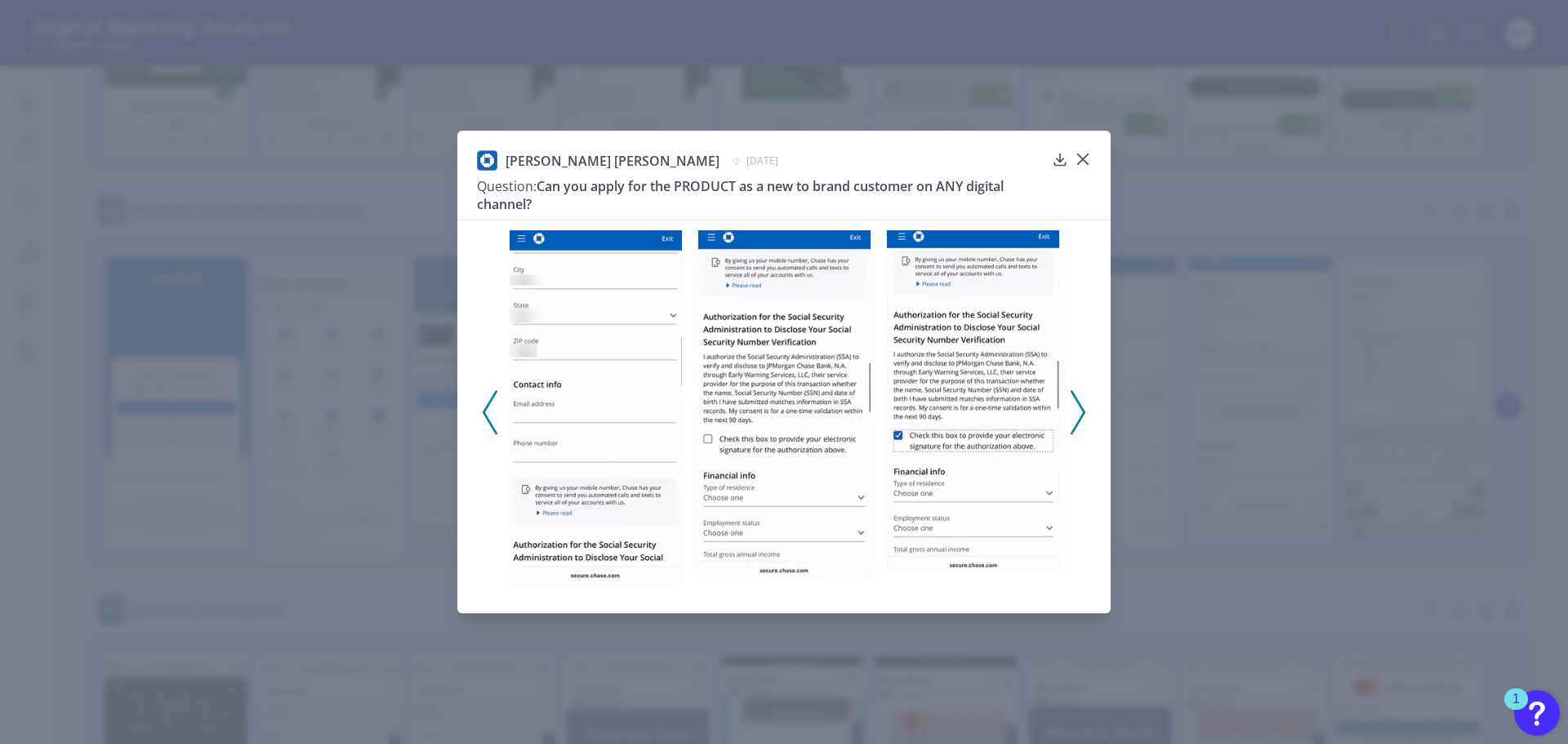
click at [1075, 403] on icon at bounding box center [1078, 412] width 15 height 44
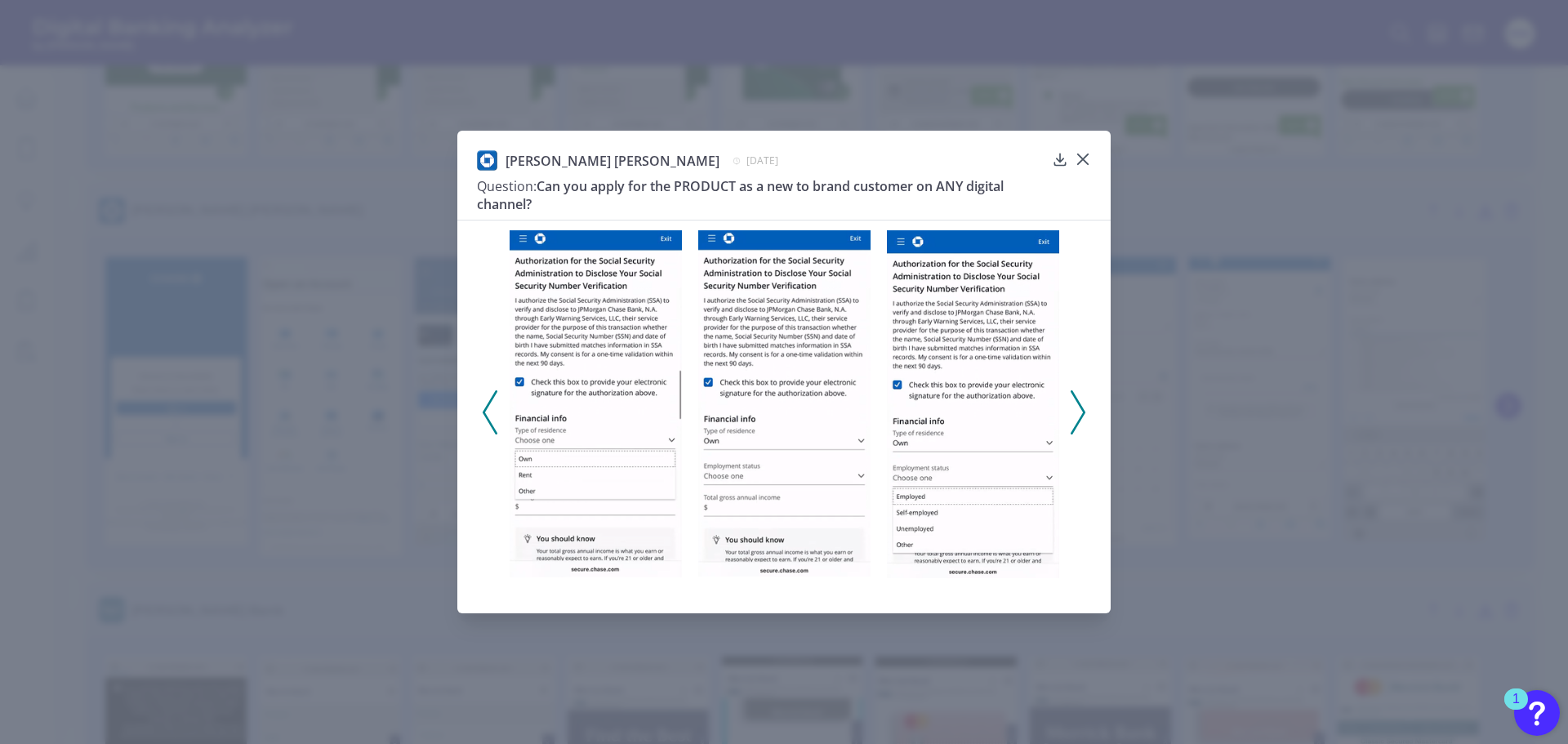
click at [1075, 403] on icon at bounding box center [1078, 412] width 15 height 44
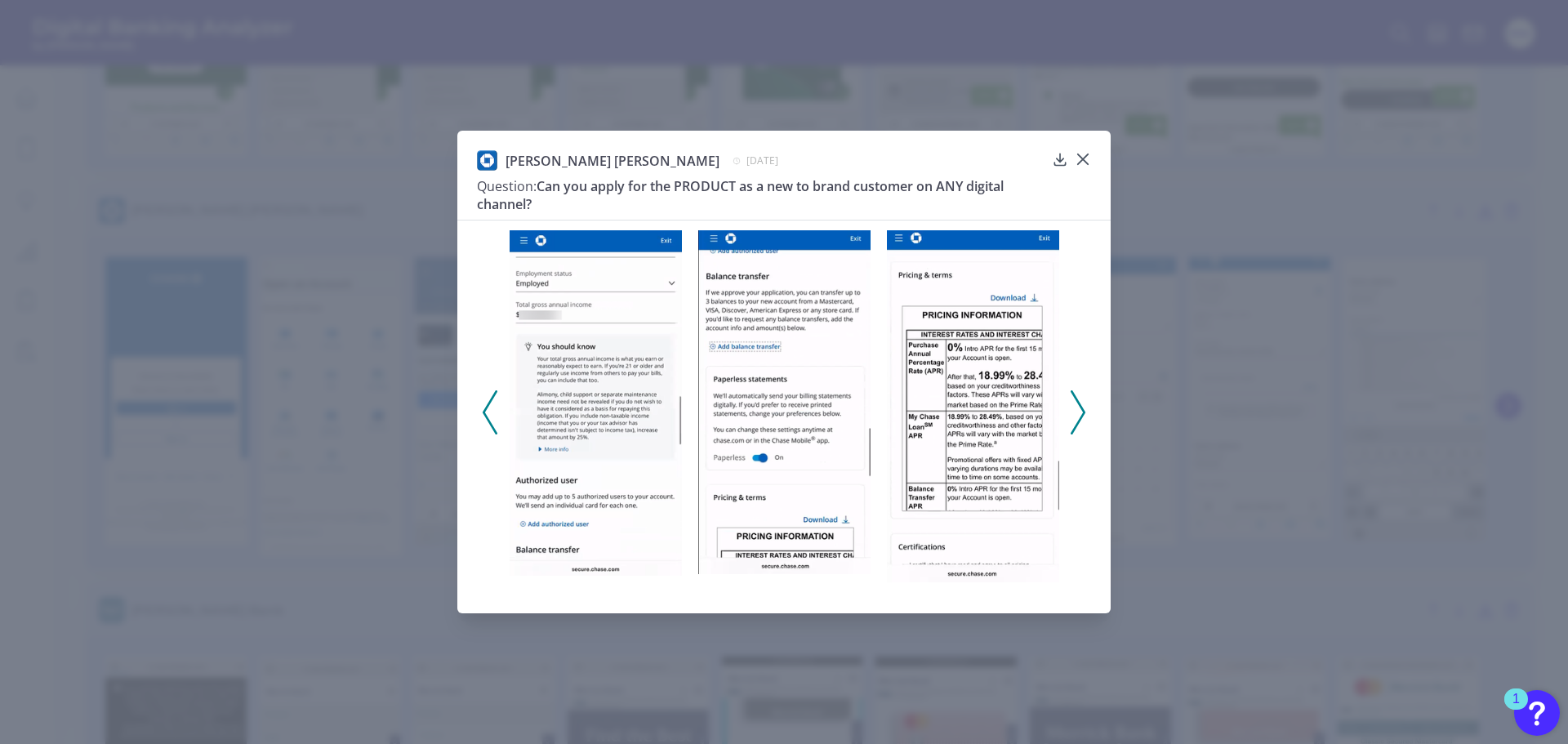
click at [1075, 403] on icon at bounding box center [1078, 412] width 15 height 44
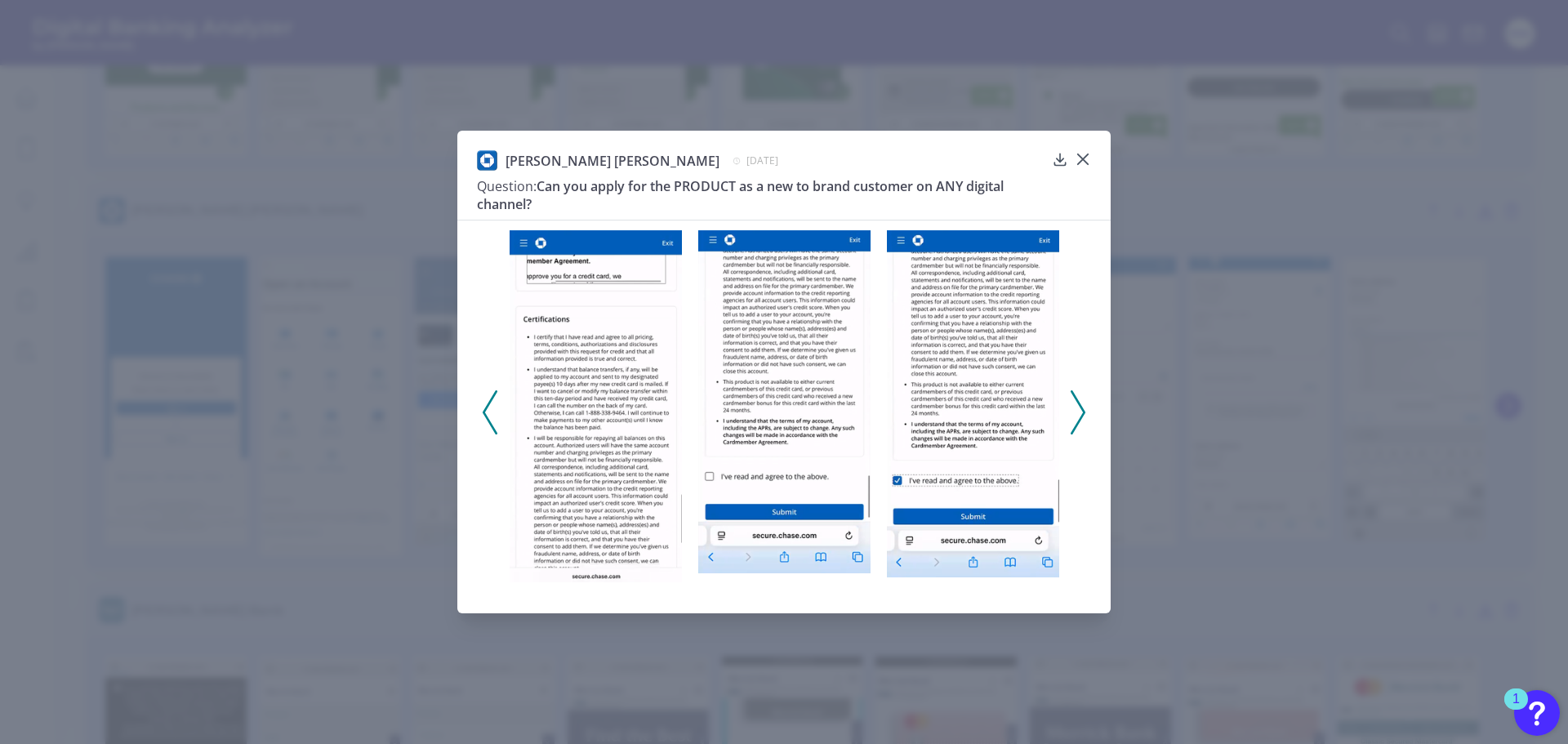
click at [1075, 403] on icon at bounding box center [1078, 412] width 15 height 44
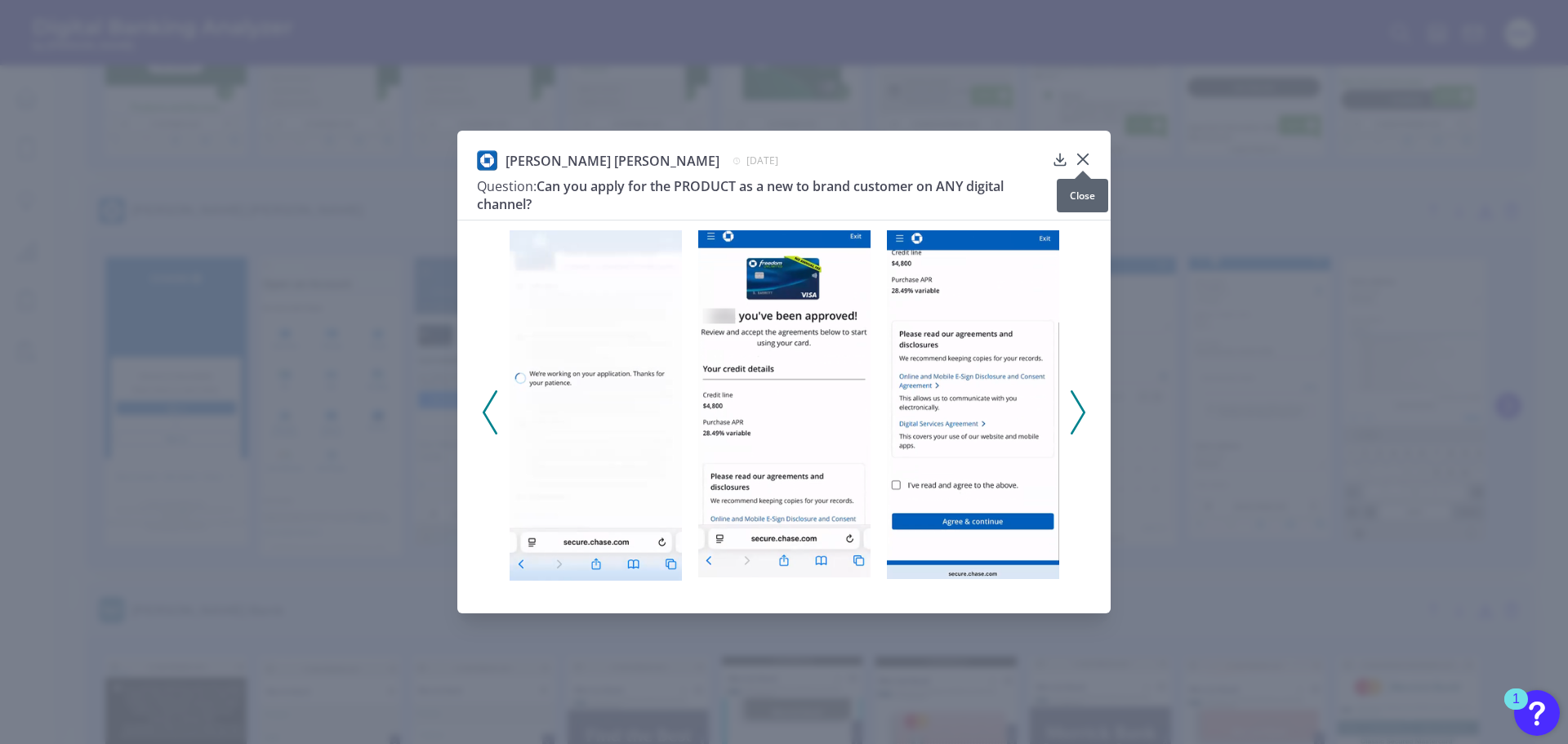
click at [1081, 156] on icon at bounding box center [1082, 159] width 10 height 10
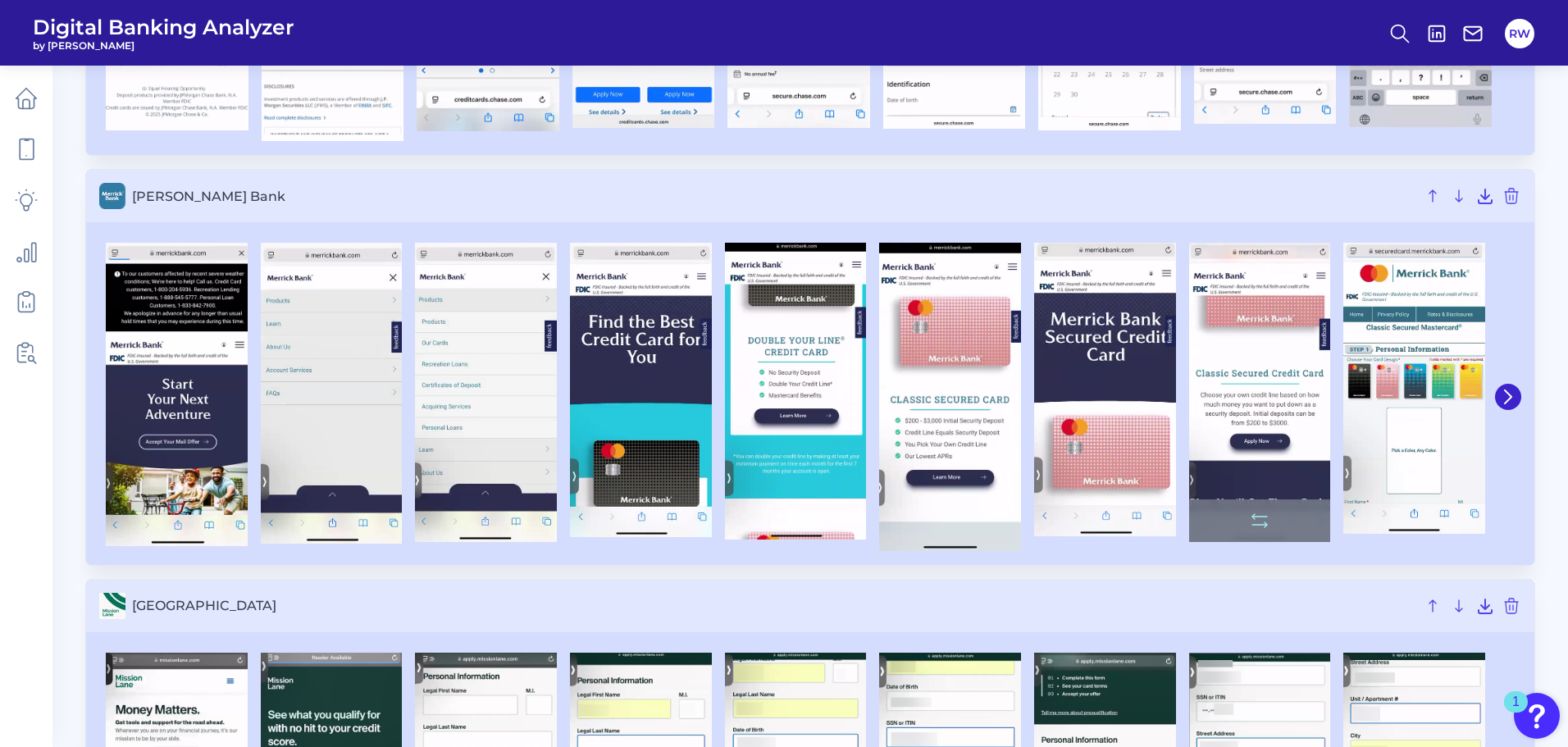
scroll to position [6314, 0]
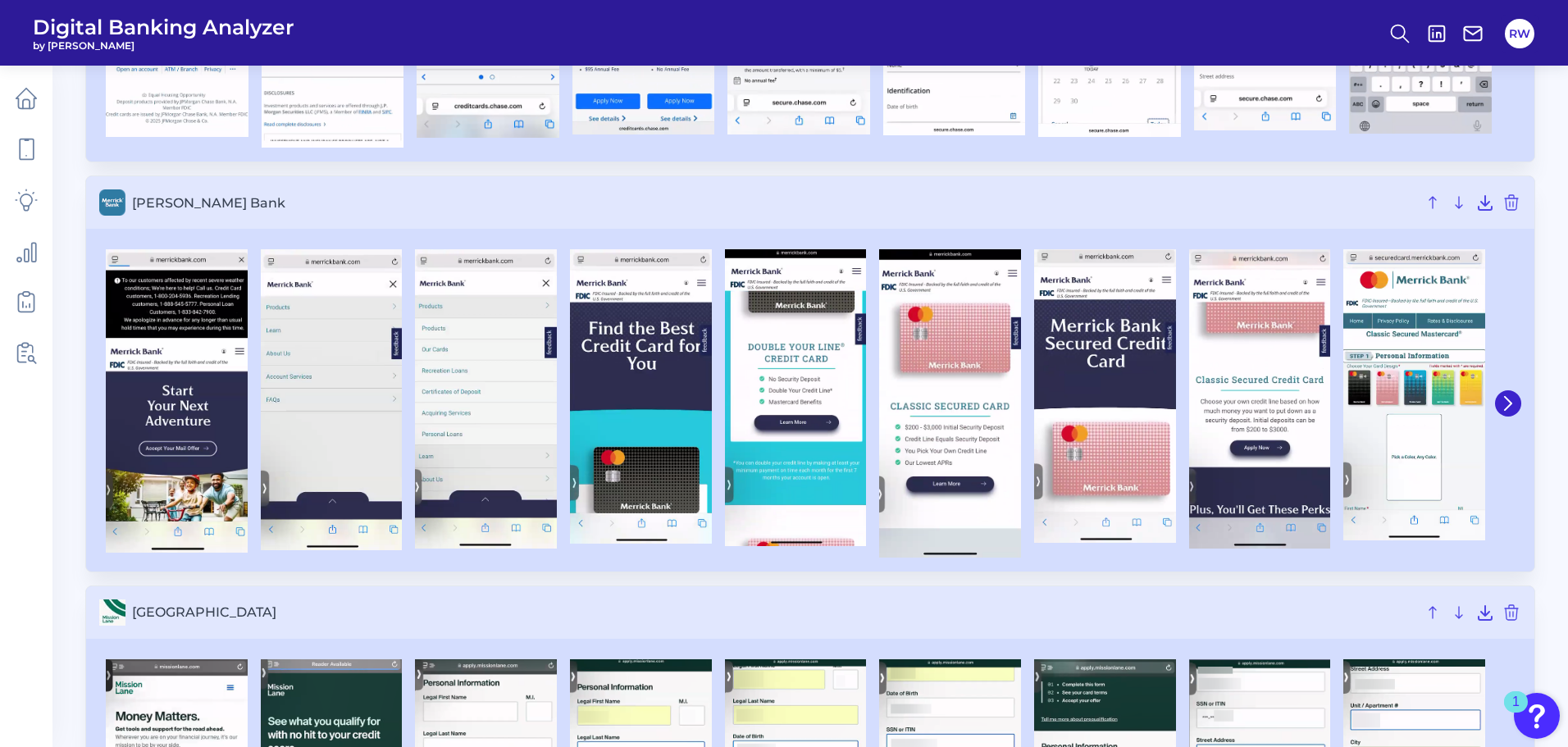
click at [1522, 400] on div at bounding box center [811, 403] width 1449 height 336
click at [1505, 405] on icon at bounding box center [1508, 404] width 15 height 15
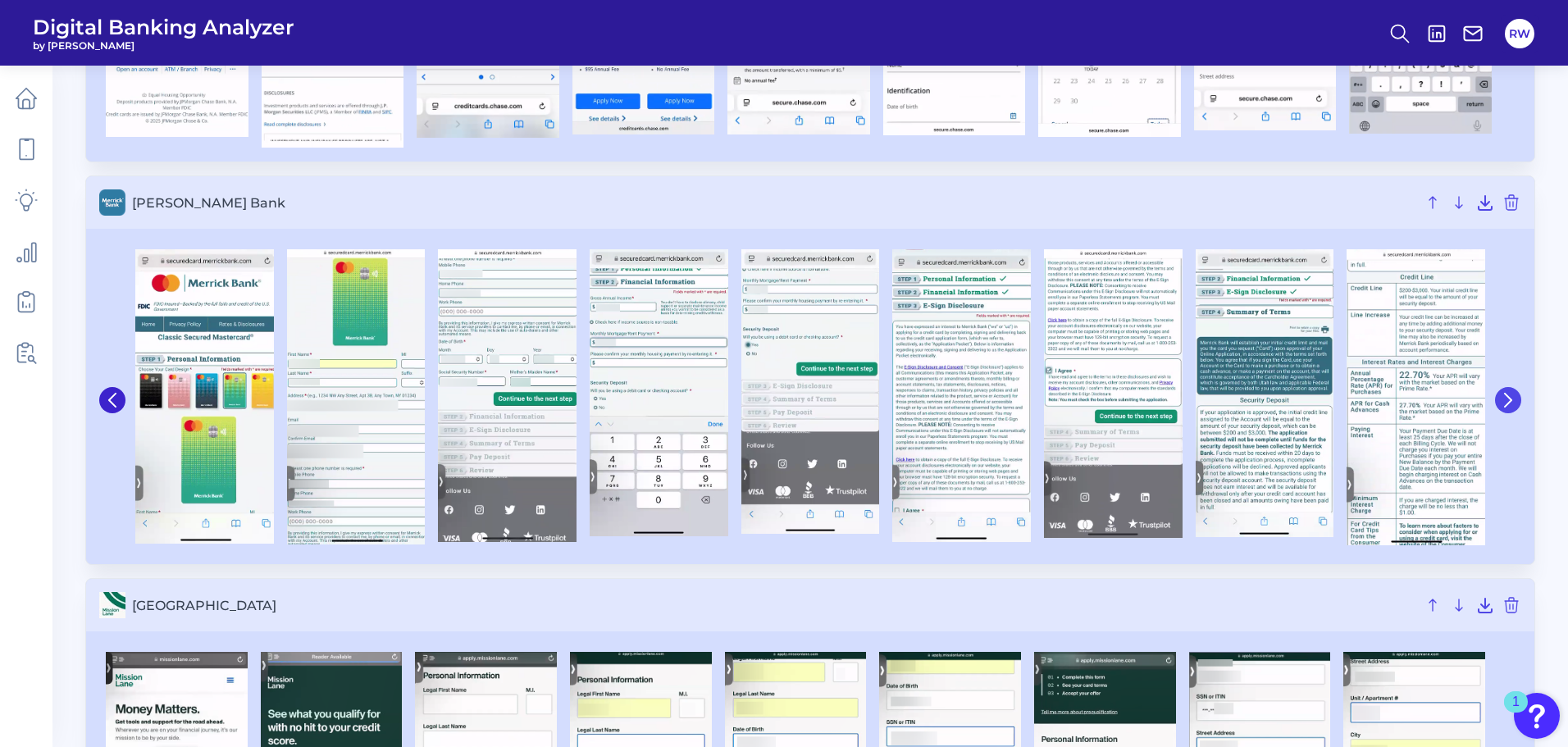
click at [1508, 402] on icon at bounding box center [1508, 400] width 15 height 15
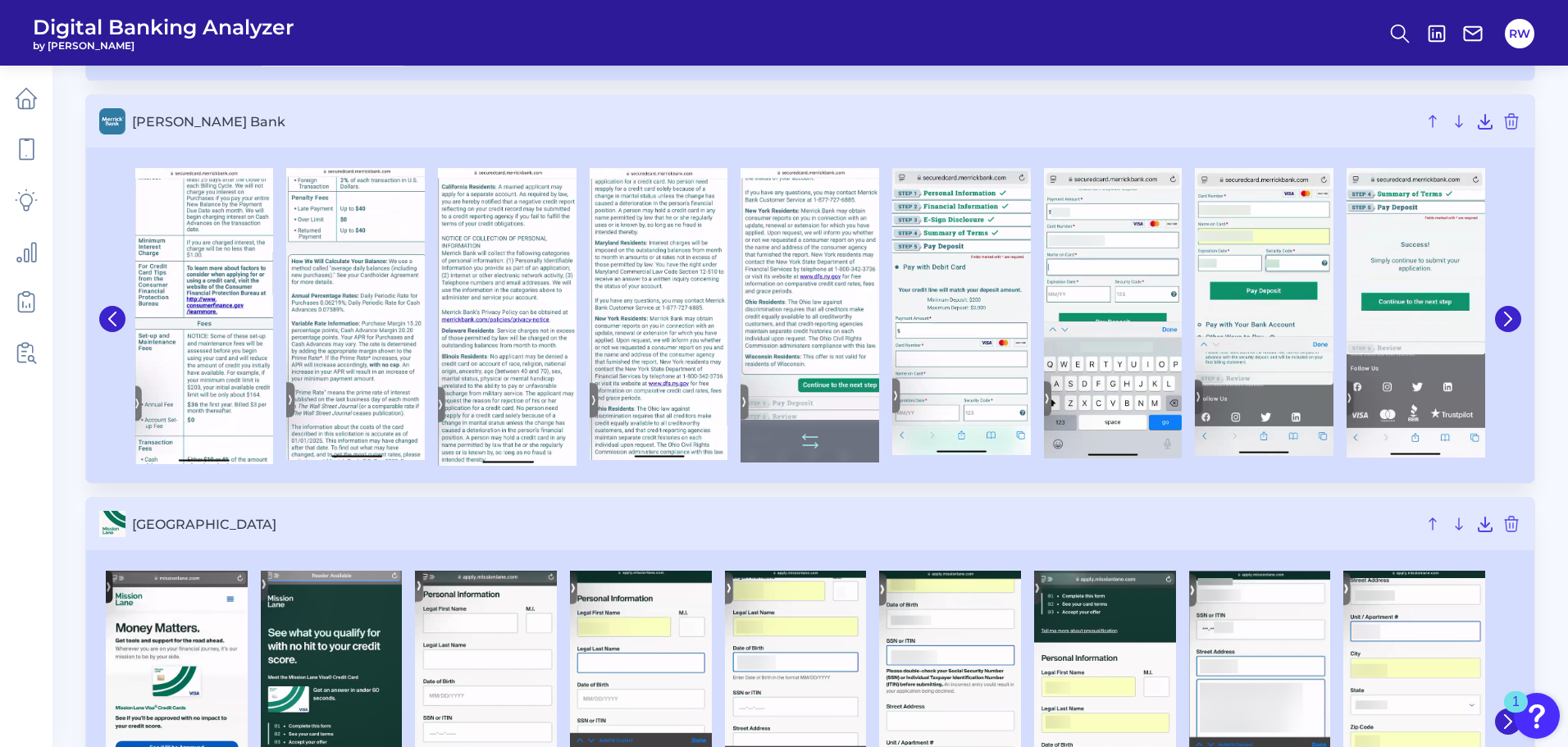
scroll to position [6723, 0]
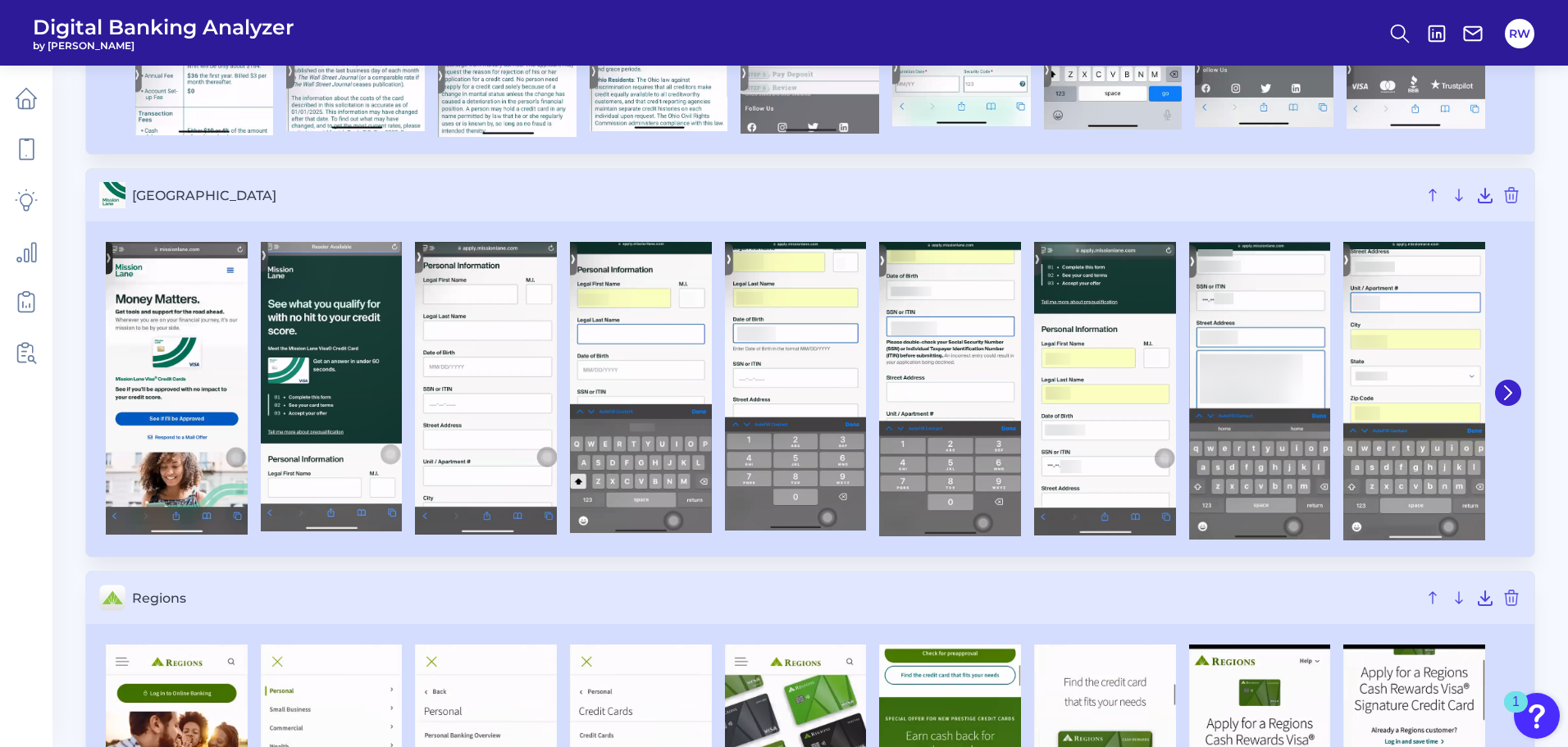
click at [1506, 378] on div at bounding box center [1507, 392] width 30 height 315
click at [1508, 390] on icon at bounding box center [1508, 393] width 7 height 13
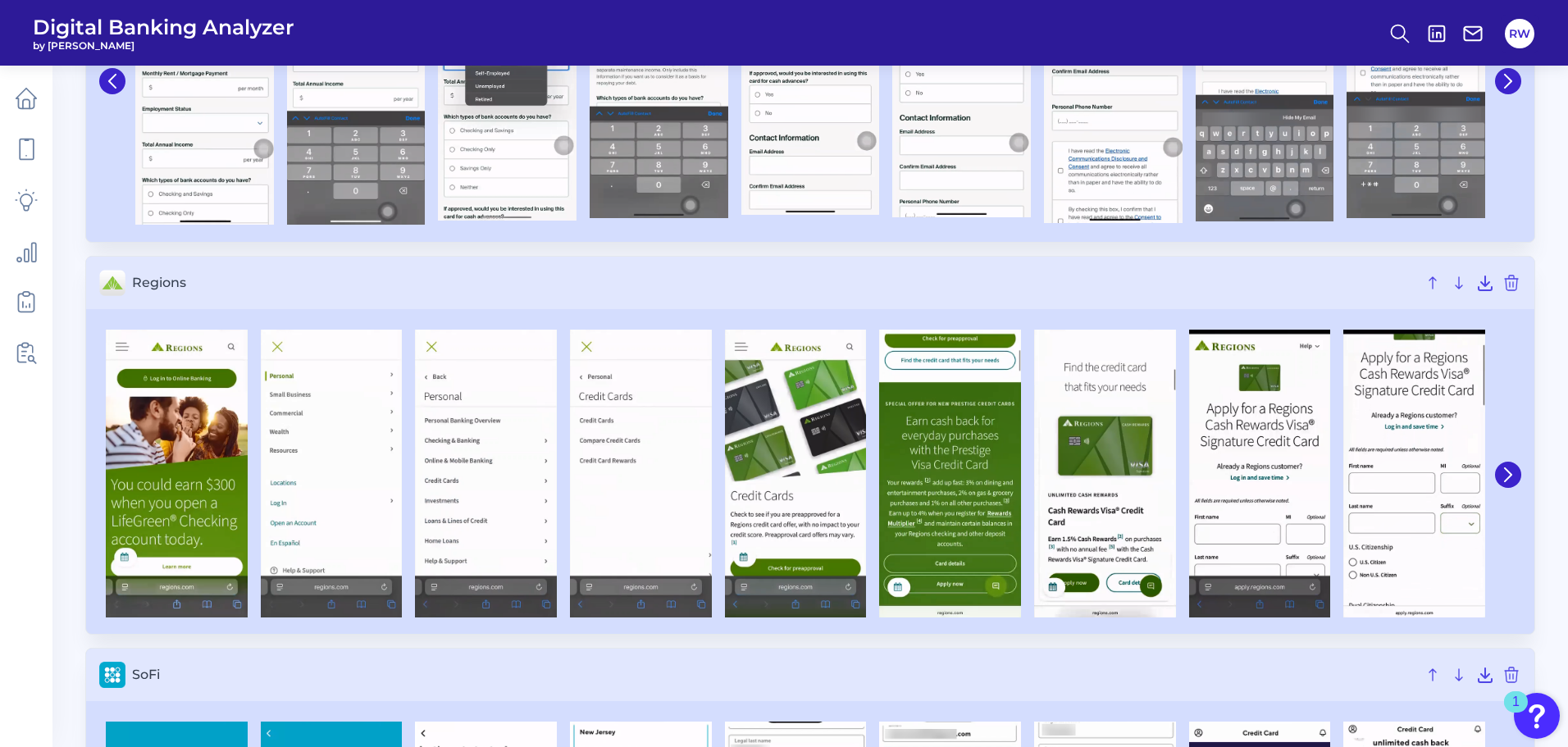
scroll to position [7051, 0]
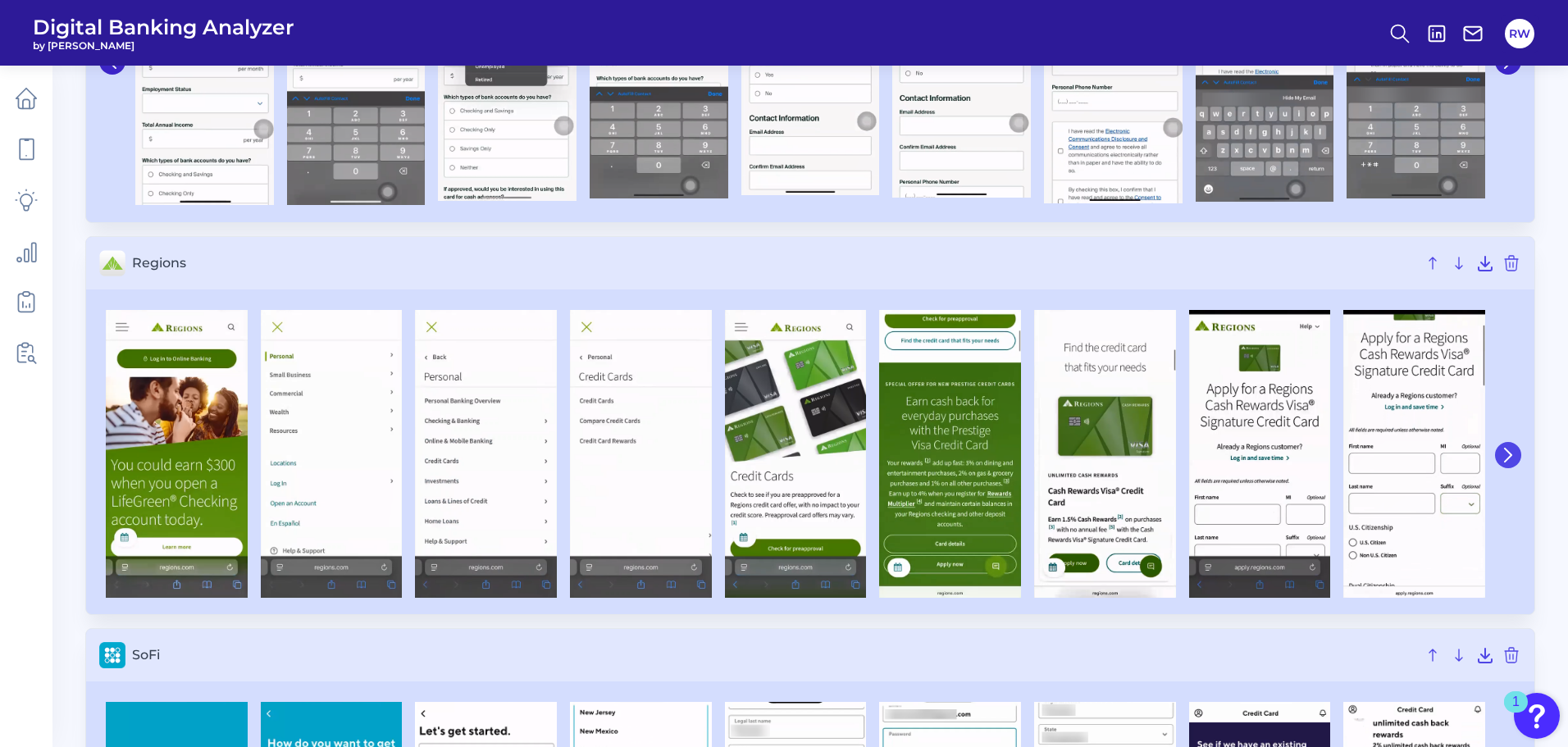
click at [1513, 453] on icon at bounding box center [1508, 455] width 15 height 15
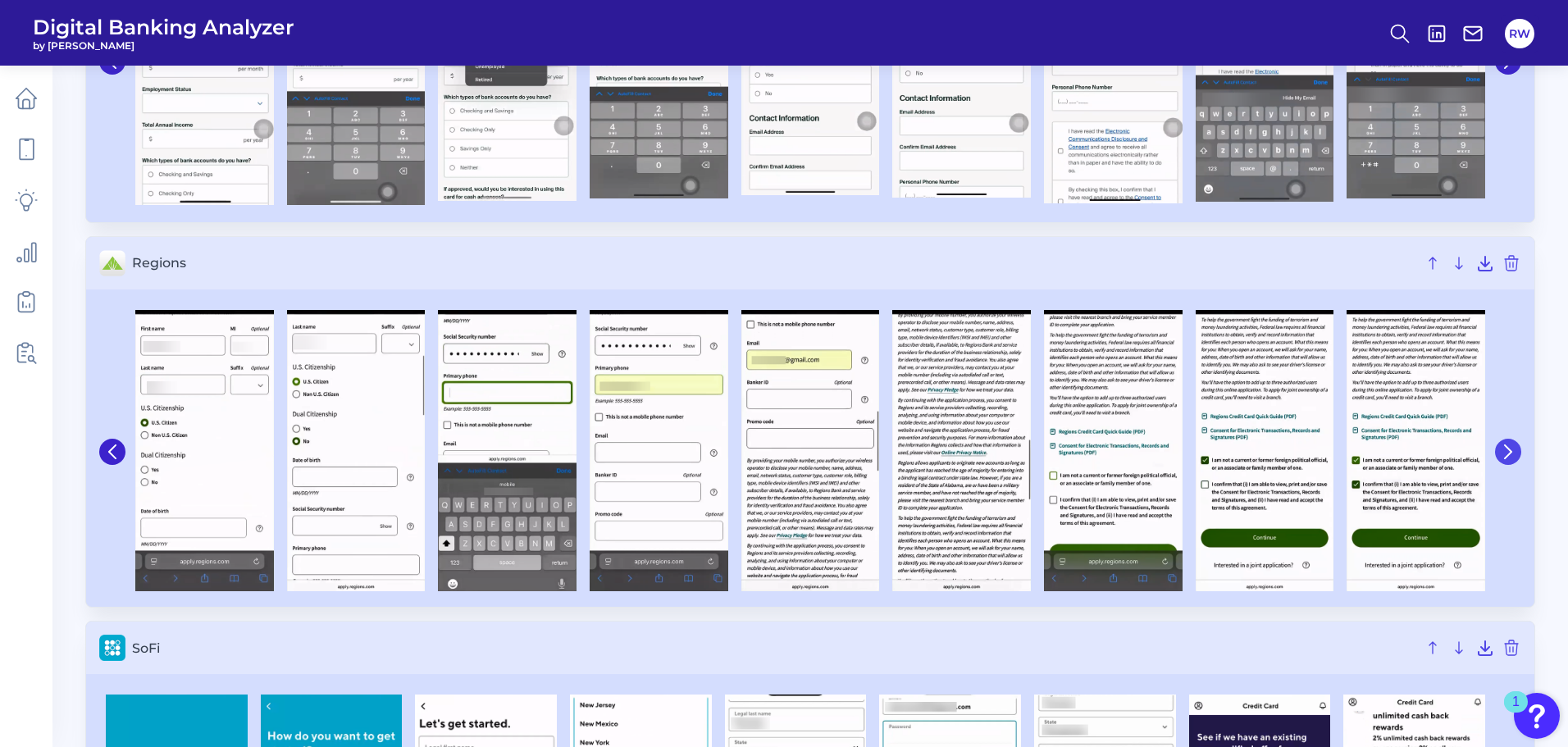
click at [1513, 453] on icon at bounding box center [1508, 452] width 15 height 15
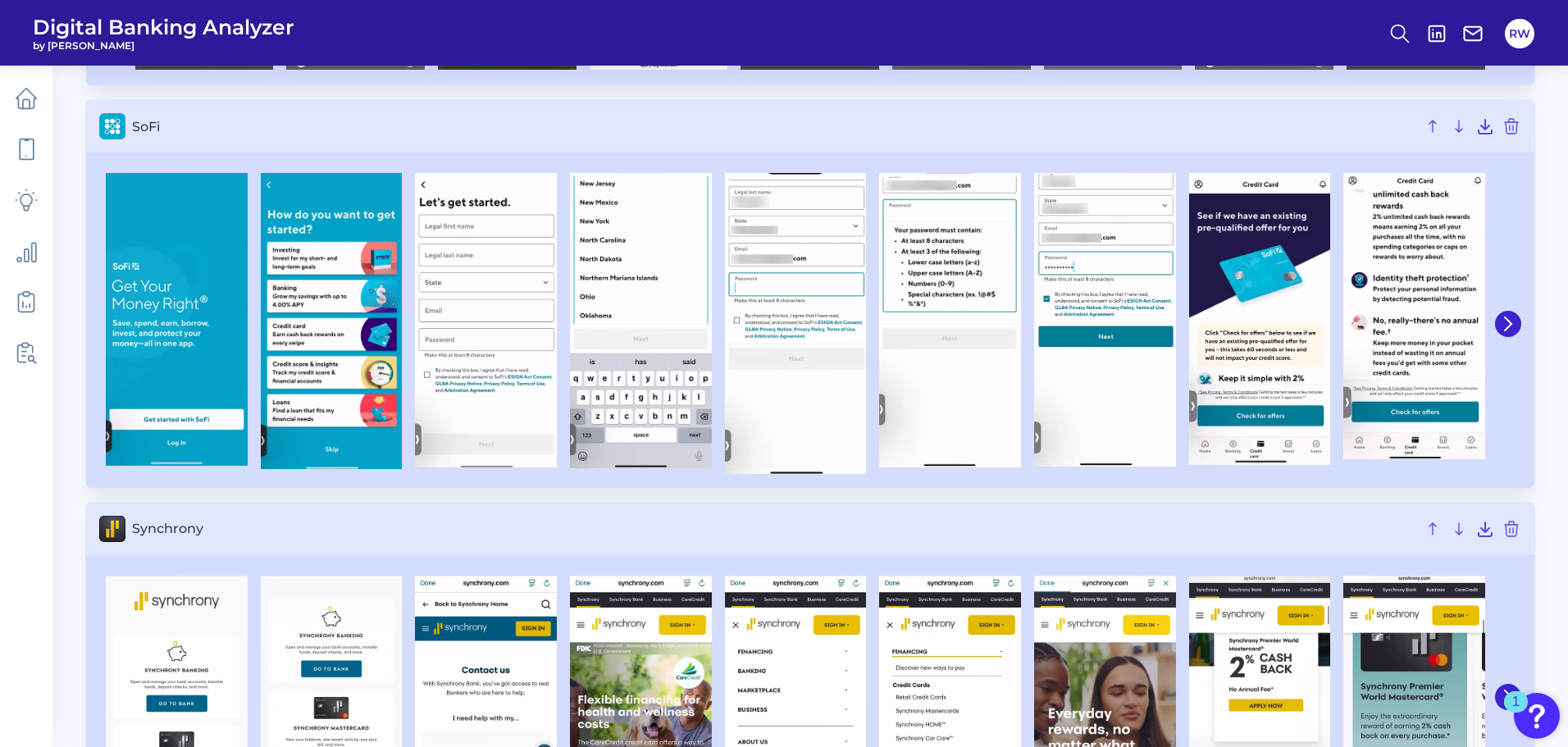
scroll to position [7543, 0]
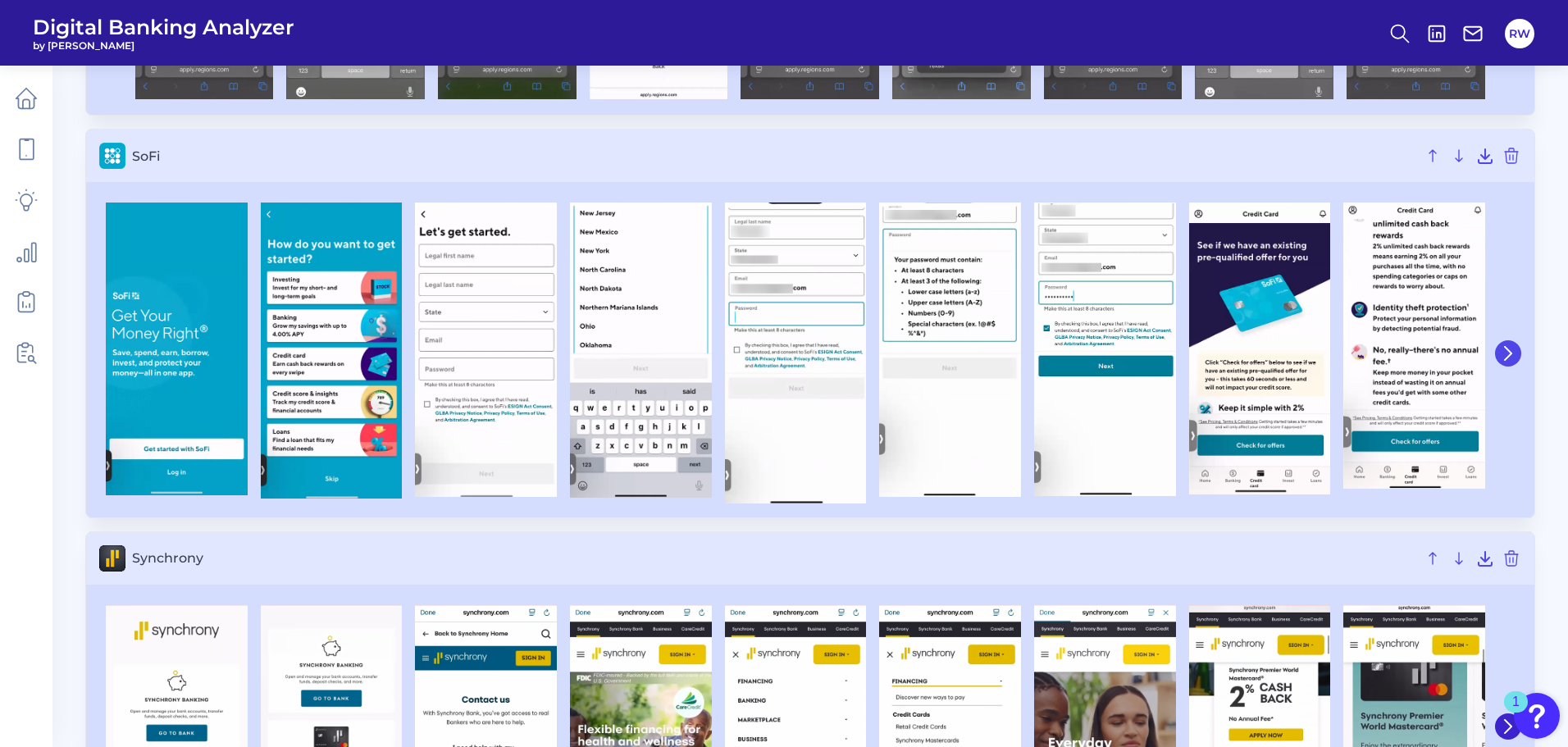
click at [1508, 351] on icon at bounding box center [1508, 353] width 7 height 13
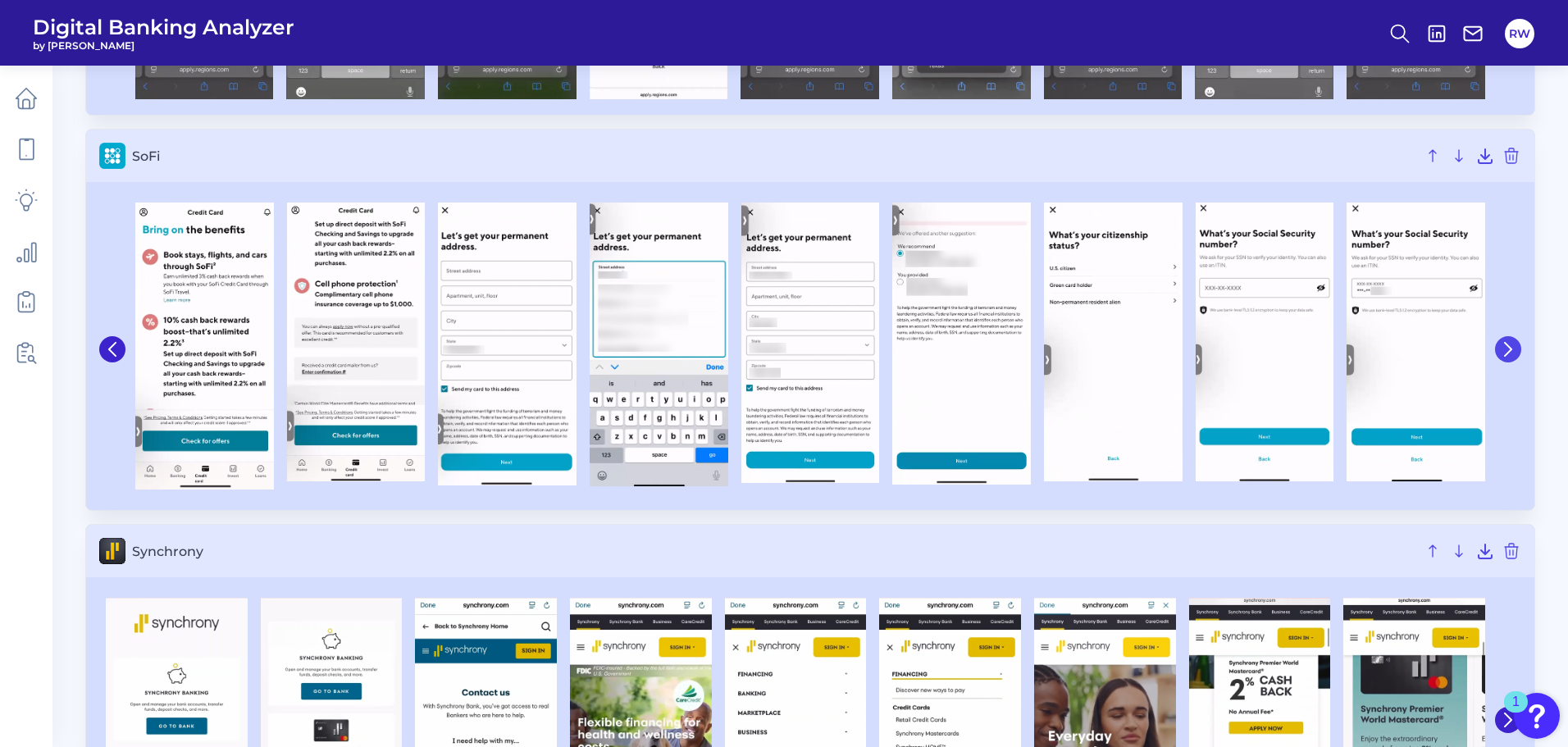
click at [1511, 353] on icon at bounding box center [1508, 350] width 15 height 15
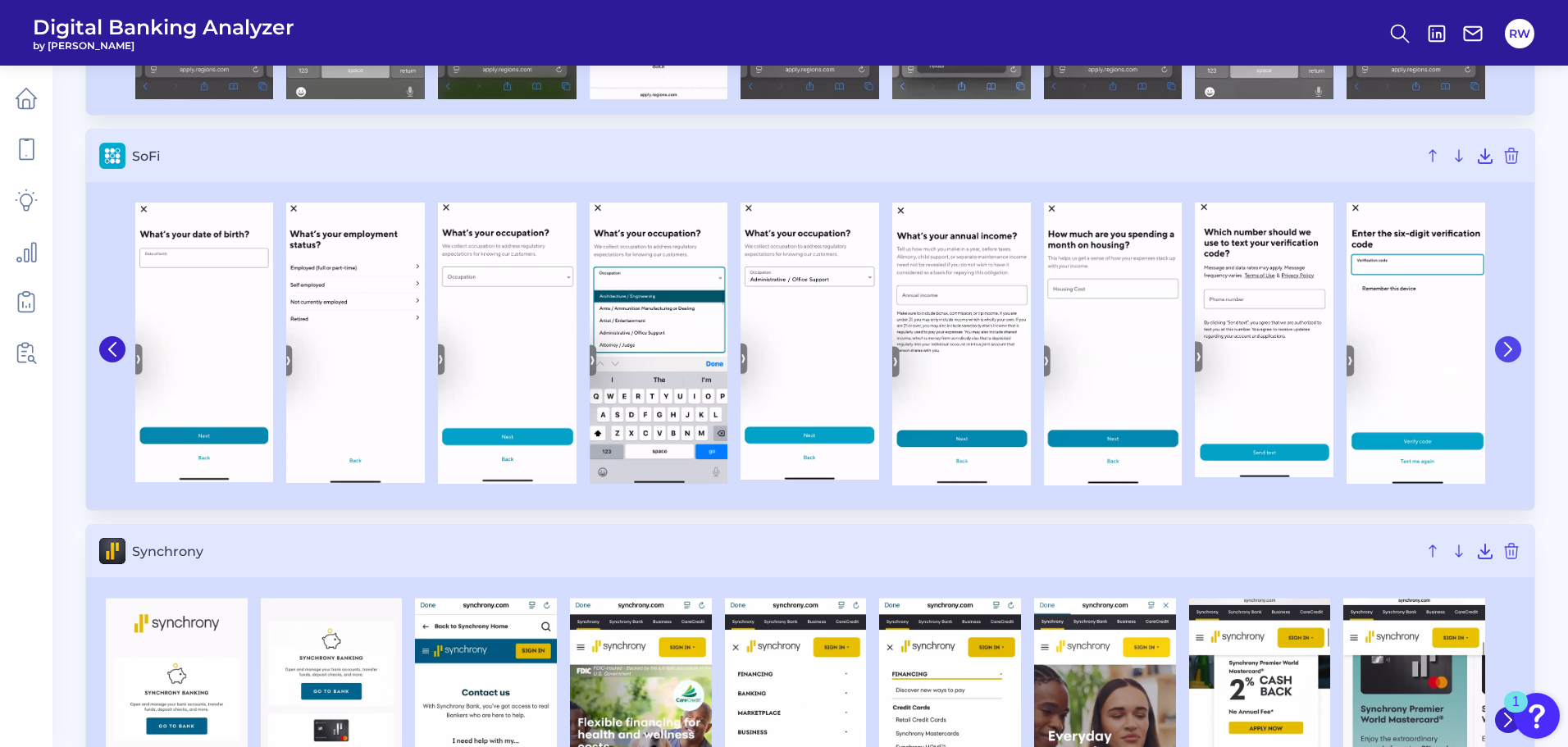
click at [1515, 353] on icon at bounding box center [1508, 350] width 15 height 15
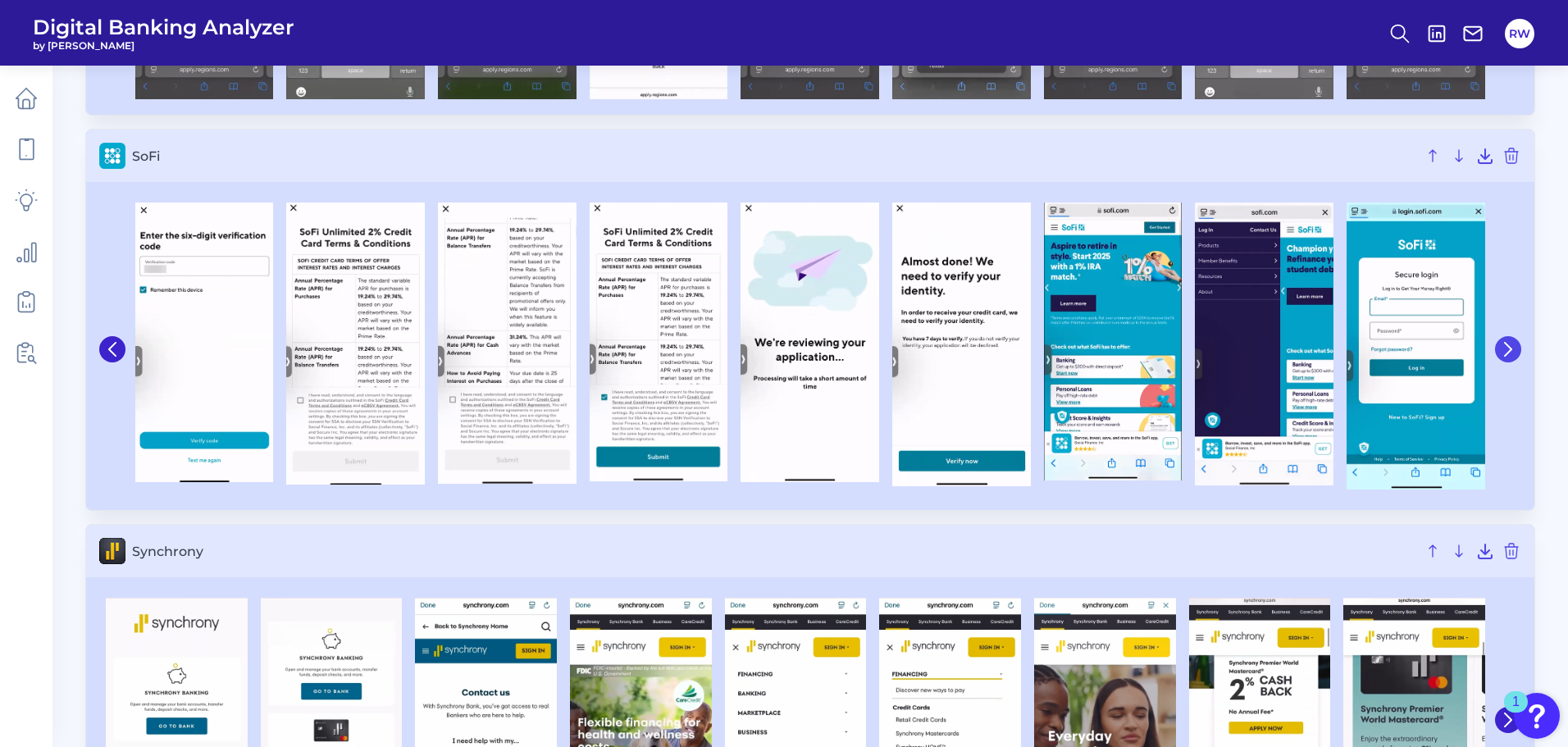
click at [1515, 353] on icon at bounding box center [1508, 350] width 15 height 15
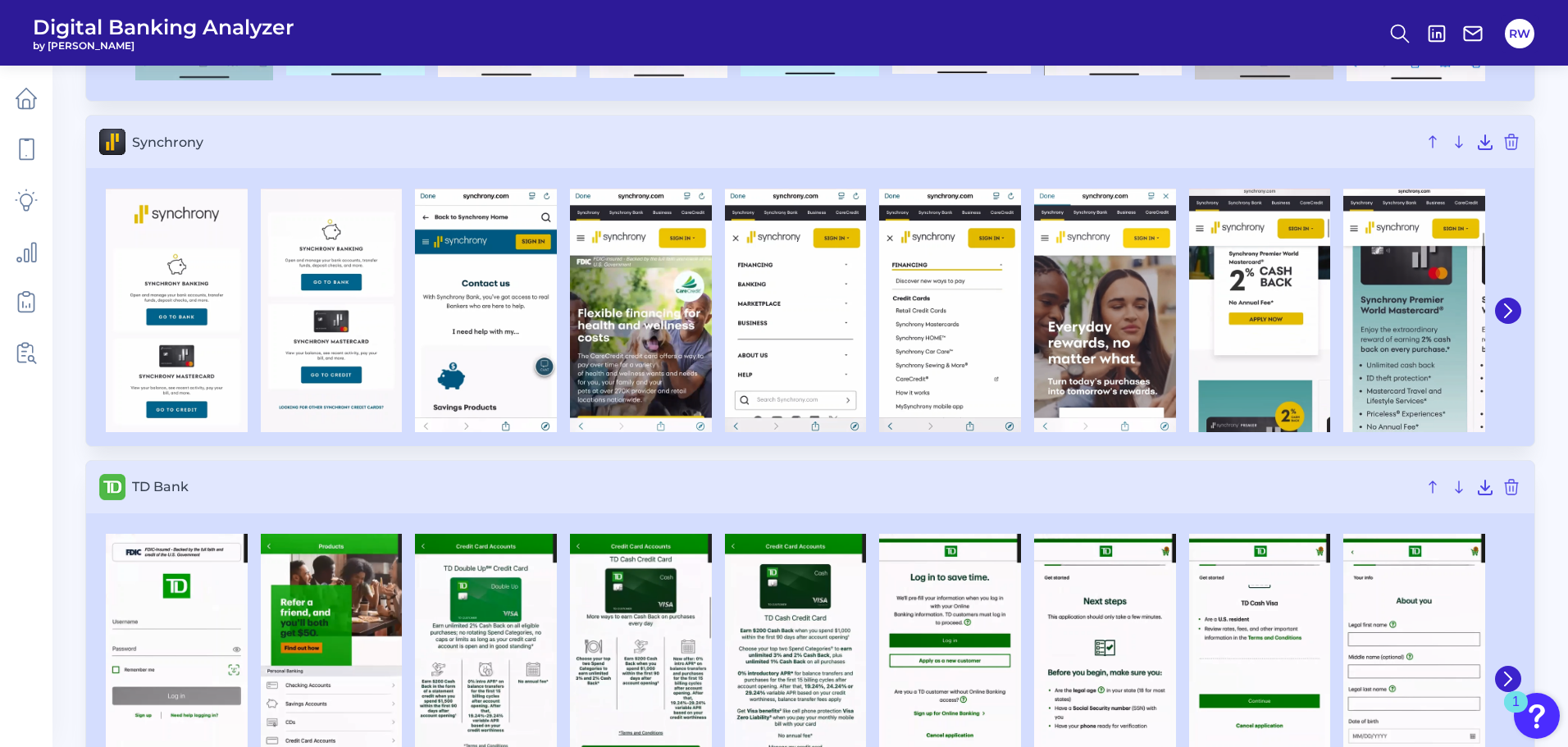
scroll to position [7953, 0]
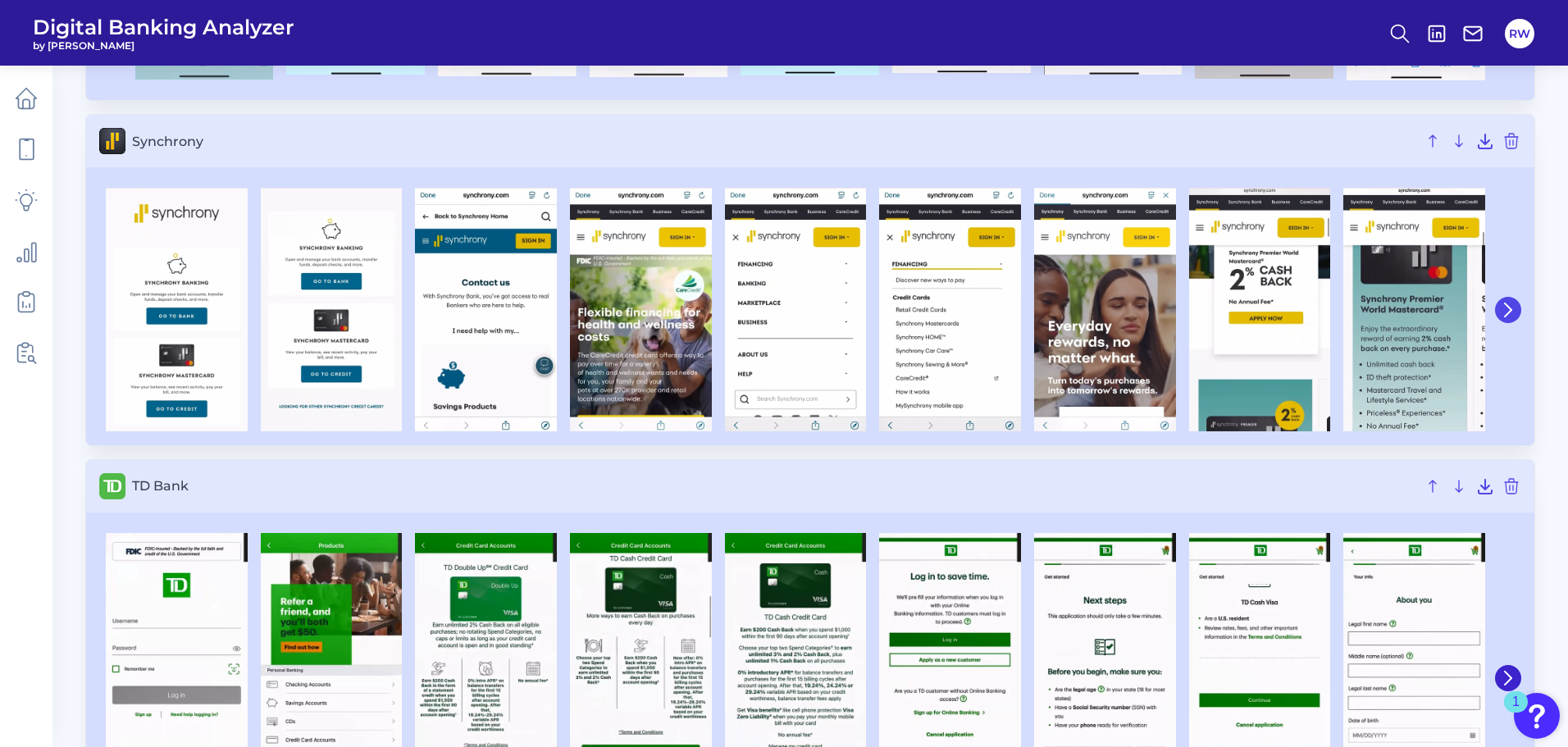
click at [1513, 312] on icon at bounding box center [1508, 310] width 15 height 15
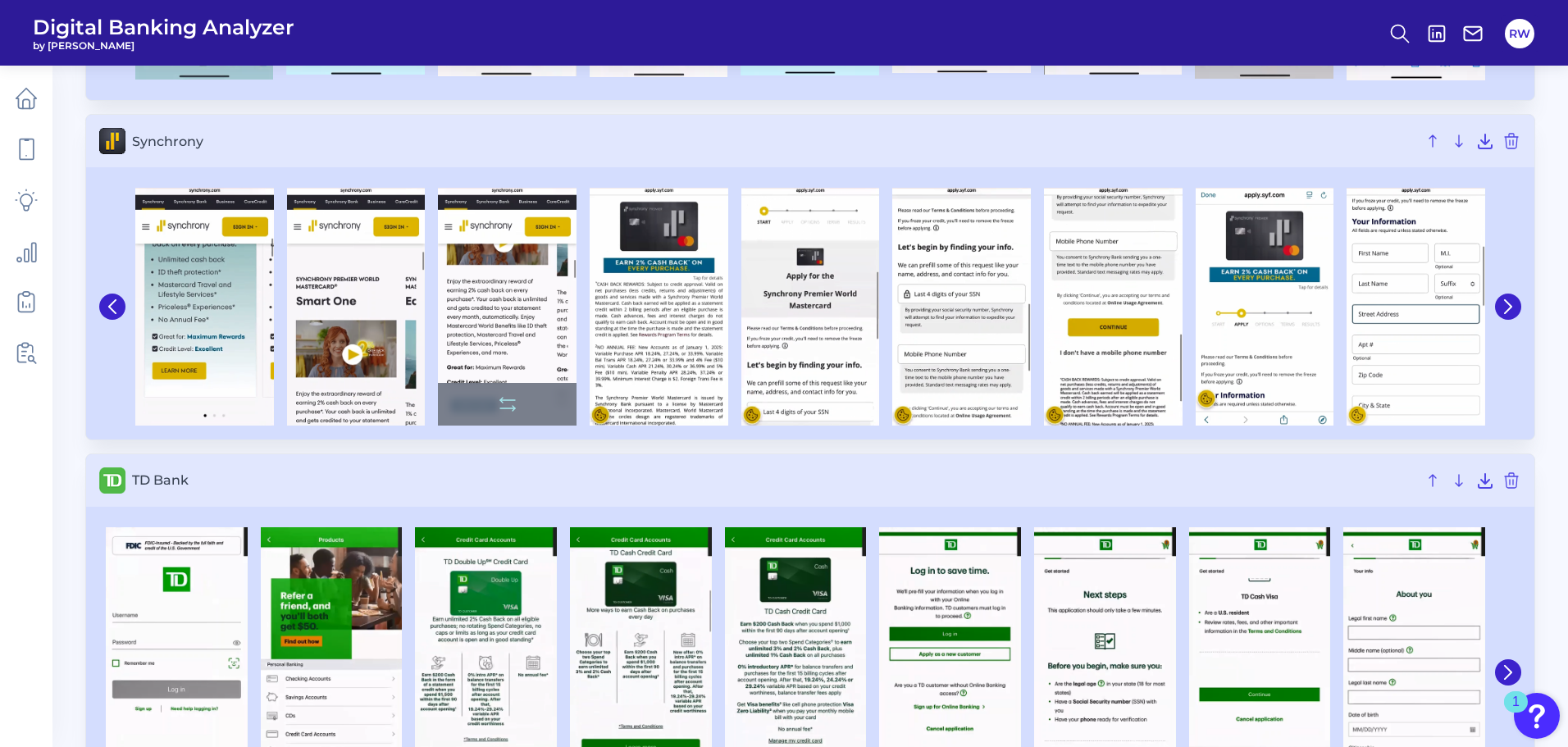
click at [510, 305] on img at bounding box center [507, 307] width 139 height 238
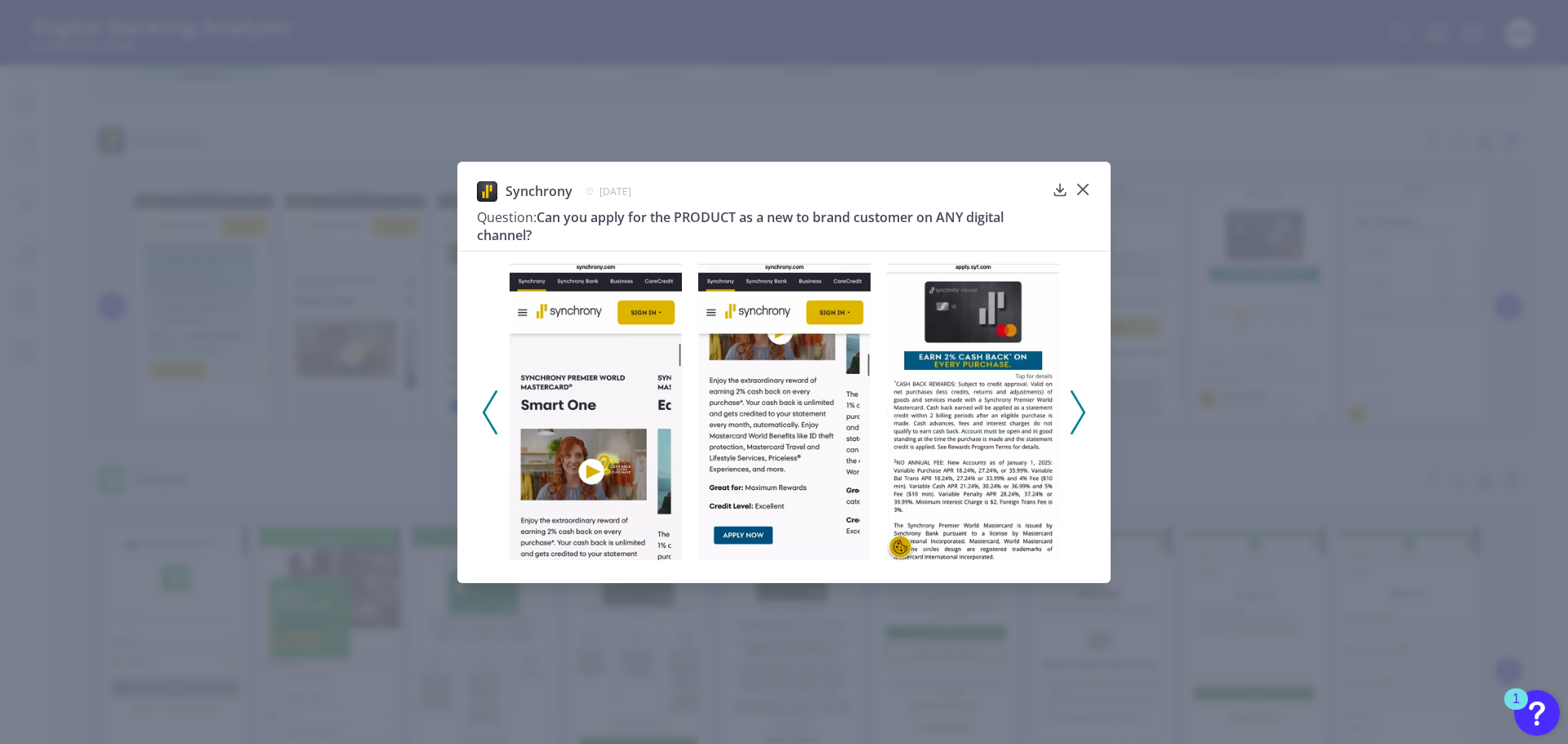
click at [1075, 403] on icon at bounding box center [1078, 412] width 15 height 44
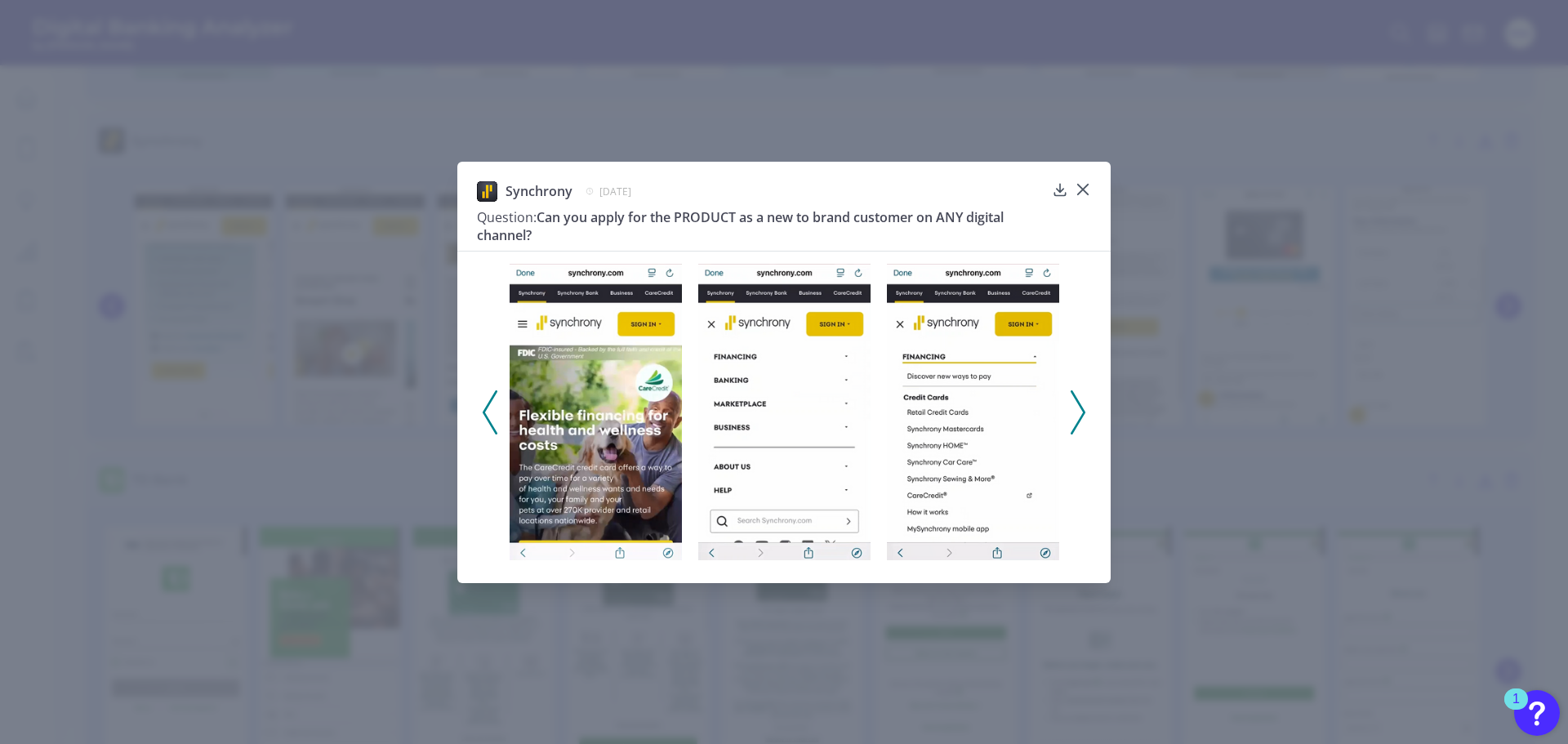
click at [1078, 405] on icon at bounding box center [1078, 412] width 15 height 44
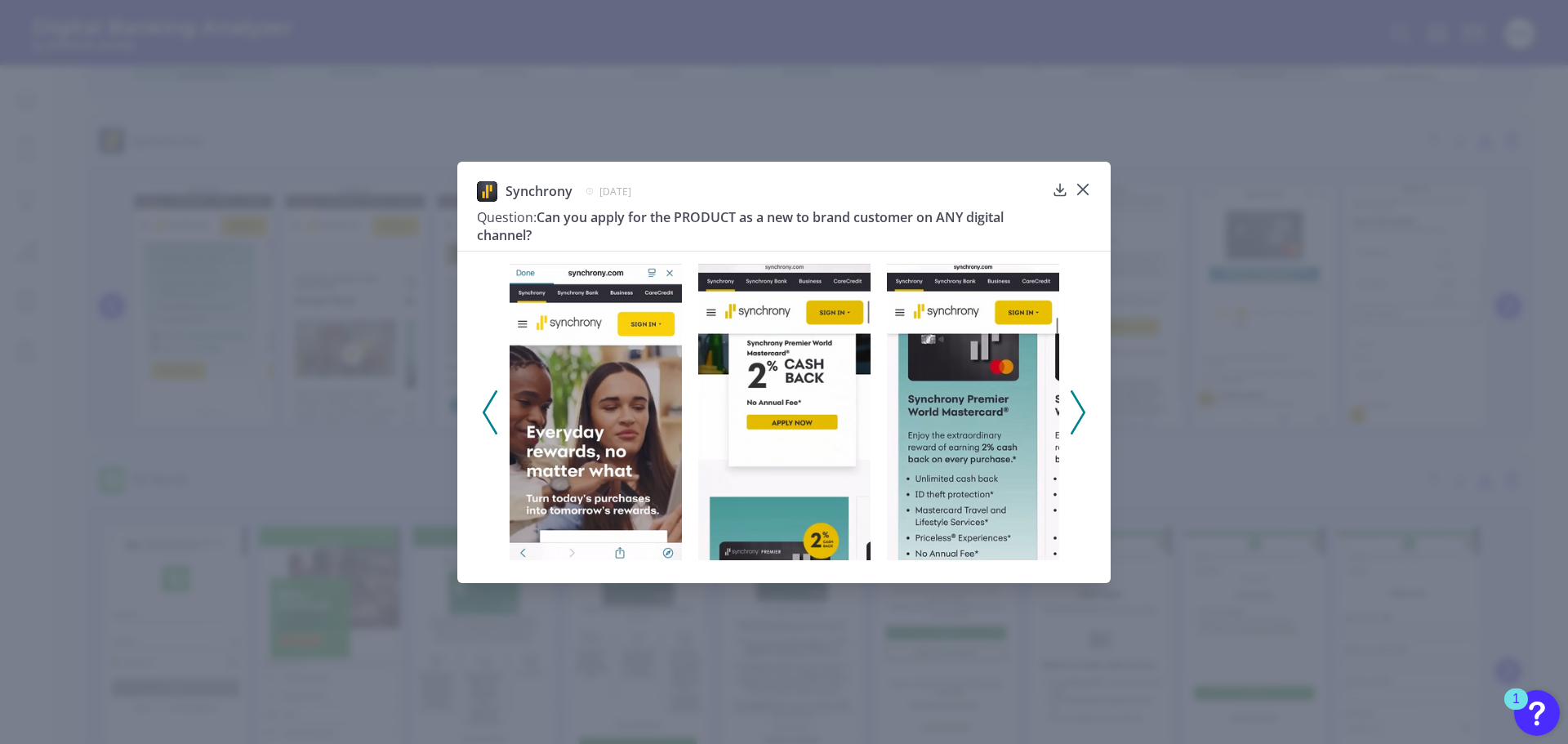
click at [1078, 405] on icon at bounding box center [1078, 412] width 15 height 44
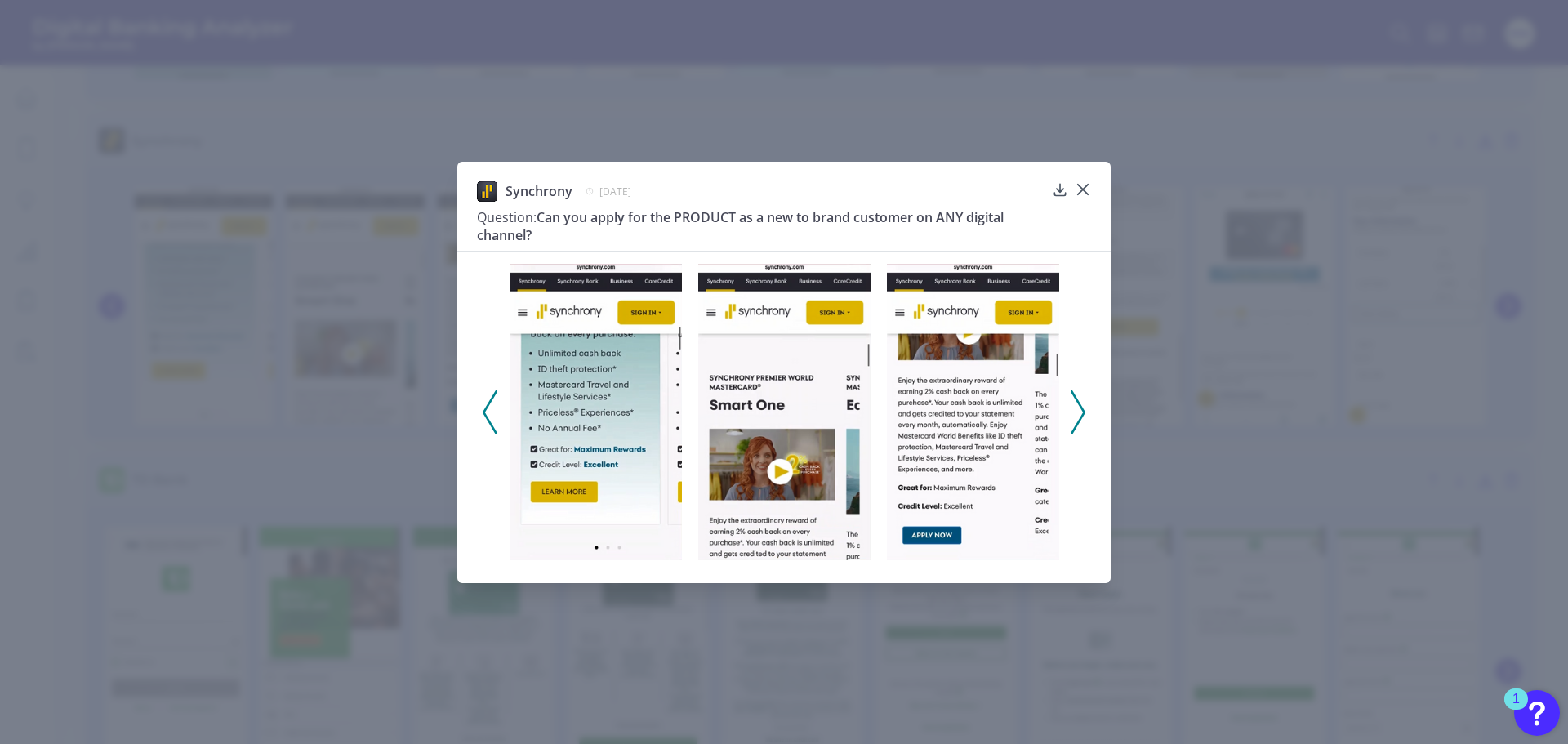
click at [1078, 405] on icon at bounding box center [1078, 412] width 15 height 44
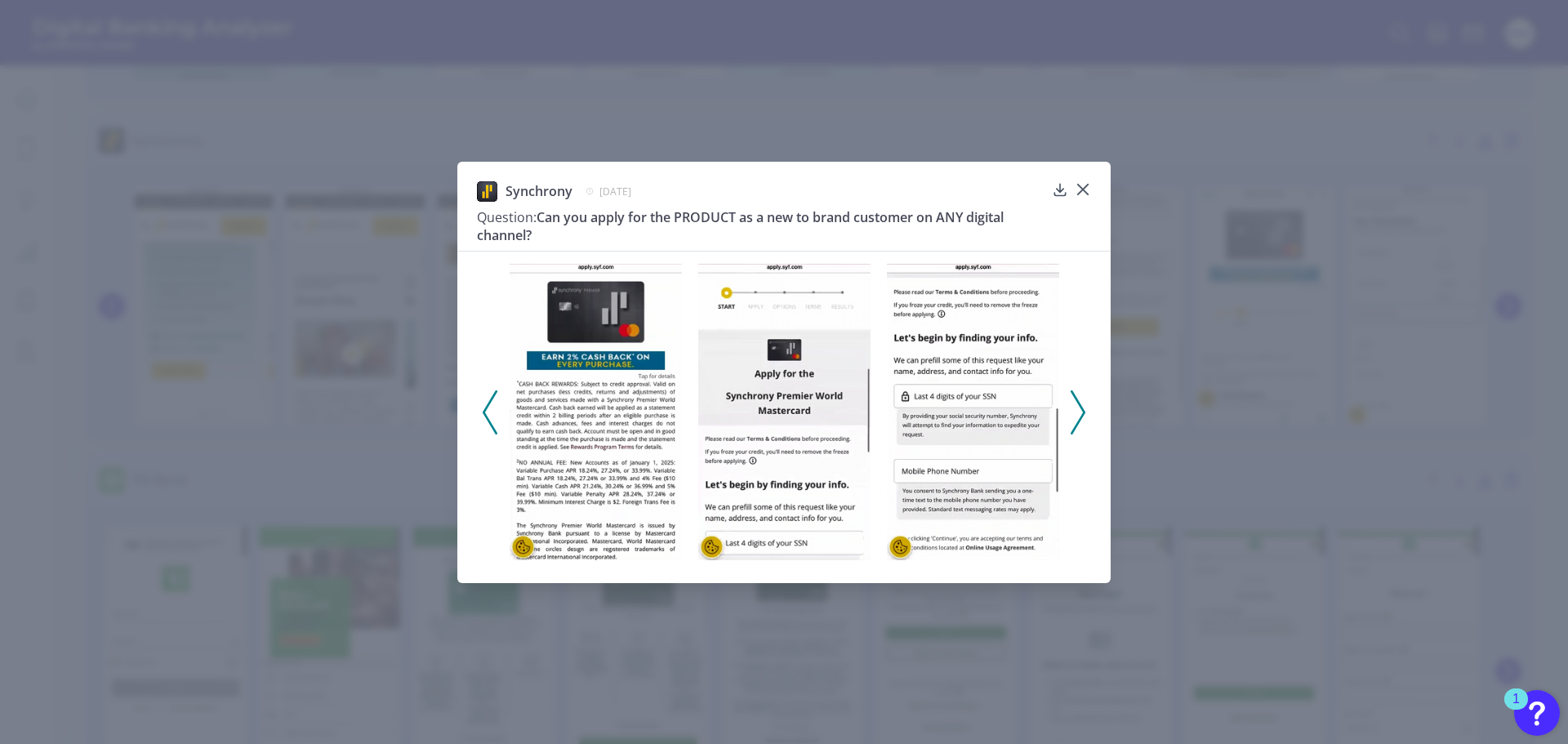
click at [1077, 411] on icon at bounding box center [1078, 412] width 15 height 44
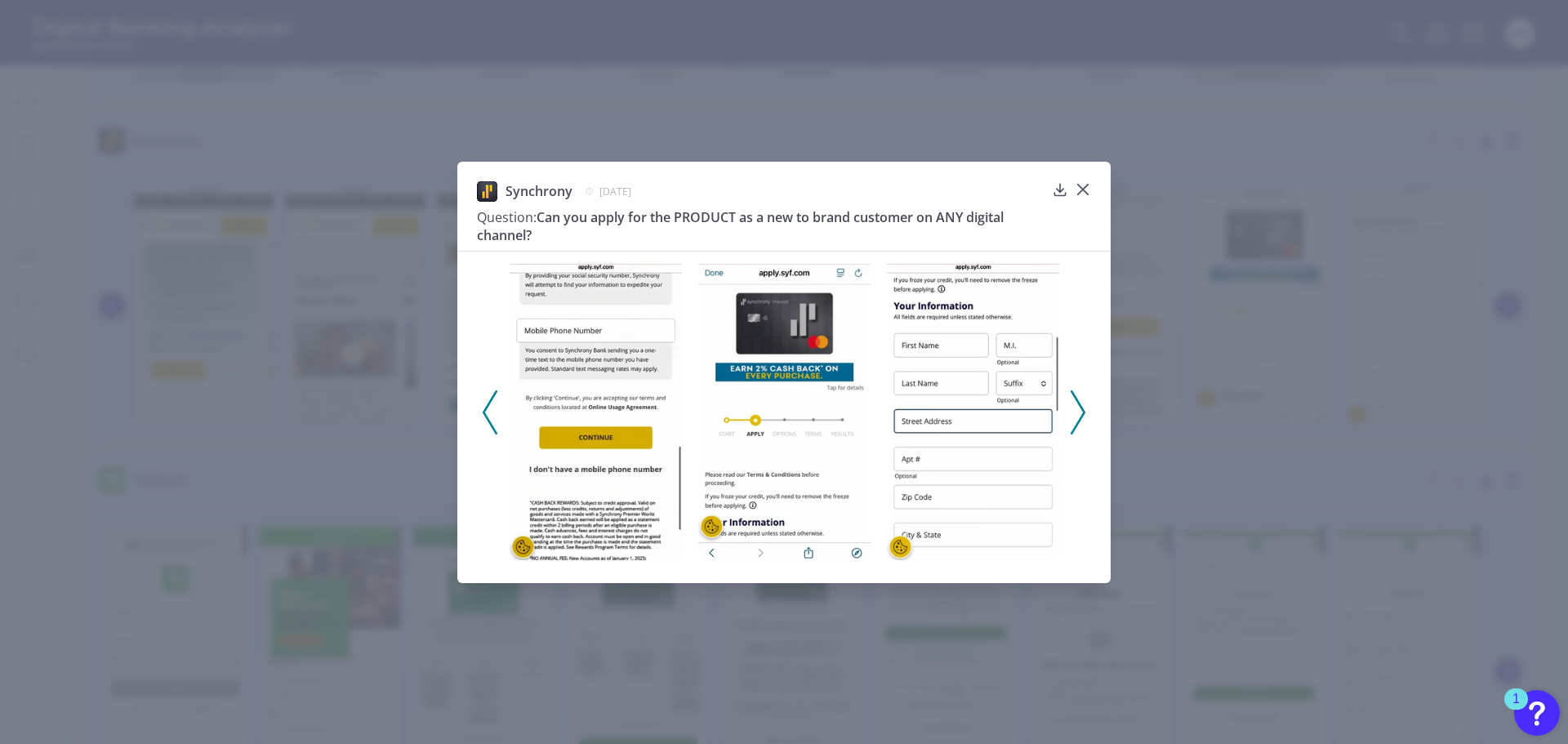
click at [1077, 406] on icon at bounding box center [1078, 412] width 15 height 44
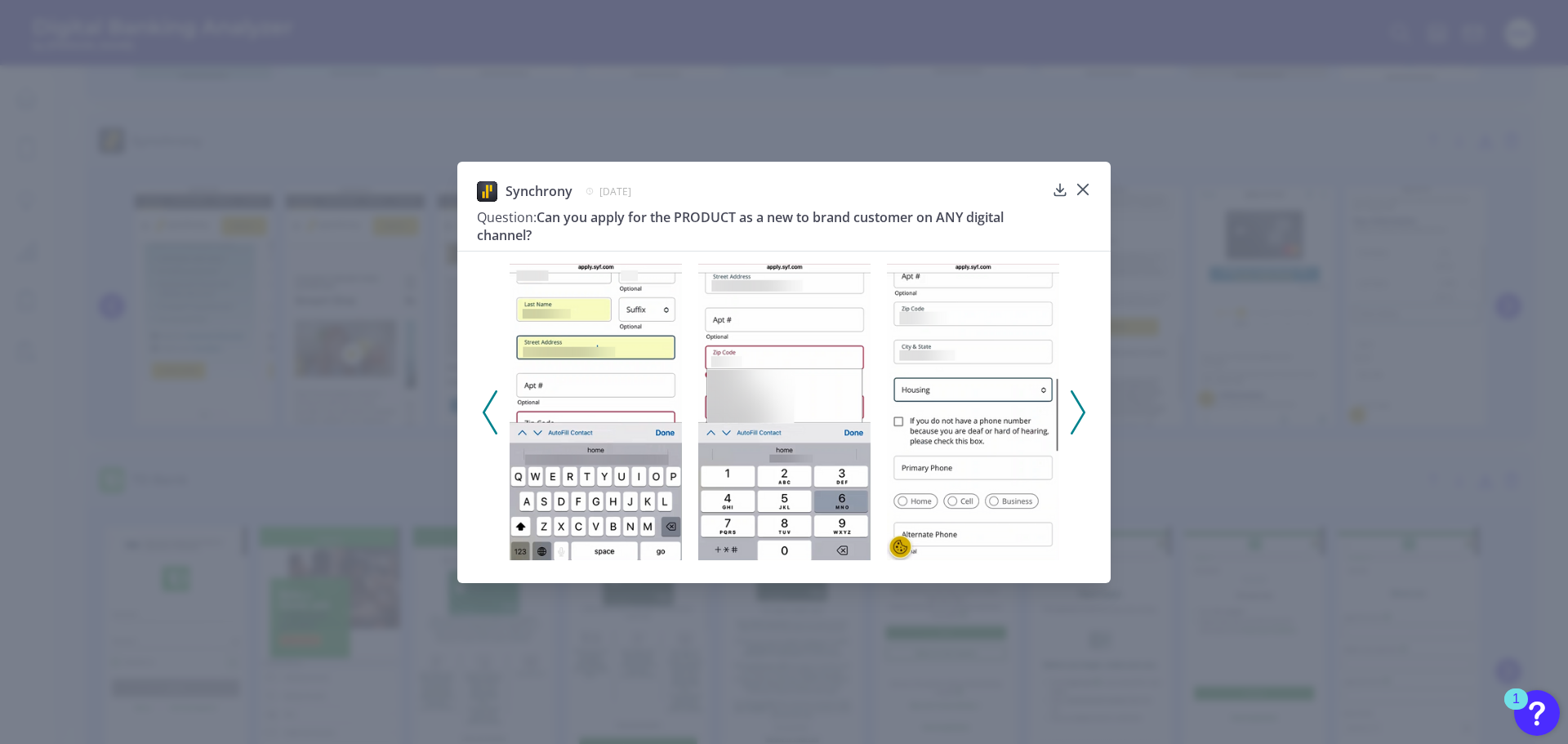
click at [1077, 406] on icon at bounding box center [1078, 412] width 15 height 44
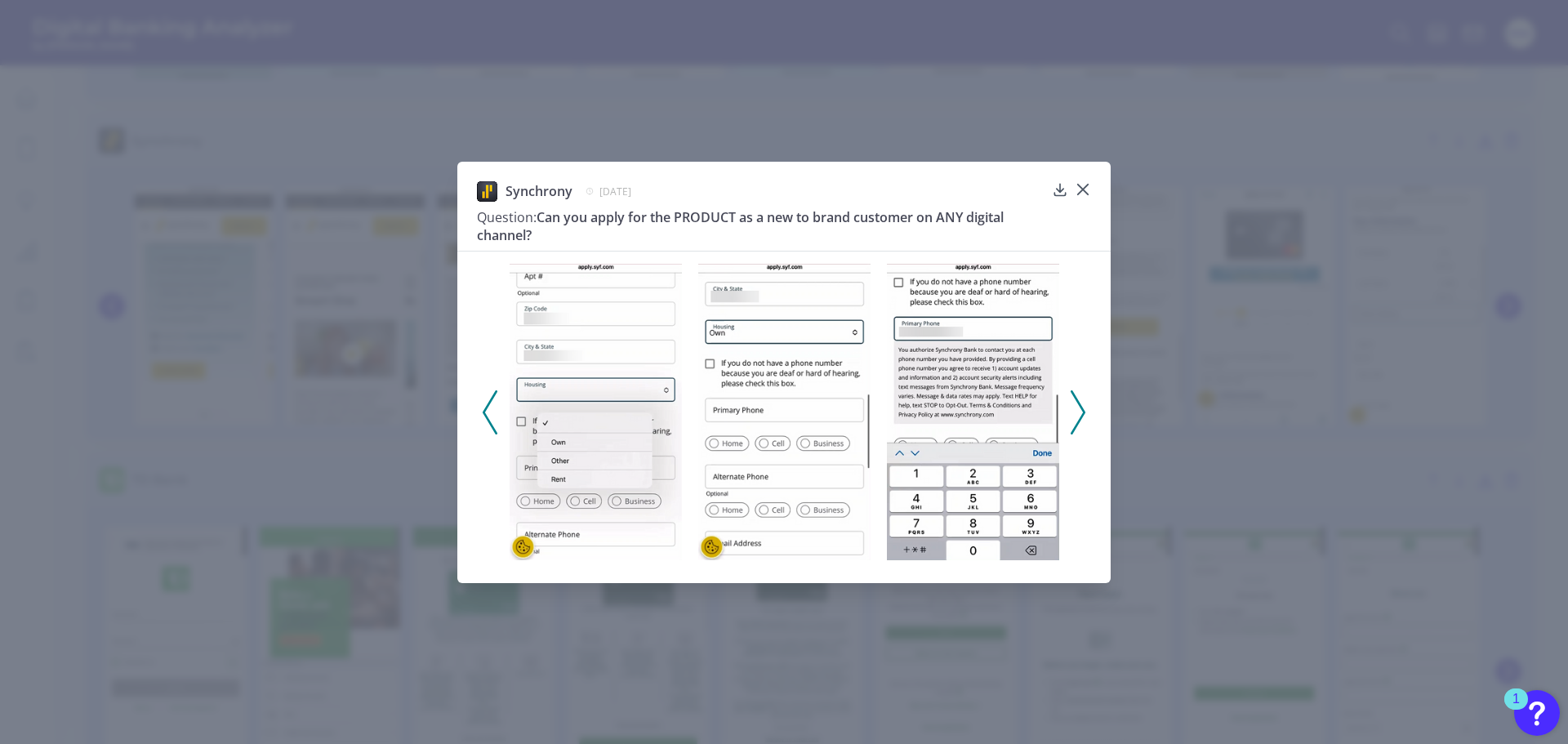
click at [1076, 406] on icon at bounding box center [1078, 412] width 15 height 44
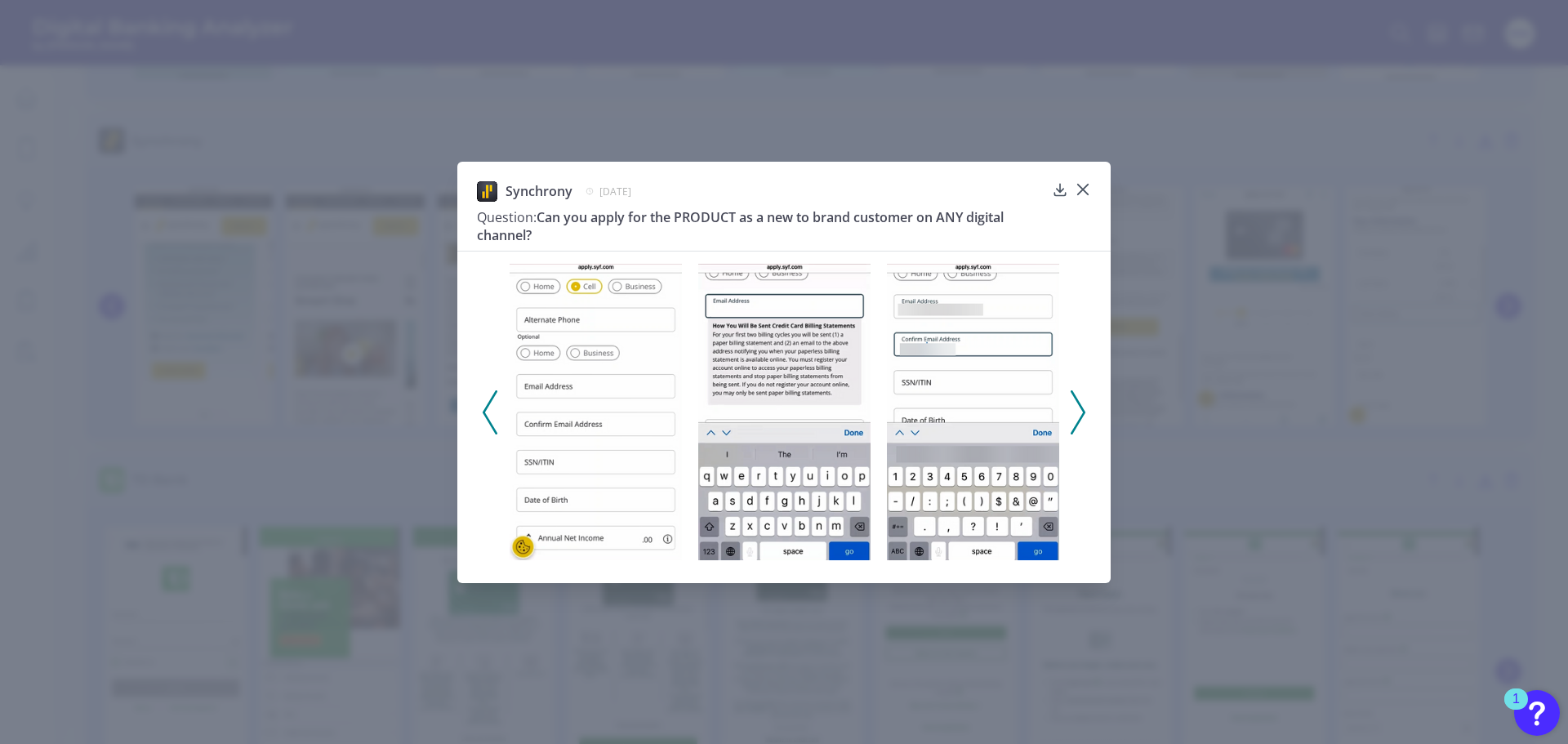
click at [1075, 407] on icon at bounding box center [1078, 412] width 15 height 44
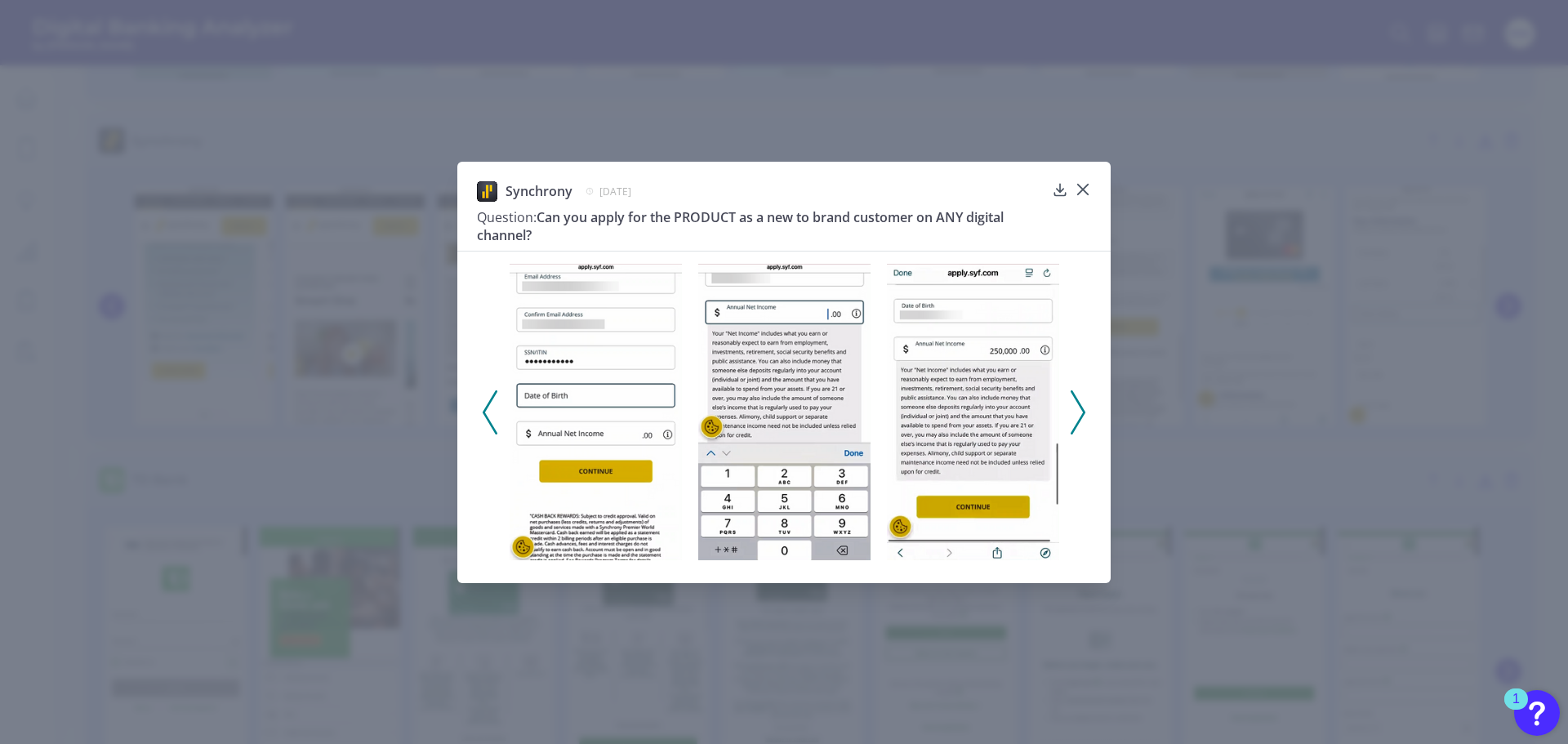
click at [1075, 407] on icon at bounding box center [1078, 412] width 15 height 44
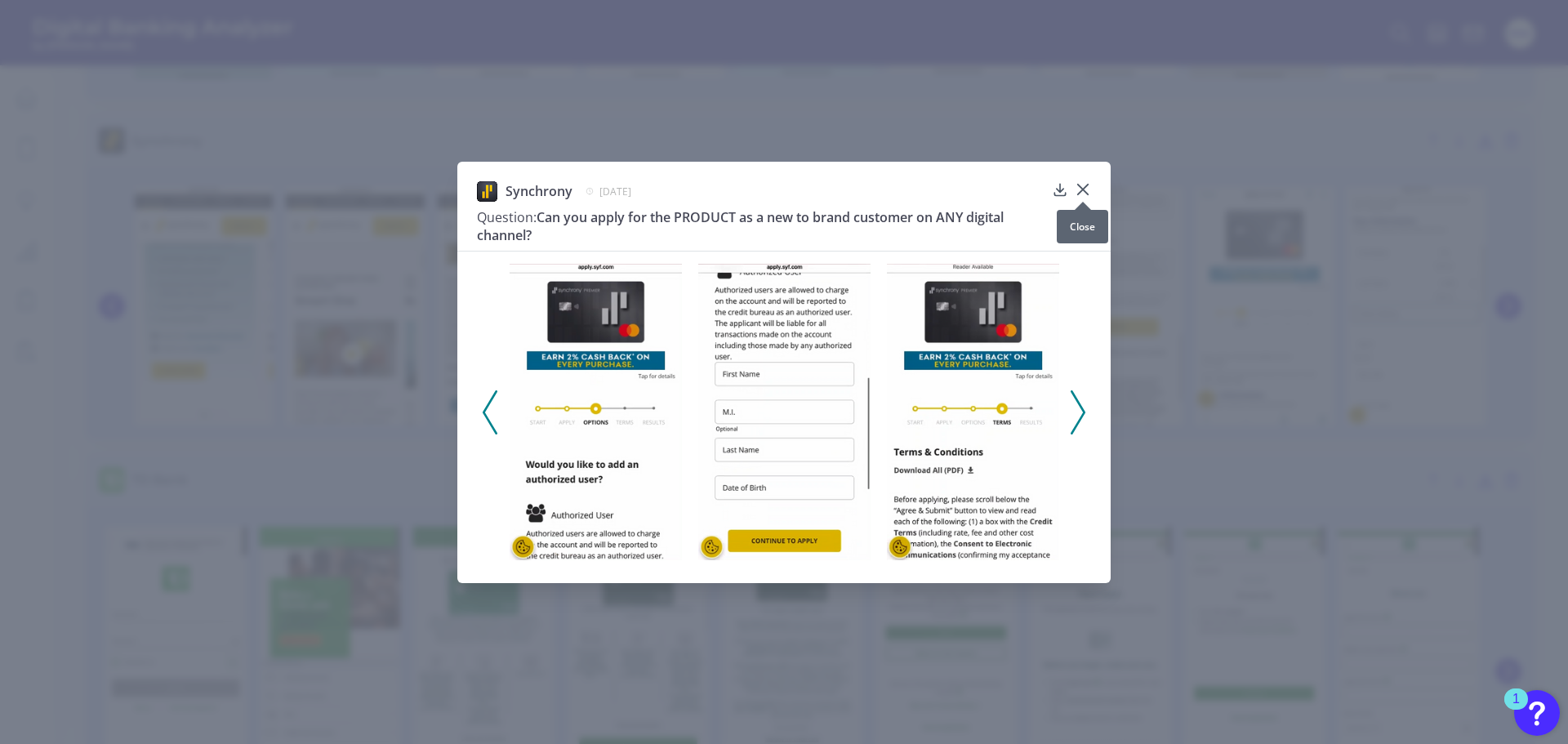
click at [1082, 189] on icon at bounding box center [1082, 189] width 10 height 10
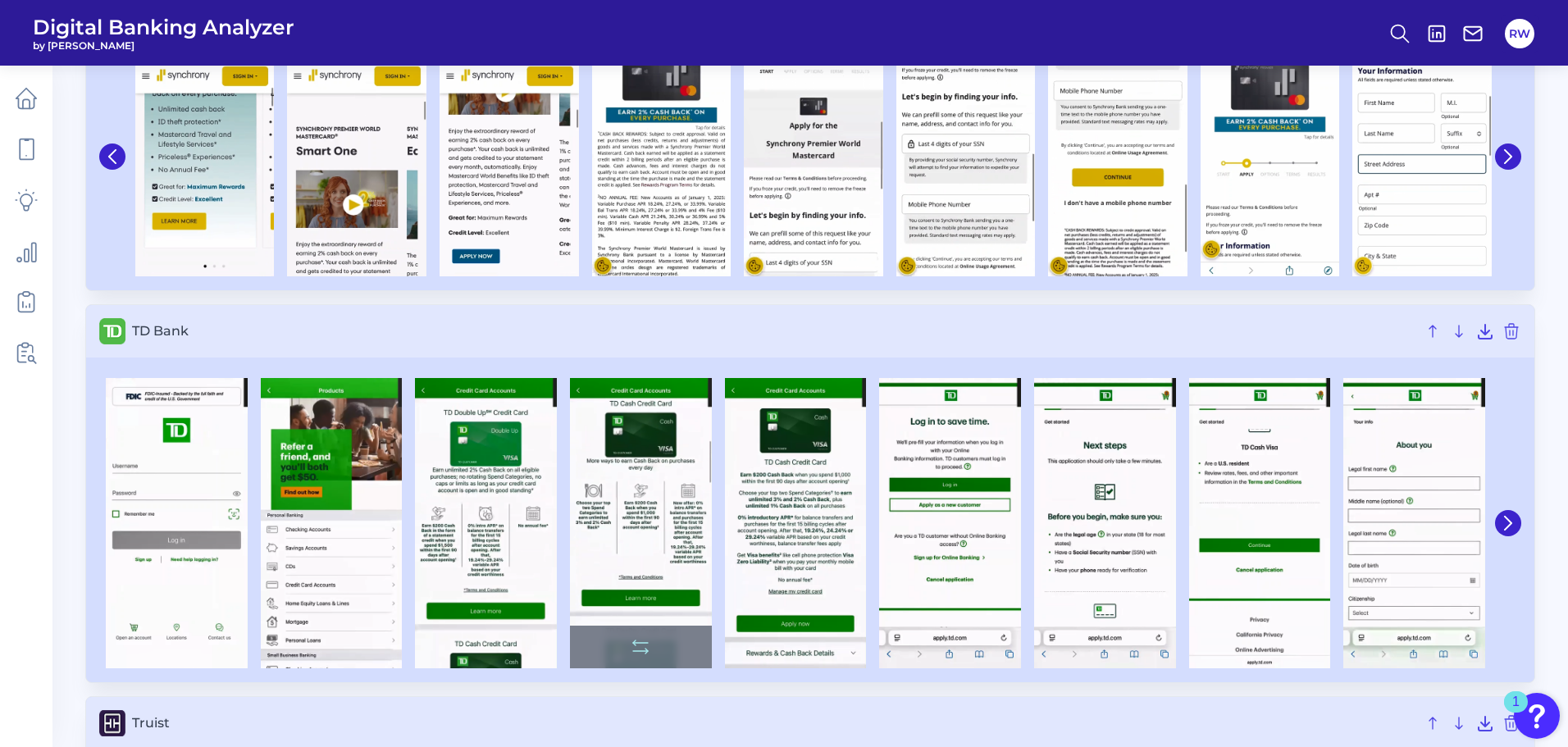
scroll to position [8281, 0]
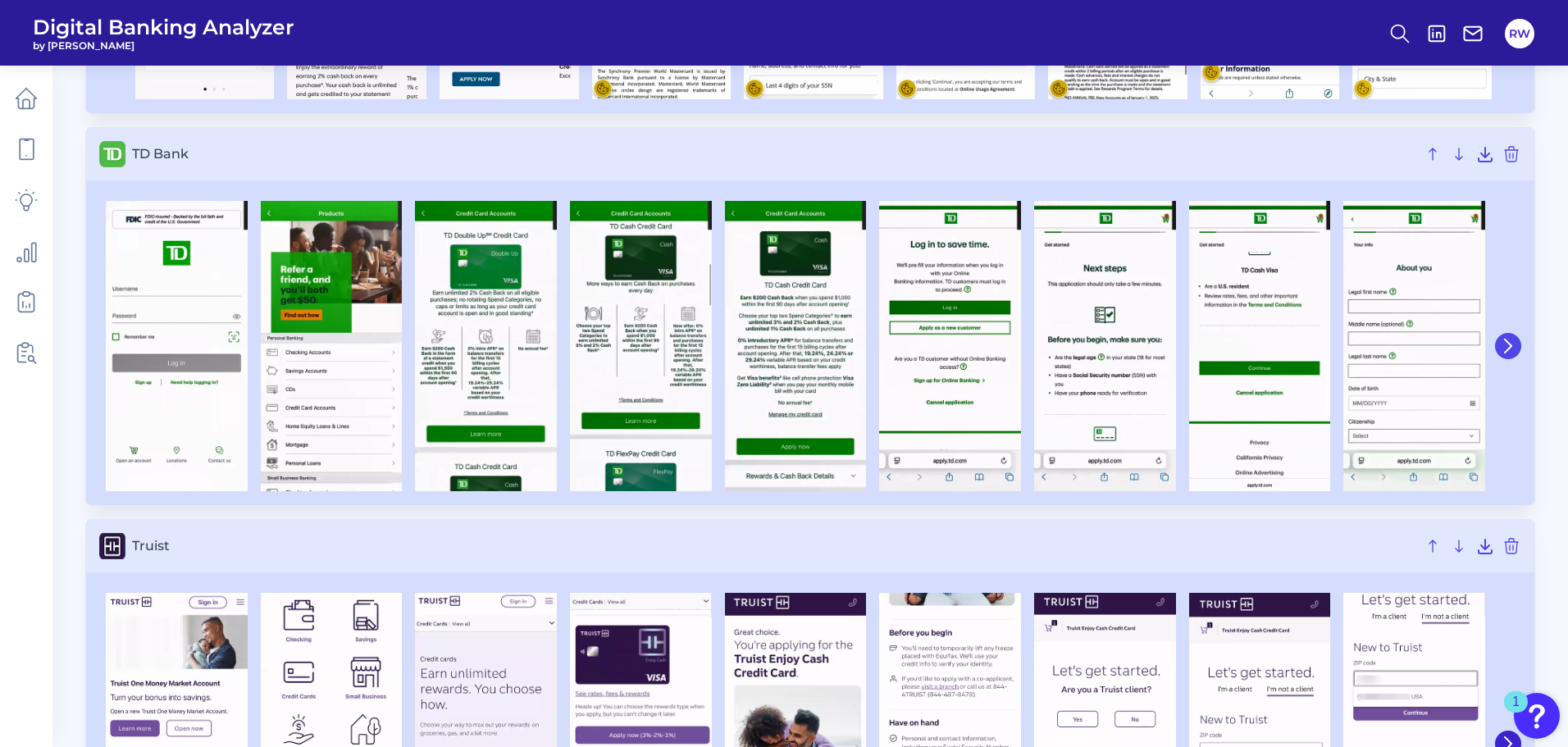
click at [1509, 344] on icon at bounding box center [1508, 346] width 7 height 13
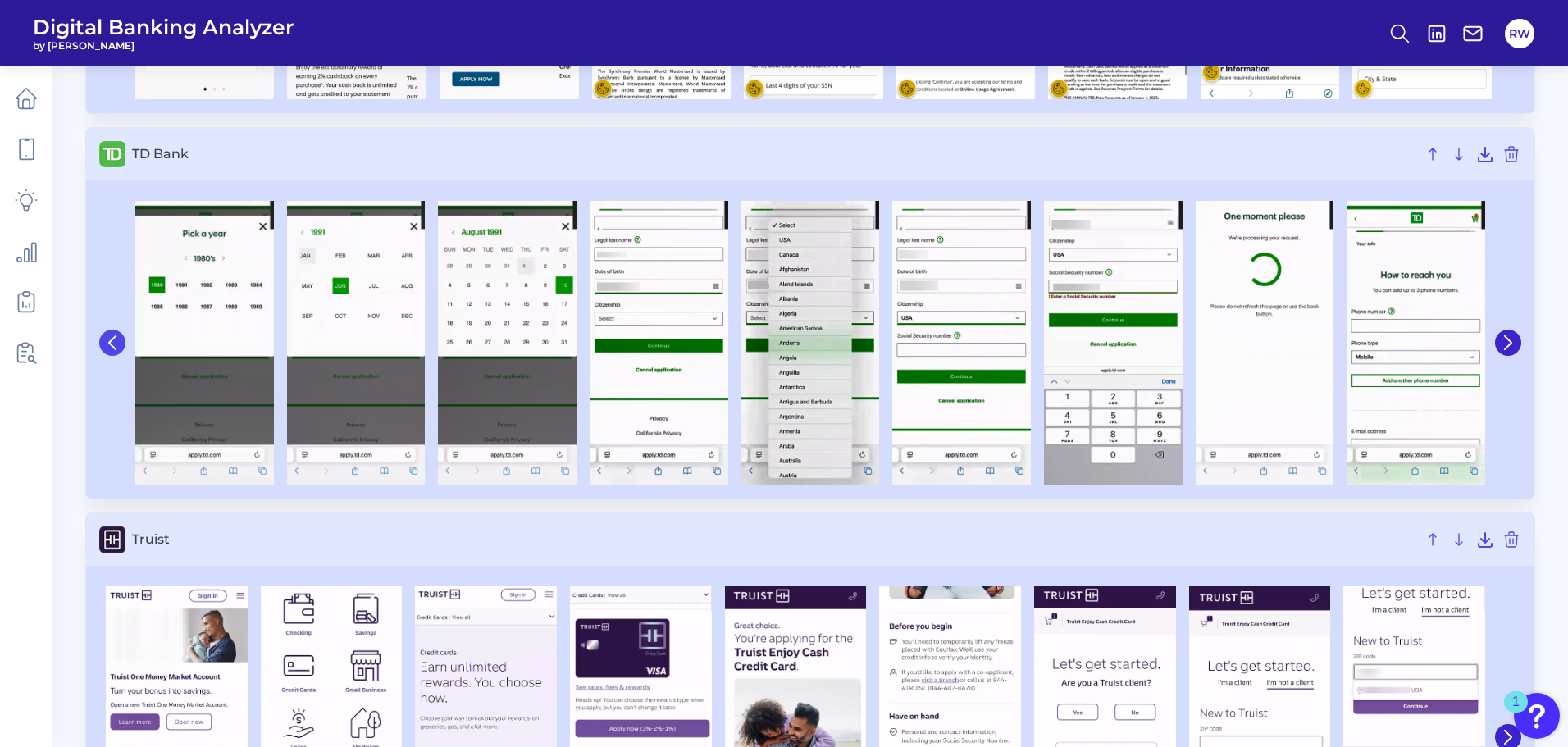
click at [120, 348] on button at bounding box center [113, 342] width 26 height 26
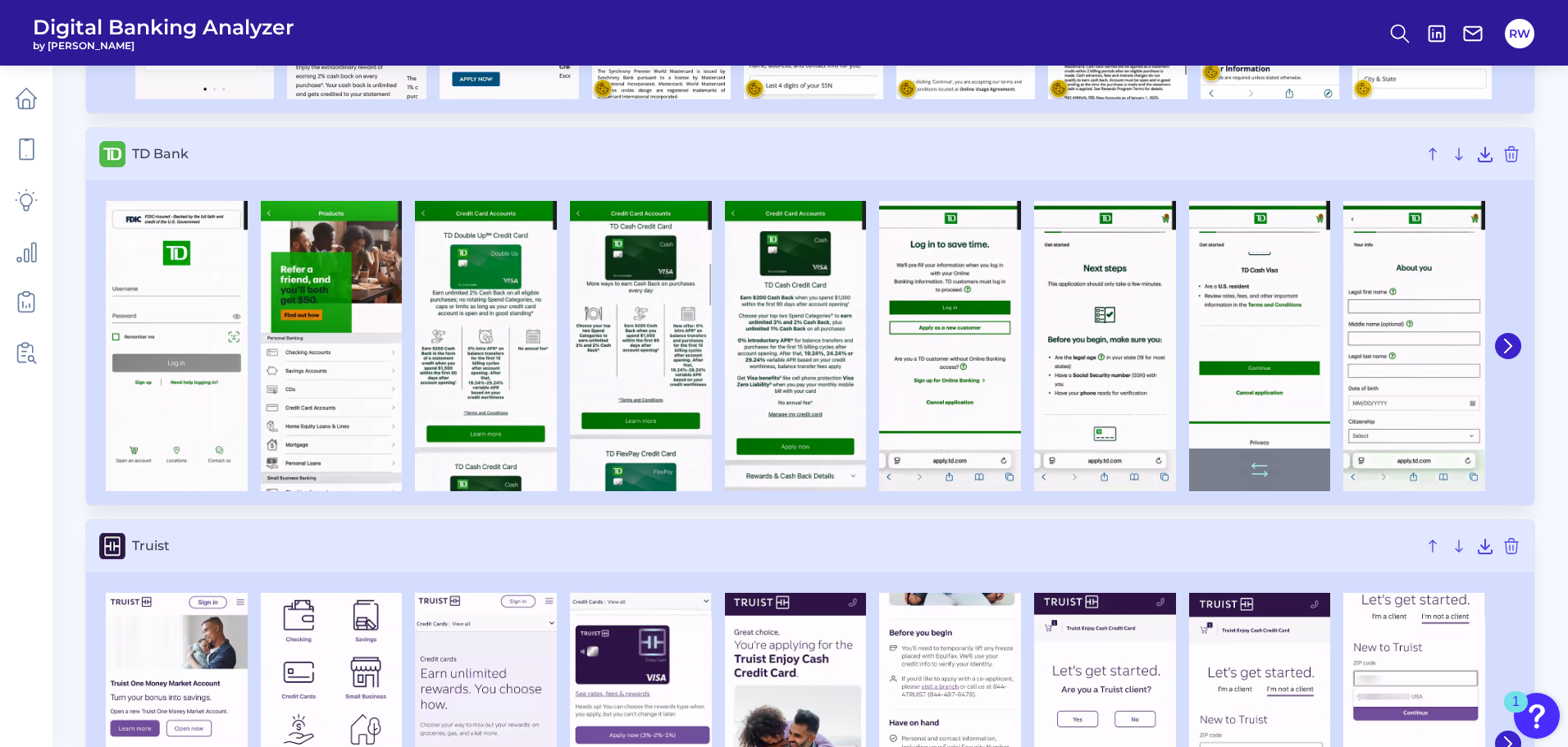
click at [1260, 337] on img at bounding box center [1260, 346] width 141 height 290
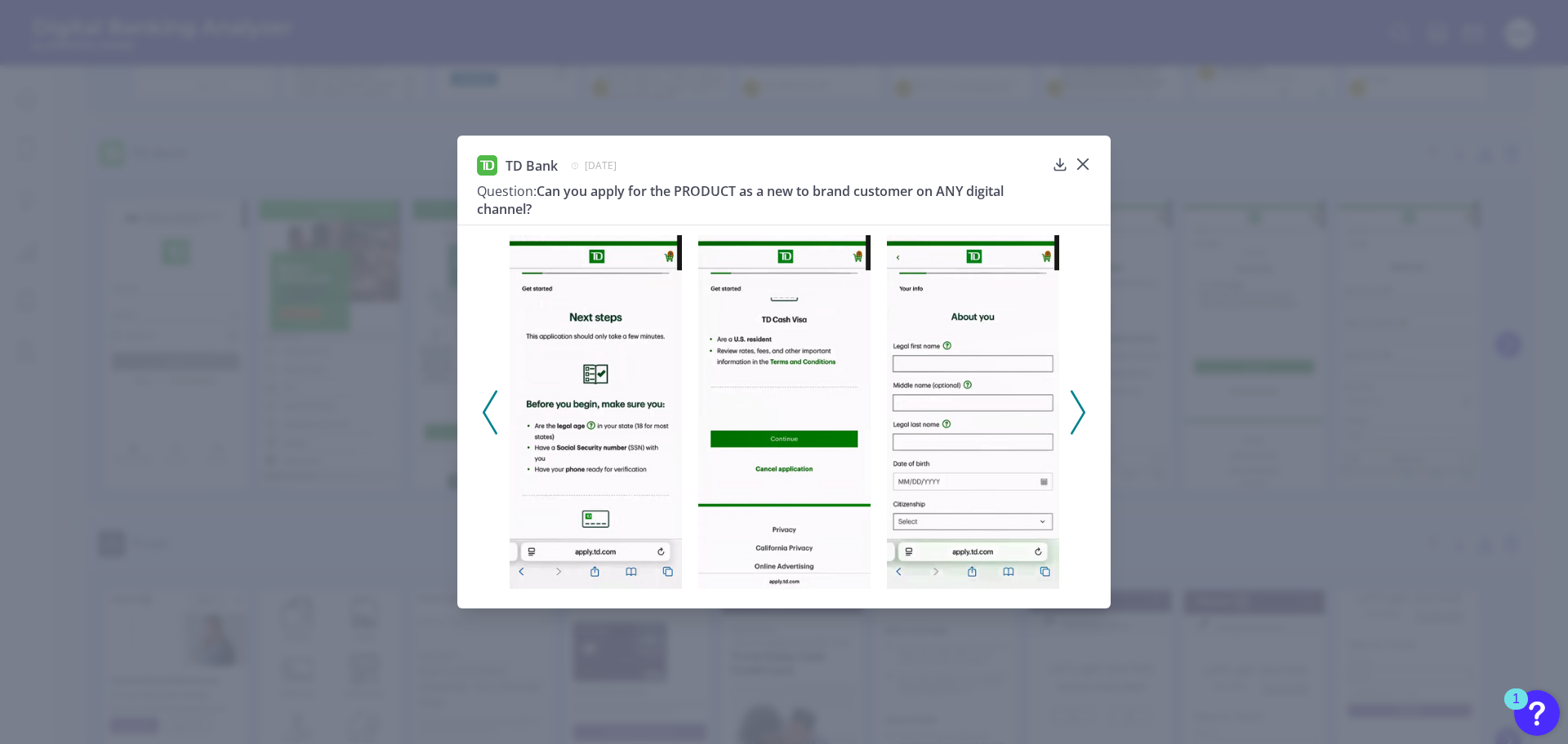
click at [1076, 420] on icon at bounding box center [1078, 412] width 15 height 44
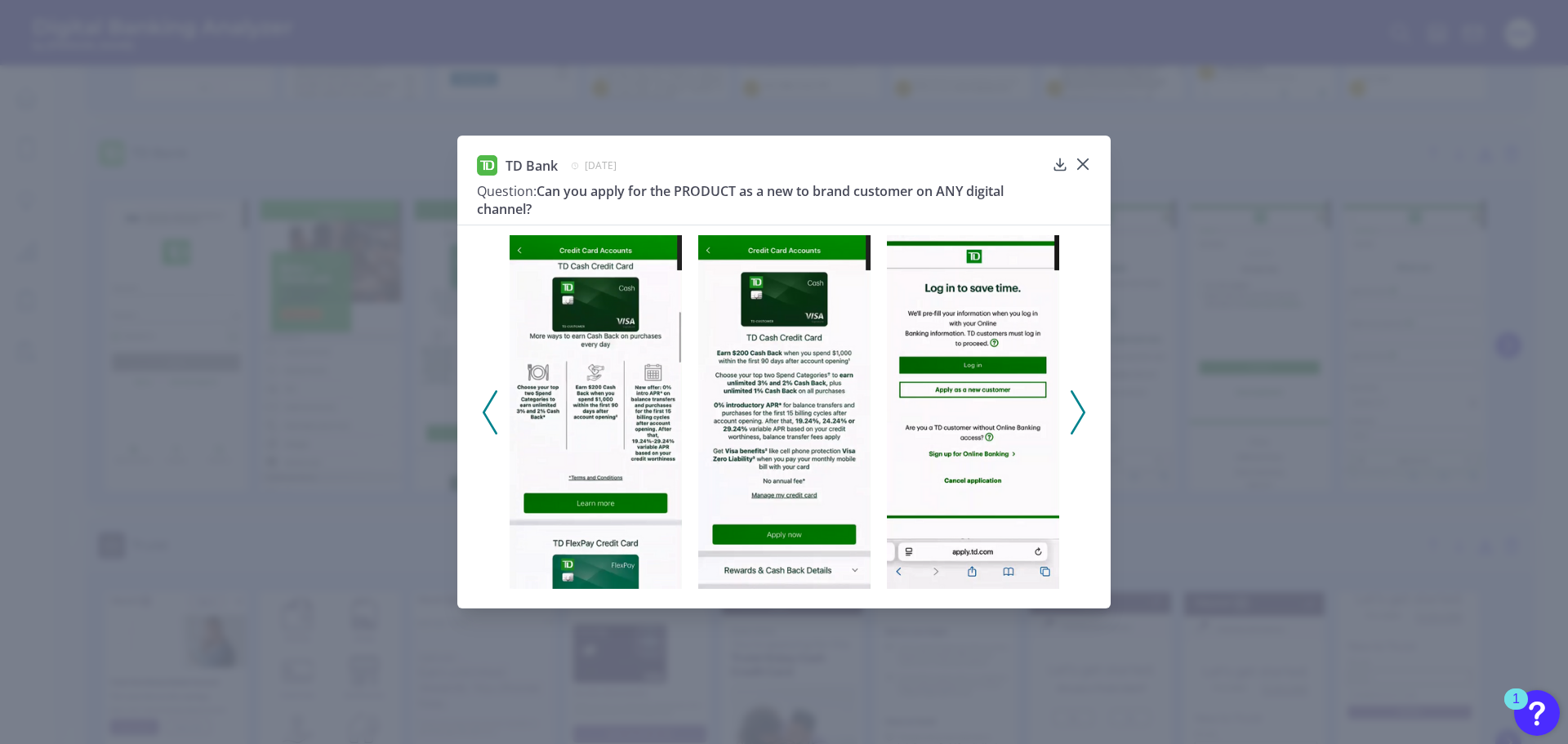
click at [1081, 415] on icon at bounding box center [1078, 412] width 15 height 44
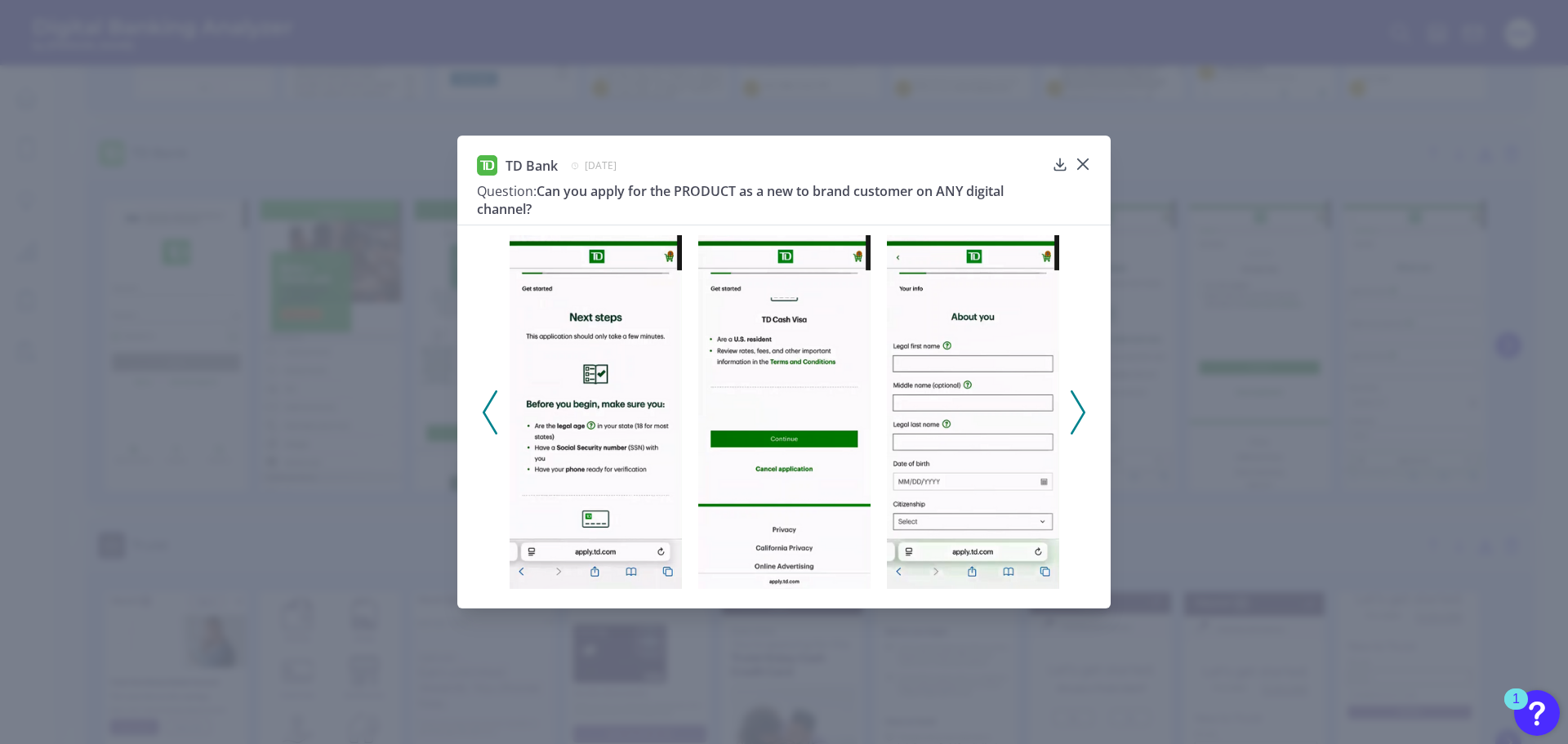
click at [1081, 408] on polyline at bounding box center [1077, 411] width 12 height 42
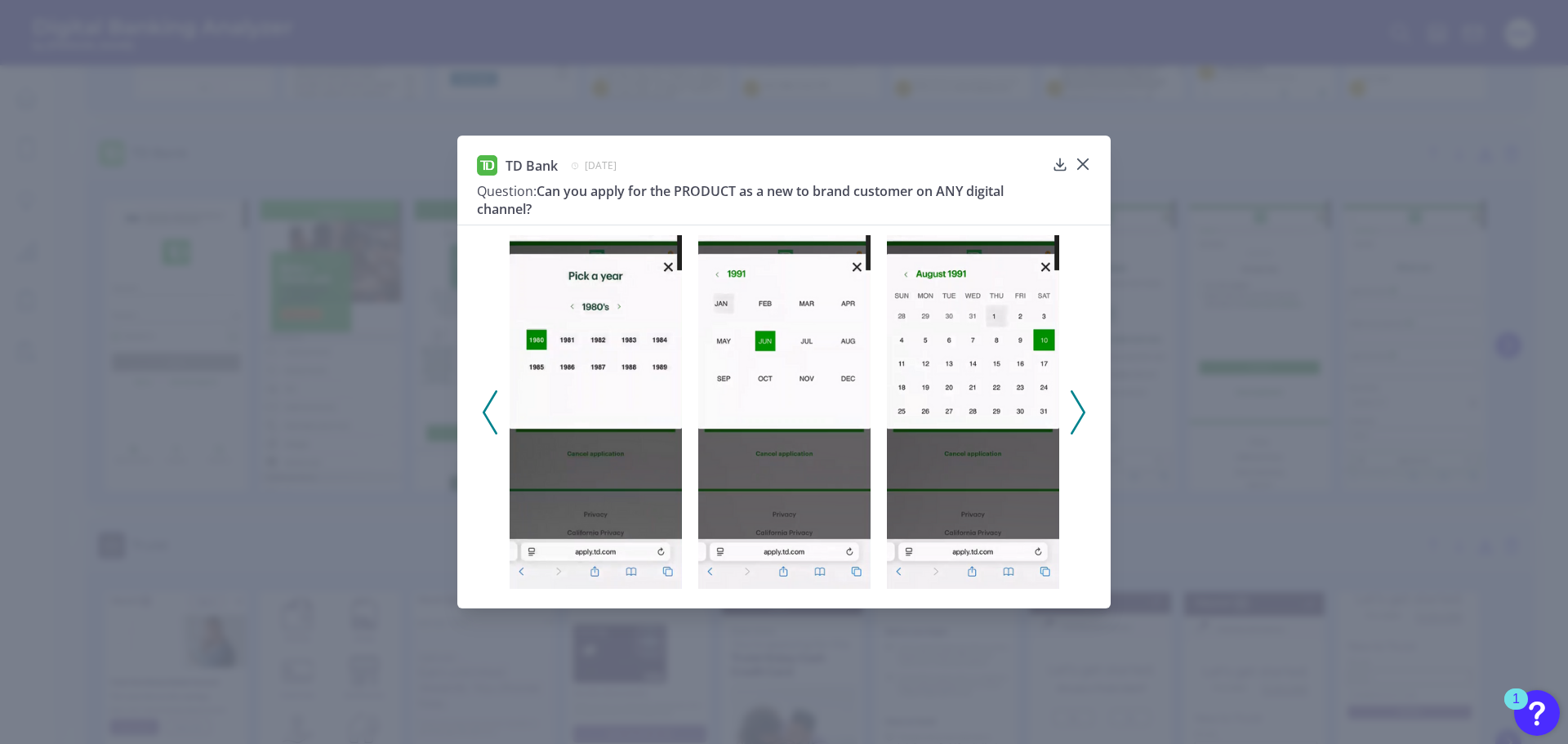
click at [1076, 410] on icon at bounding box center [1078, 412] width 15 height 44
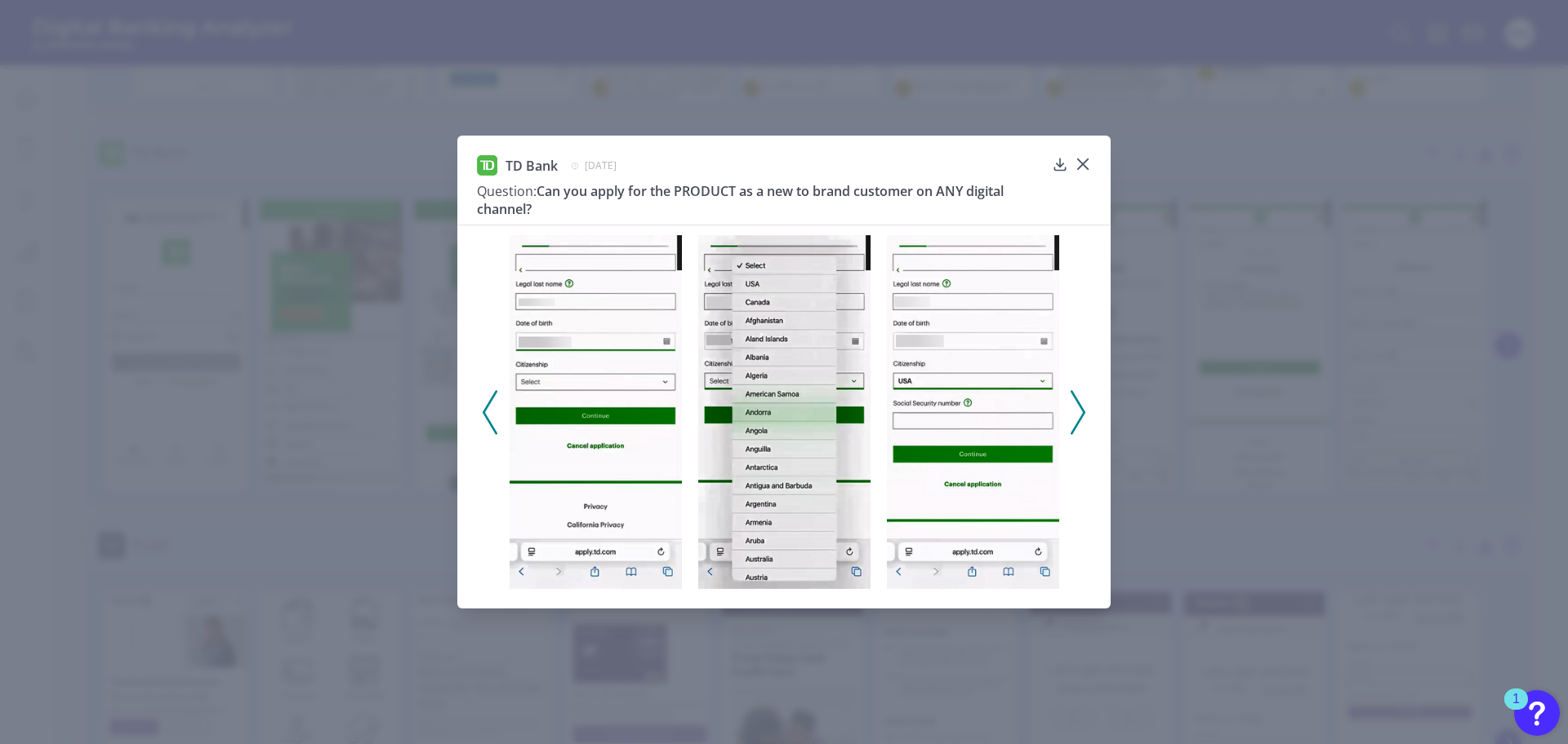
click at [1076, 410] on icon at bounding box center [1078, 412] width 15 height 44
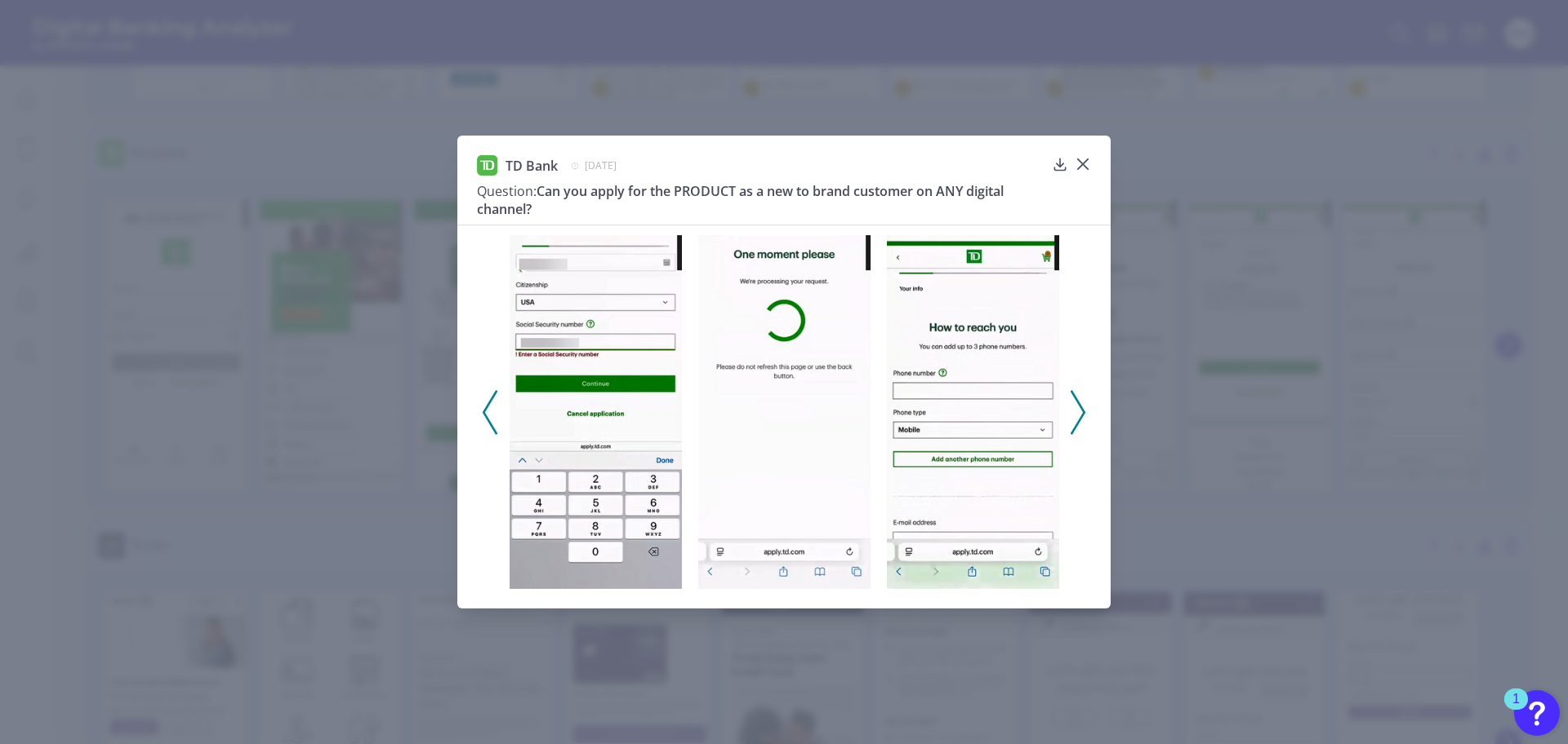
click at [1076, 416] on icon at bounding box center [1078, 412] width 15 height 44
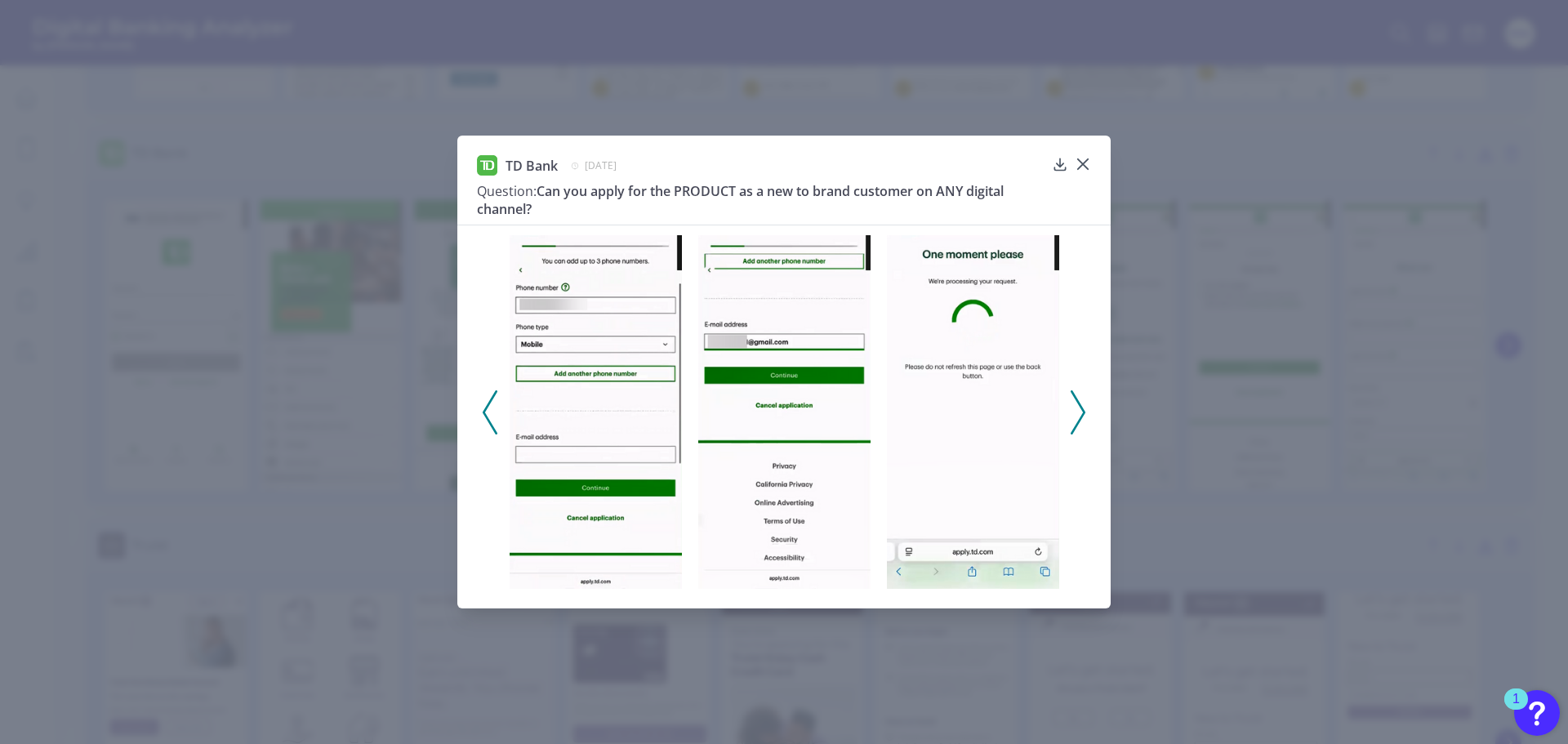
click at [1076, 416] on icon at bounding box center [1078, 412] width 15 height 44
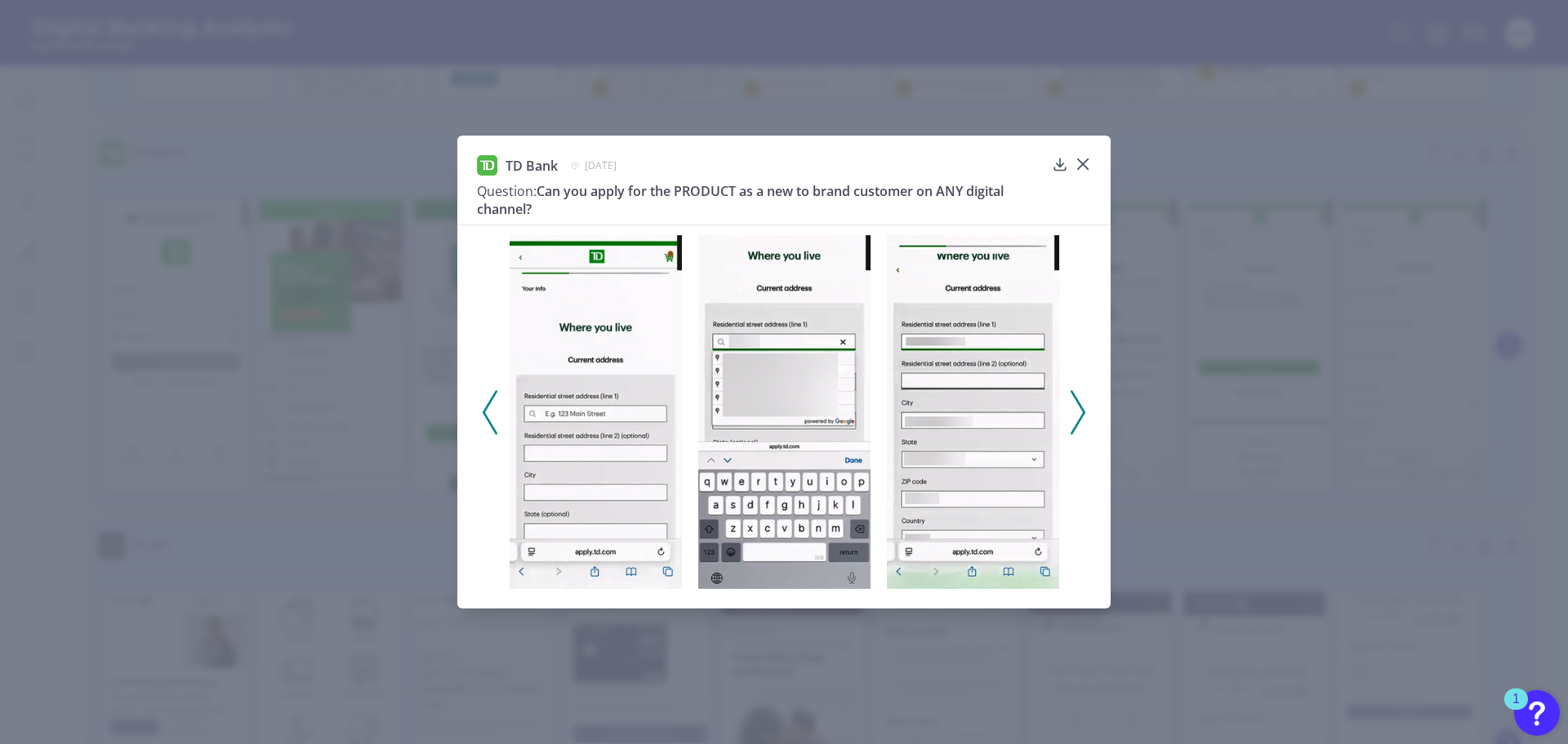
click at [1080, 405] on polyline at bounding box center [1077, 411] width 12 height 42
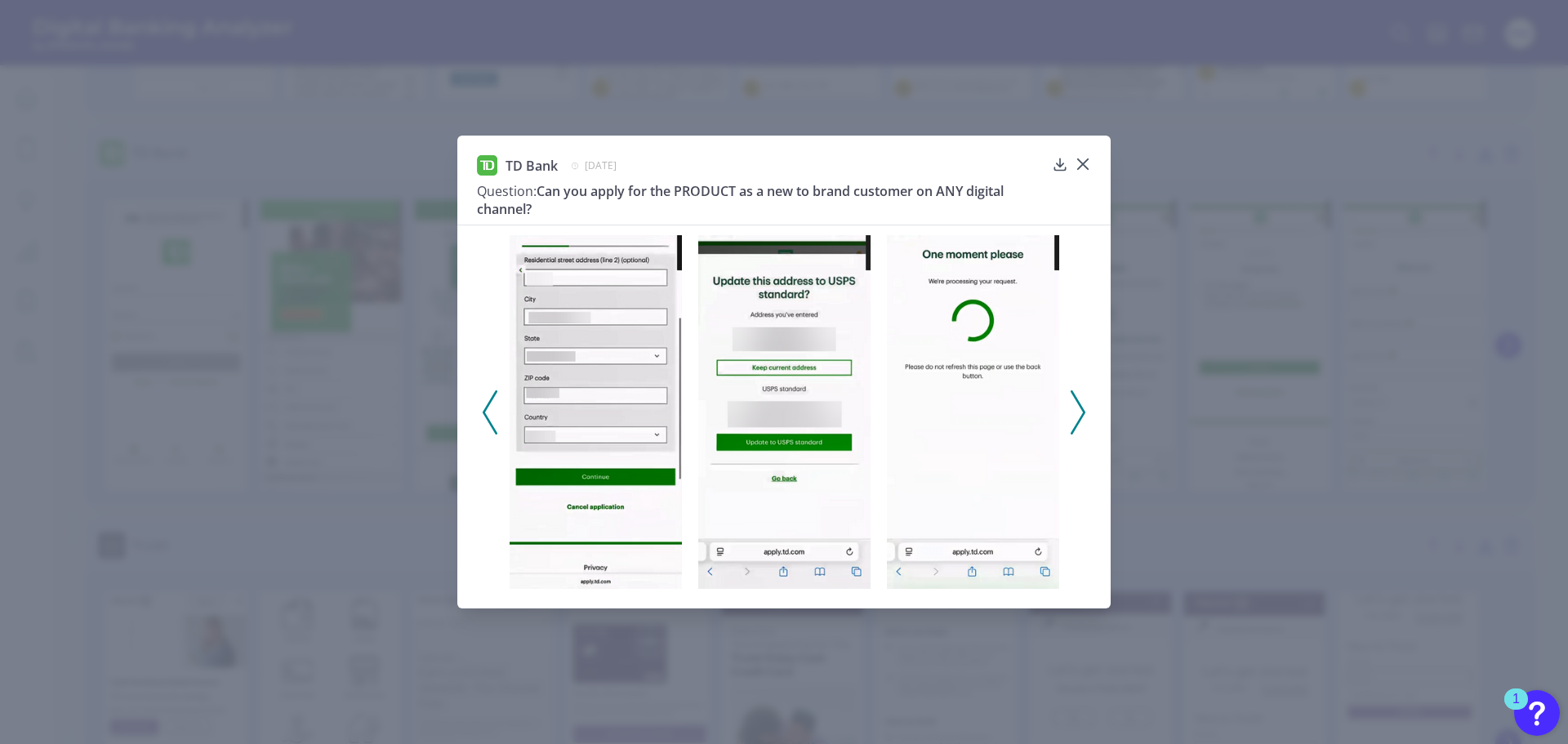
click at [1080, 405] on polyline at bounding box center [1077, 411] width 12 height 42
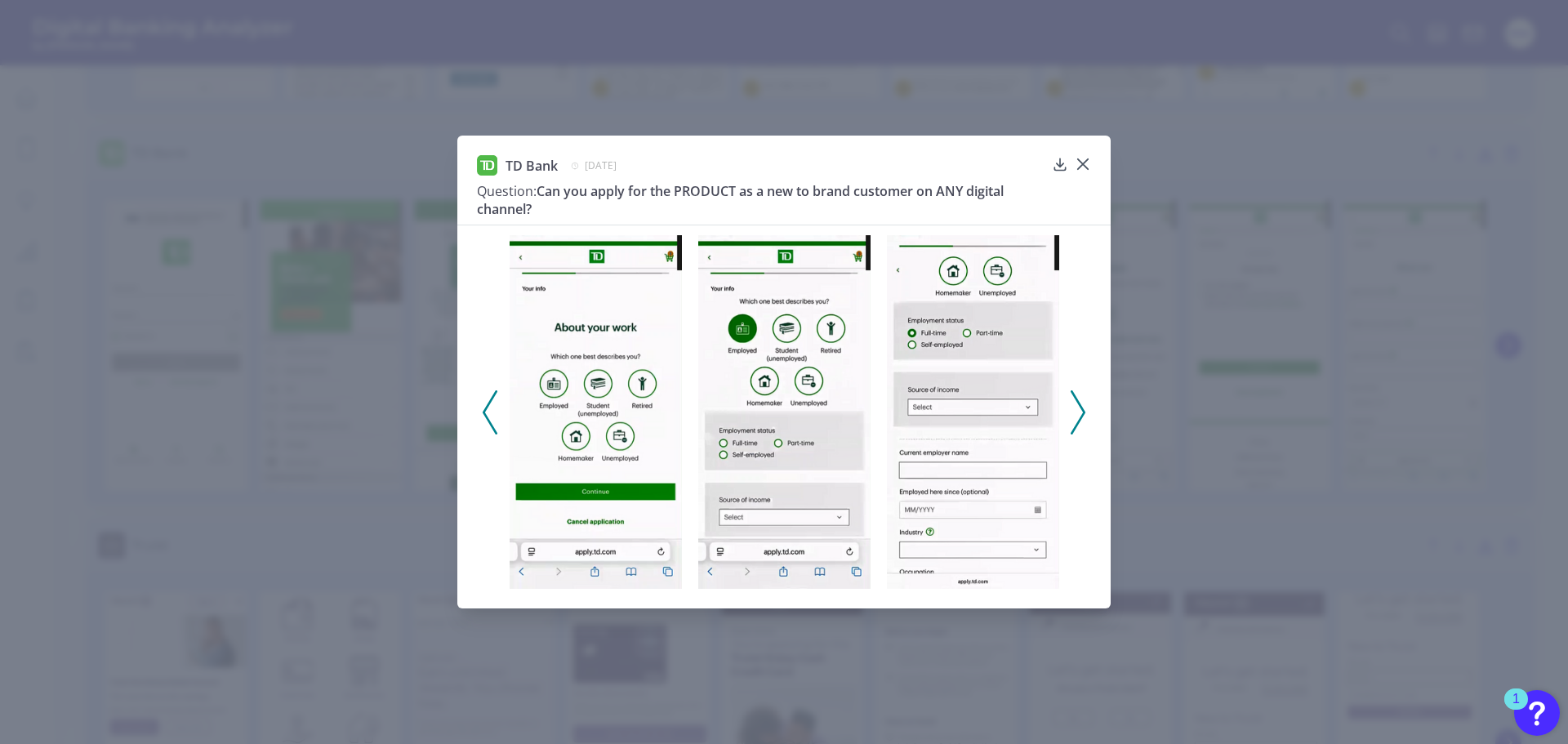
click at [1080, 405] on polyline at bounding box center [1077, 411] width 12 height 42
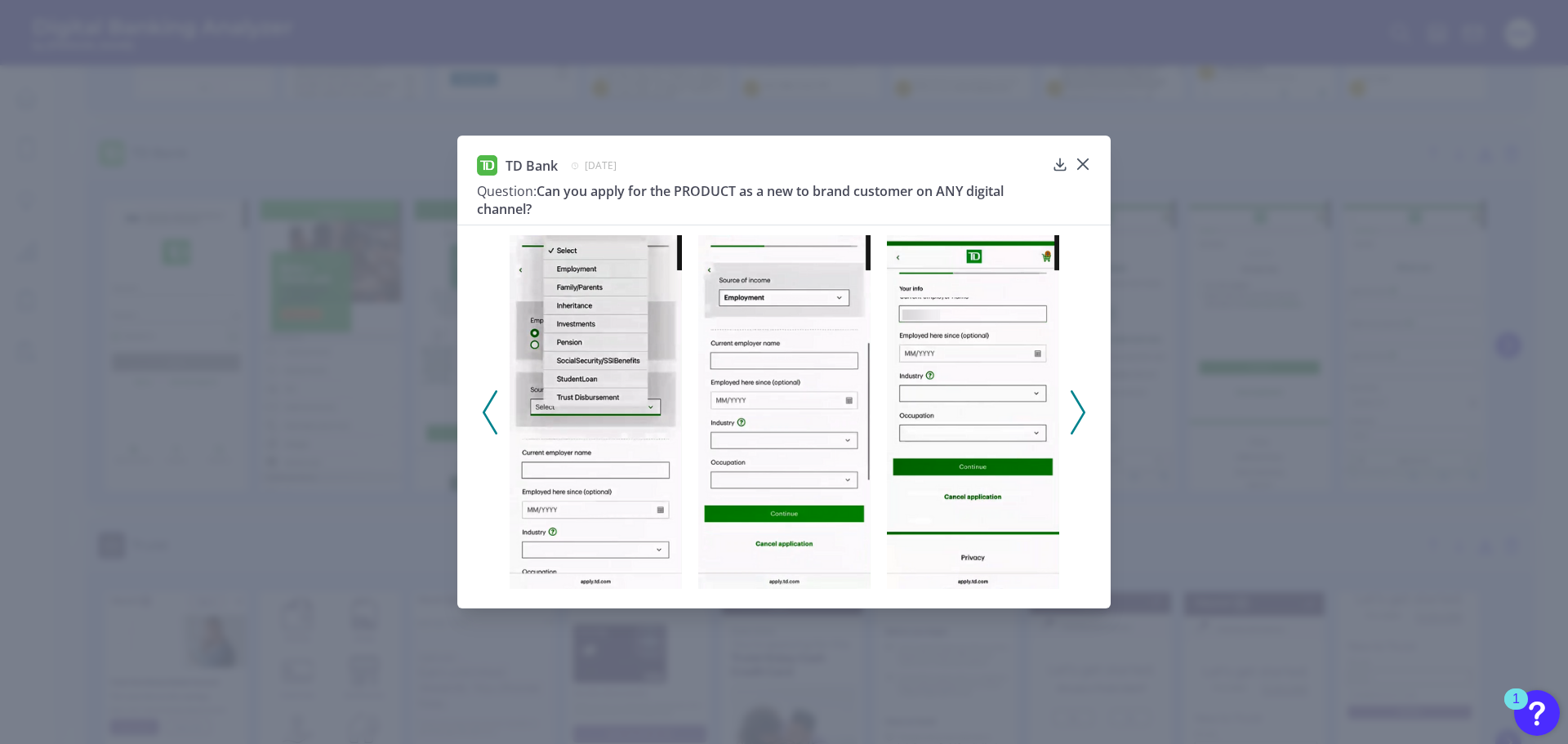
click at [1080, 405] on polyline at bounding box center [1077, 411] width 12 height 42
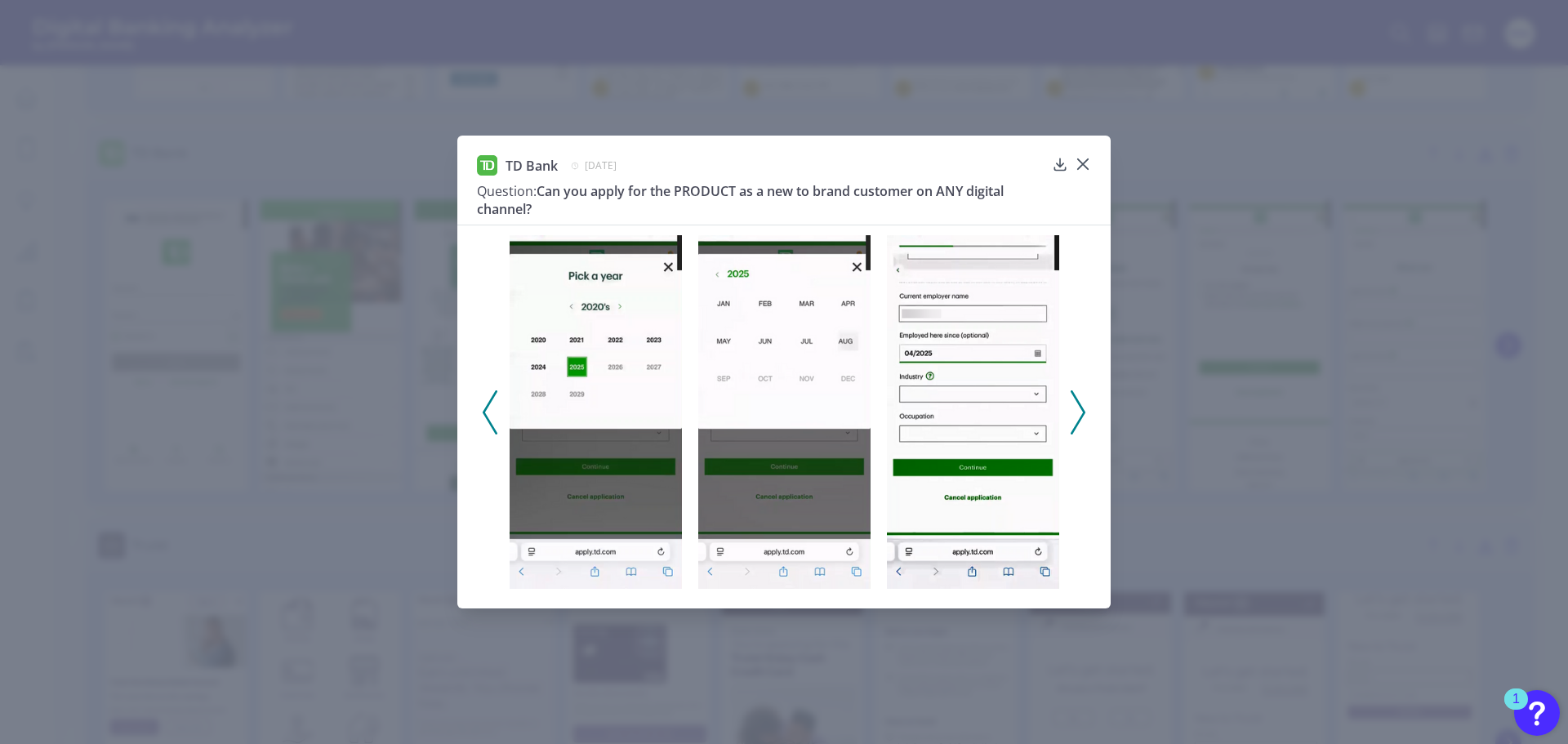
click at [1080, 405] on polyline at bounding box center [1077, 411] width 12 height 42
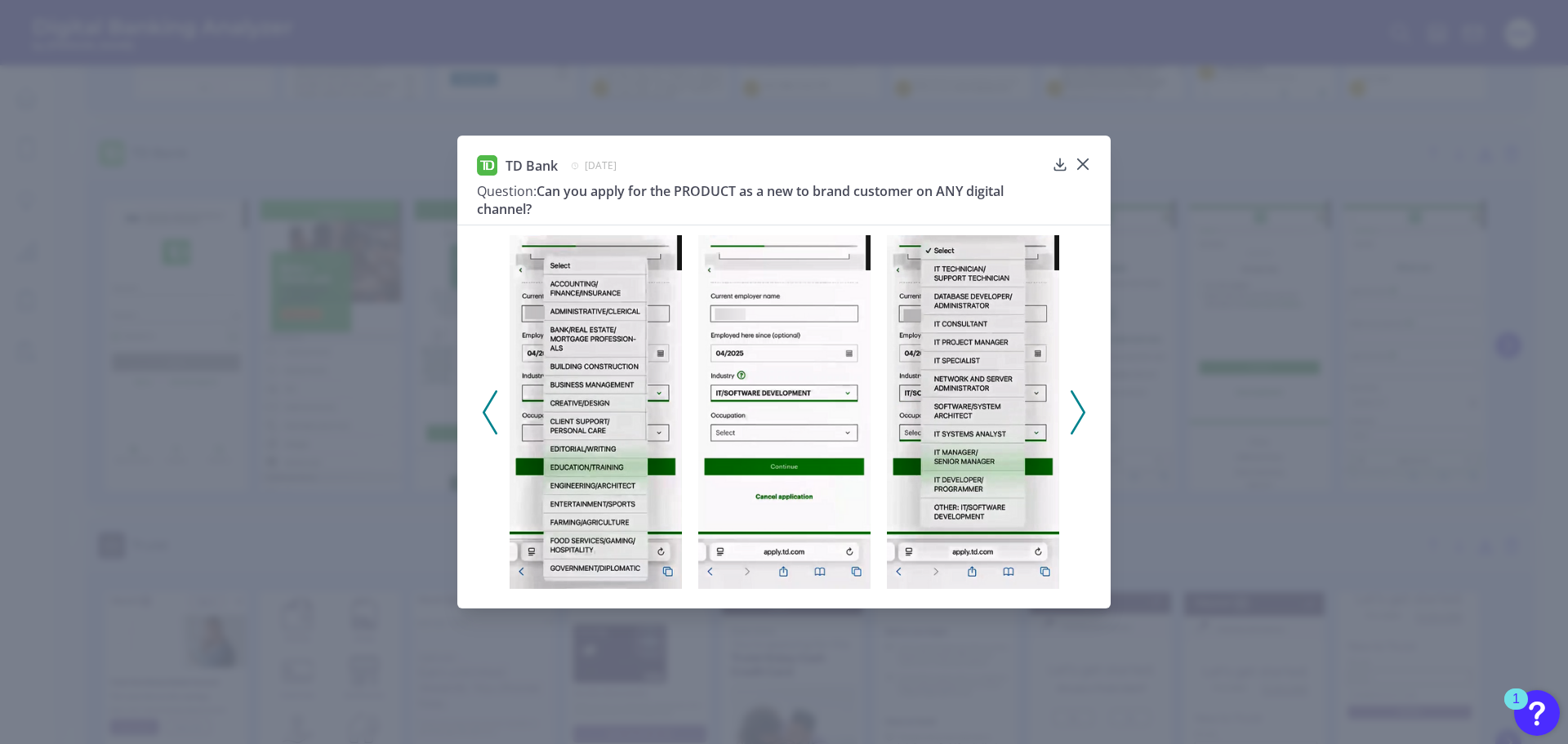
click at [1078, 406] on icon at bounding box center [1078, 412] width 15 height 44
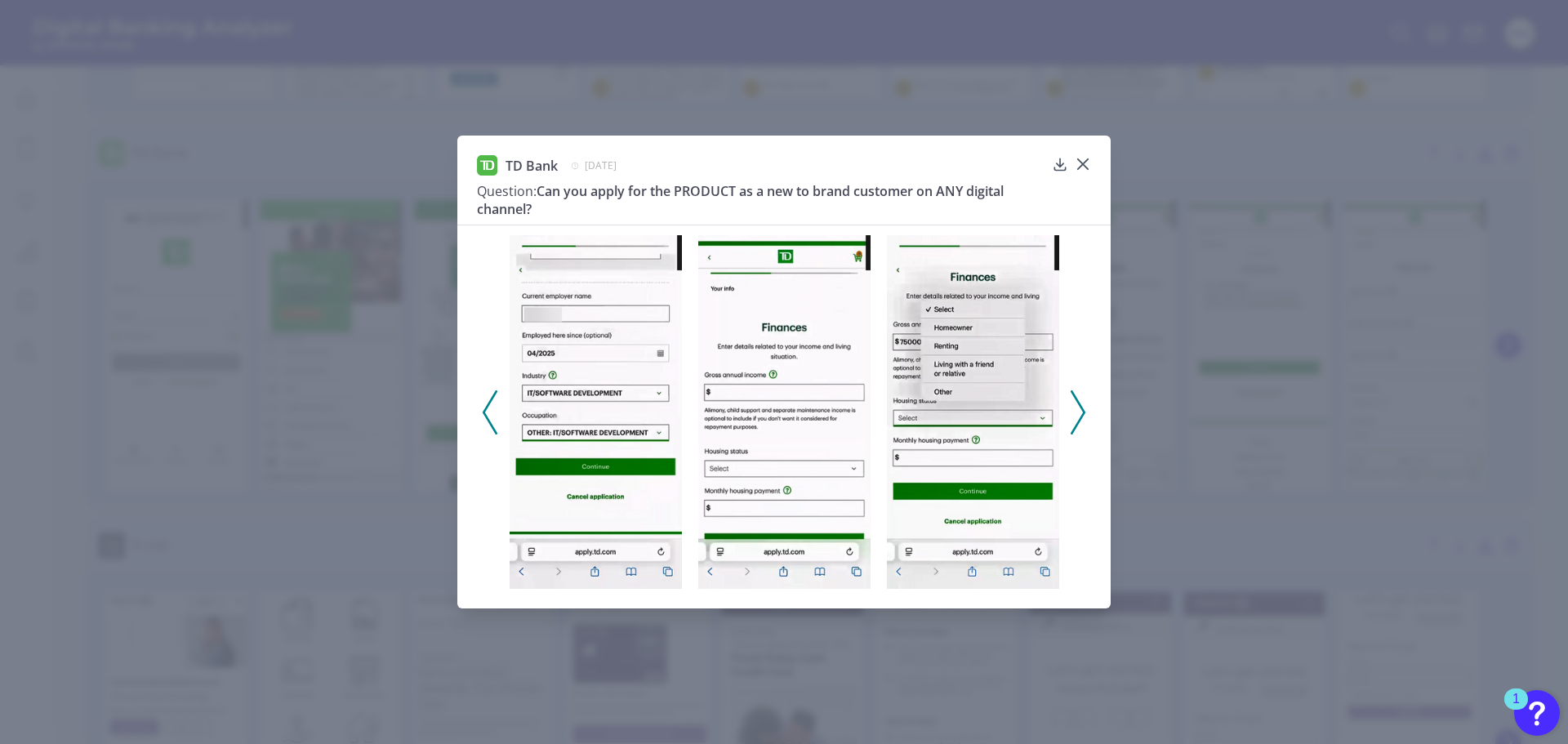
click at [1078, 406] on icon at bounding box center [1078, 412] width 15 height 44
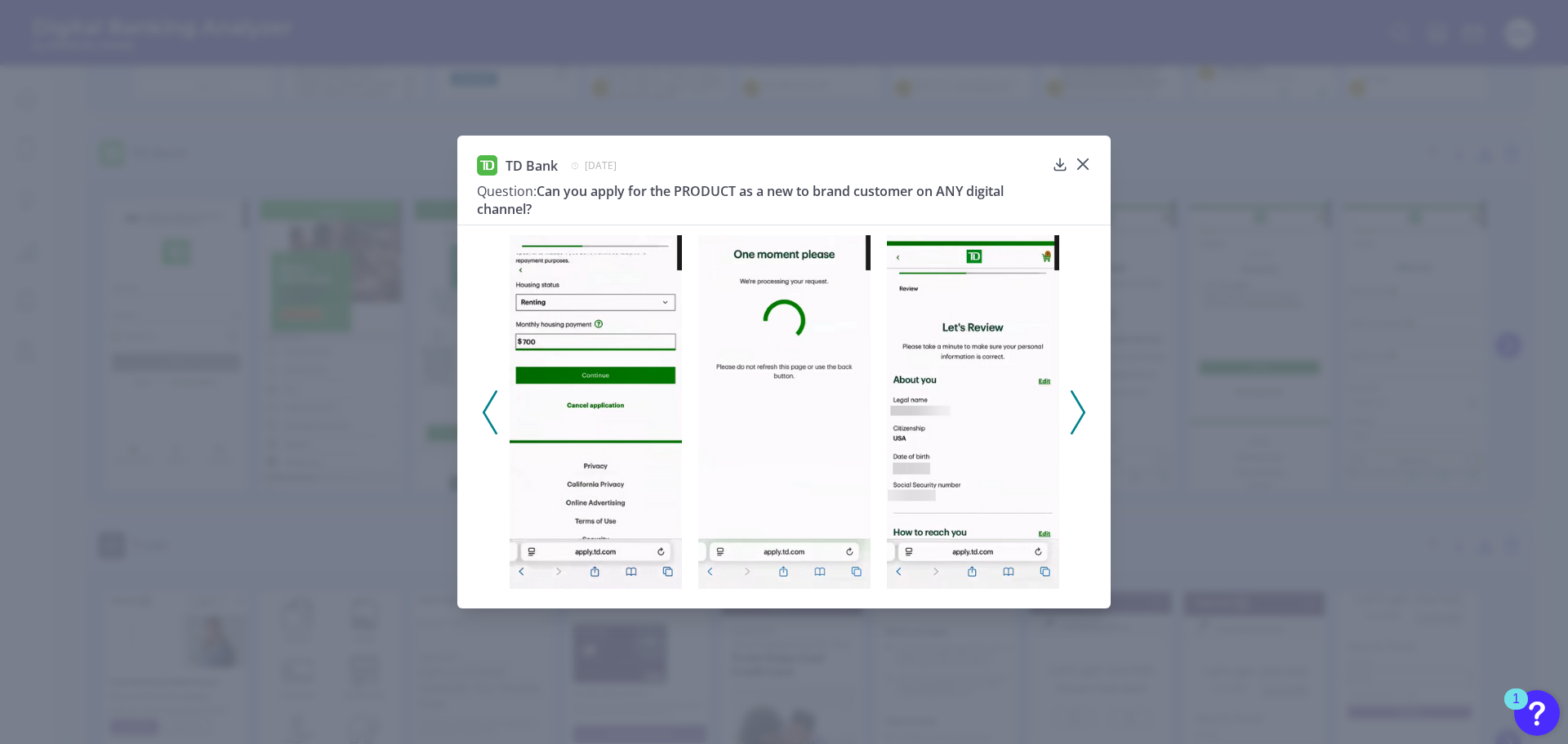
click at [1078, 406] on icon at bounding box center [1078, 412] width 15 height 44
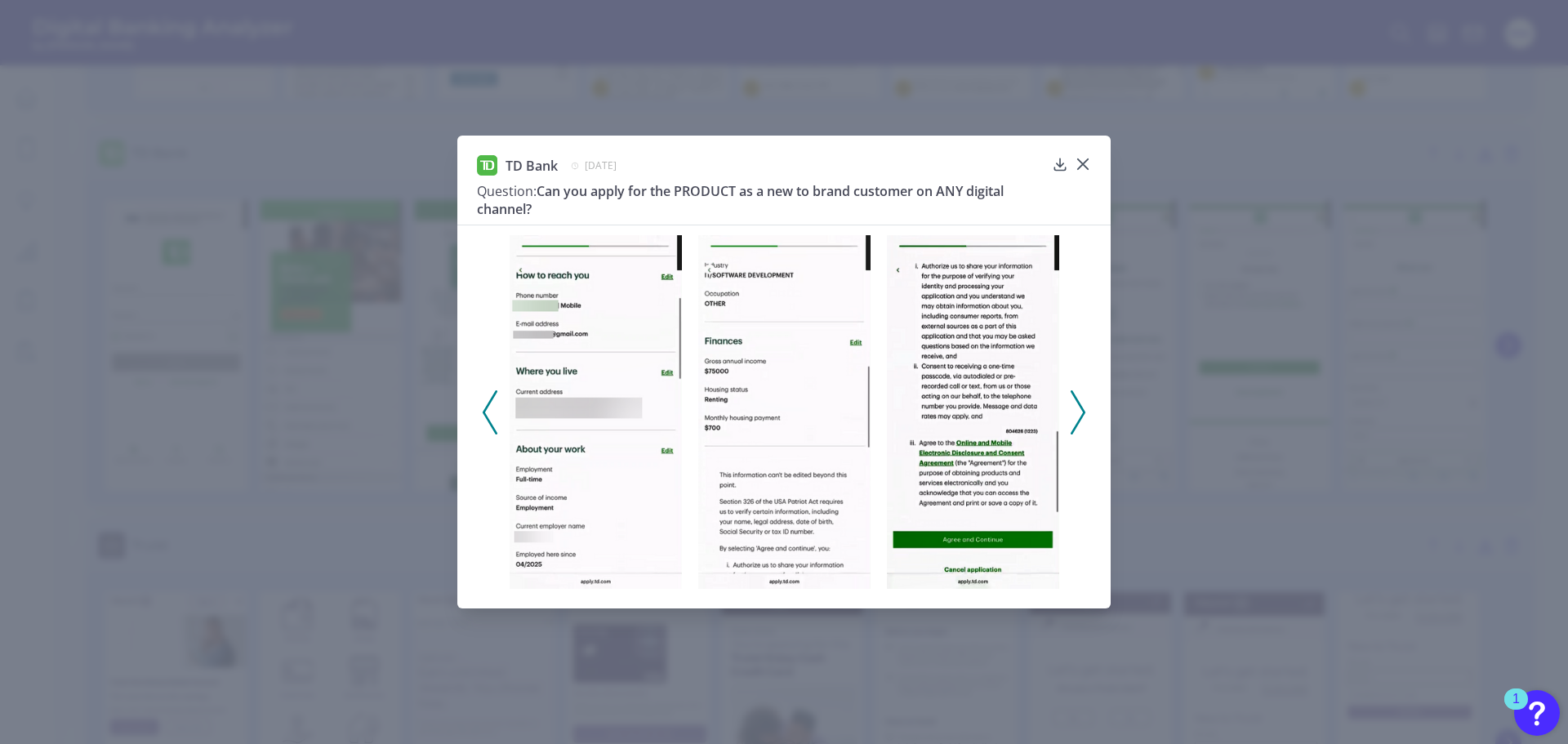
click at [1078, 406] on icon at bounding box center [1078, 412] width 15 height 44
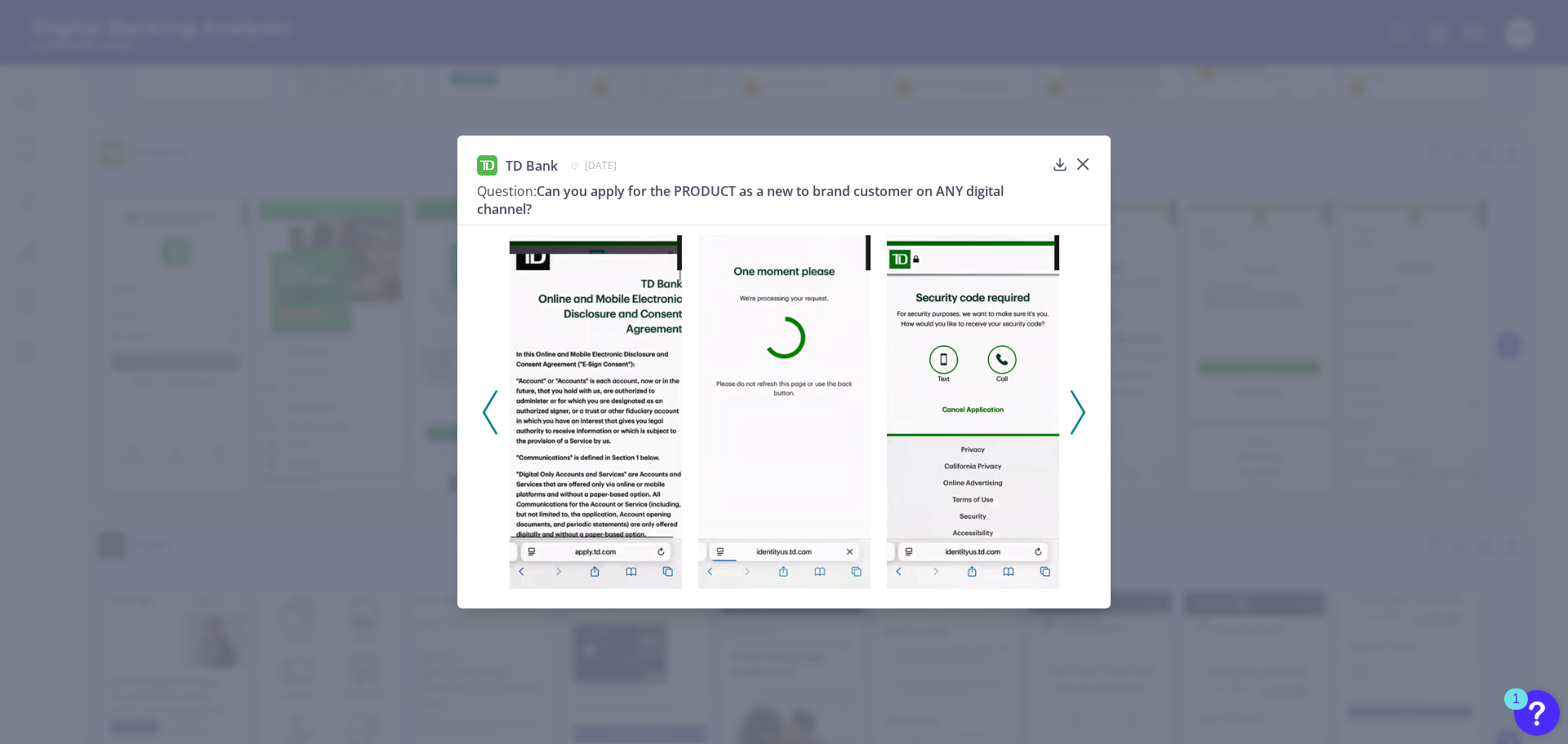
click at [1078, 406] on icon at bounding box center [1078, 412] width 15 height 44
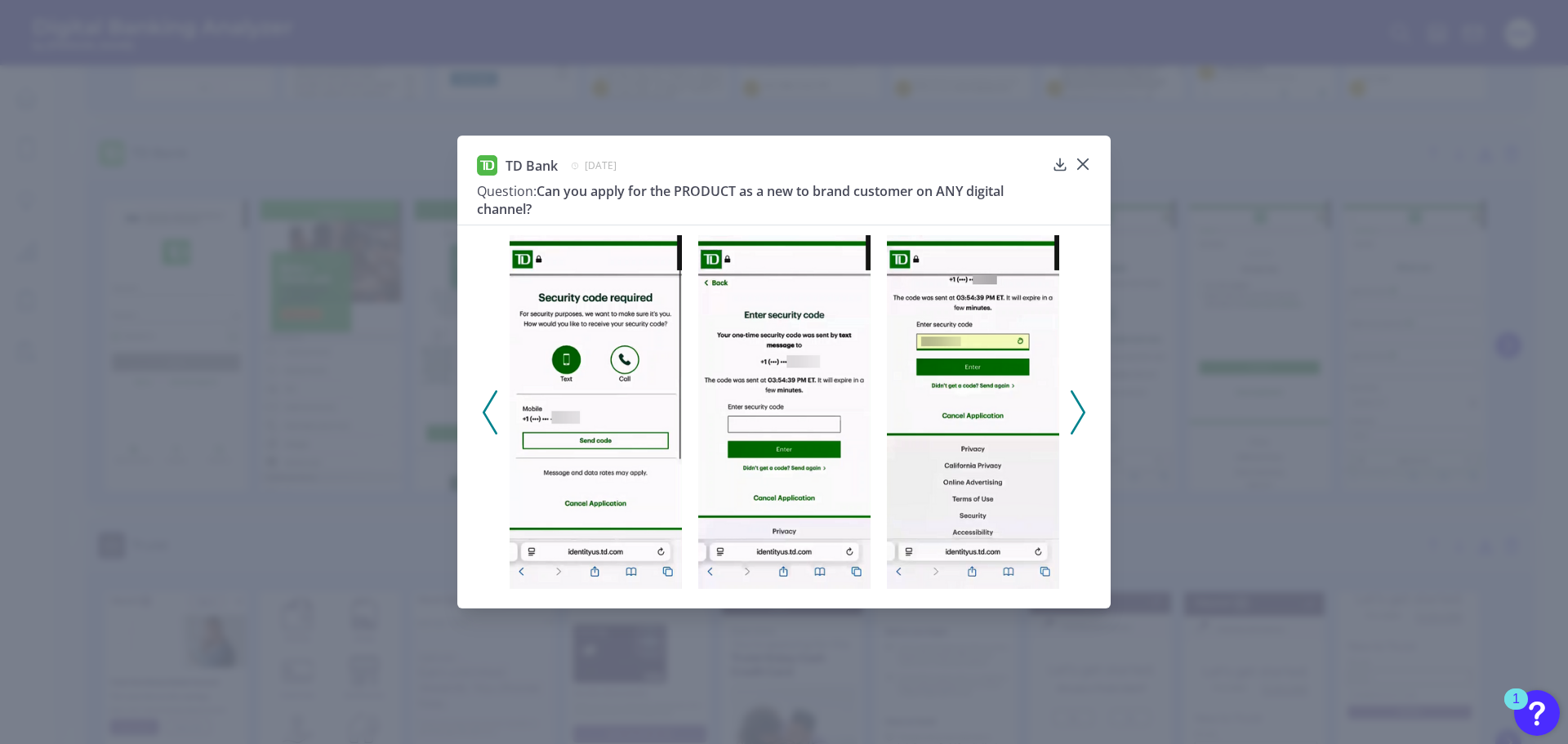
click at [1078, 406] on icon at bounding box center [1078, 412] width 15 height 44
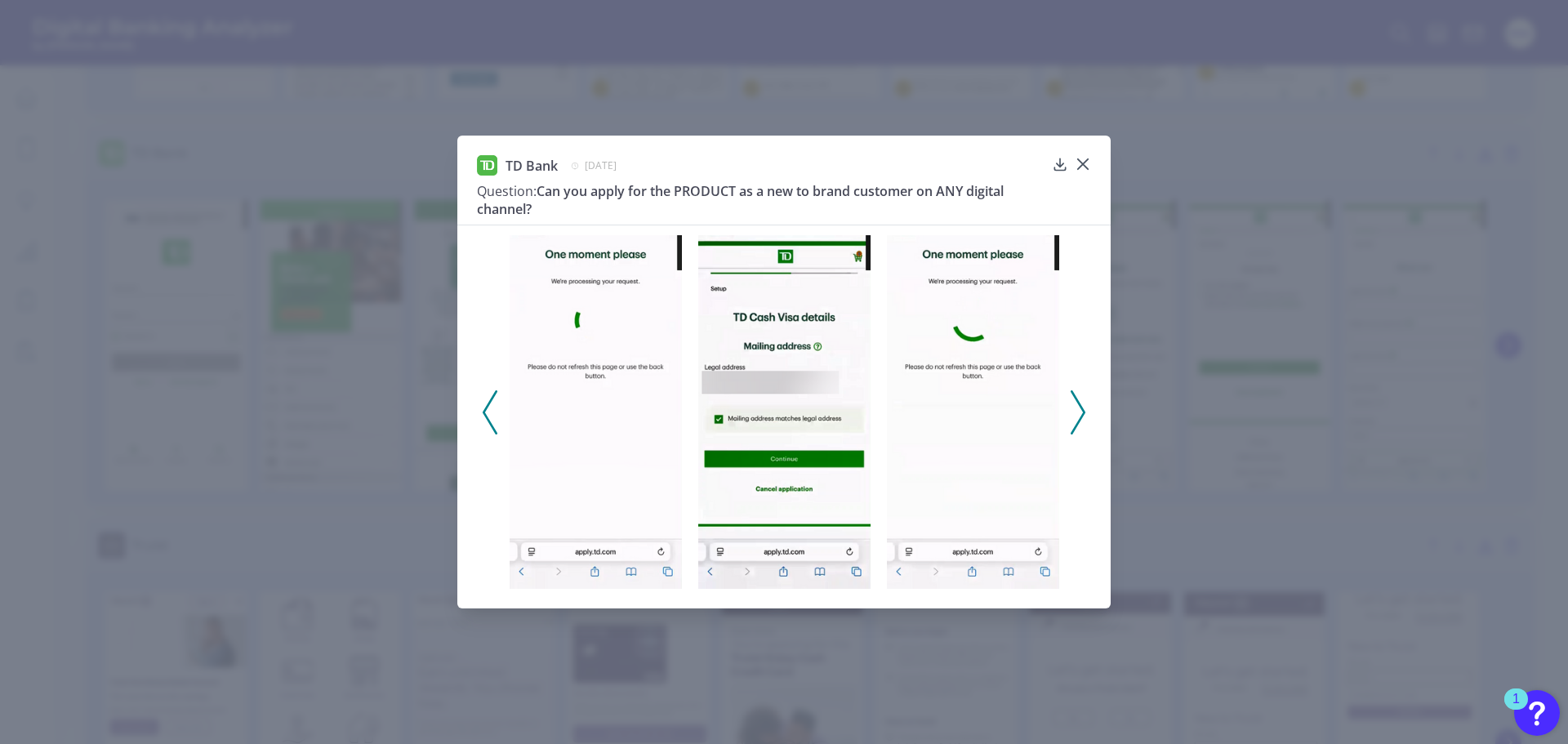
click at [1078, 406] on icon at bounding box center [1078, 412] width 15 height 44
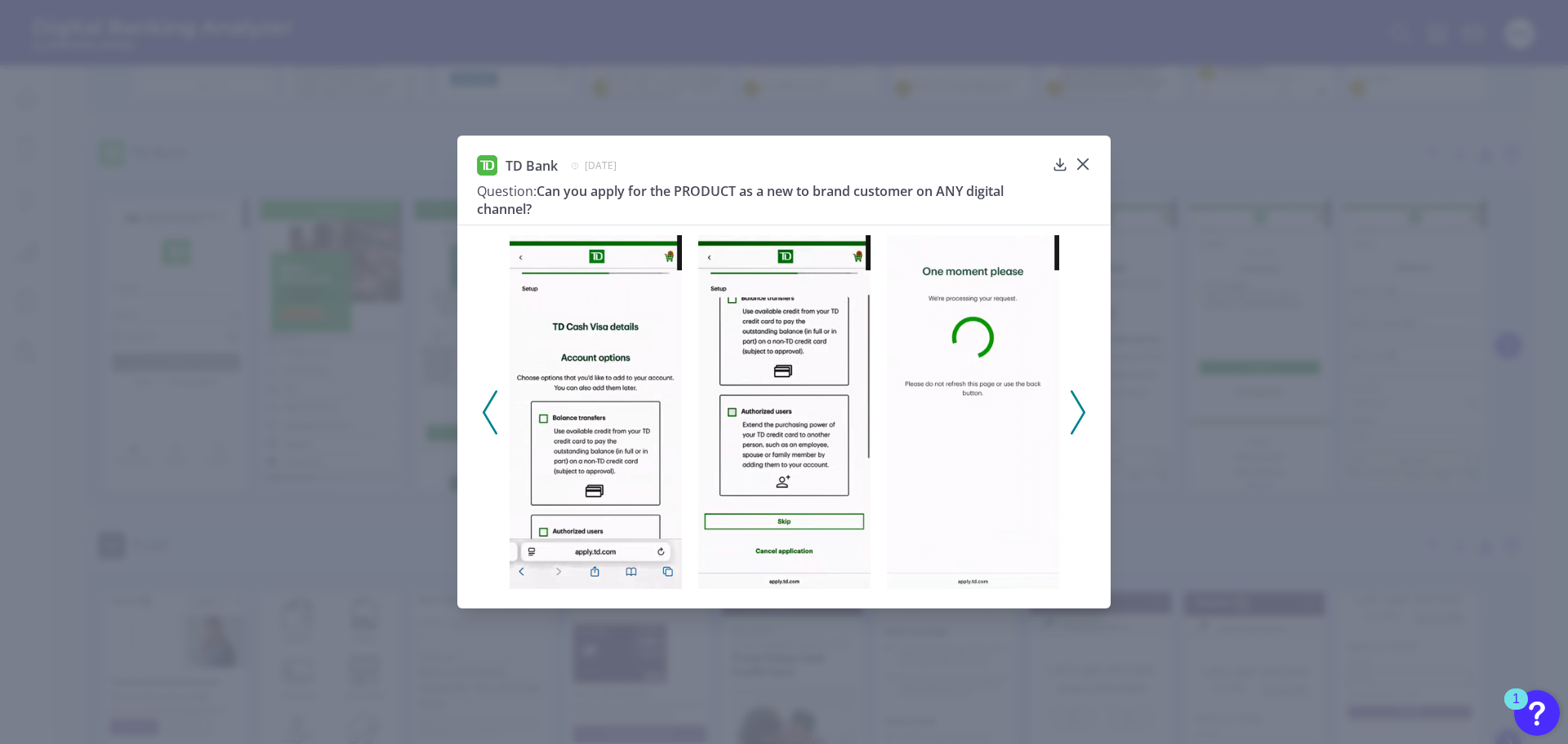
click at [1078, 406] on icon at bounding box center [1078, 412] width 15 height 44
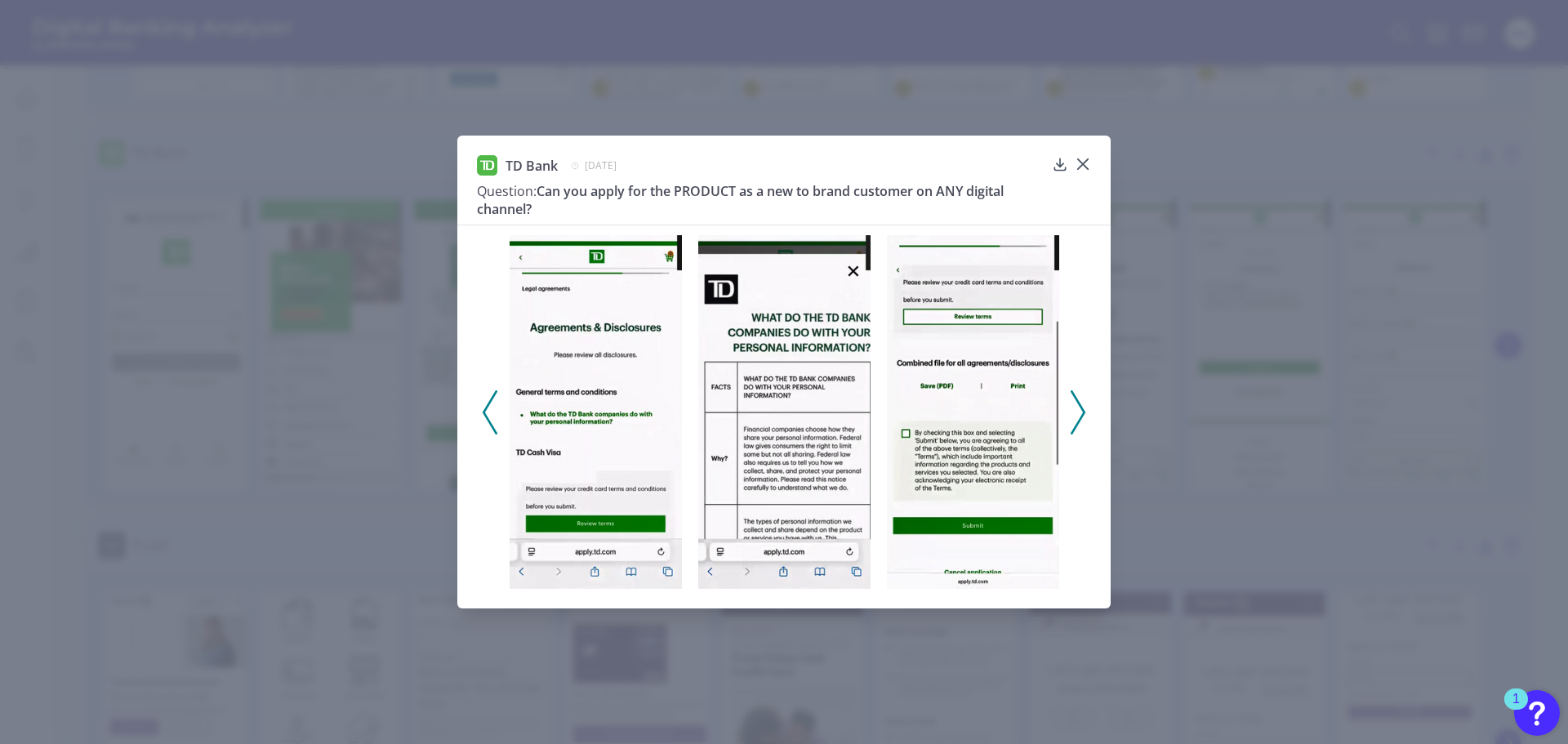
click at [1078, 406] on icon at bounding box center [1078, 412] width 15 height 44
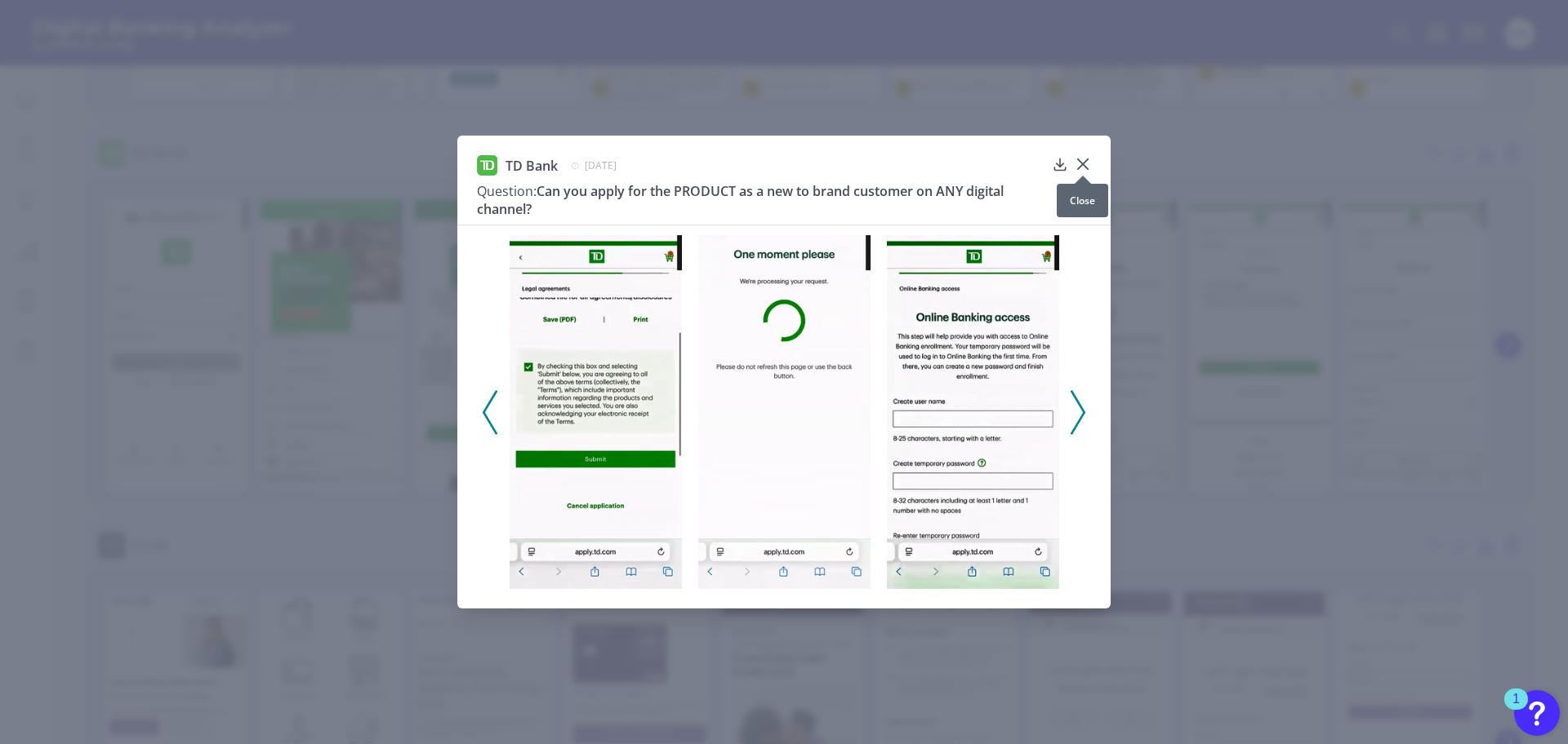
click at [1079, 160] on icon at bounding box center [1082, 164] width 10 height 10
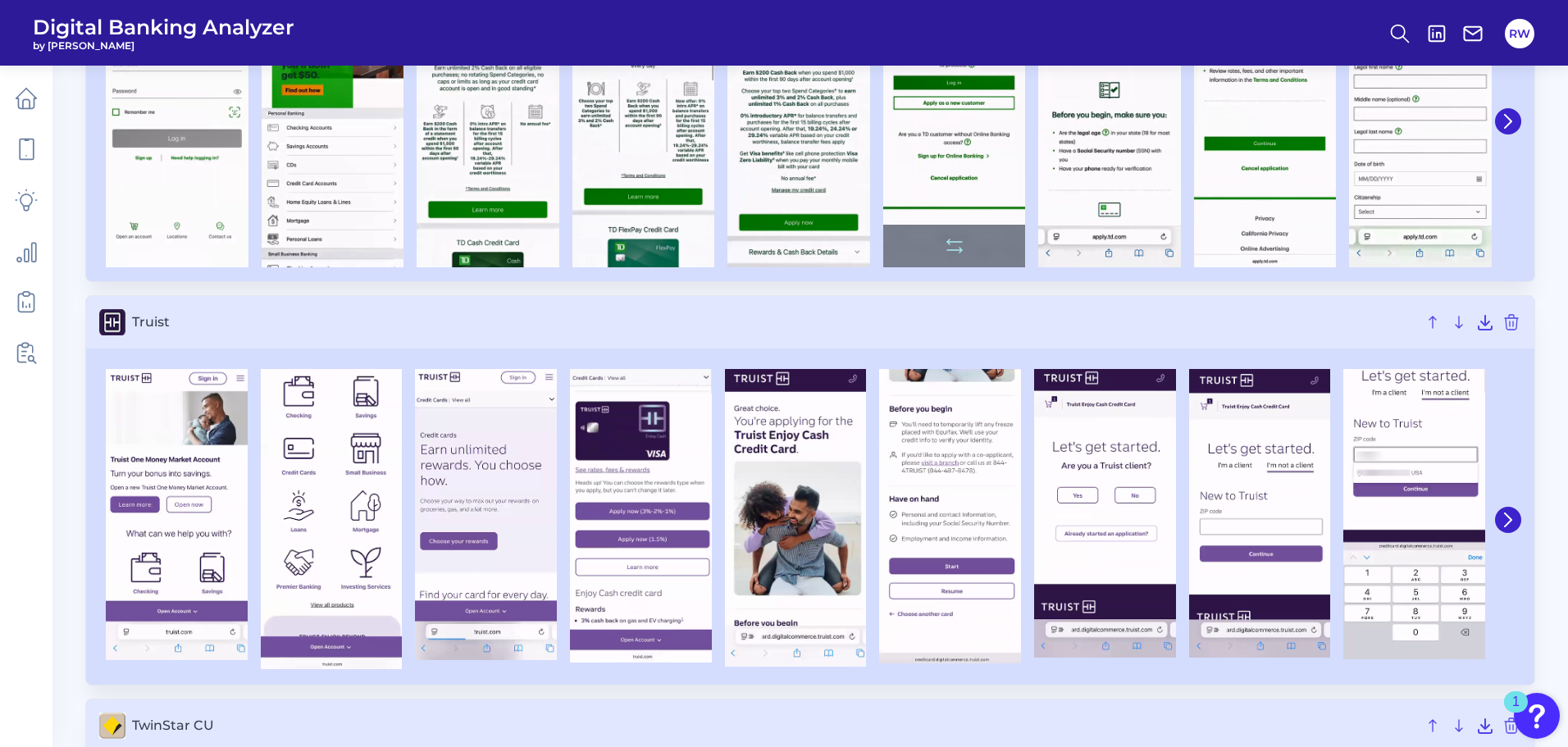
scroll to position [8527, 0]
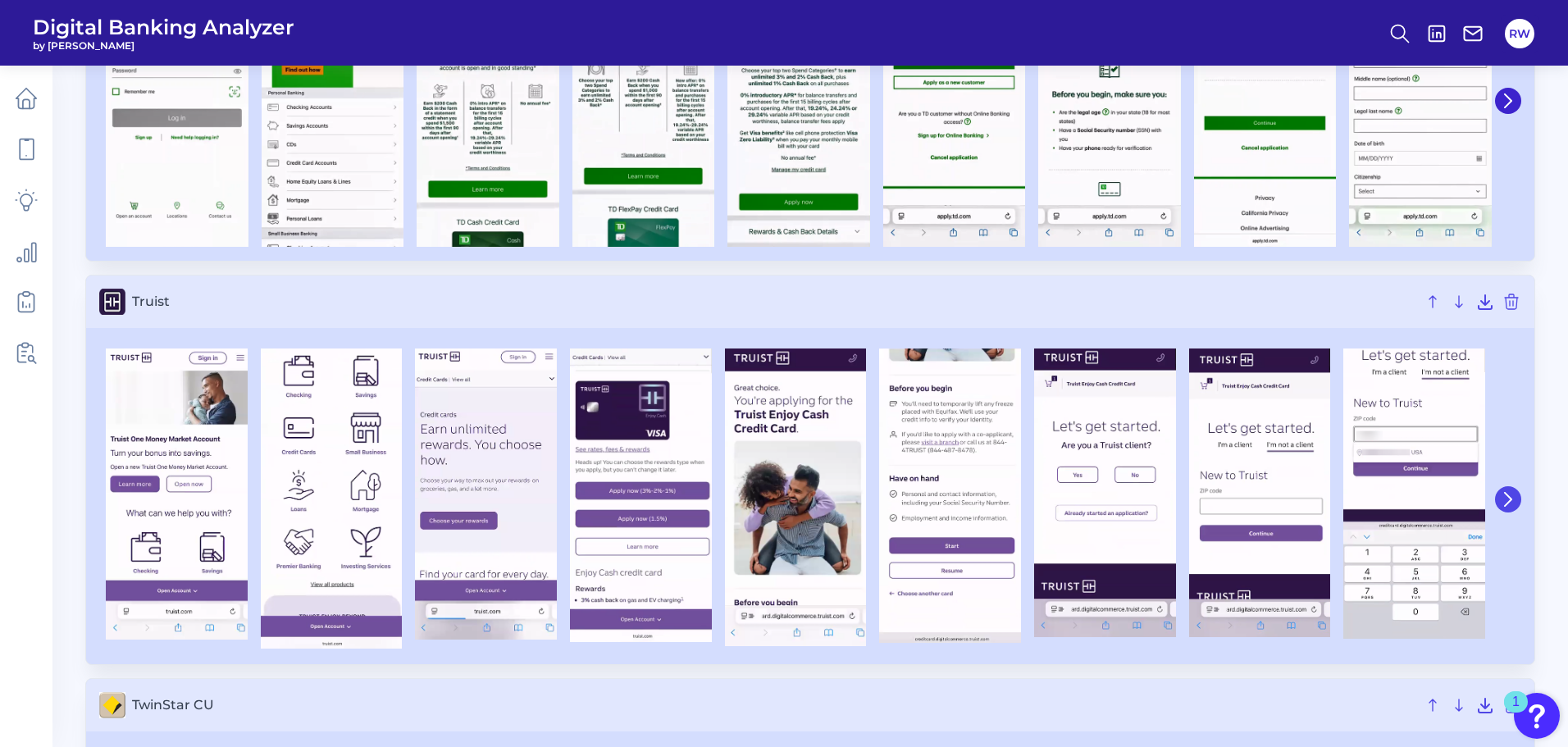
click at [1504, 490] on button at bounding box center [1508, 500] width 26 height 26
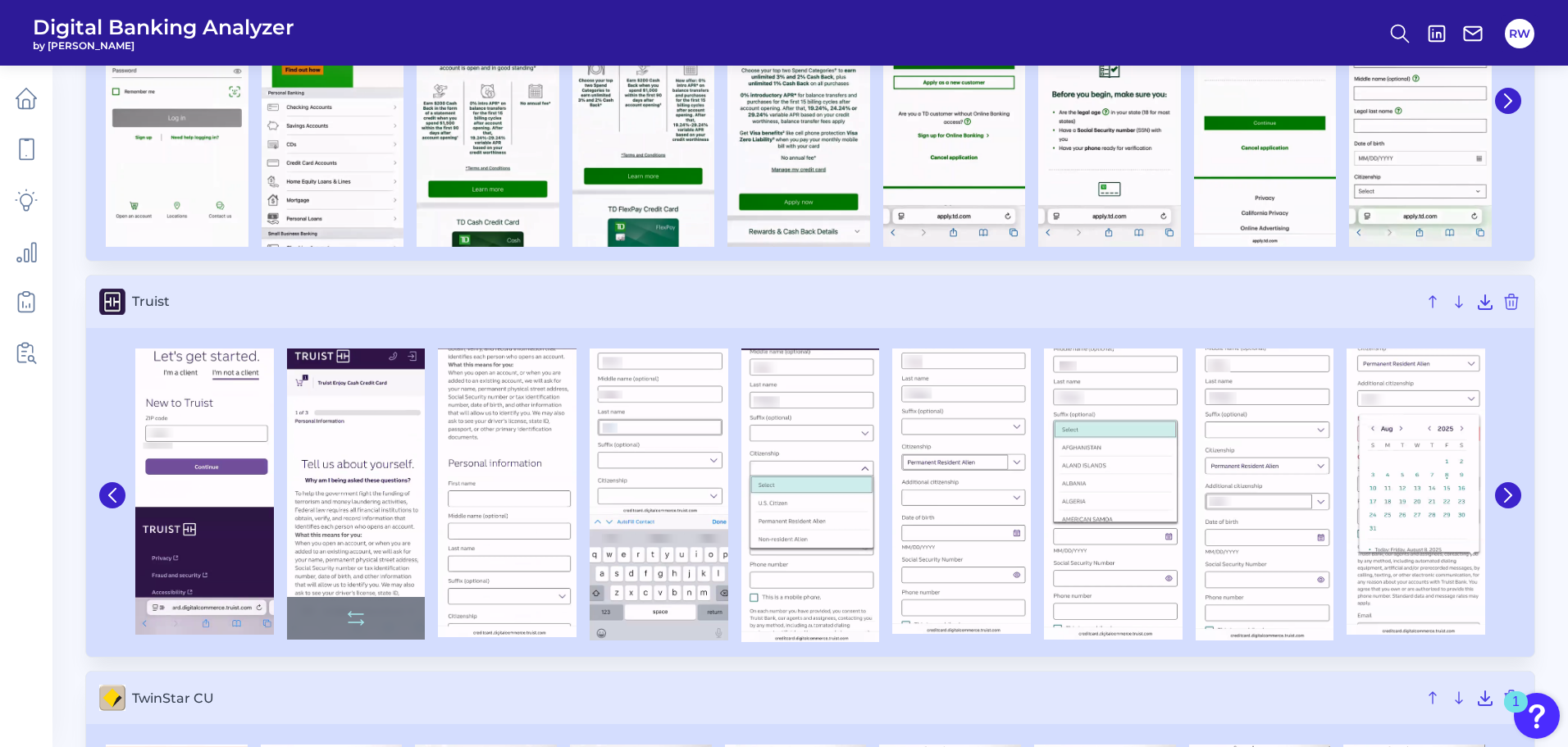
click at [391, 410] on img at bounding box center [355, 494] width 139 height 291
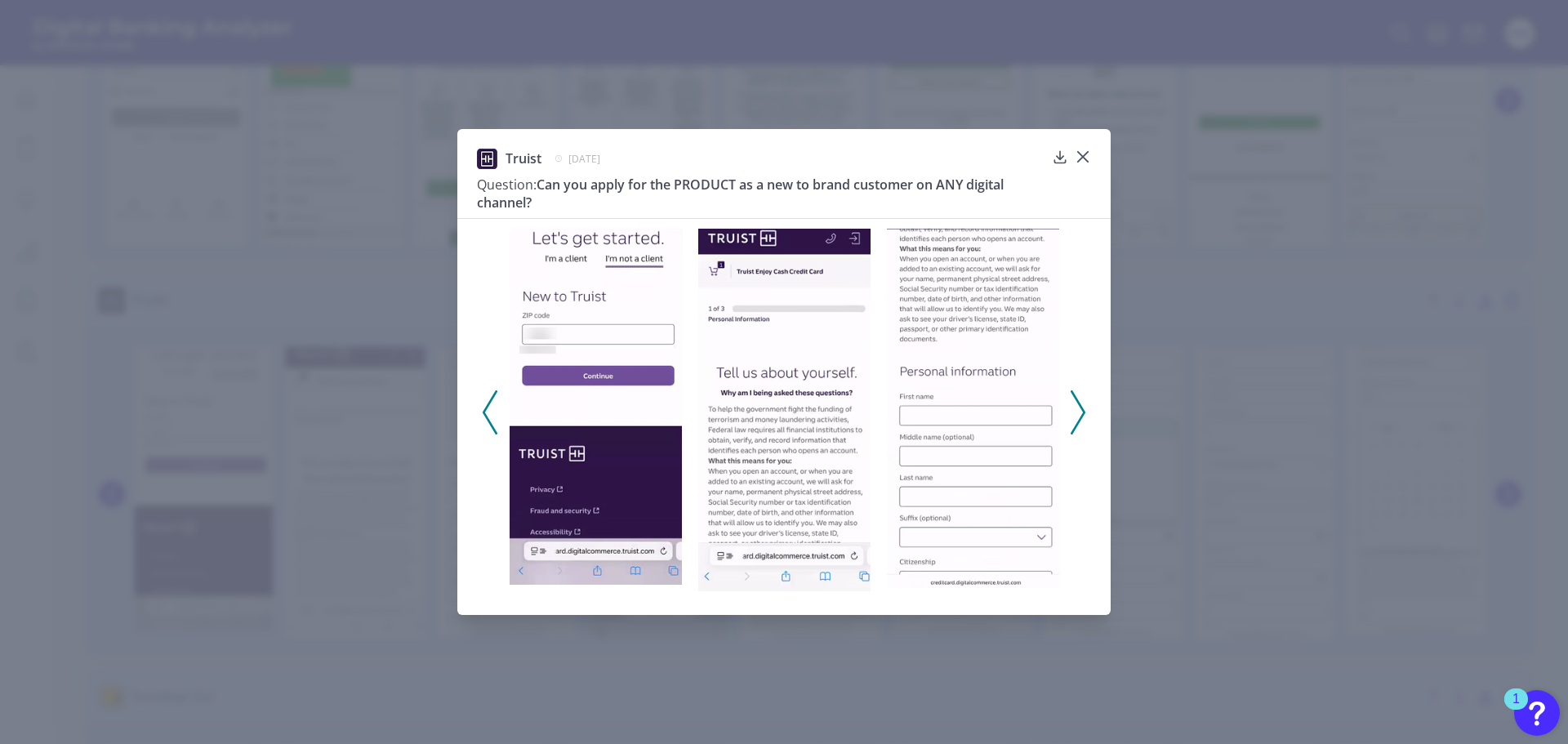
click at [1084, 410] on polyline at bounding box center [1077, 411] width 12 height 42
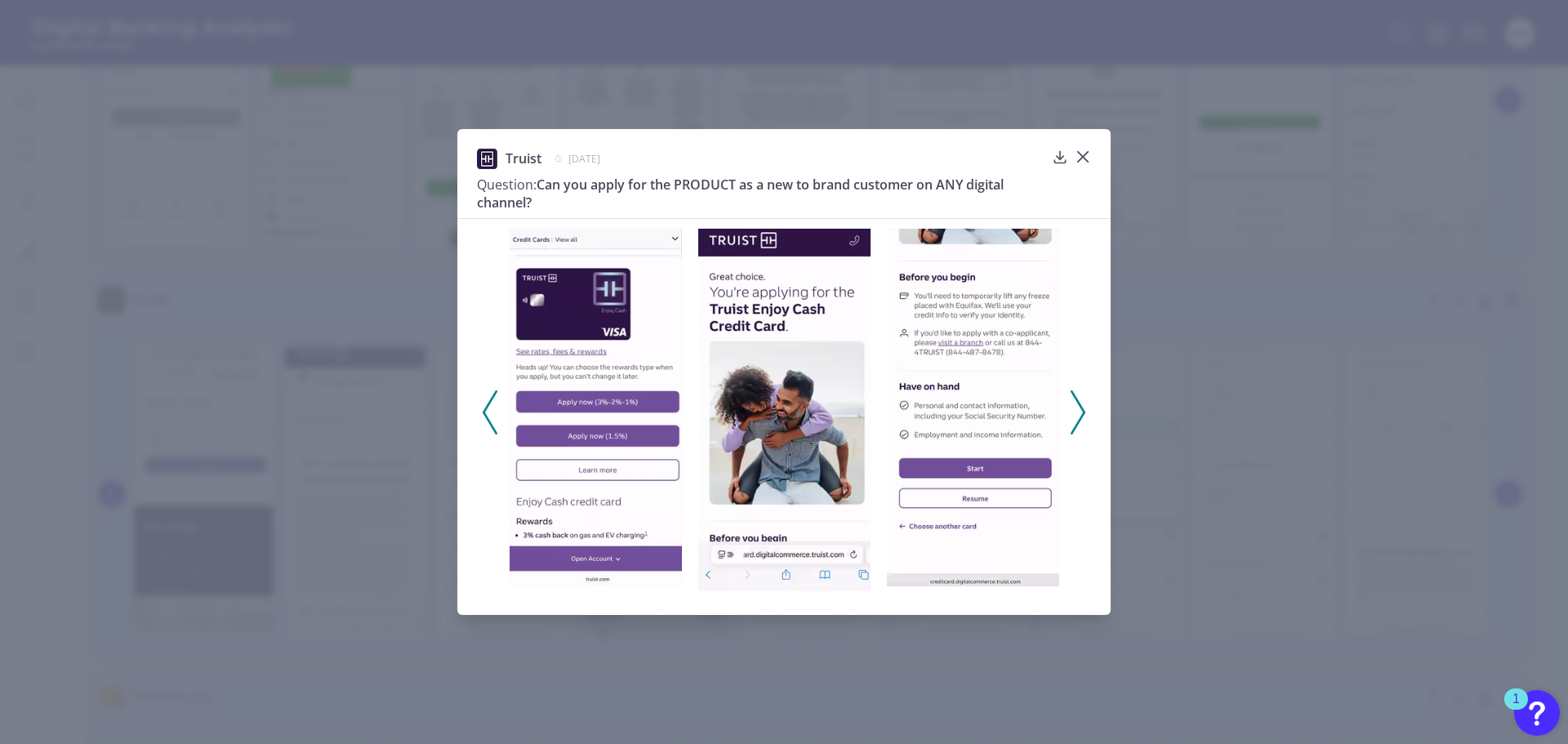
click at [1142, 285] on div "Truist [DATE] Question: Can you apply for the PRODUCT as a new to brand custome…" at bounding box center [784, 372] width 1568 height 744
click at [1088, 154] on icon at bounding box center [1083, 157] width 17 height 17
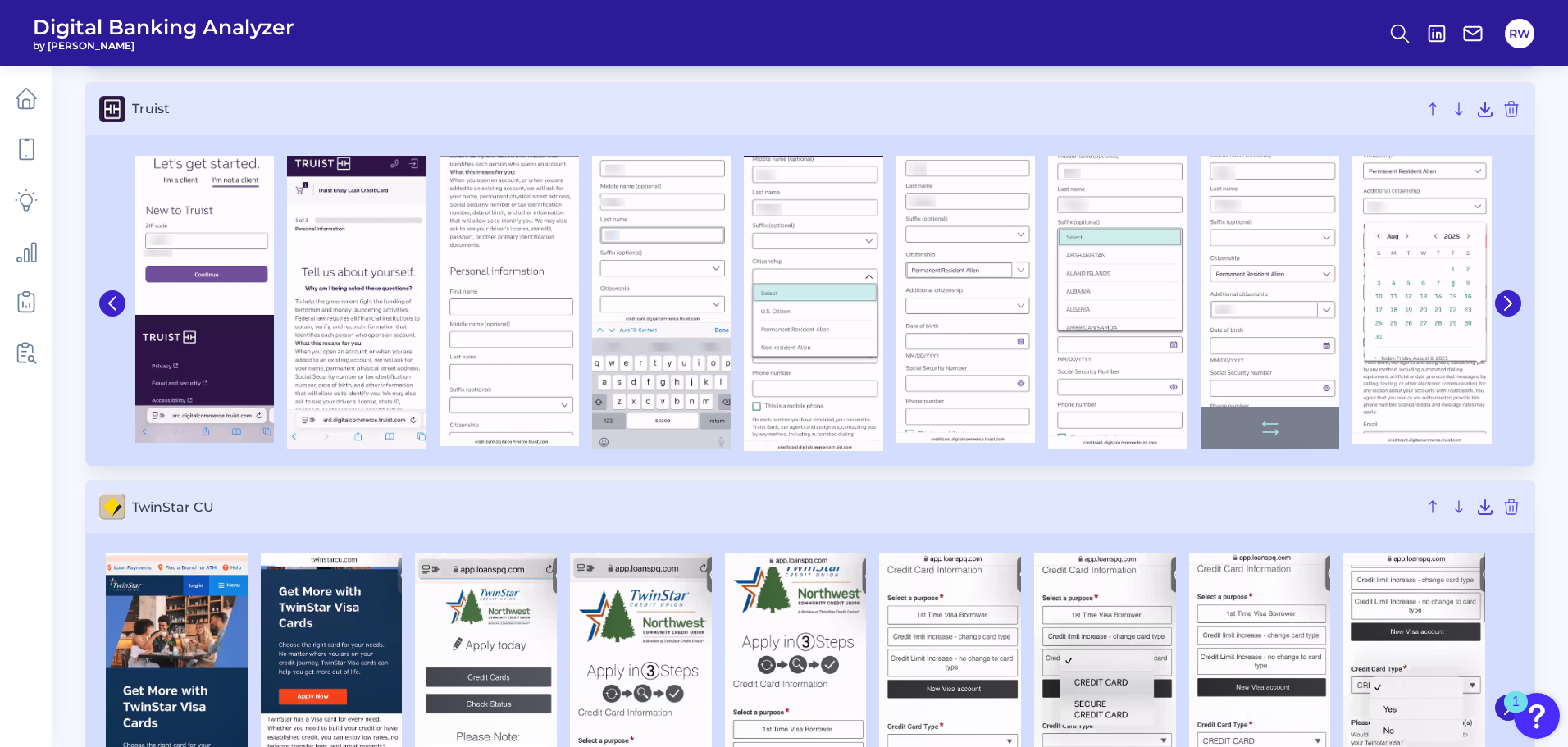
scroll to position [8691, 0]
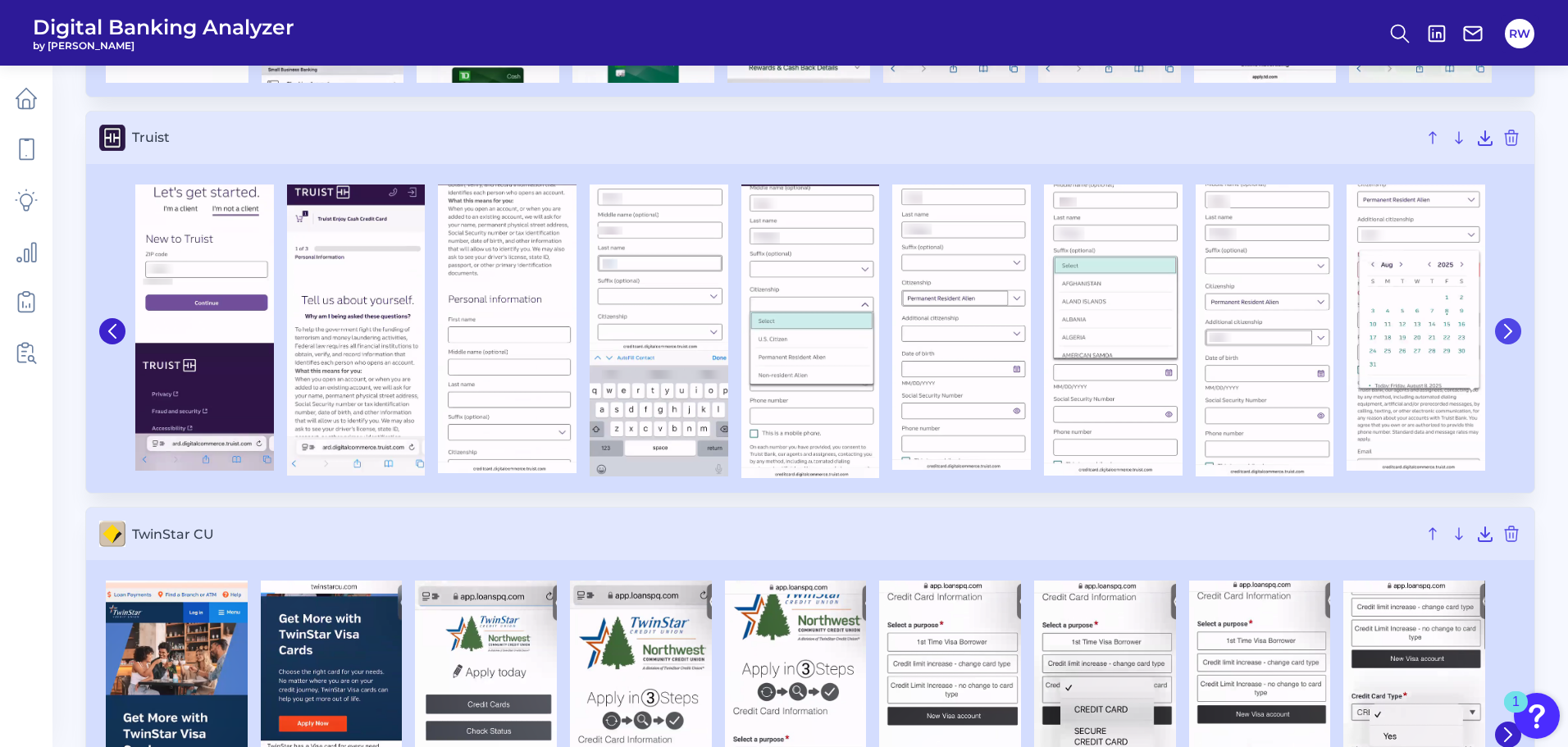
click at [1502, 330] on icon at bounding box center [1508, 331] width 15 height 15
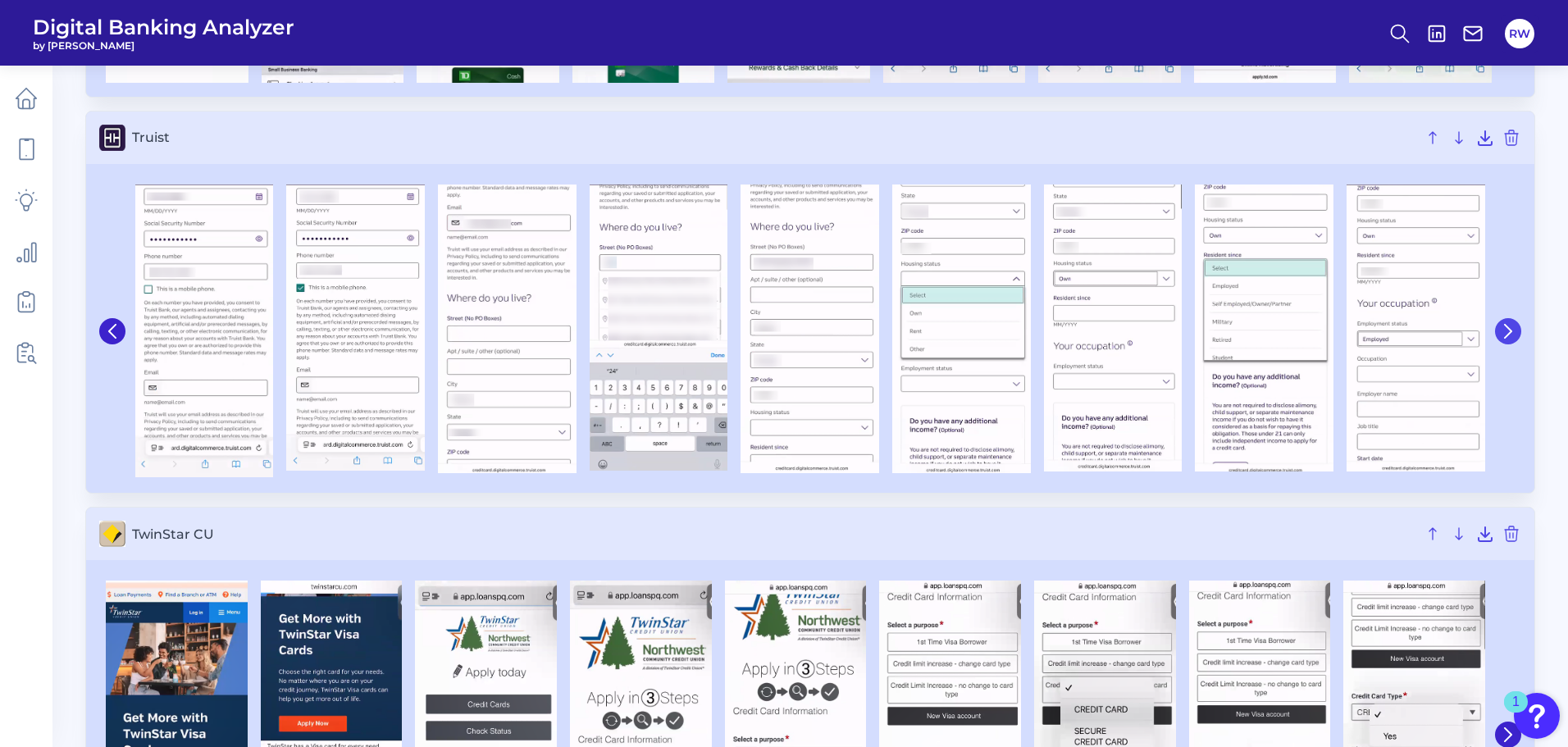
click at [1502, 330] on icon at bounding box center [1508, 331] width 15 height 15
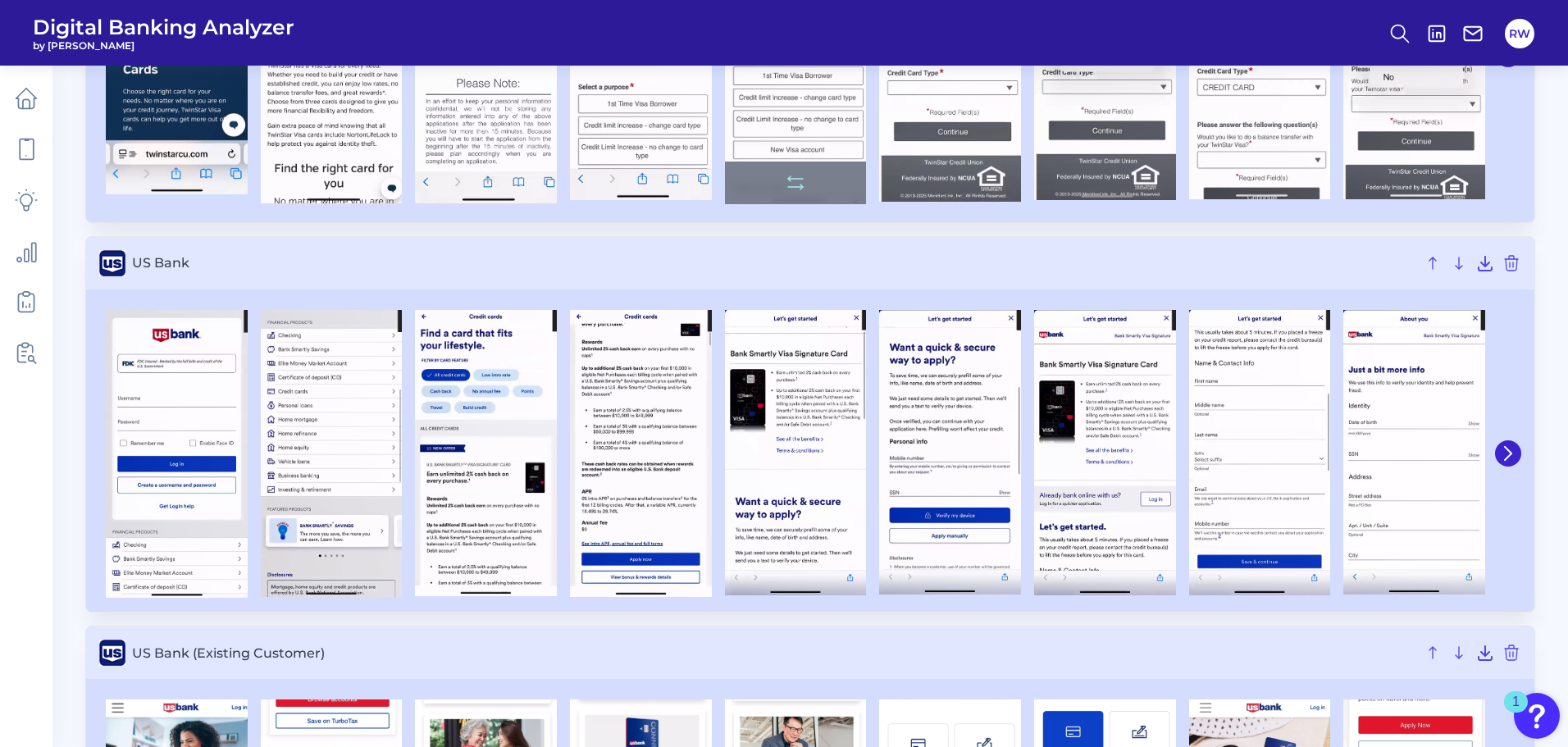
scroll to position [9347, 0]
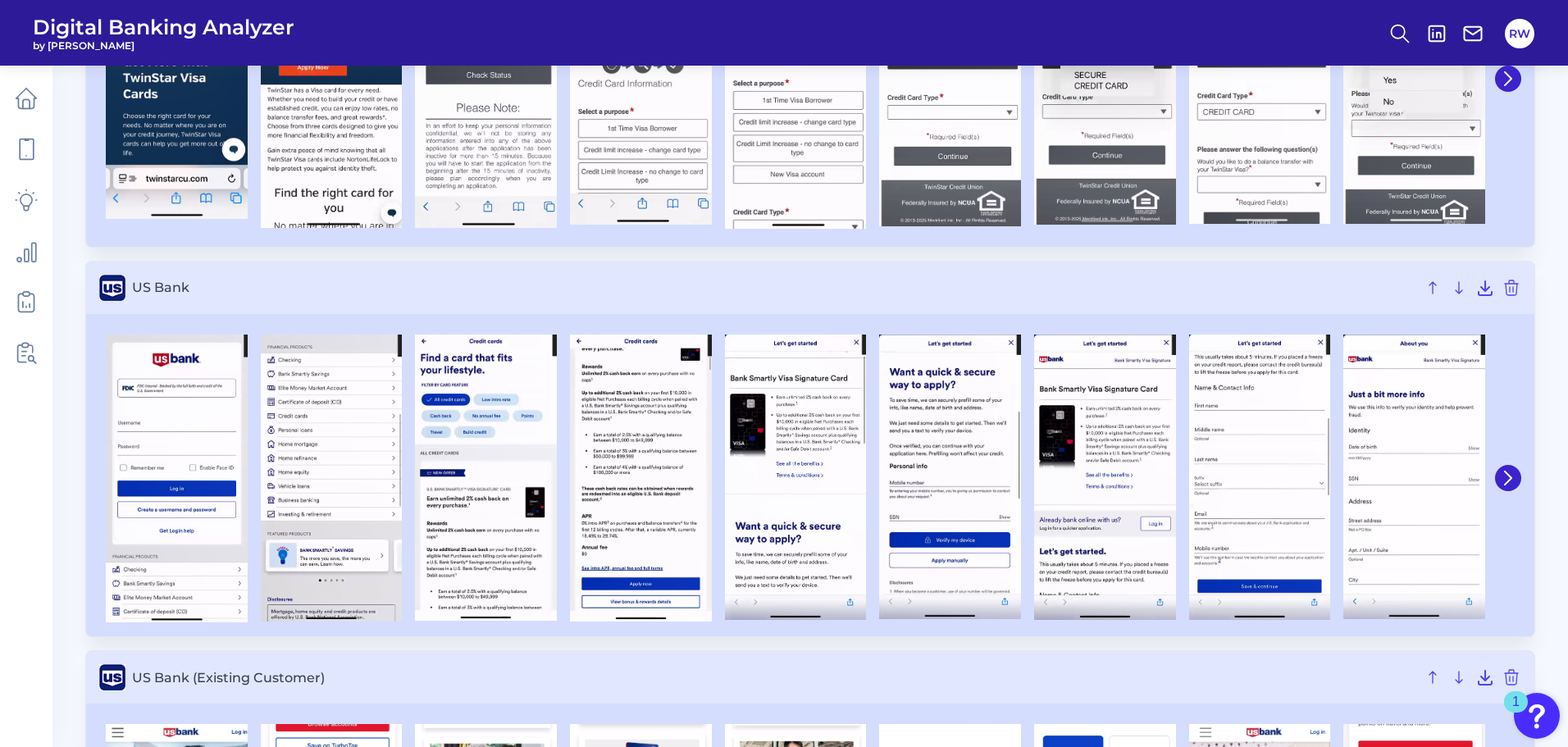
click at [1486, 472] on div at bounding box center [1414, 479] width 155 height 288
click at [1457, 474] on img at bounding box center [1414, 477] width 141 height 286
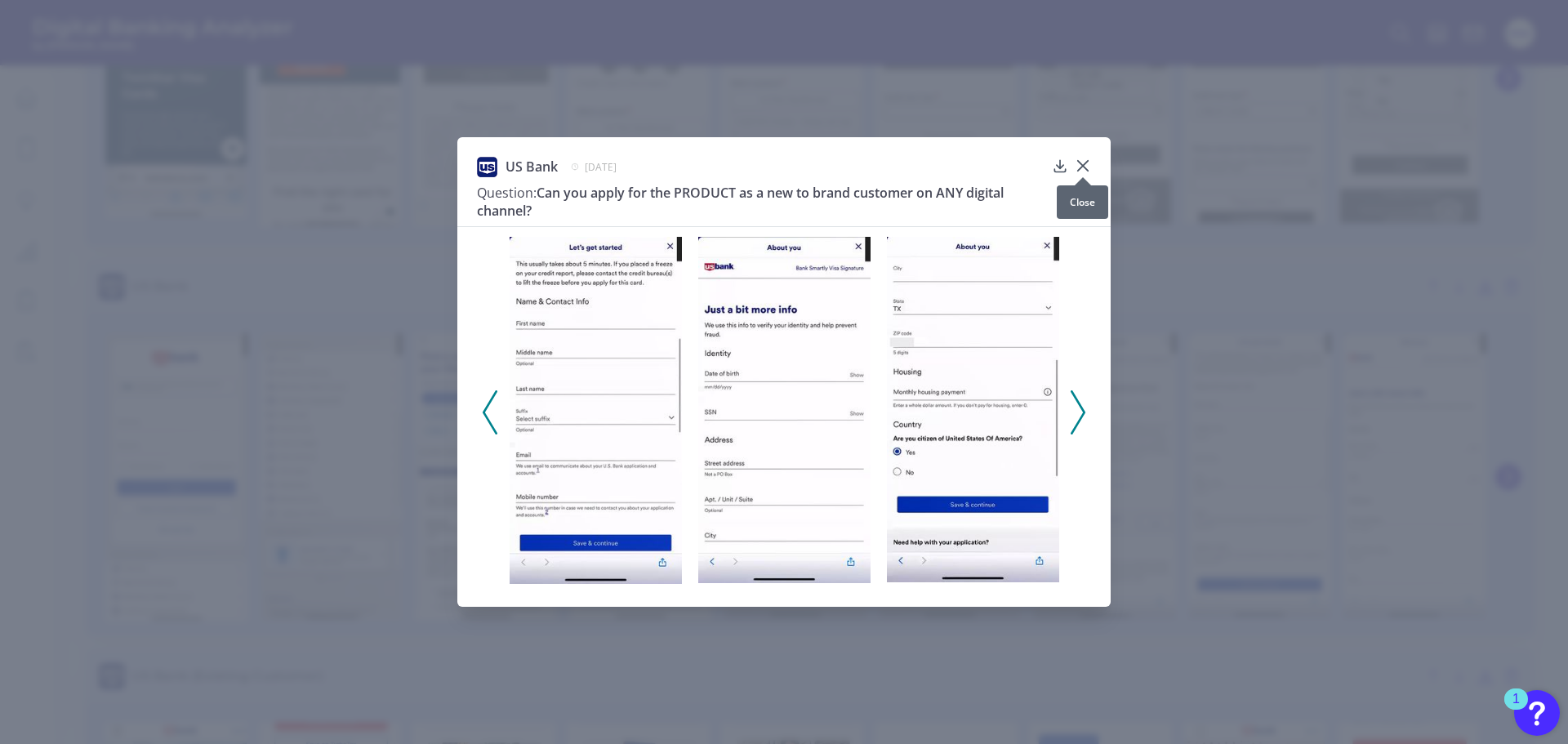
click at [1089, 167] on icon at bounding box center [1083, 166] width 17 height 17
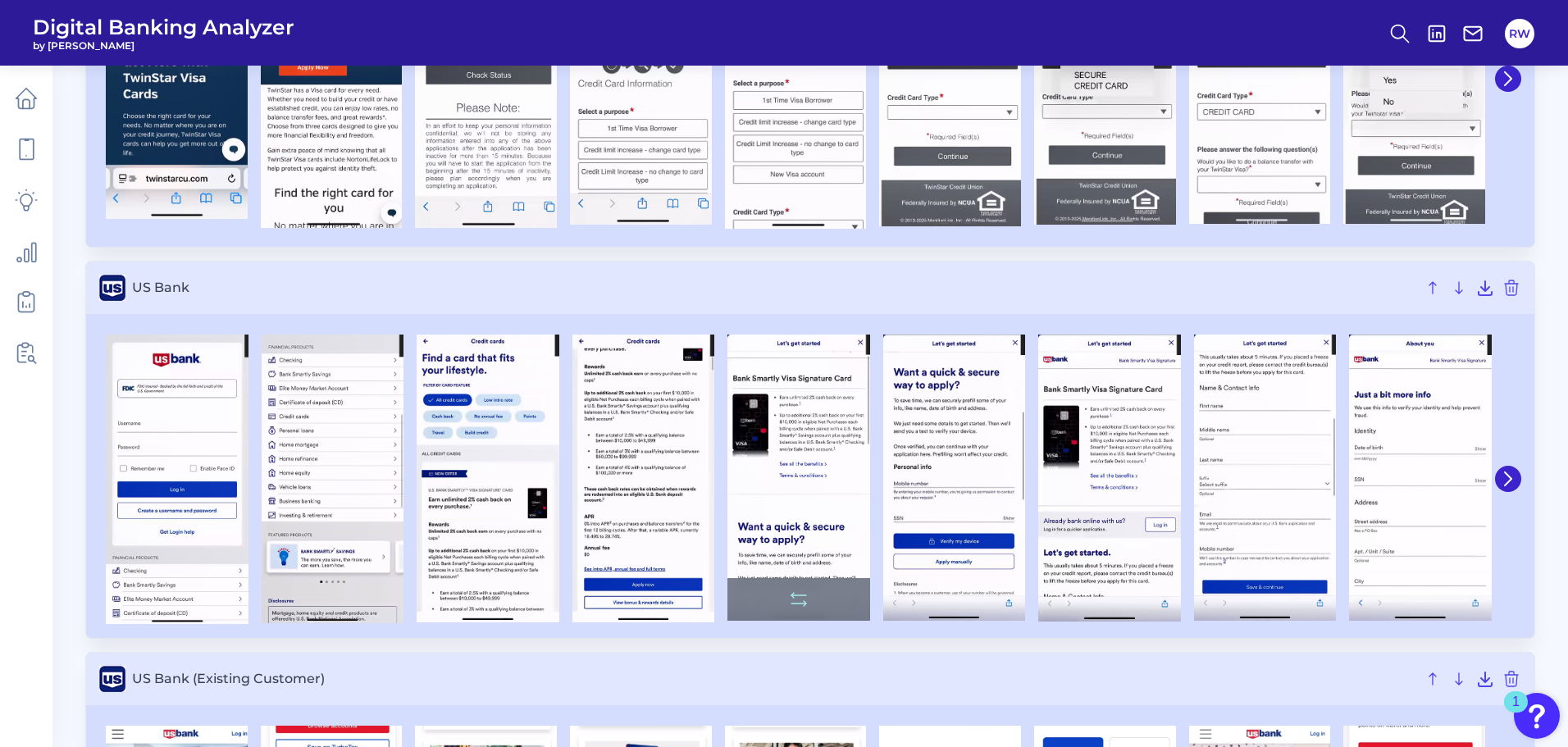
click at [792, 439] on img at bounding box center [798, 478] width 142 height 287
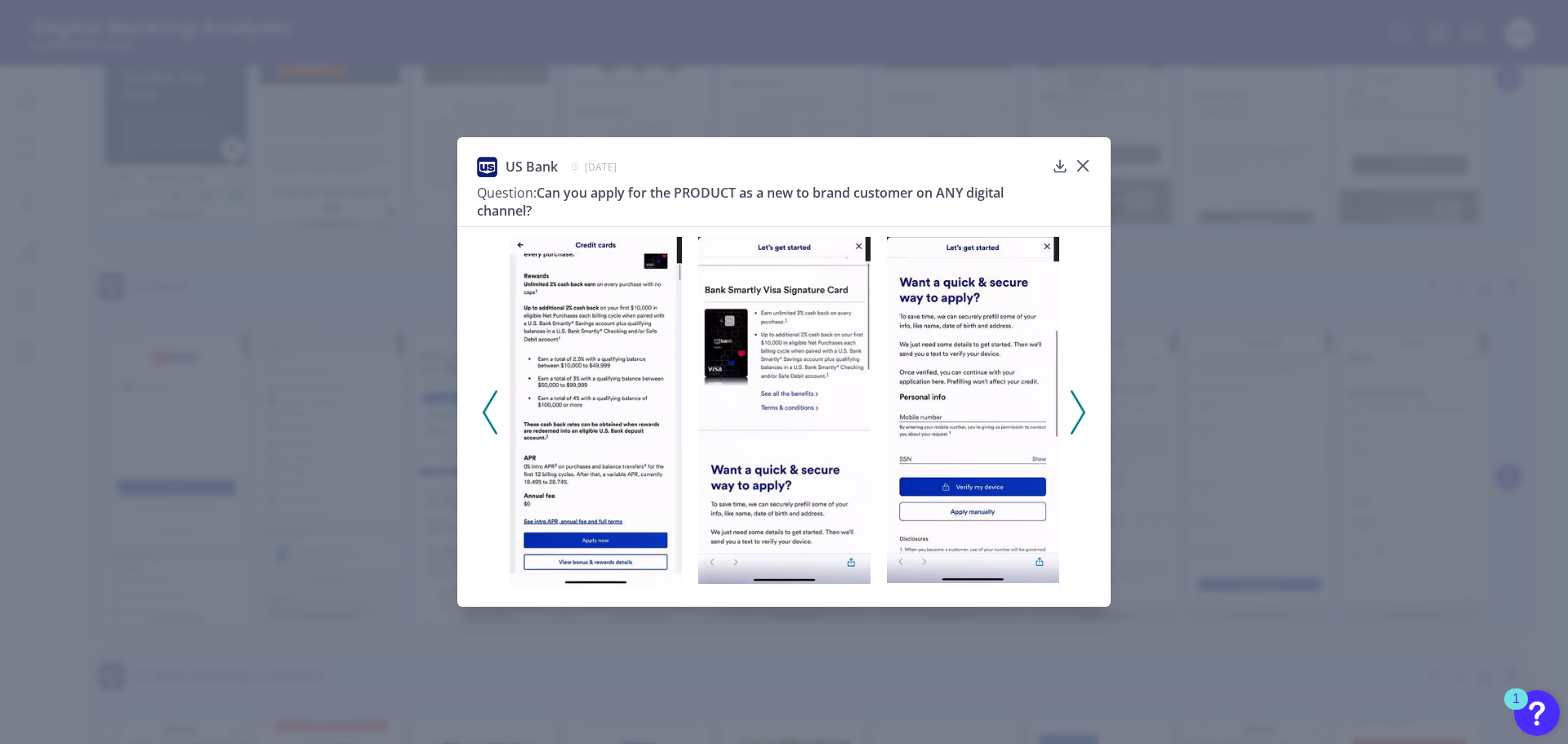
click at [1078, 416] on icon at bounding box center [1078, 412] width 15 height 44
click at [1083, 411] on polyline at bounding box center [1077, 411] width 12 height 42
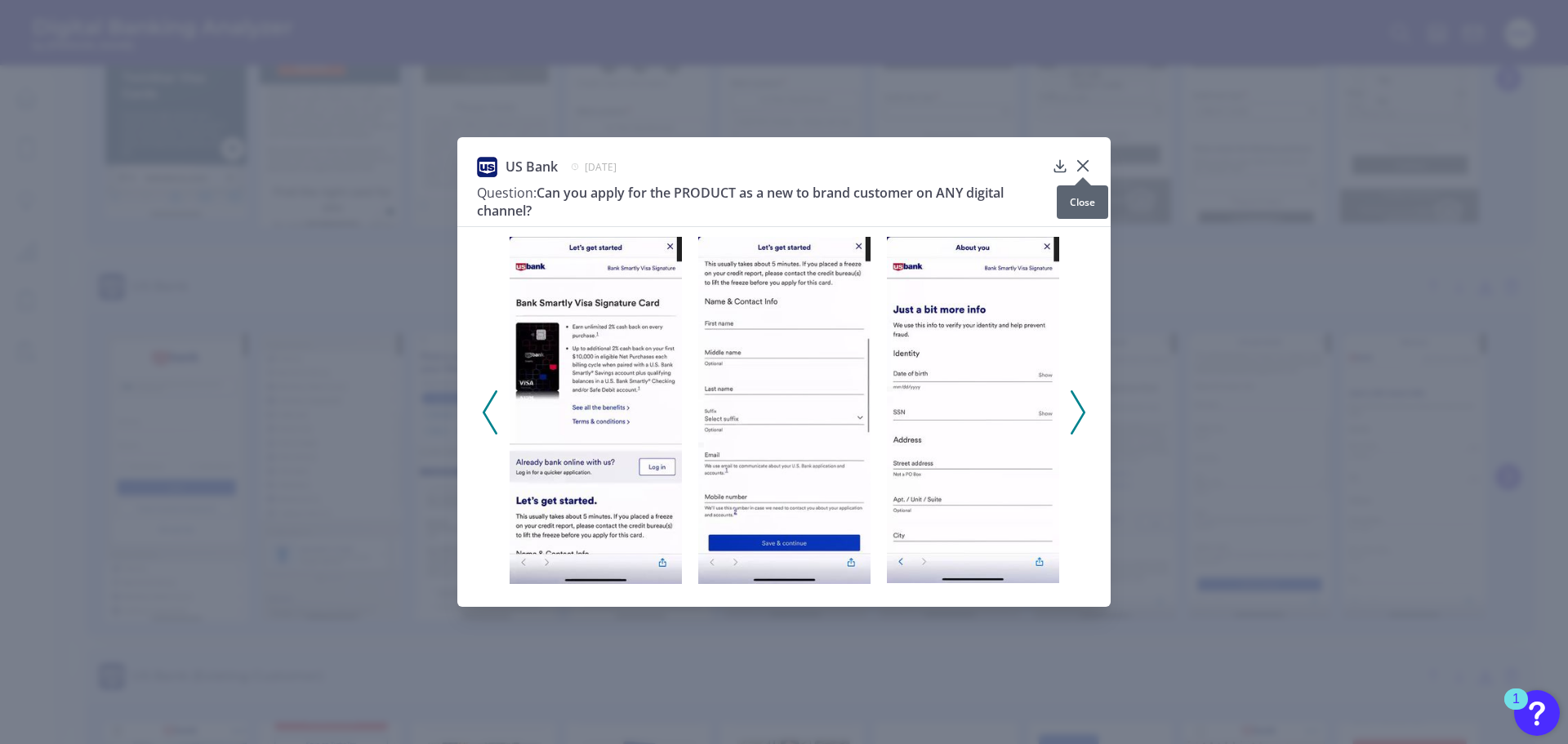
click at [1078, 170] on div at bounding box center [1083, 177] width 17 height 17
click at [1347, 450] on div "US Bank [DATE] Question: Can you apply for the PRODUCT as a new to brand custom…" at bounding box center [784, 372] width 1568 height 744
click at [1080, 171] on div at bounding box center [1083, 177] width 17 height 17
click at [1089, 168] on icon at bounding box center [1083, 166] width 17 height 17
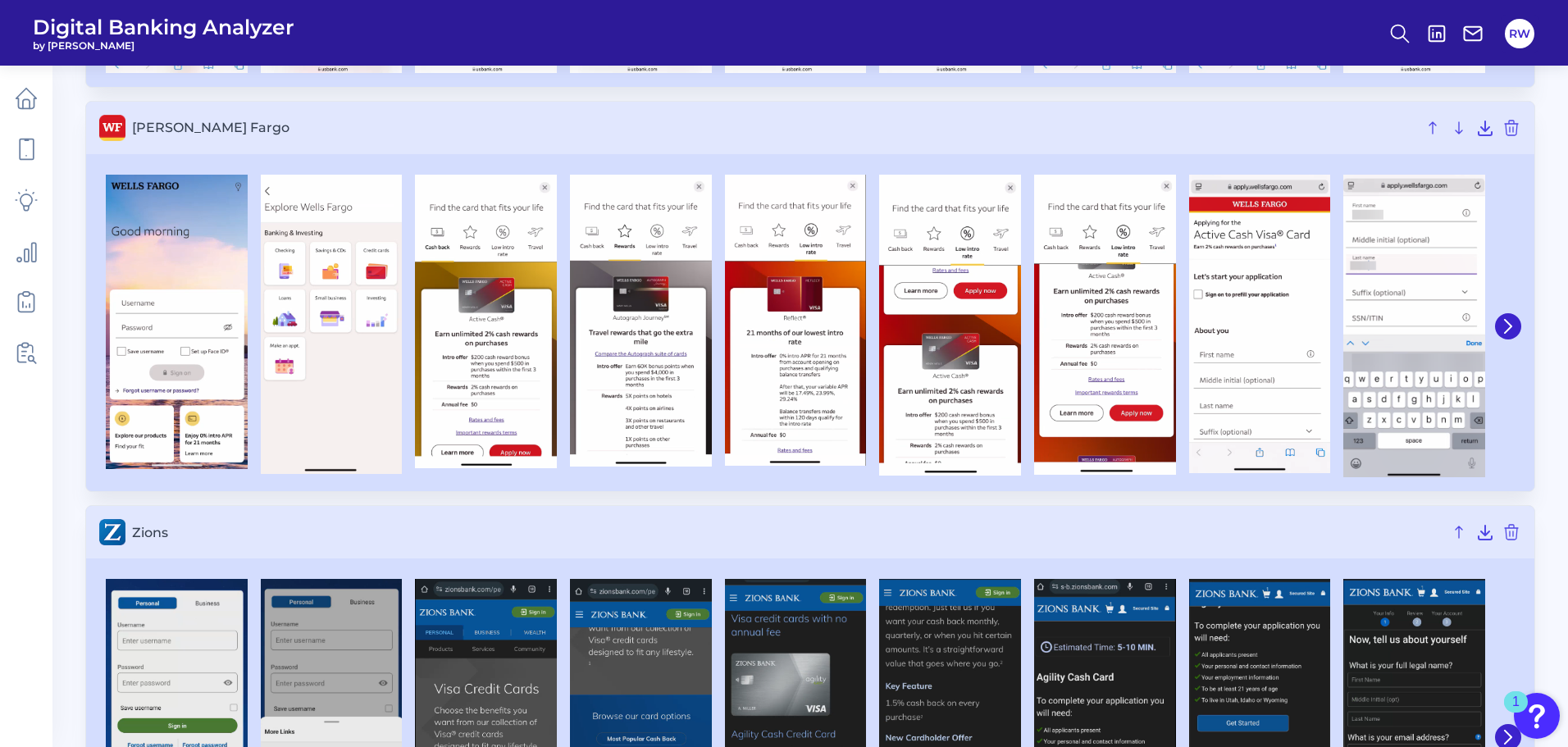
scroll to position [10167, 0]
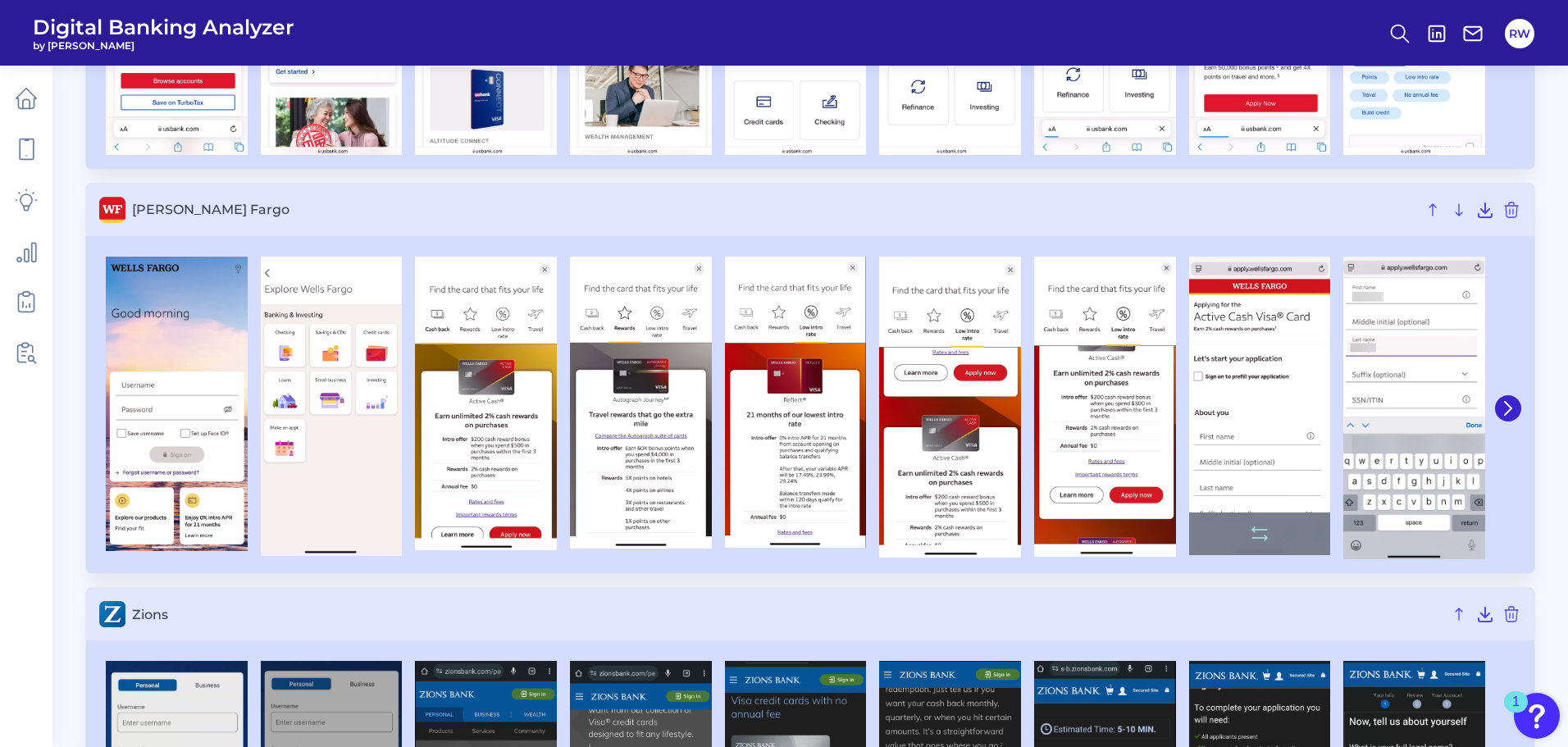
click at [1237, 409] on img at bounding box center [1260, 406] width 141 height 299
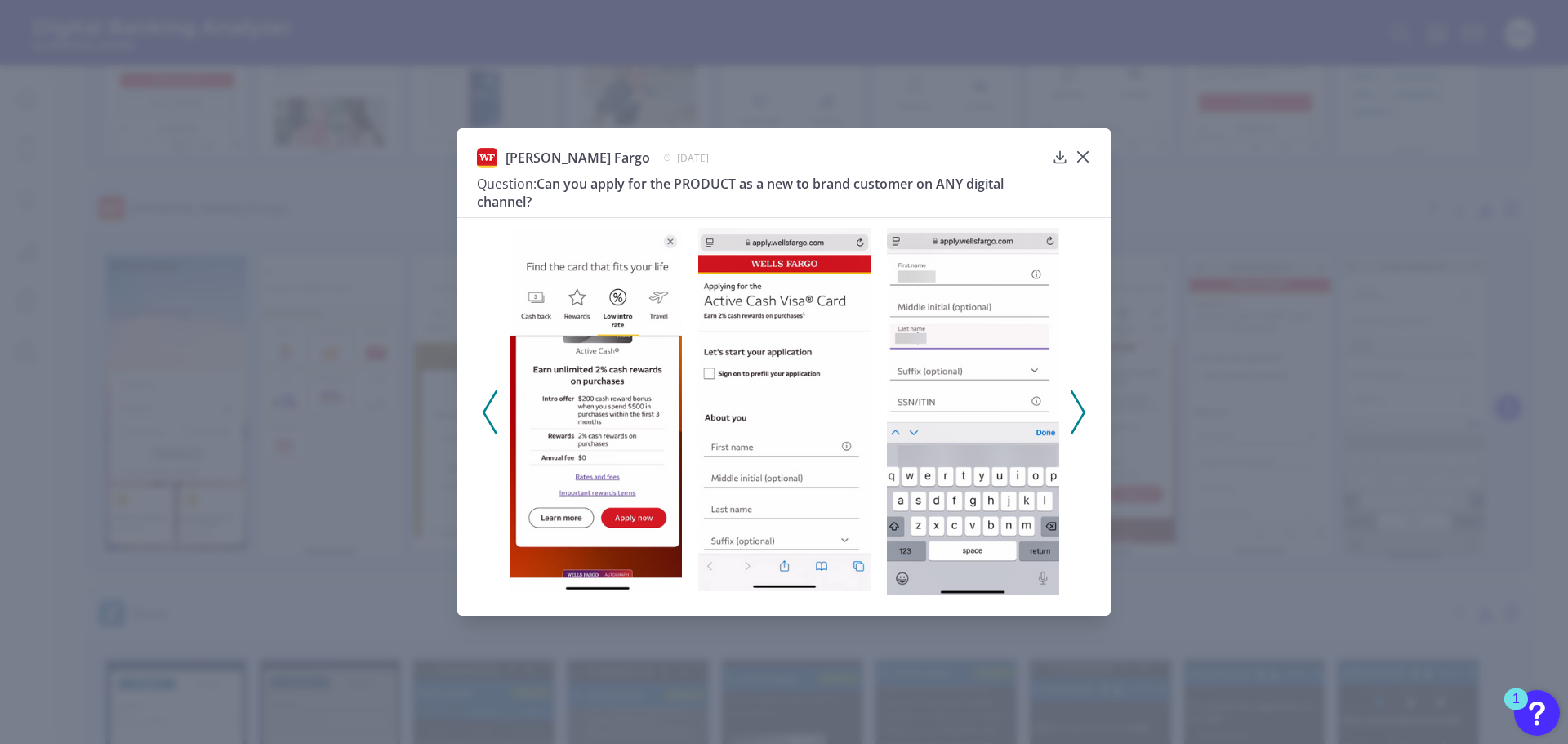
click at [1081, 415] on icon at bounding box center [1078, 412] width 15 height 44
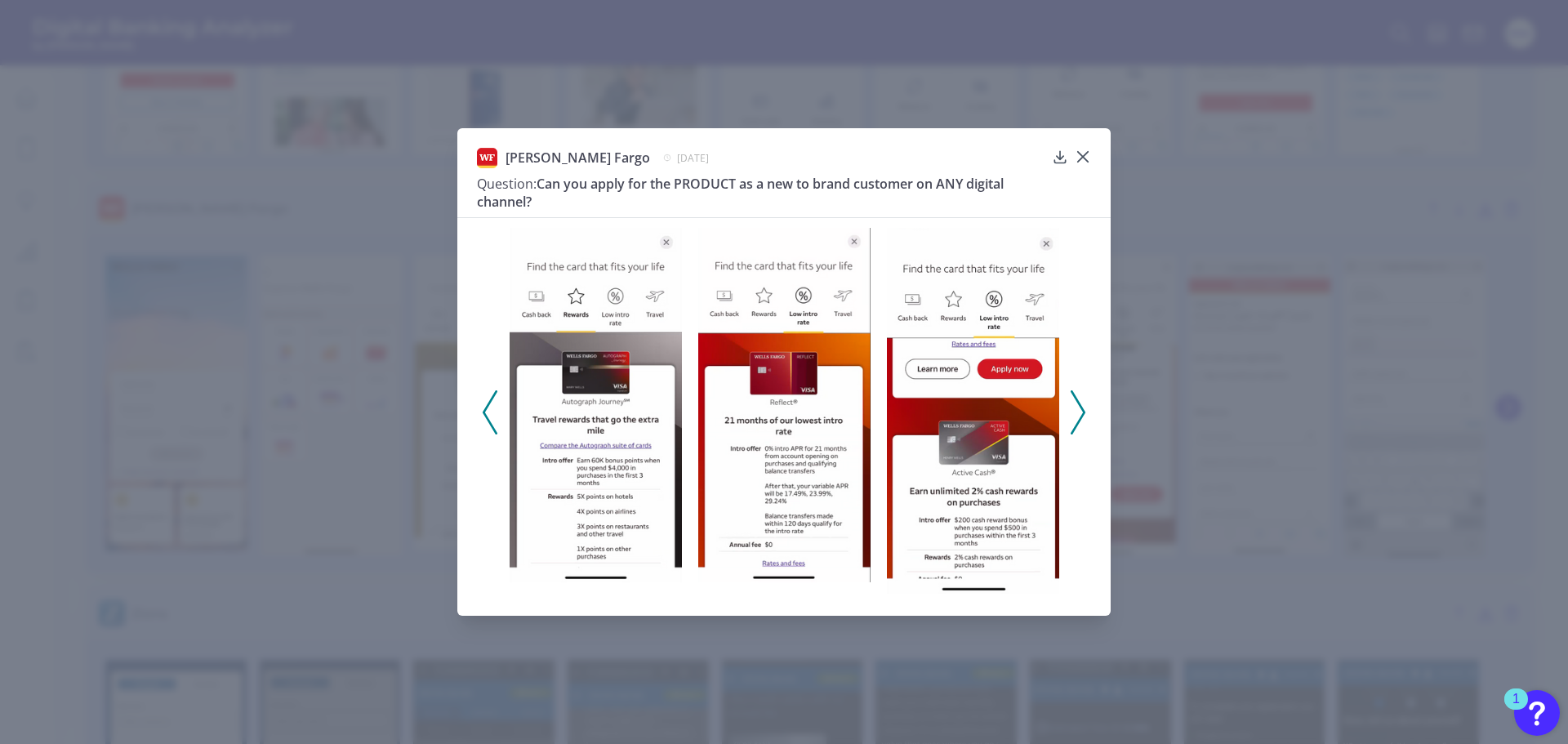
click at [1081, 415] on icon at bounding box center [1078, 412] width 15 height 44
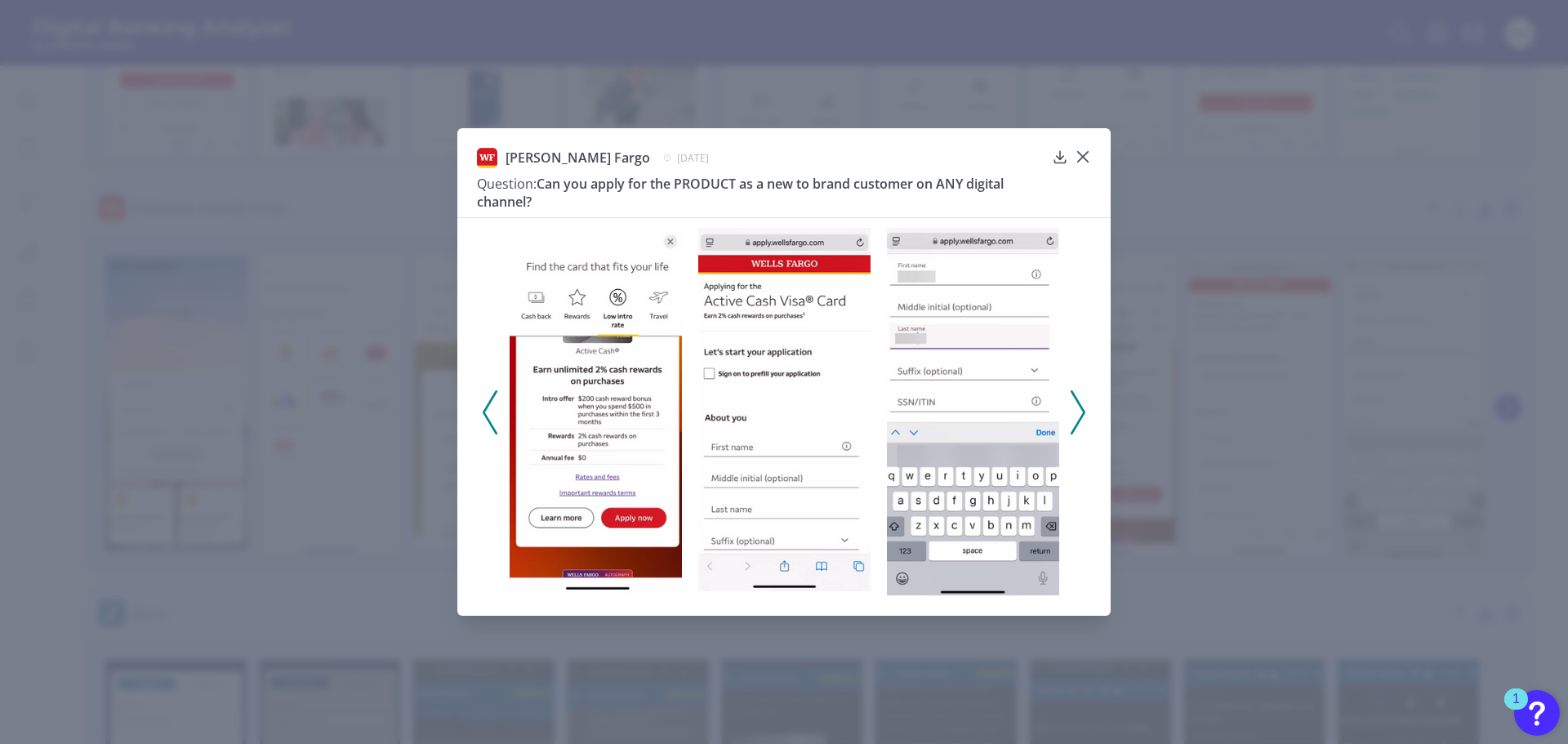
click at [1081, 415] on icon at bounding box center [1078, 412] width 15 height 44
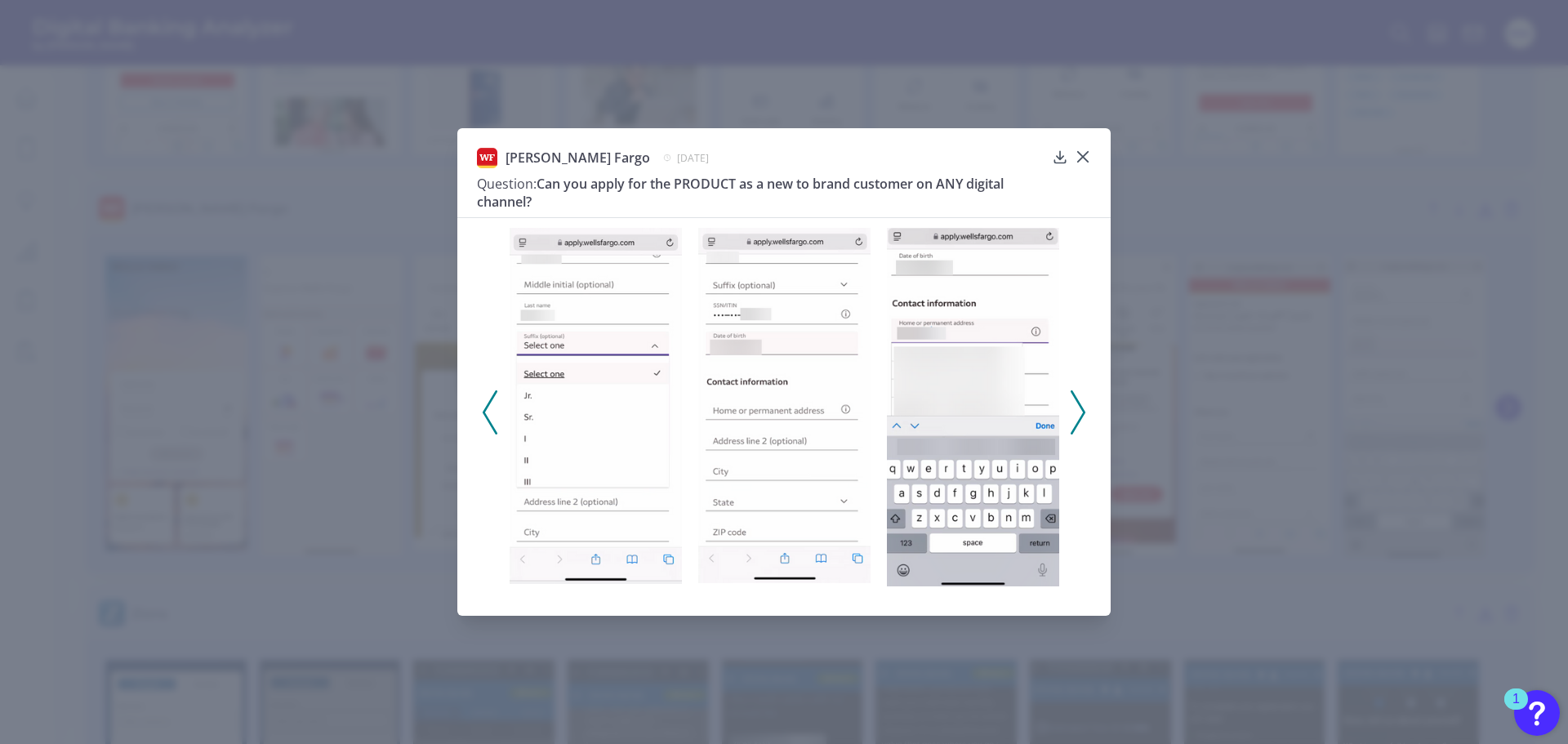
click at [1078, 415] on icon at bounding box center [1078, 412] width 15 height 44
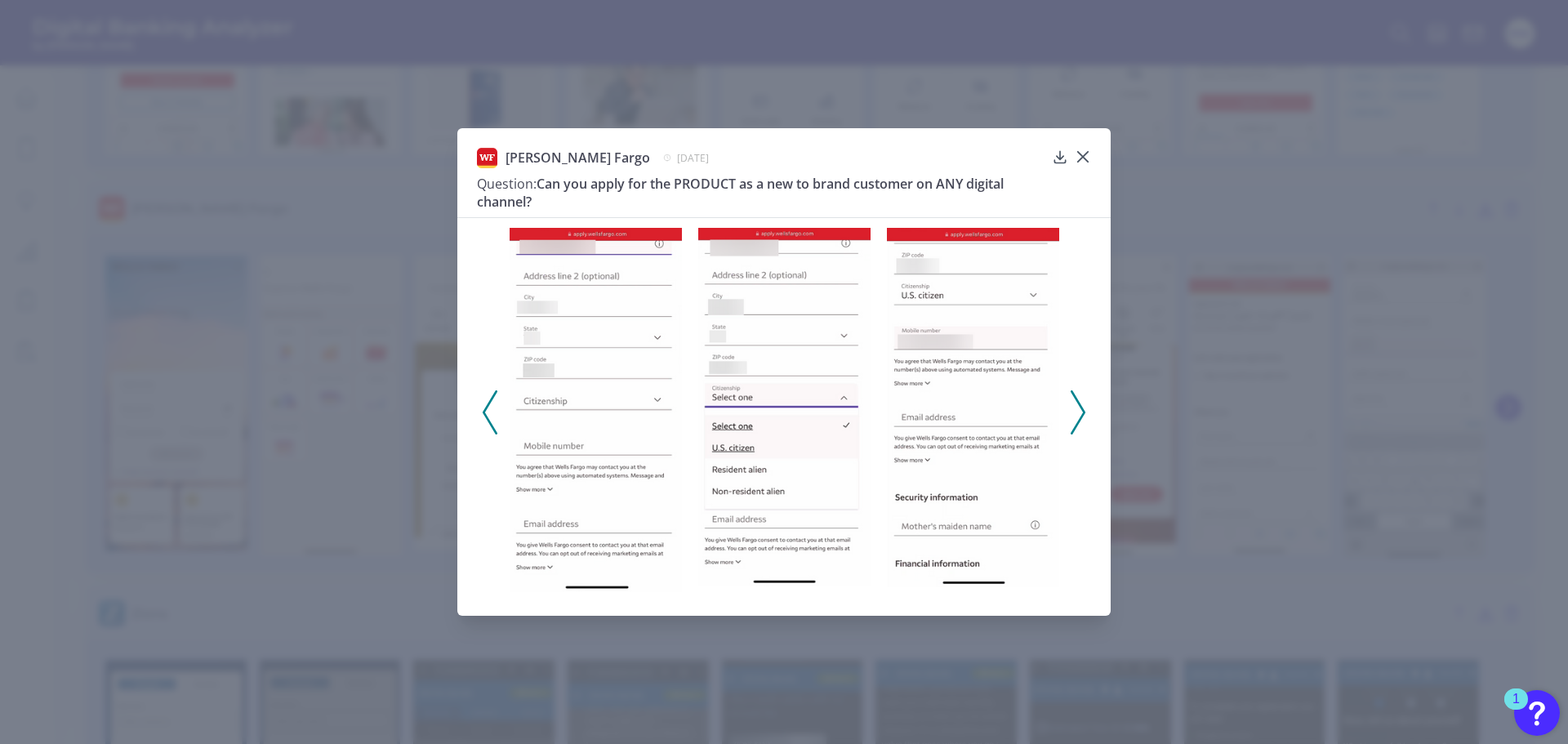
click at [1078, 415] on icon at bounding box center [1078, 412] width 15 height 44
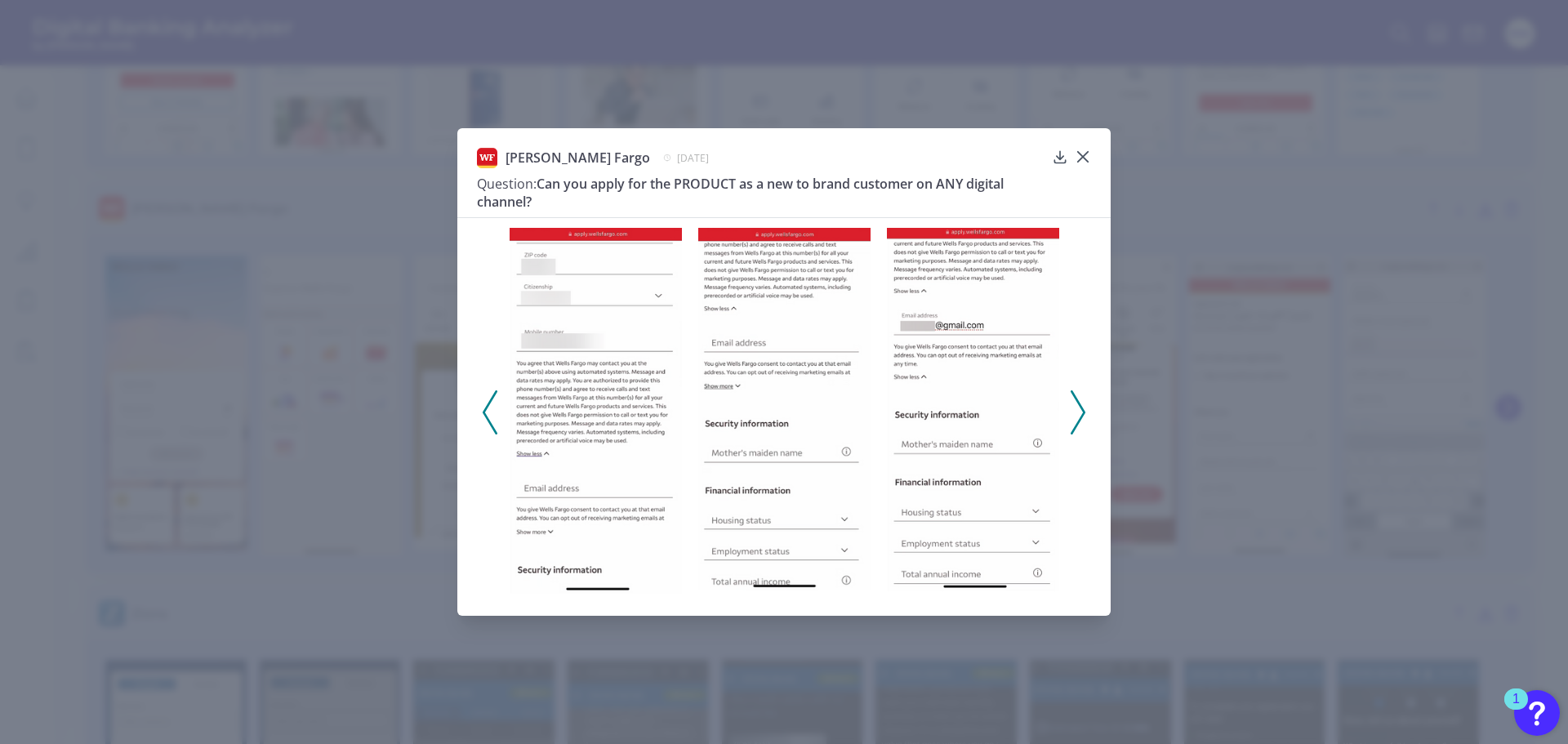
click at [1078, 415] on icon at bounding box center [1078, 412] width 15 height 44
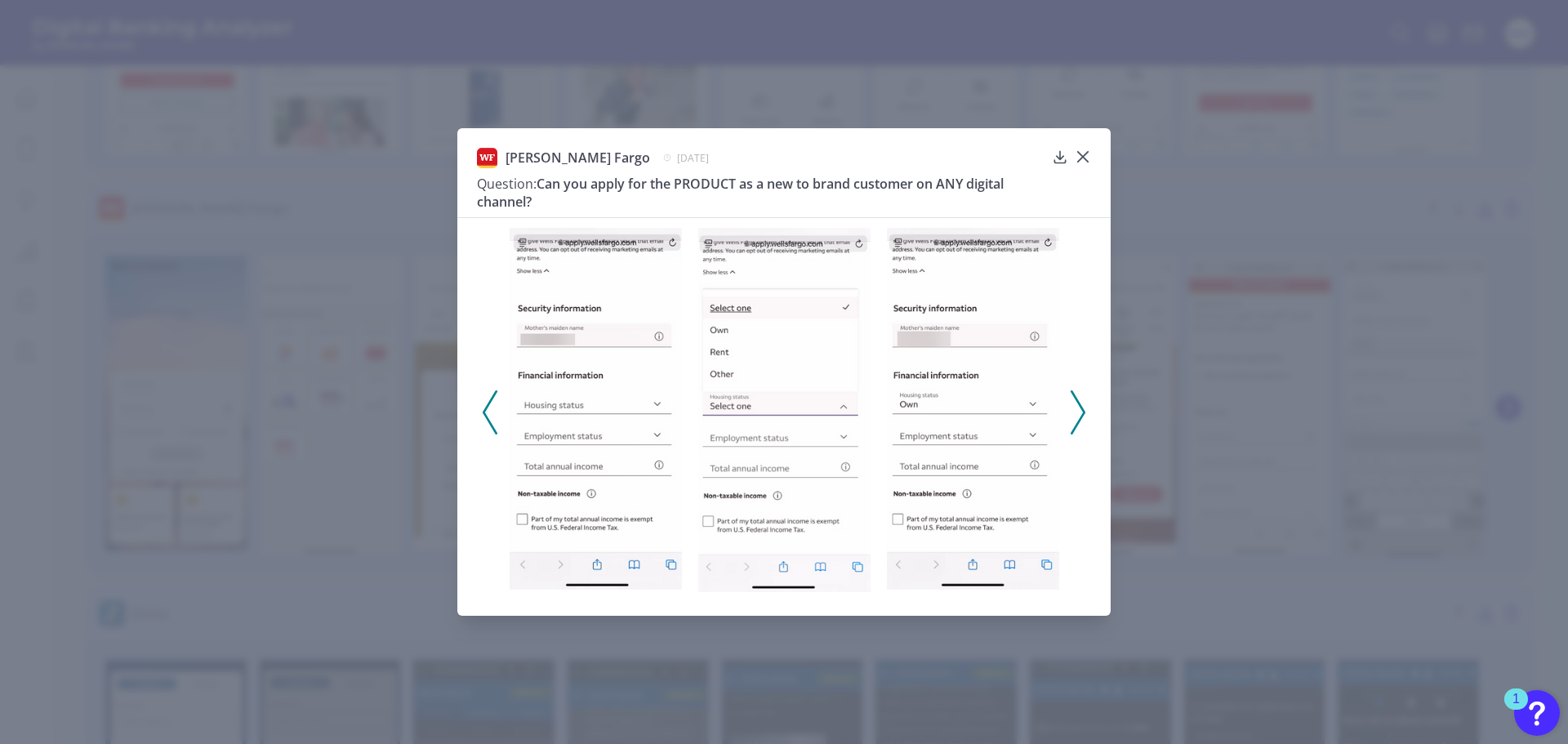
click at [1078, 415] on icon at bounding box center [1078, 412] width 15 height 44
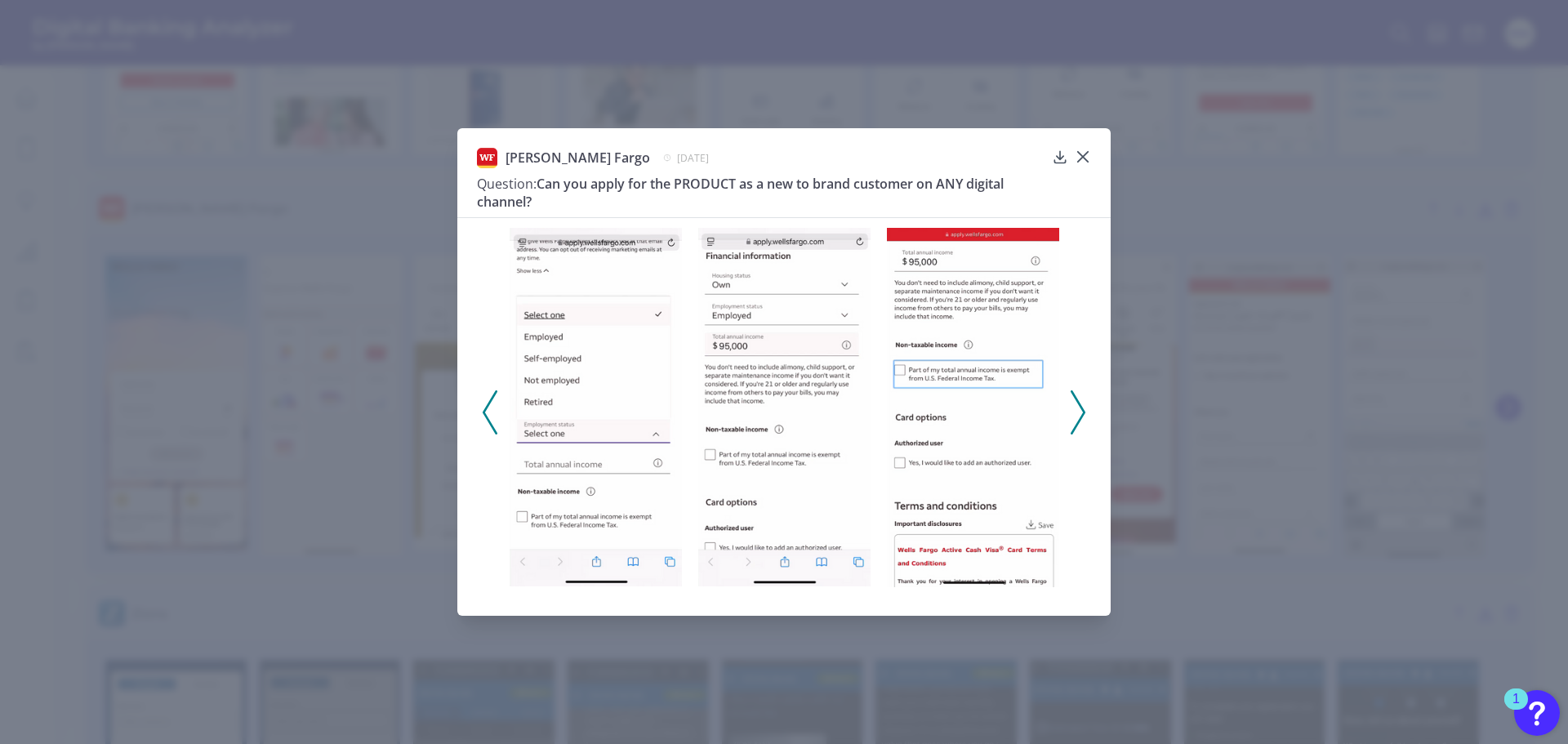
click at [1078, 415] on icon at bounding box center [1078, 412] width 15 height 44
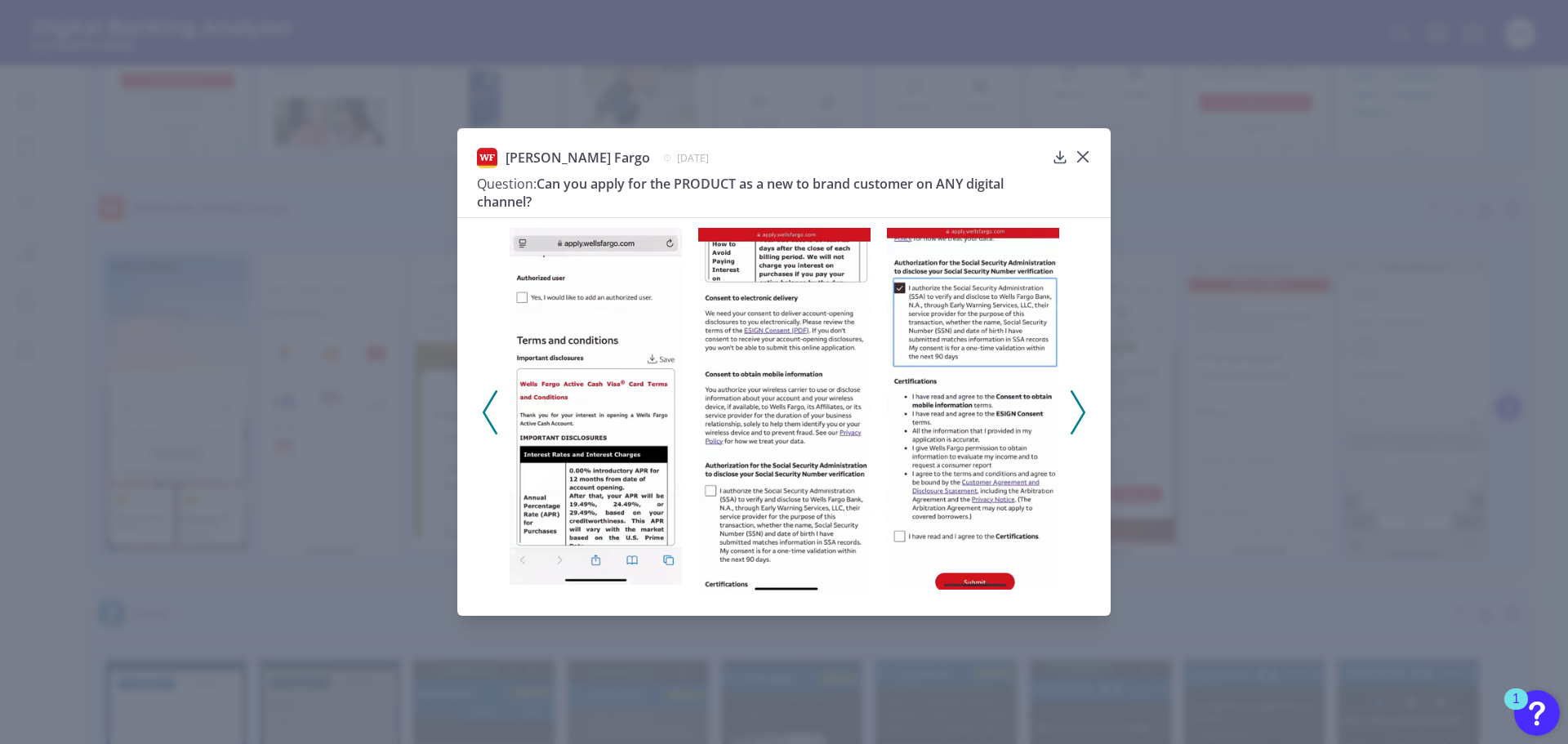
click at [1078, 415] on icon at bounding box center [1078, 412] width 15 height 44
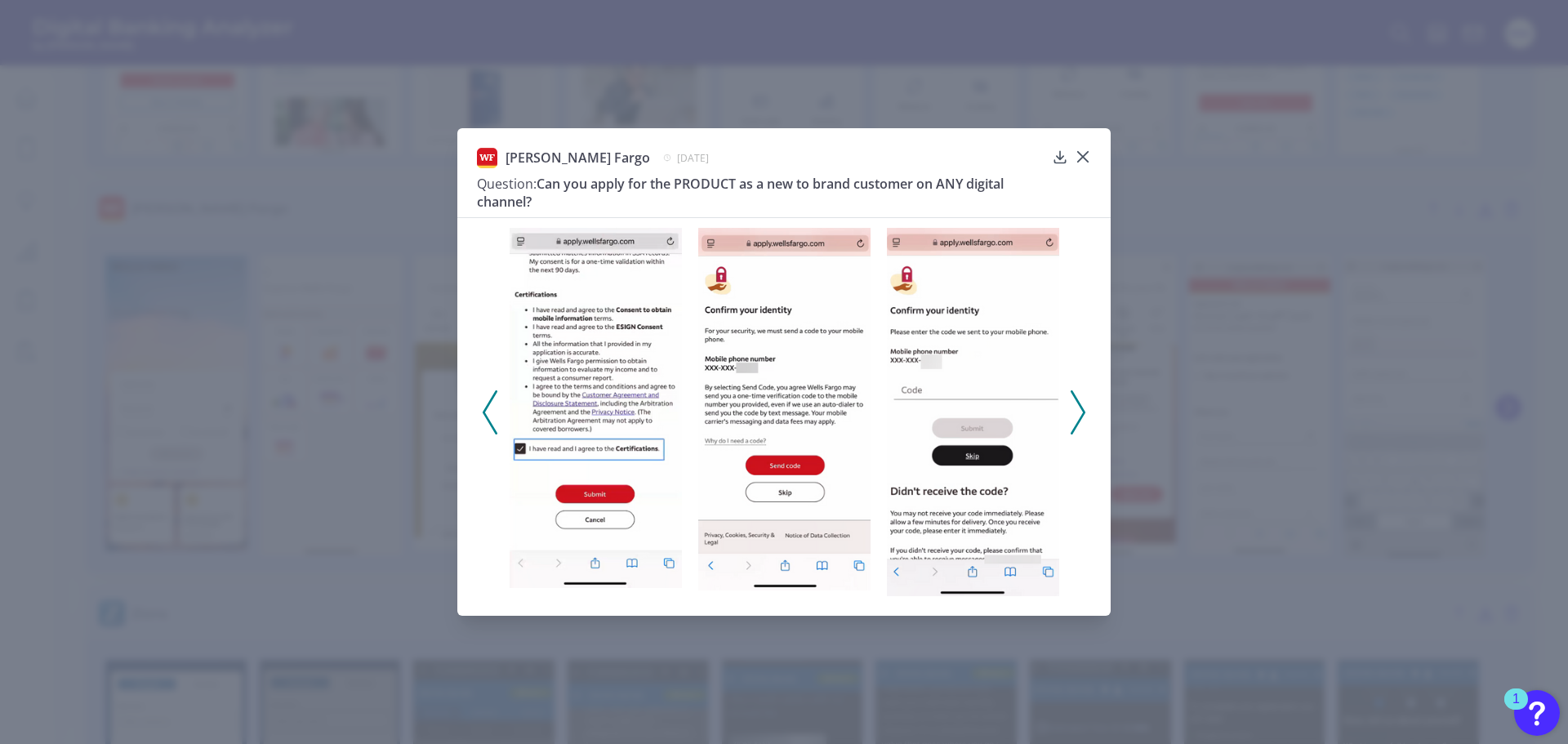
click at [1078, 417] on icon at bounding box center [1078, 412] width 15 height 44
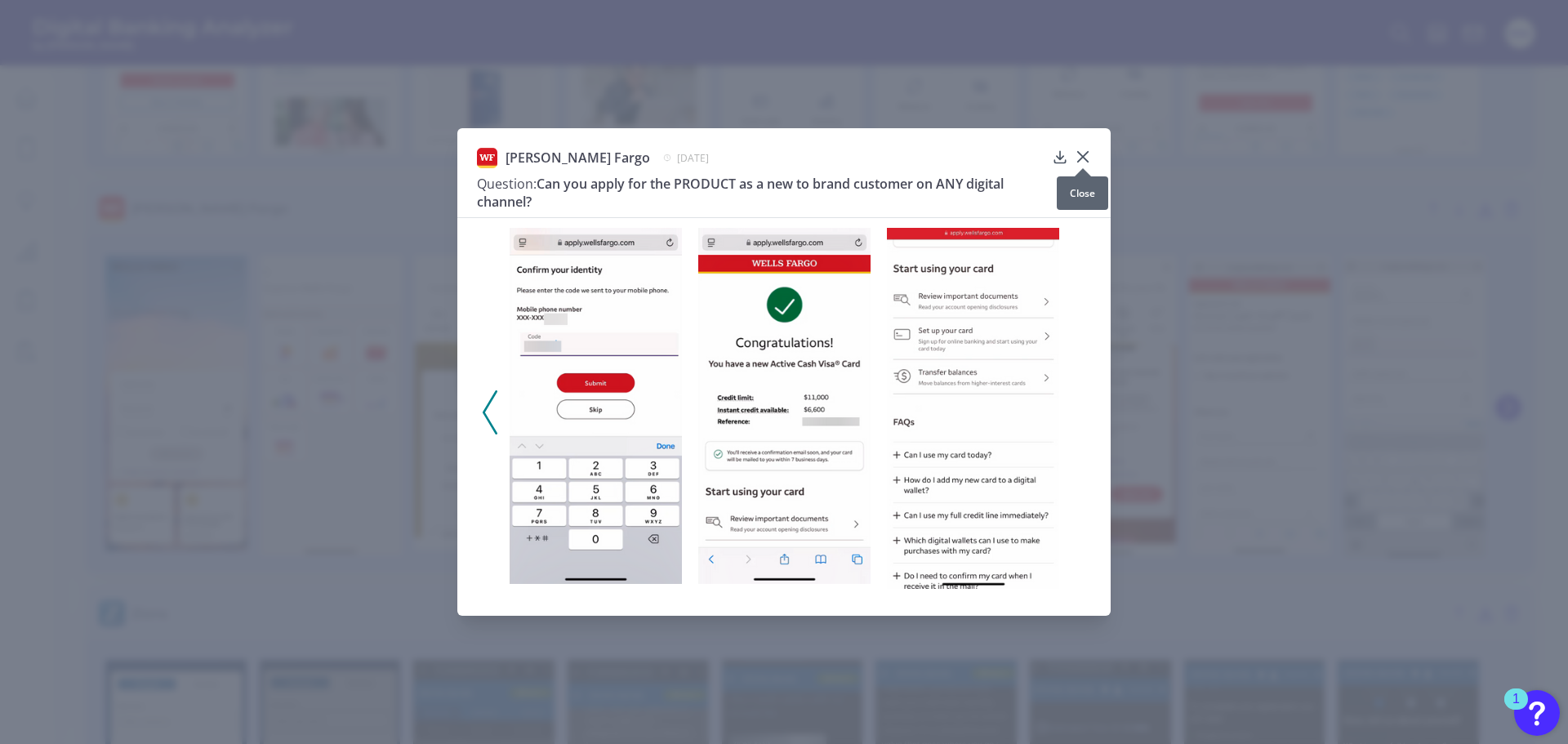
click at [1086, 156] on icon at bounding box center [1083, 157] width 17 height 17
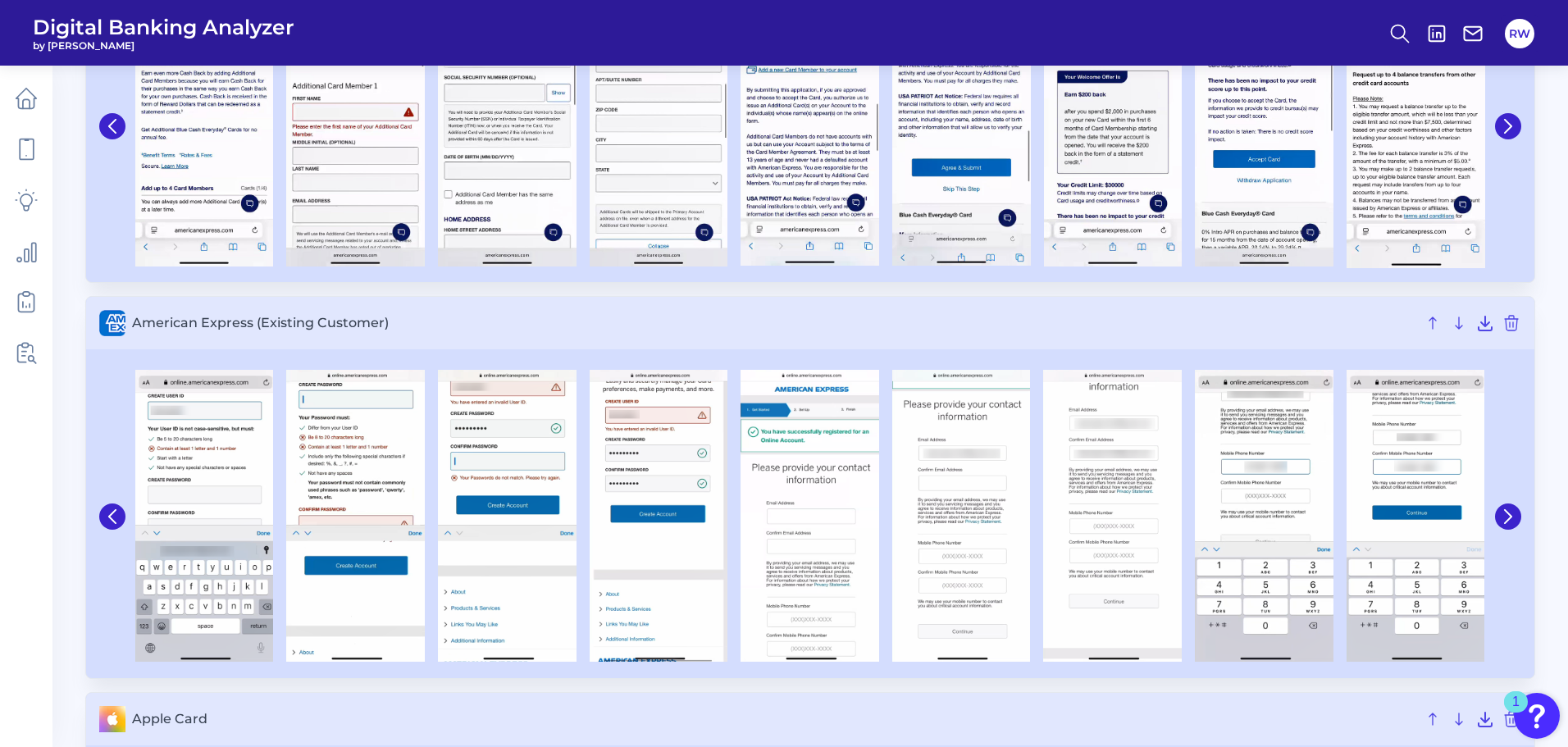
scroll to position [0, 0]
